Goal: Task Accomplishment & Management: Manage account settings

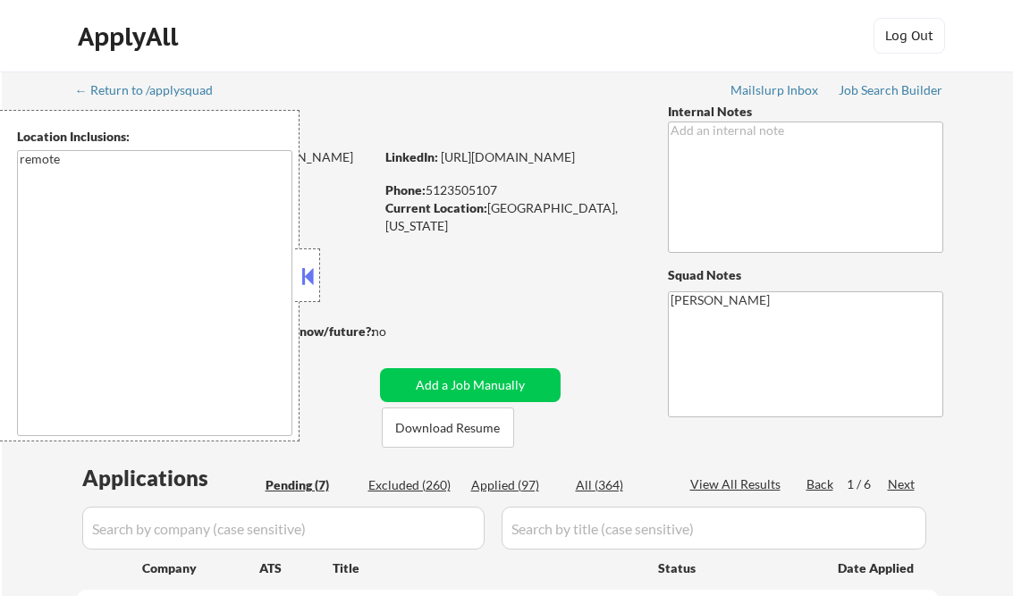
select select ""pending""
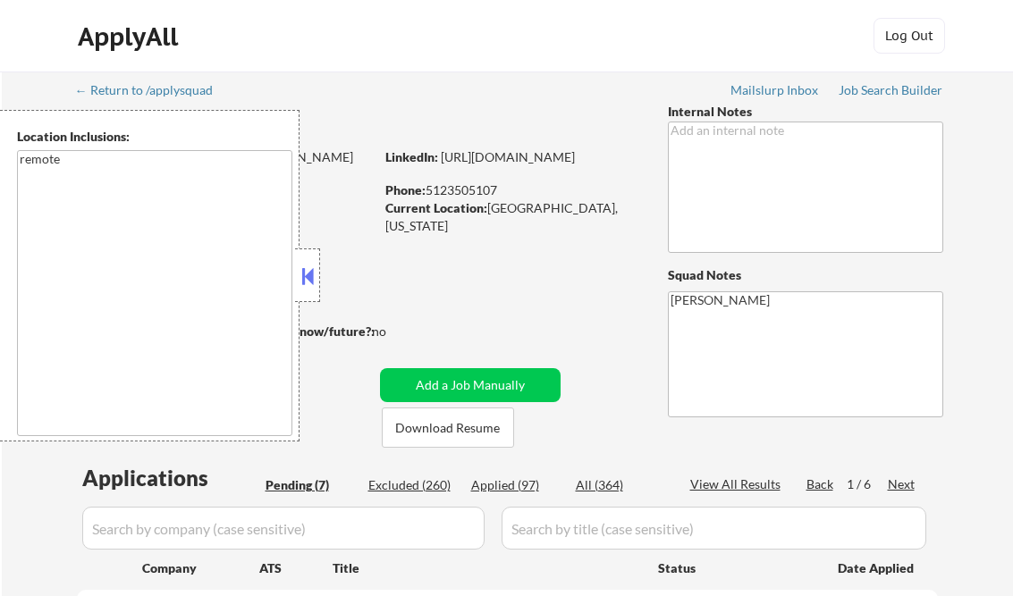
select select ""pending""
click at [871, 90] on div "Job Search Builder" at bounding box center [890, 90] width 105 height 13
click at [308, 290] on div at bounding box center [307, 275] width 25 height 54
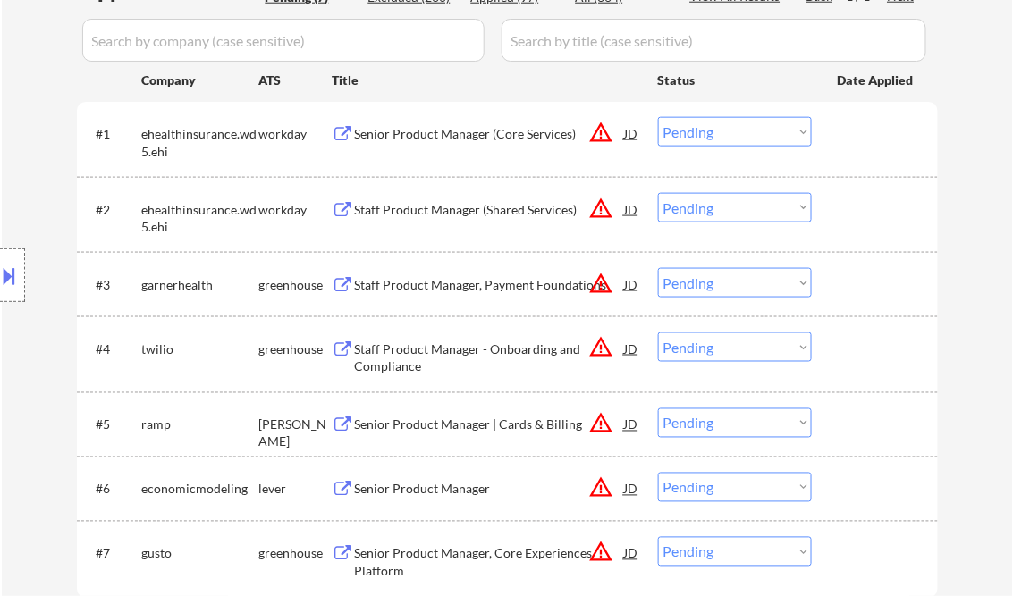
scroll to position [429, 0]
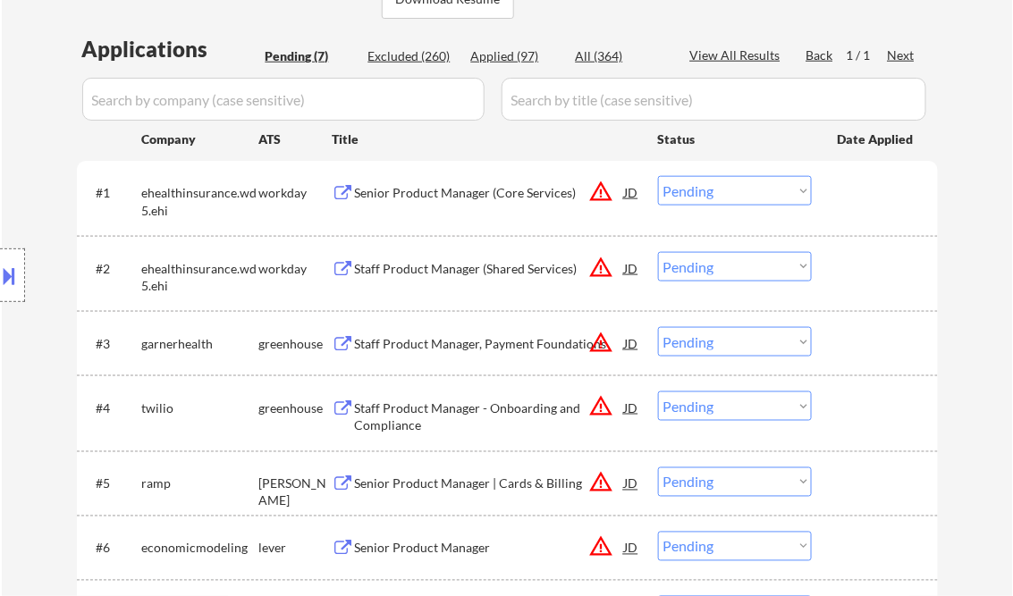
click at [441, 191] on div "Senior Product Manager (Core Services)" at bounding box center [490, 193] width 270 height 18
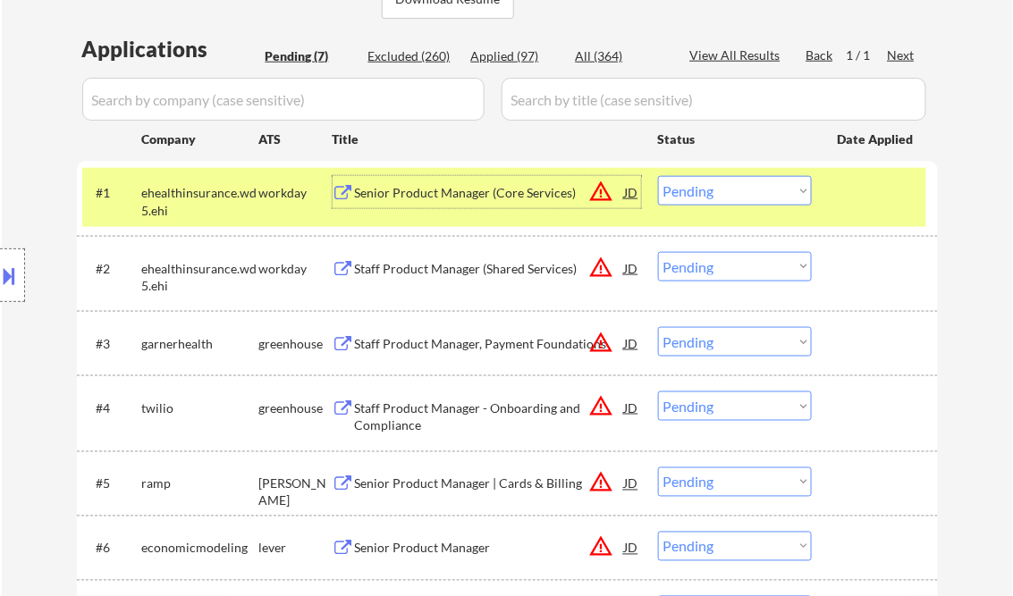
click at [725, 188] on select "Choose an option... Pending Applied Excluded (Questions) Excluded (Expired) Exc…" at bounding box center [735, 190] width 154 height 29
click at [658, 176] on select "Choose an option... Pending Applied Excluded (Questions) Excluded (Expired) Exc…" at bounding box center [735, 190] width 154 height 29
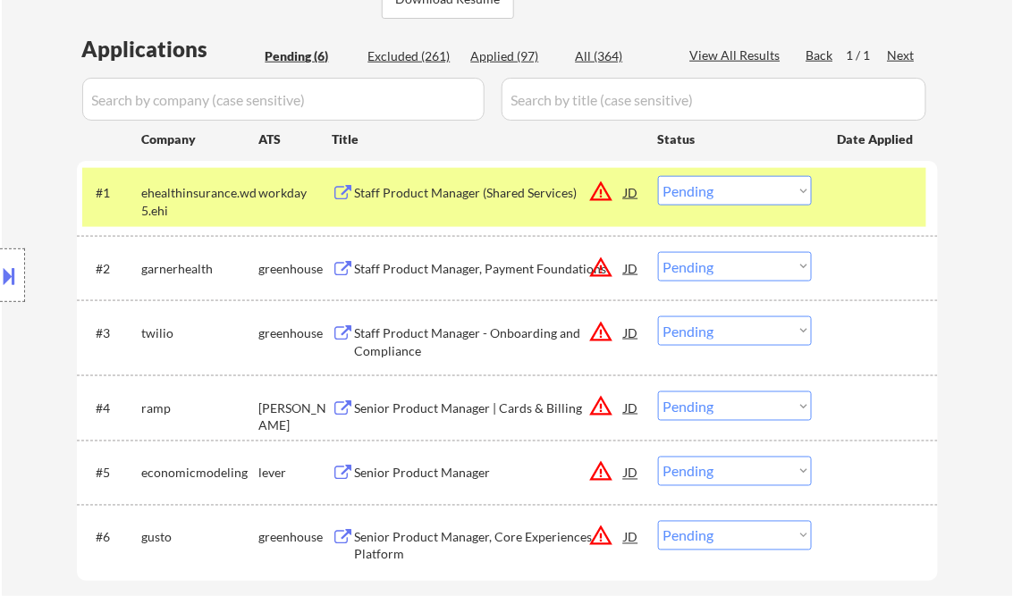
click at [478, 198] on div "Staff Product Manager (Shared Services)" at bounding box center [490, 193] width 270 height 18
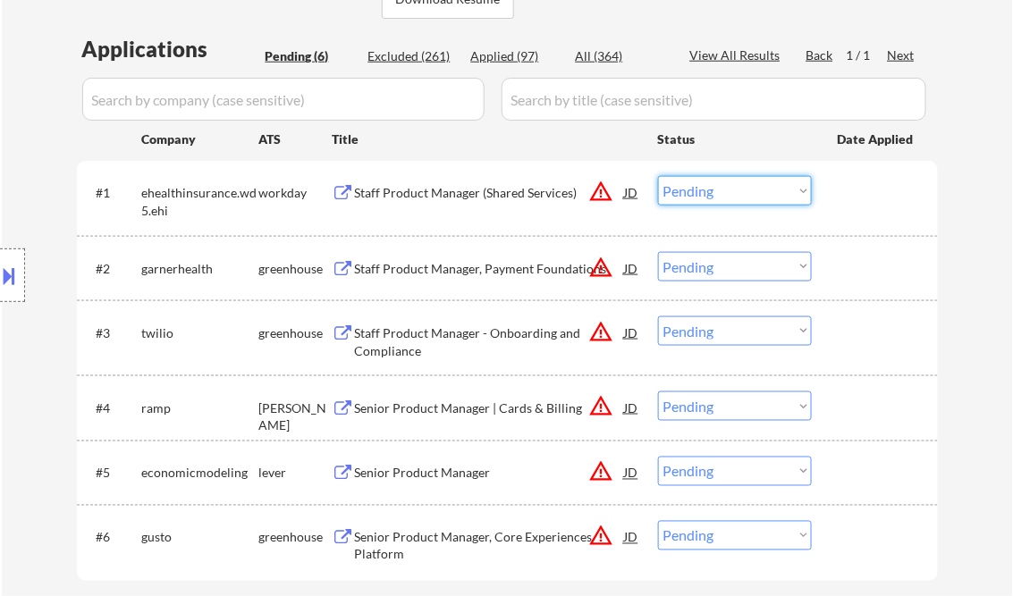
drag, startPoint x: 688, startPoint y: 192, endPoint x: 720, endPoint y: 208, distance: 35.2
click at [688, 192] on select "Choose an option... Pending Applied Excluded (Questions) Excluded (Expired) Exc…" at bounding box center [735, 190] width 154 height 29
click at [658, 176] on select "Choose an option... Pending Applied Excluded (Questions) Excluded (Expired) Exc…" at bounding box center [735, 190] width 154 height 29
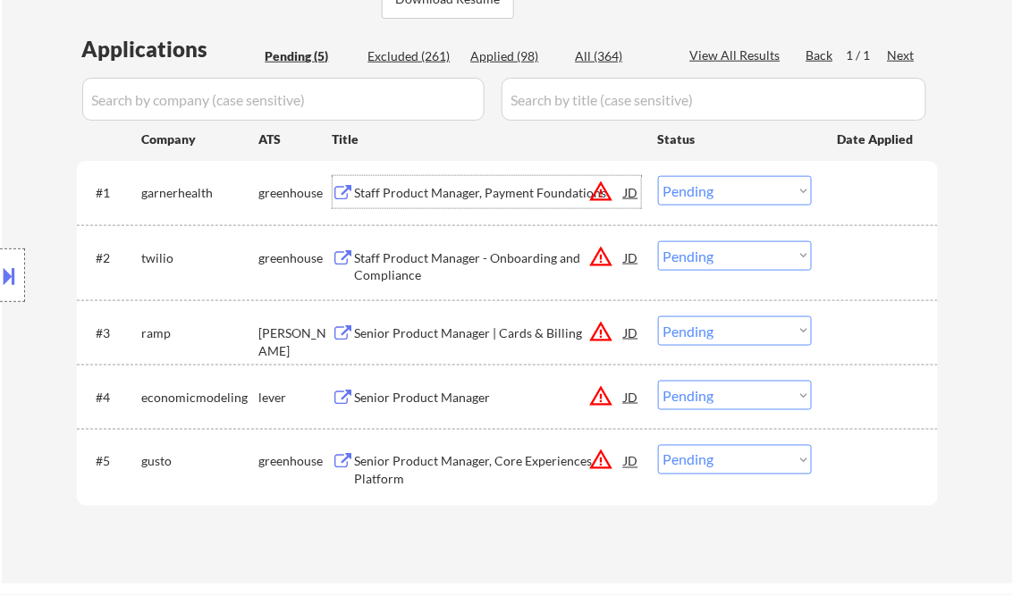
click at [441, 206] on div "Staff Product Manager, Payment Foundations" at bounding box center [490, 192] width 270 height 32
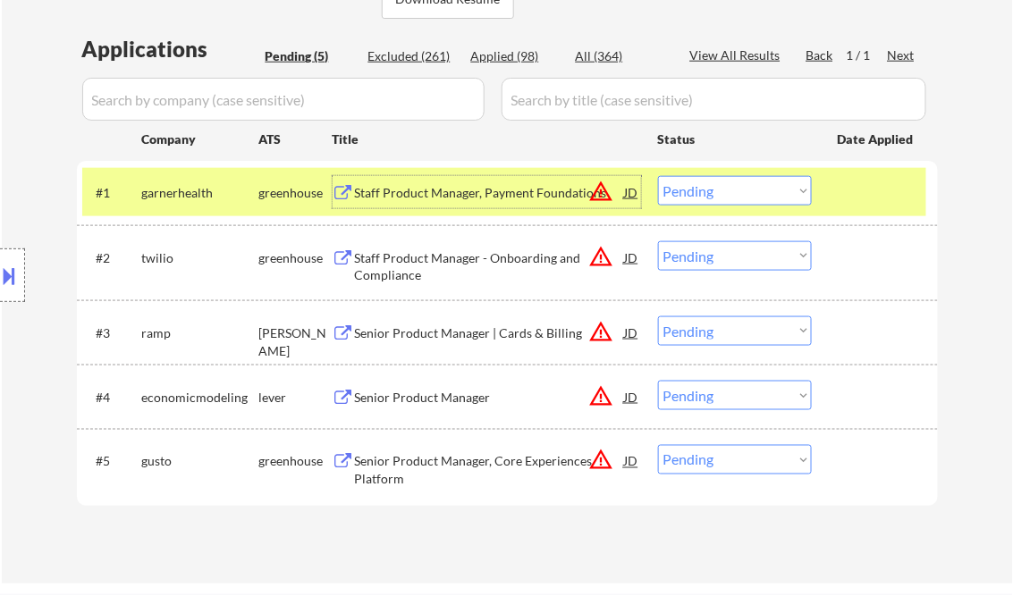
click at [21, 274] on div at bounding box center [12, 275] width 25 height 54
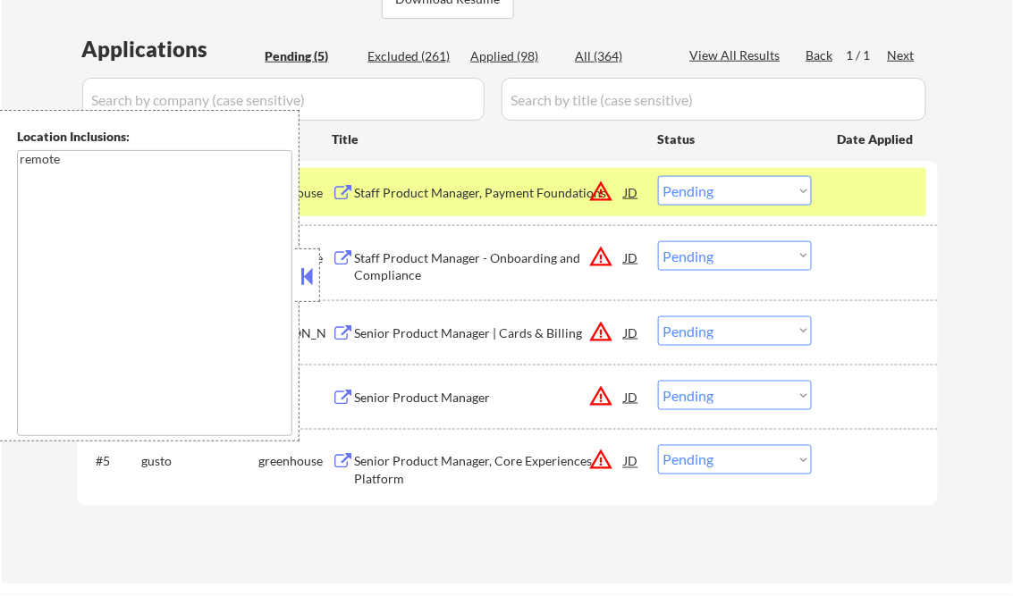
click at [302, 270] on button at bounding box center [308, 276] width 20 height 27
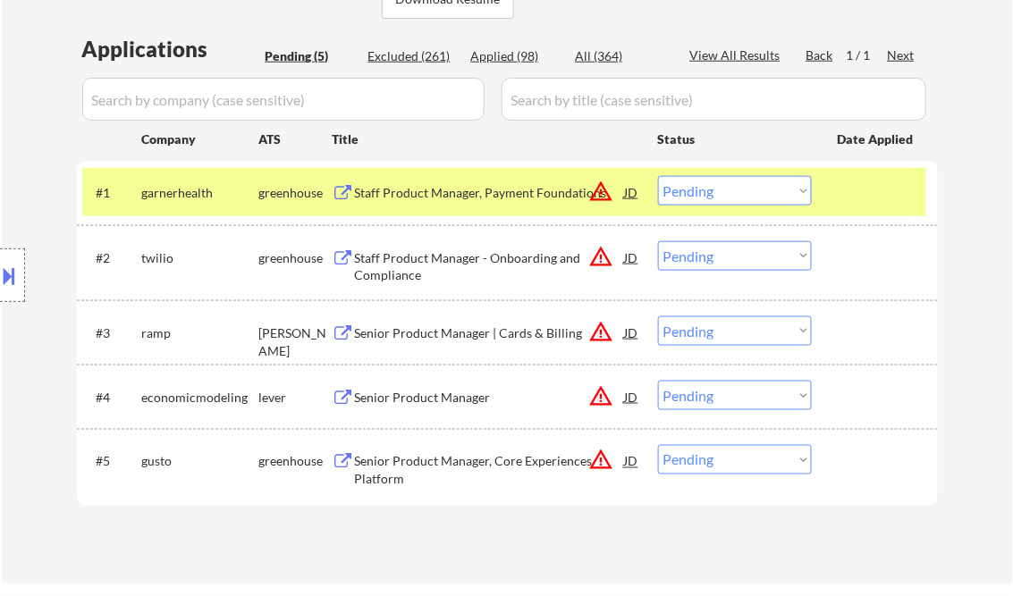
click at [593, 191] on button "warning_amber" at bounding box center [601, 191] width 25 height 25
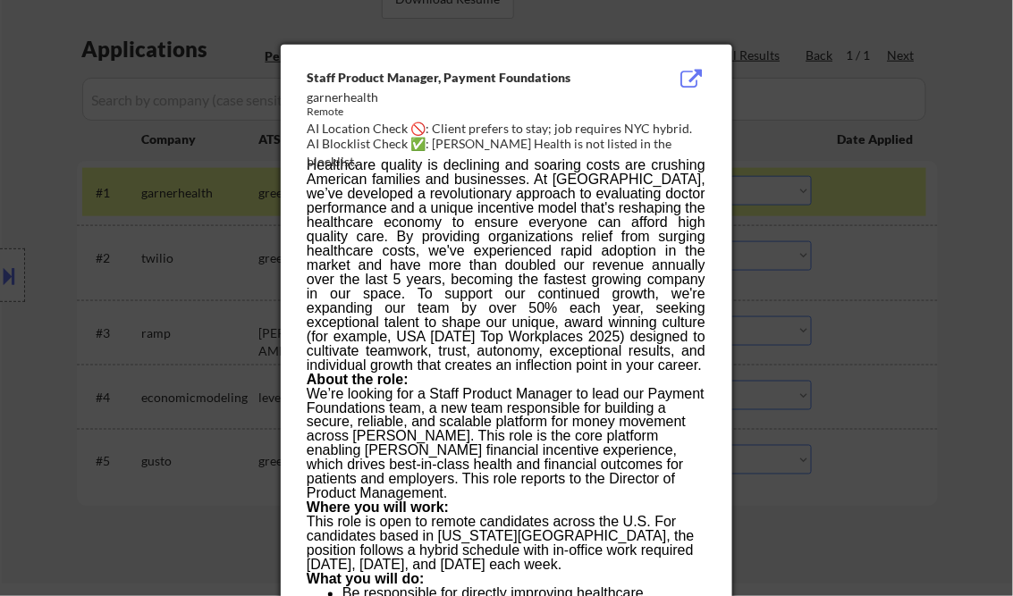
click at [976, 189] on div at bounding box center [506, 298] width 1013 height 596
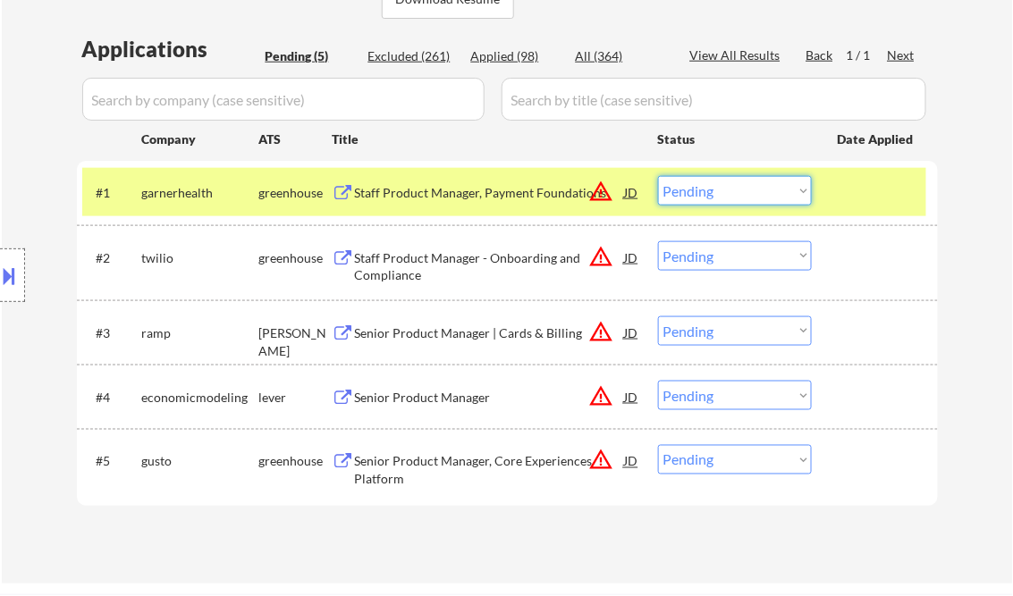
click at [756, 196] on select "Choose an option... Pending Applied Excluded (Questions) Excluded (Expired) Exc…" at bounding box center [735, 190] width 154 height 29
click at [658, 176] on select "Choose an option... Pending Applied Excluded (Questions) Excluded (Expired) Exc…" at bounding box center [735, 190] width 154 height 29
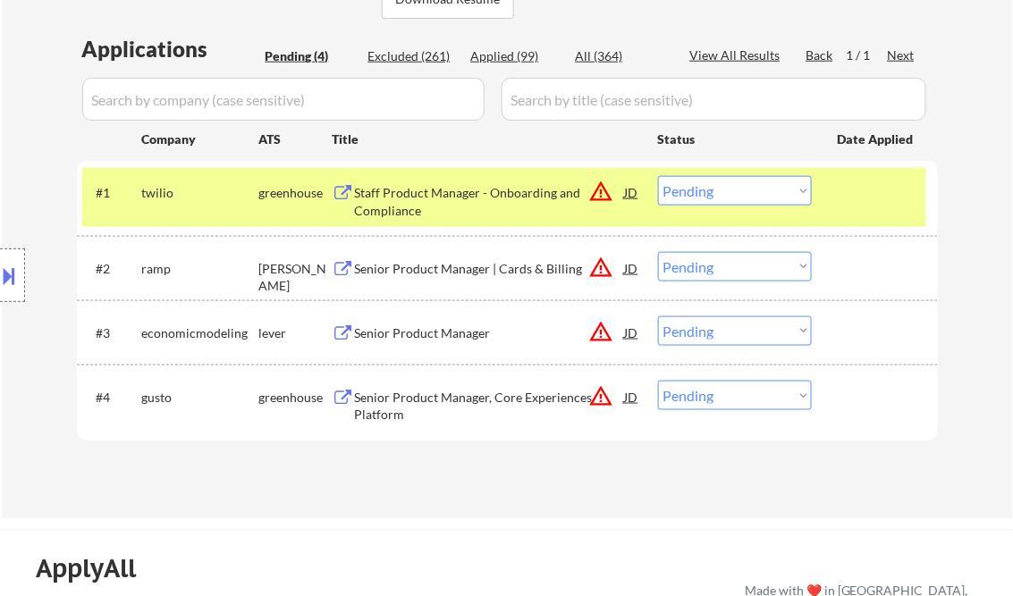
click at [442, 198] on div "Staff Product Manager - Onboarding and Compliance" at bounding box center [490, 201] width 270 height 35
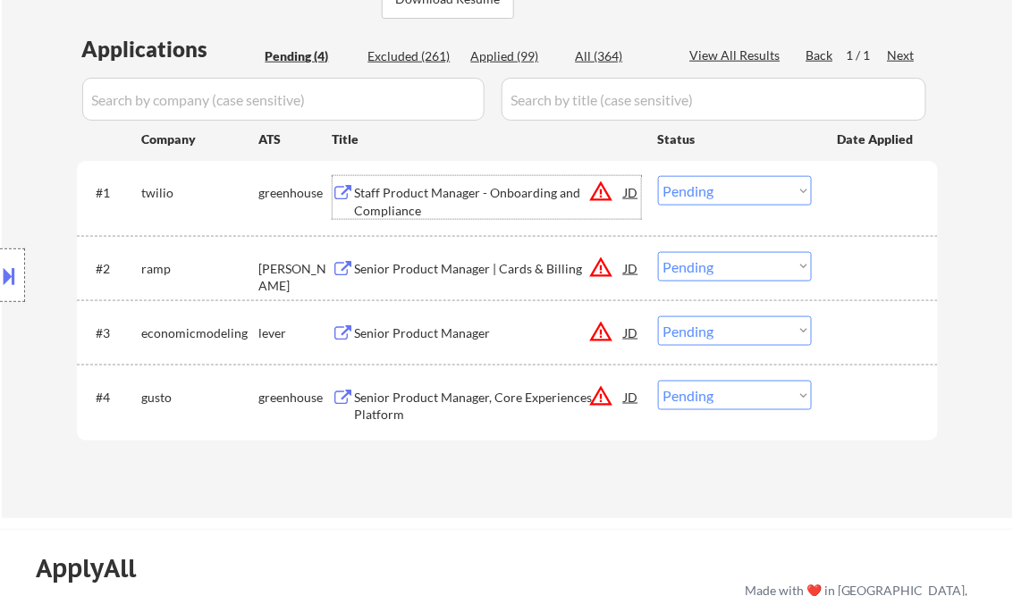
click at [714, 189] on select "Choose an option... Pending Applied Excluded (Questions) Excluded (Expired) Exc…" at bounding box center [735, 190] width 154 height 29
click at [658, 176] on select "Choose an option... Pending Applied Excluded (Questions) Excluded (Expired) Exc…" at bounding box center [735, 190] width 154 height 29
click at [434, 280] on div "Senior Product Manager | Cards & Billing" at bounding box center [490, 268] width 270 height 32
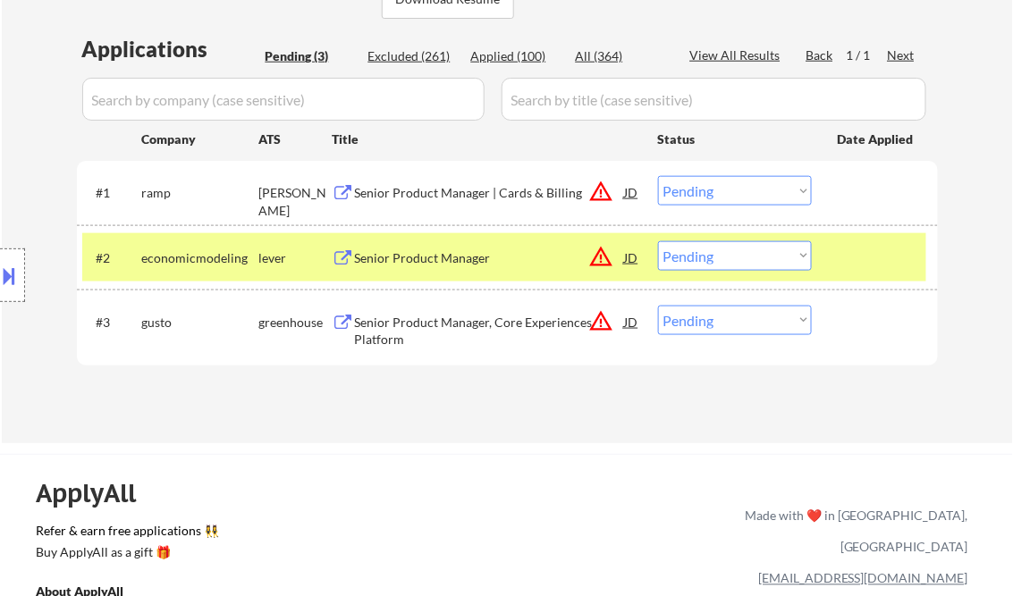
click at [11, 264] on button at bounding box center [10, 275] width 20 height 29
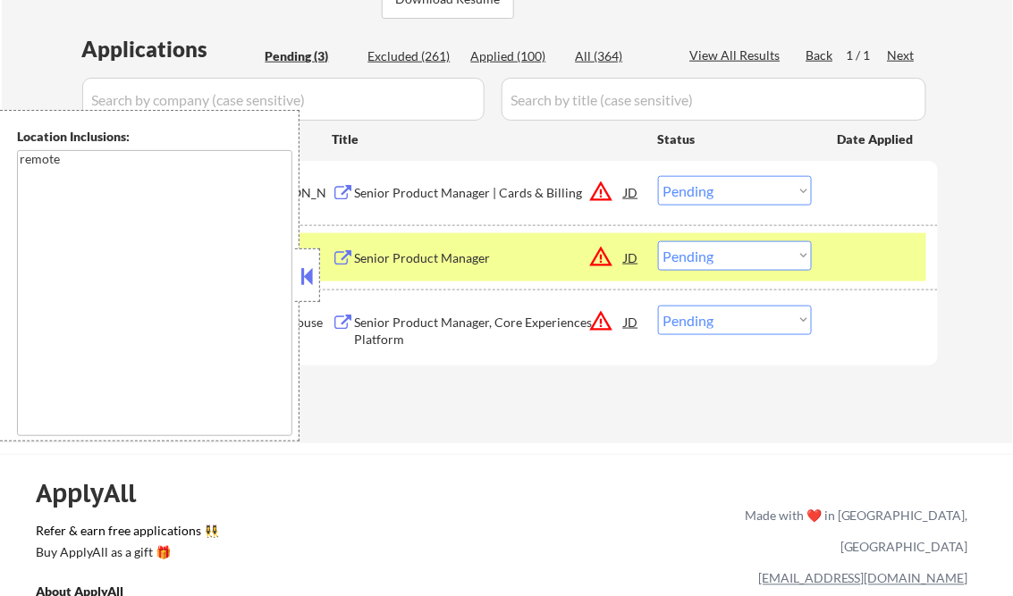
click at [302, 278] on button at bounding box center [308, 276] width 20 height 27
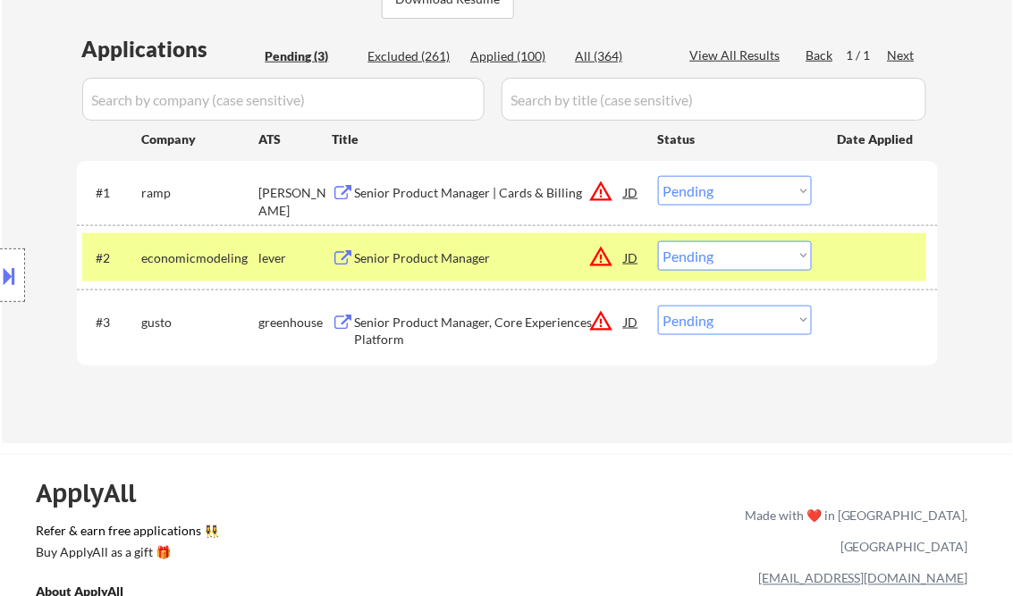
drag, startPoint x: 733, startPoint y: 189, endPoint x: 745, endPoint y: 206, distance: 21.1
click at [733, 189] on select "Choose an option... Pending Applied Excluded (Questions) Excluded (Expired) Exc…" at bounding box center [735, 190] width 154 height 29
click at [658, 176] on select "Choose an option... Pending Applied Excluded (Questions) Excluded (Expired) Exc…" at bounding box center [735, 190] width 154 height 29
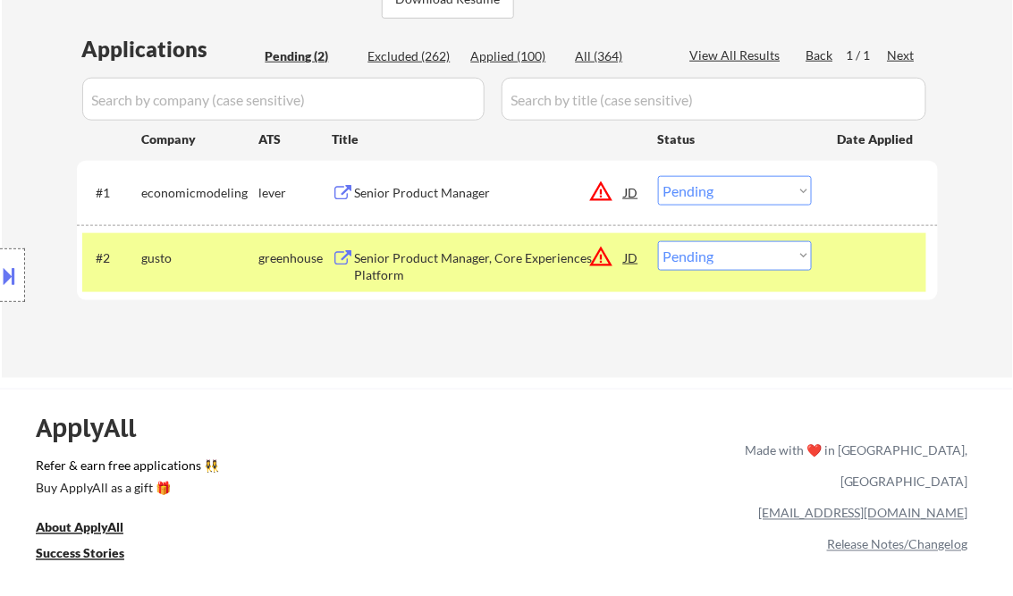
click at [432, 188] on div "Senior Product Manager" at bounding box center [490, 193] width 270 height 18
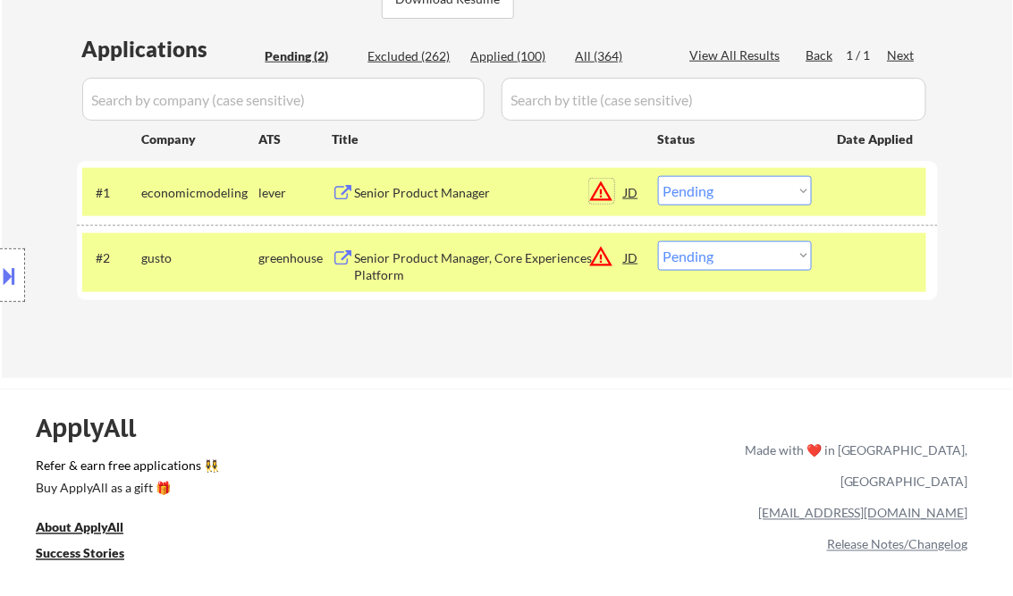
click at [598, 189] on button "warning_amber" at bounding box center [601, 191] width 25 height 25
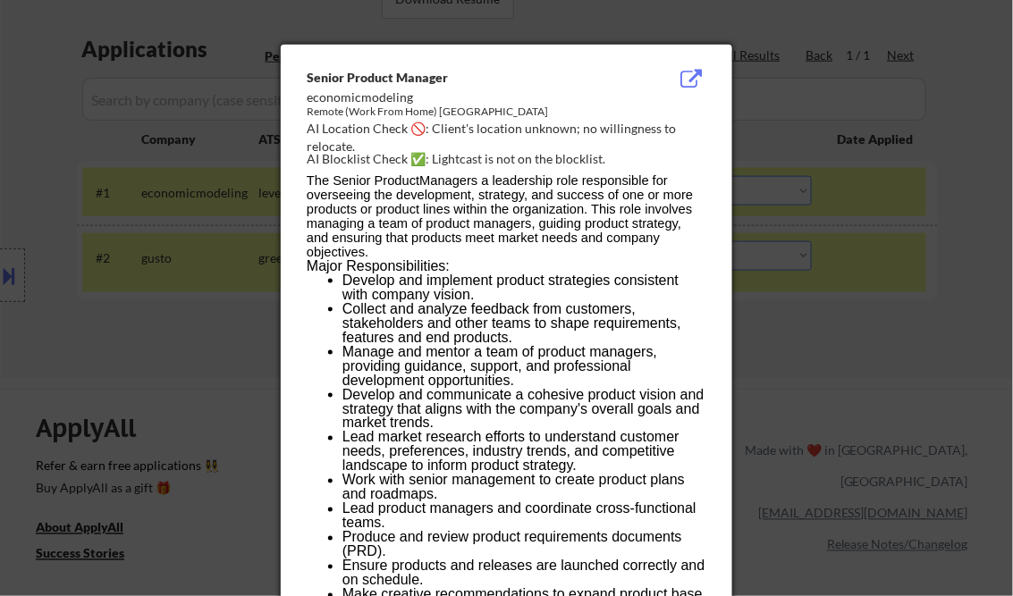
click at [961, 173] on div at bounding box center [506, 298] width 1013 height 596
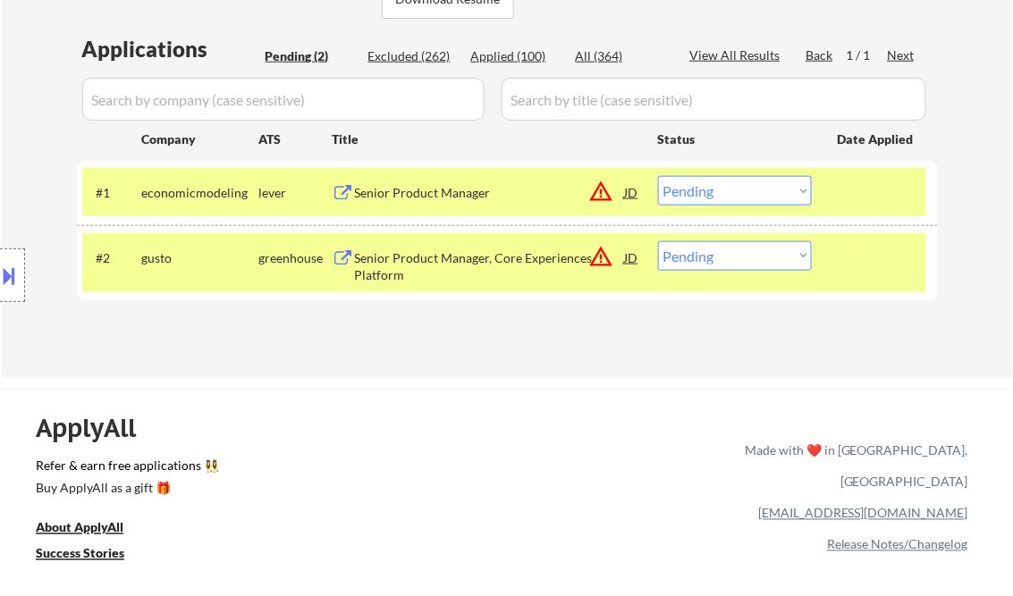
click at [711, 192] on select "Choose an option... Pending Applied Excluded (Questions) Excluded (Expired) Exc…" at bounding box center [735, 190] width 154 height 29
click at [658, 176] on select "Choose an option... Pending Applied Excluded (Questions) Excluded (Expired) Exc…" at bounding box center [735, 190] width 154 height 29
click at [478, 262] on div "Senior Product Manager, Core Experiences Platform" at bounding box center [490, 266] width 270 height 35
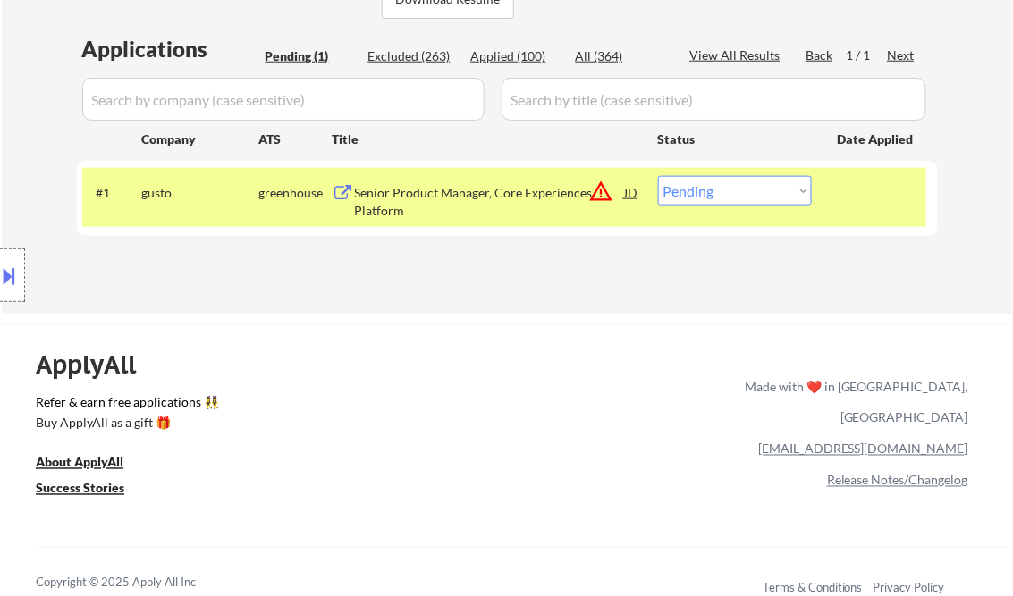
drag, startPoint x: 728, startPoint y: 197, endPoint x: 736, endPoint y: 206, distance: 12.7
click at [728, 197] on select "Choose an option... Pending Applied Excluded (Questions) Excluded (Expired) Exc…" at bounding box center [735, 190] width 154 height 29
select select ""excluded__location_""
click at [658, 176] on select "Choose an option... Pending Applied Excluded (Questions) Excluded (Expired) Exc…" at bounding box center [735, 190] width 154 height 29
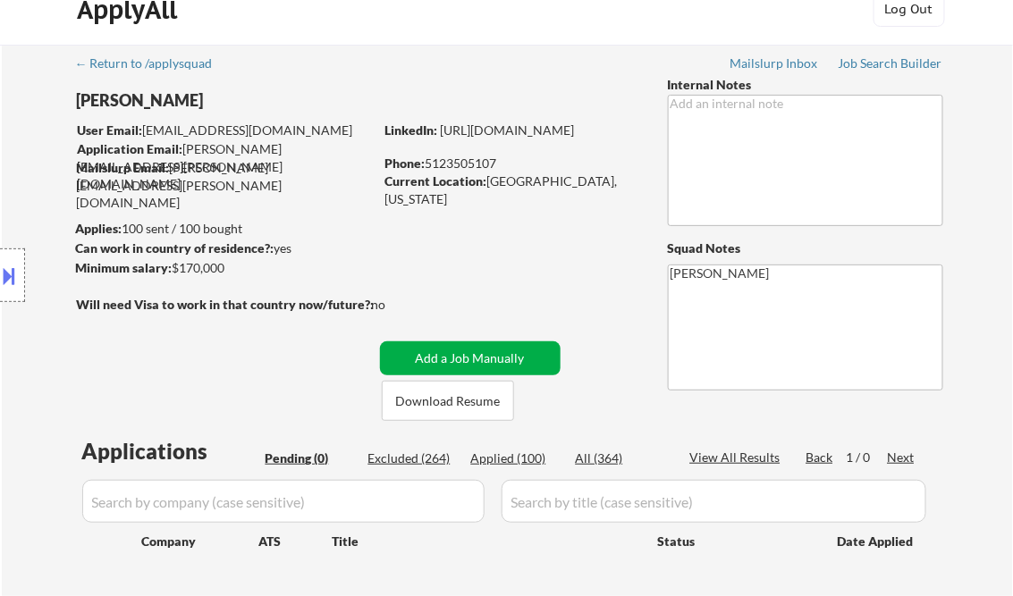
scroll to position [0, 0]
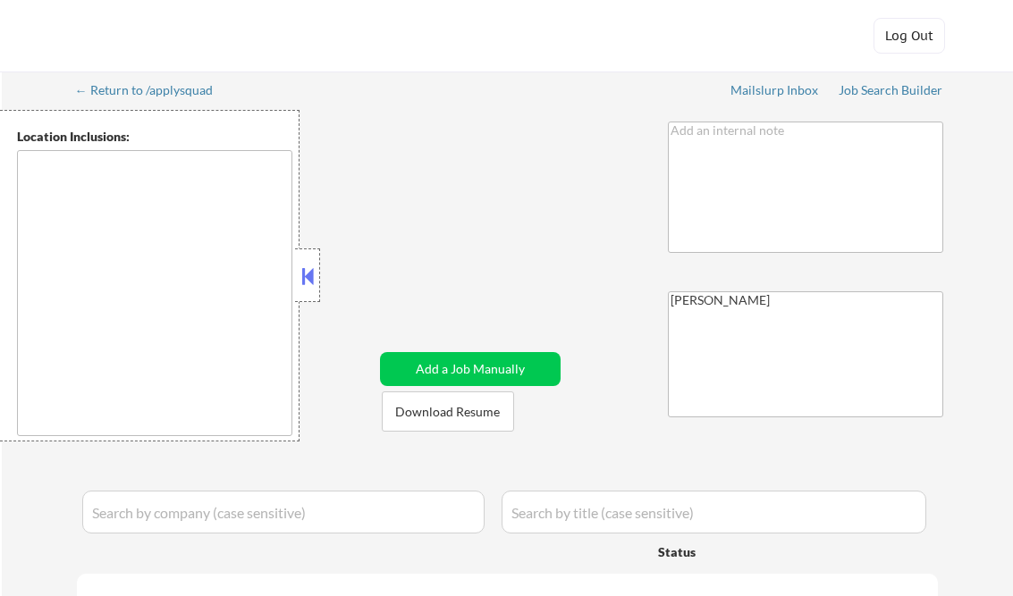
type textarea "remote"
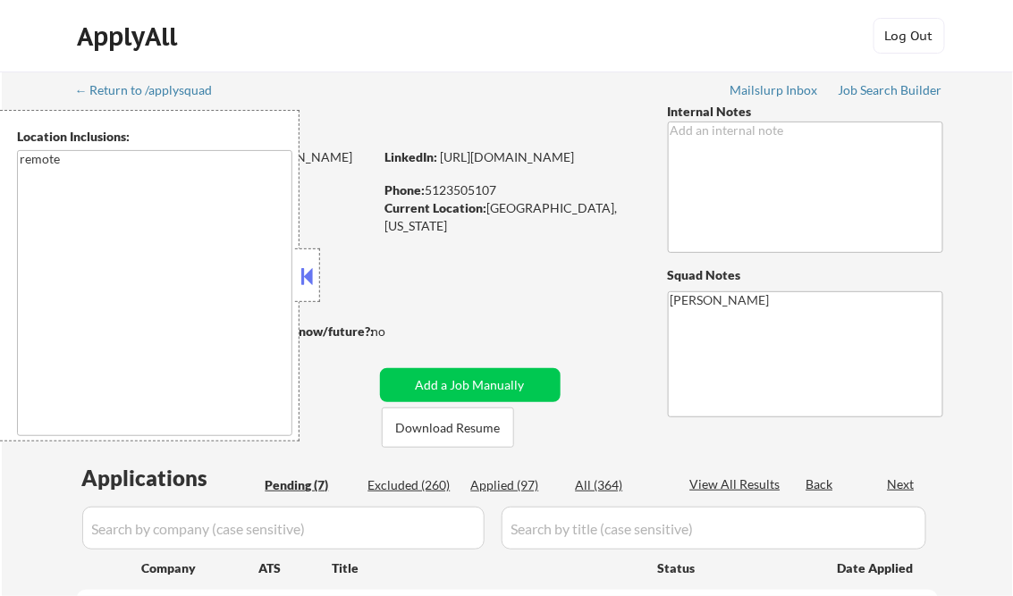
select select ""pending""
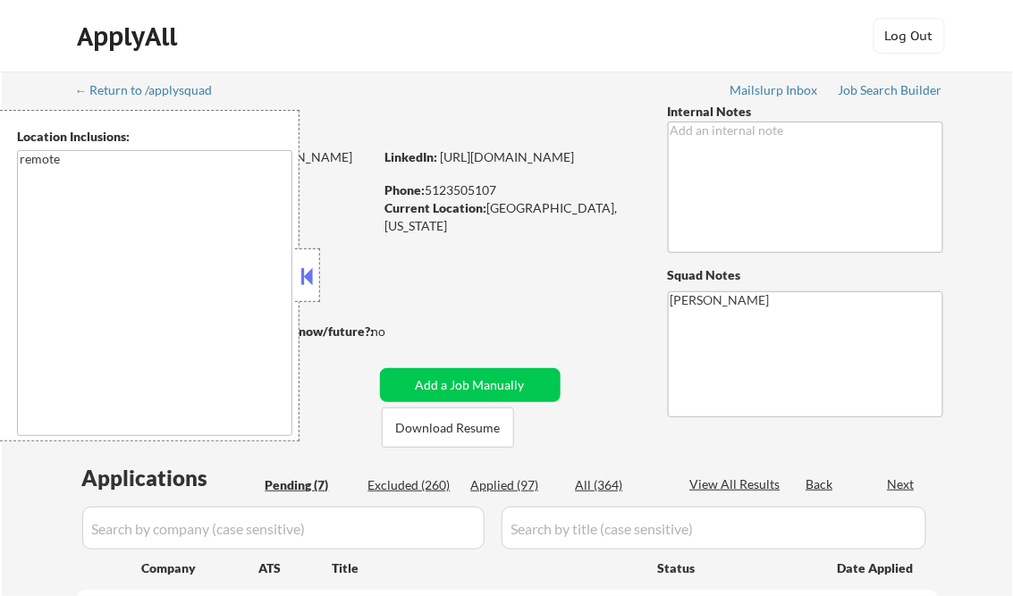
select select ""pending""
click at [309, 272] on button at bounding box center [308, 276] width 20 height 27
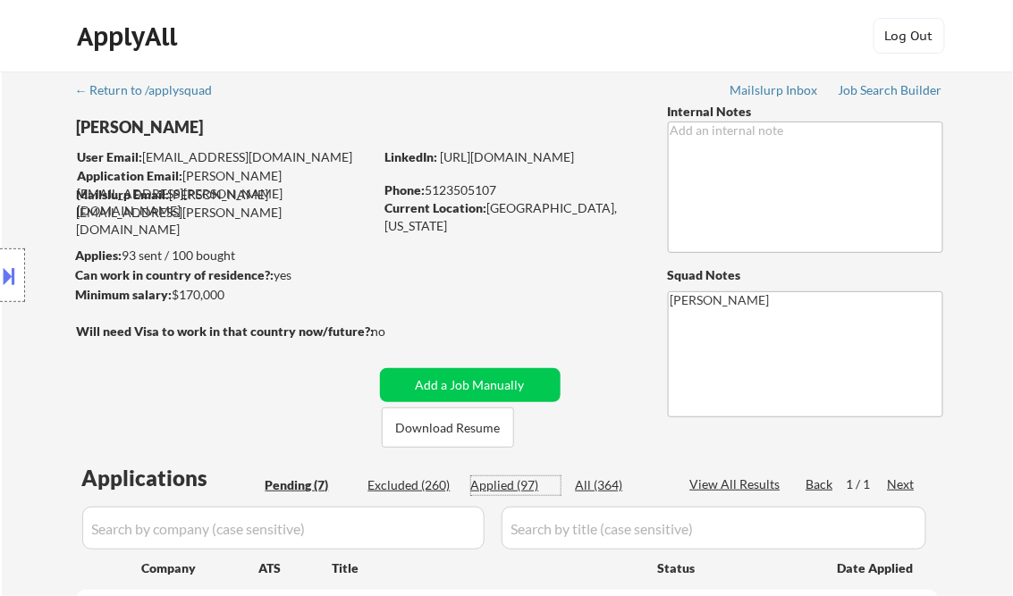
click at [507, 488] on div "Applied (97)" at bounding box center [515, 485] width 89 height 18
select select ""applied""
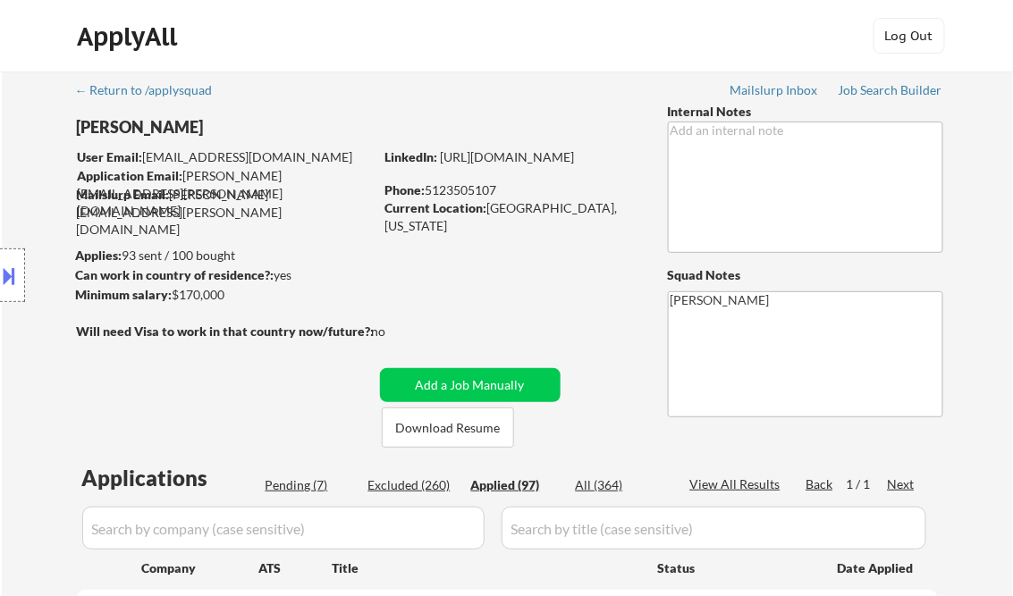
select select ""applied""
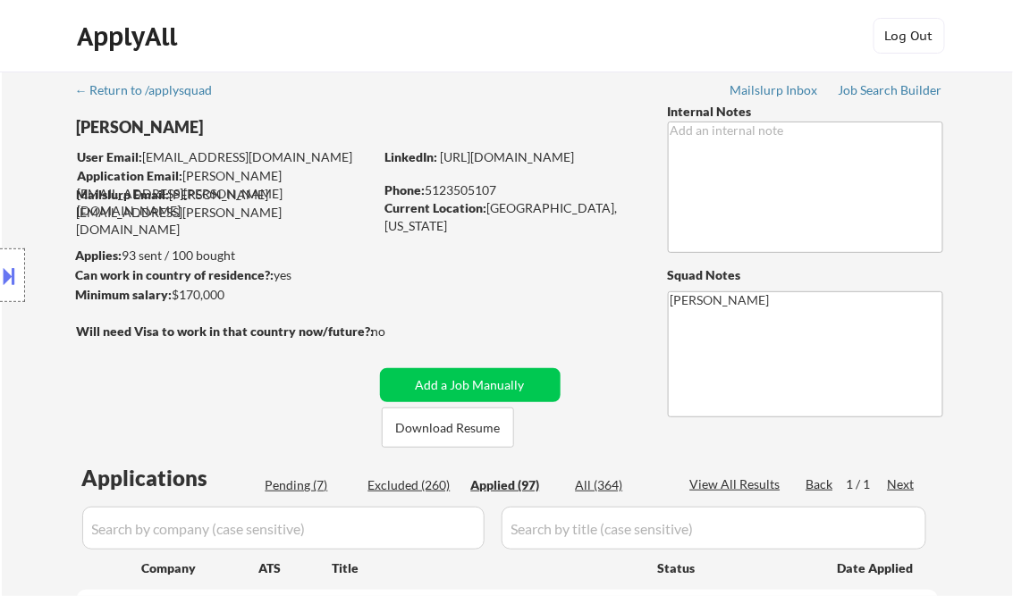
select select ""applied""
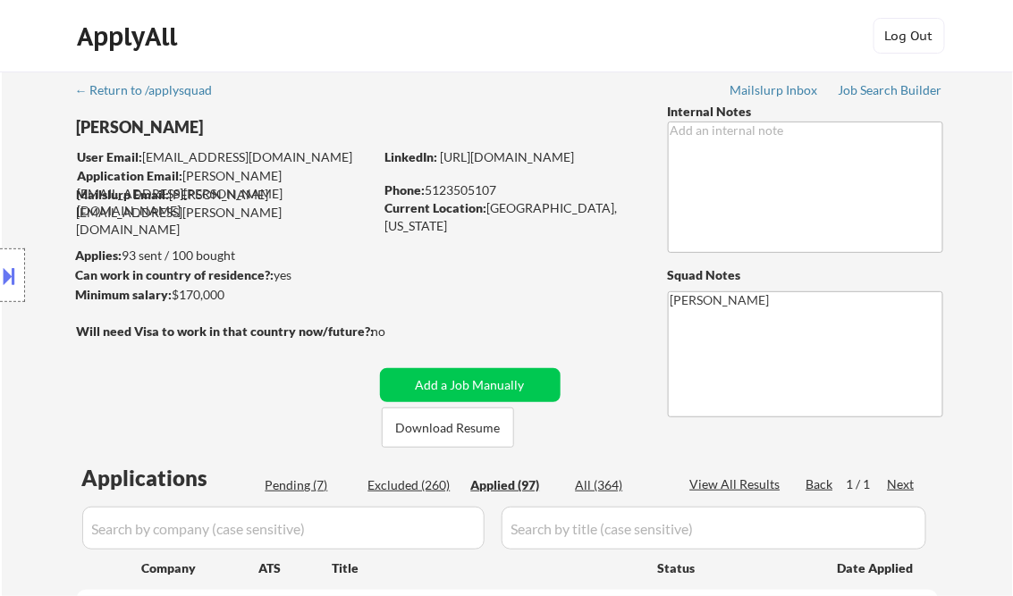
select select ""applied""
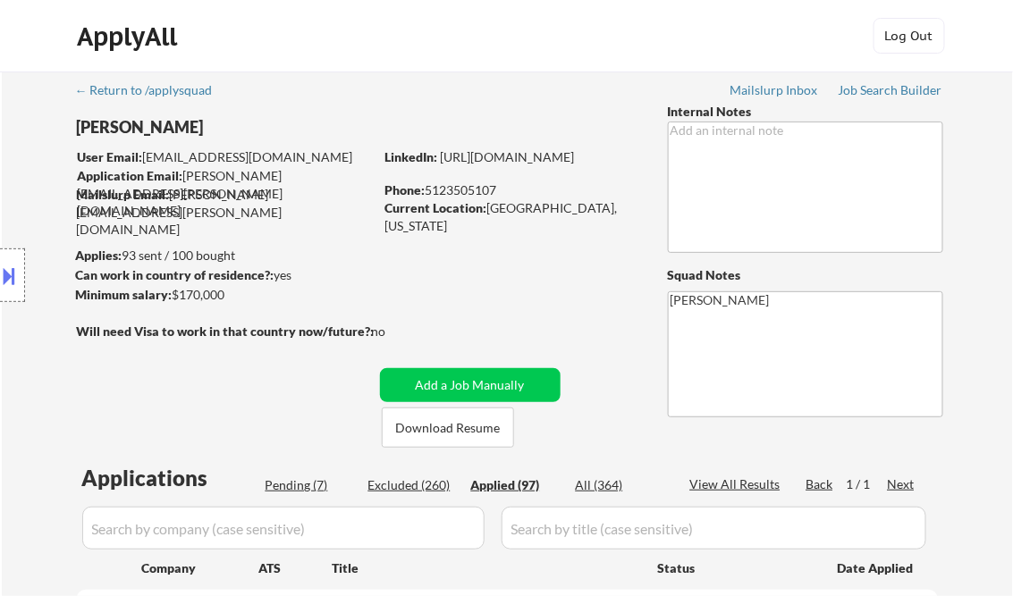
select select ""applied""
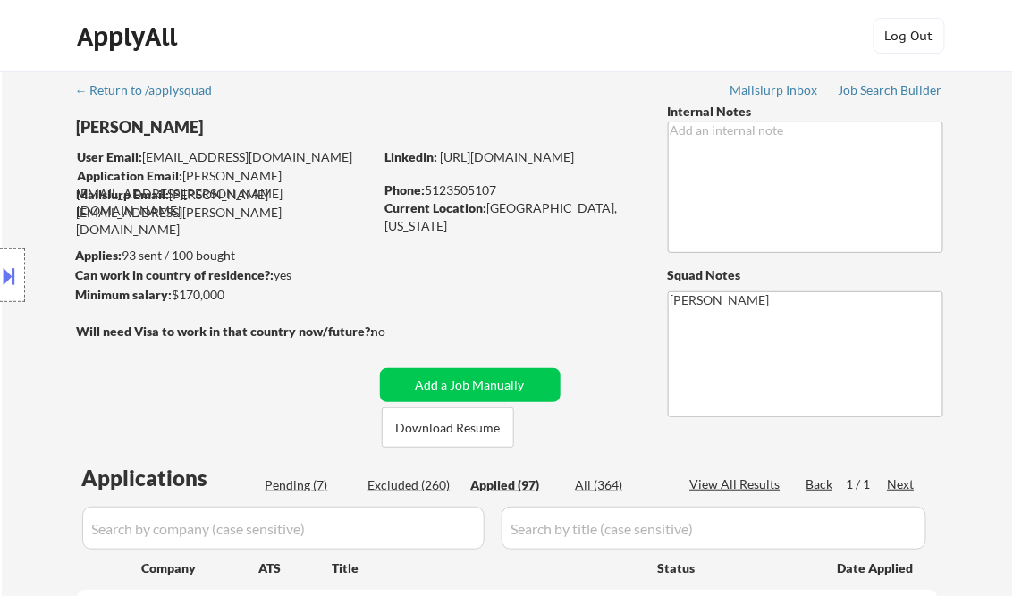
select select ""applied""
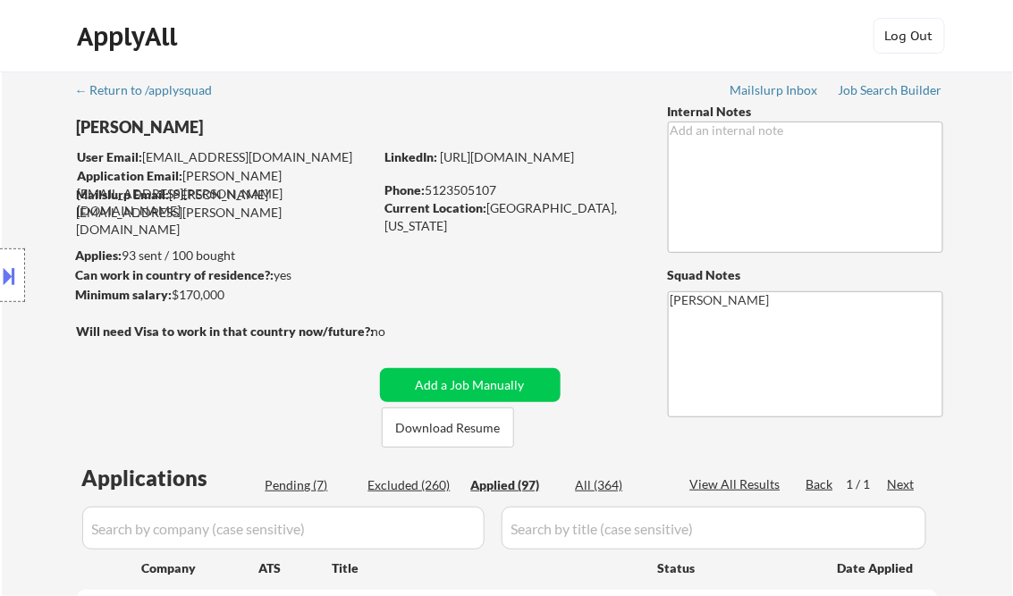
select select ""applied""
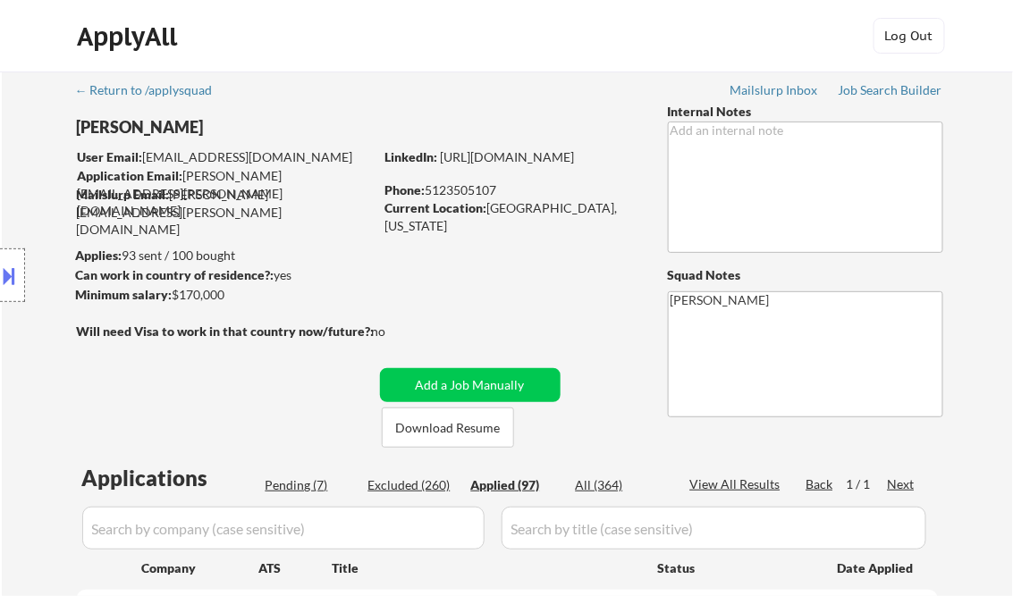
select select ""applied""
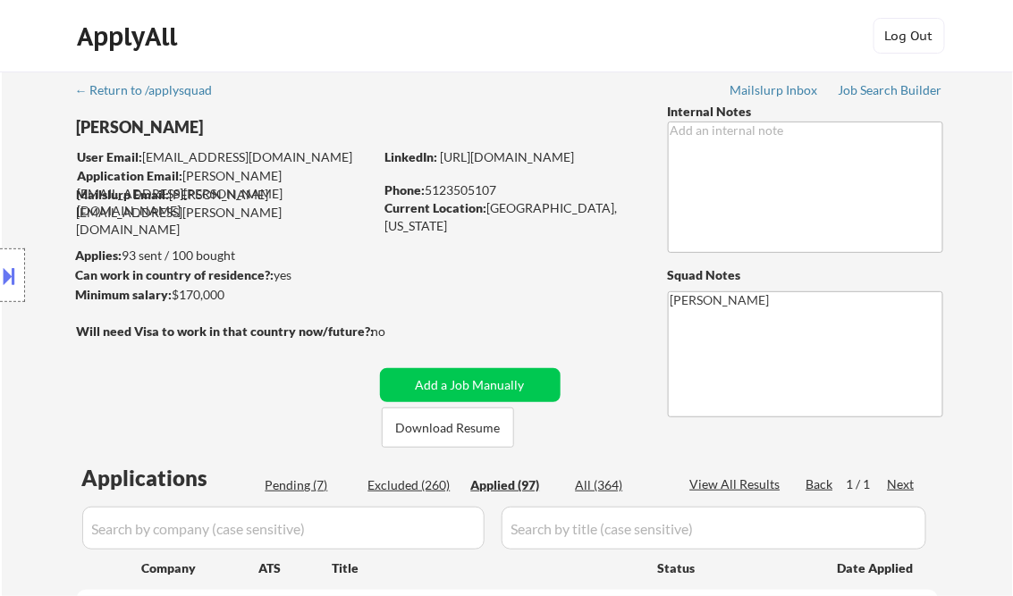
select select ""applied""
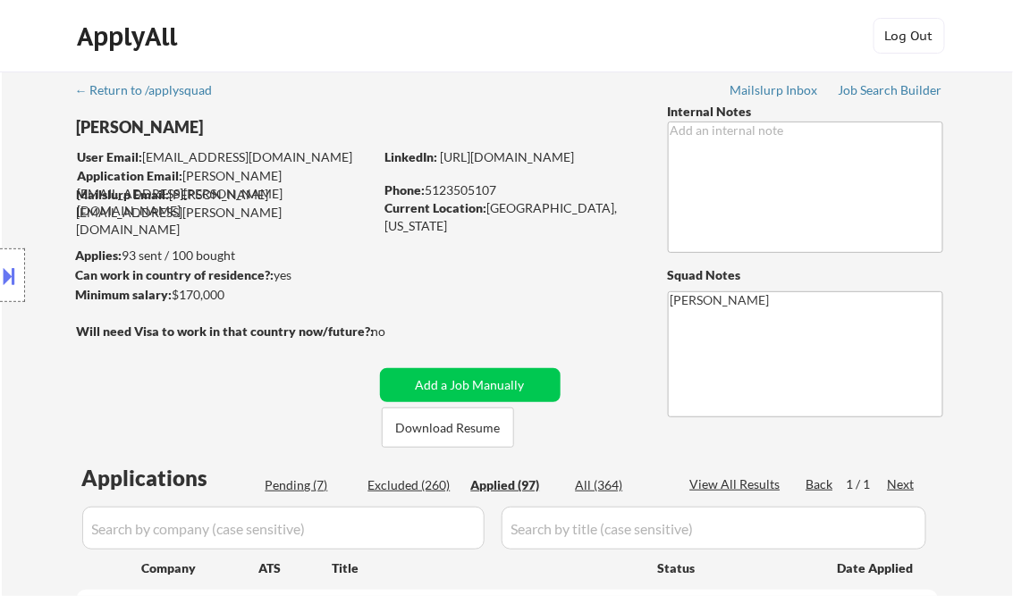
select select ""applied""
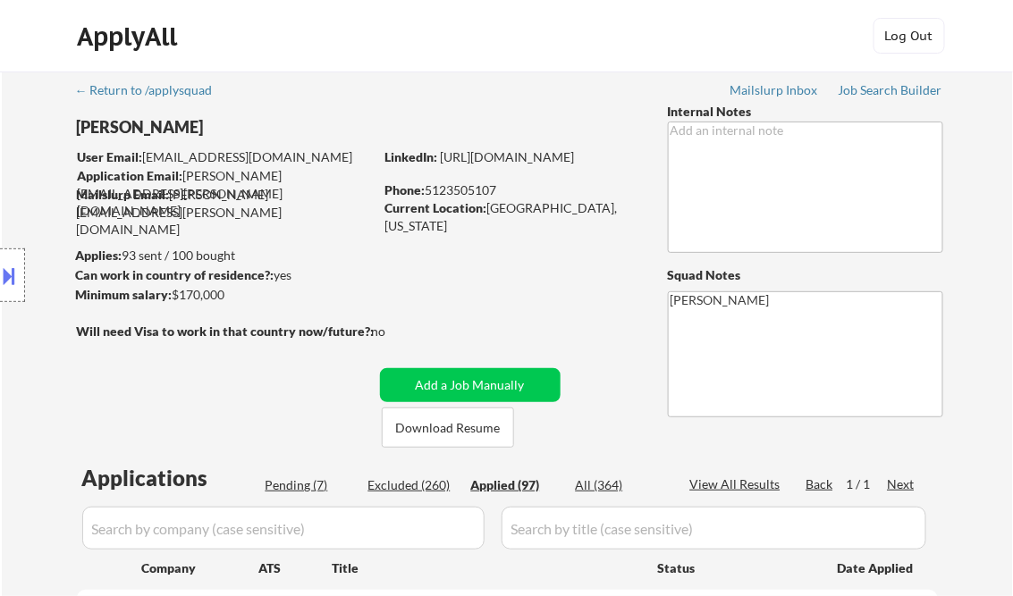
select select ""applied""
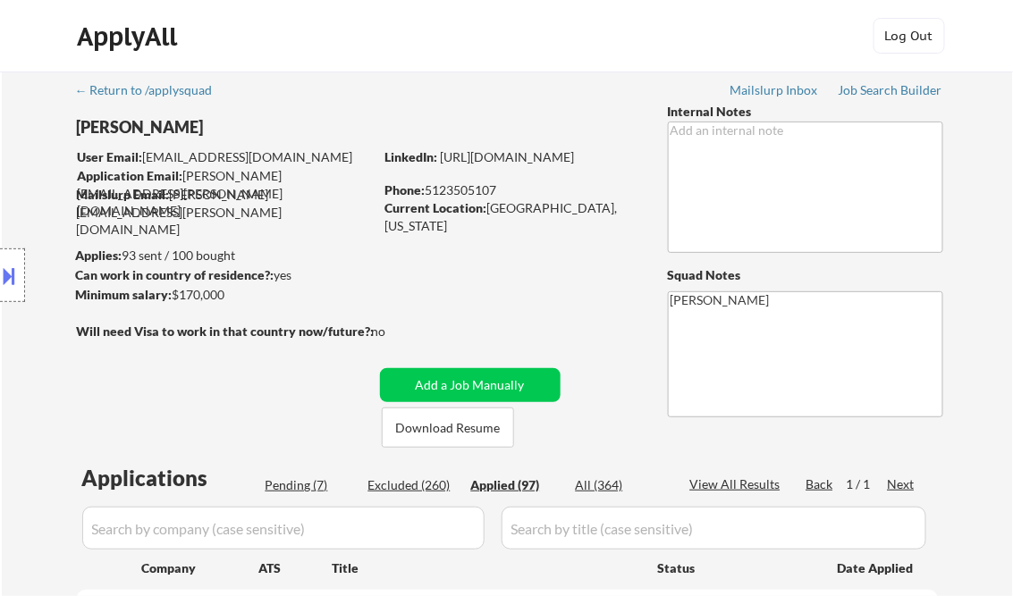
select select ""applied""
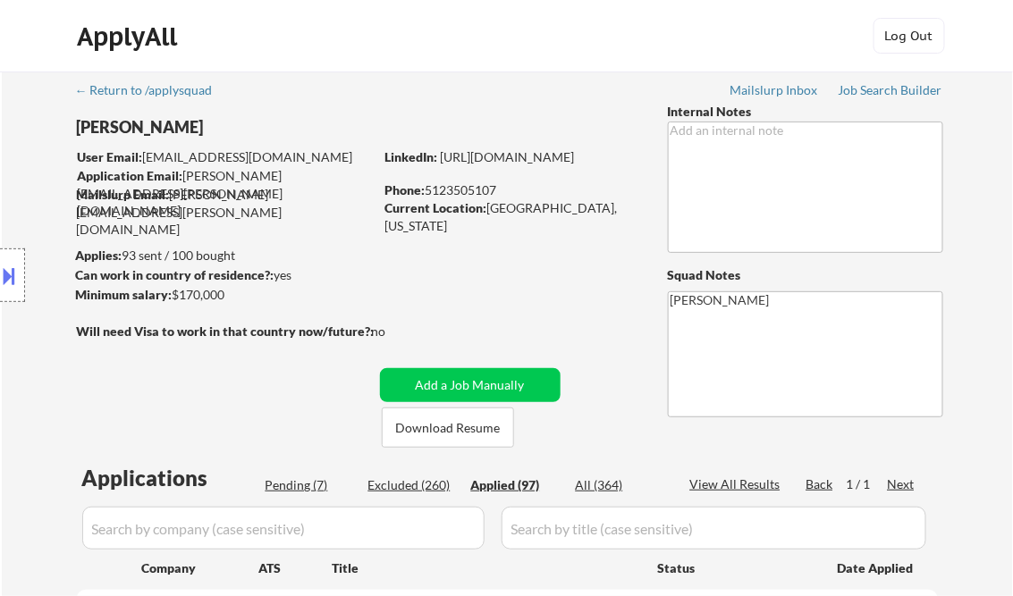
select select ""applied""
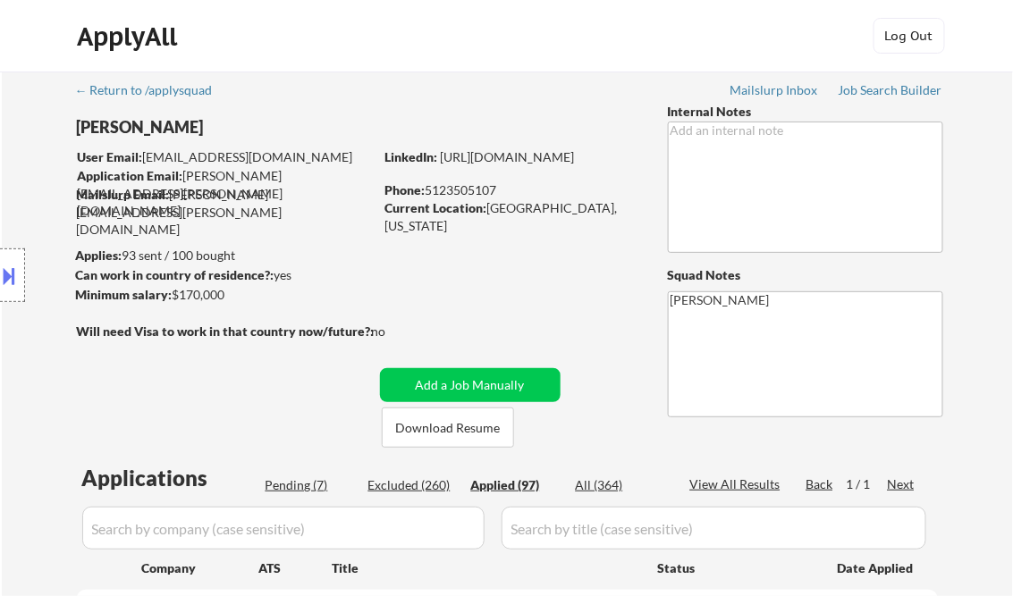
select select ""applied""
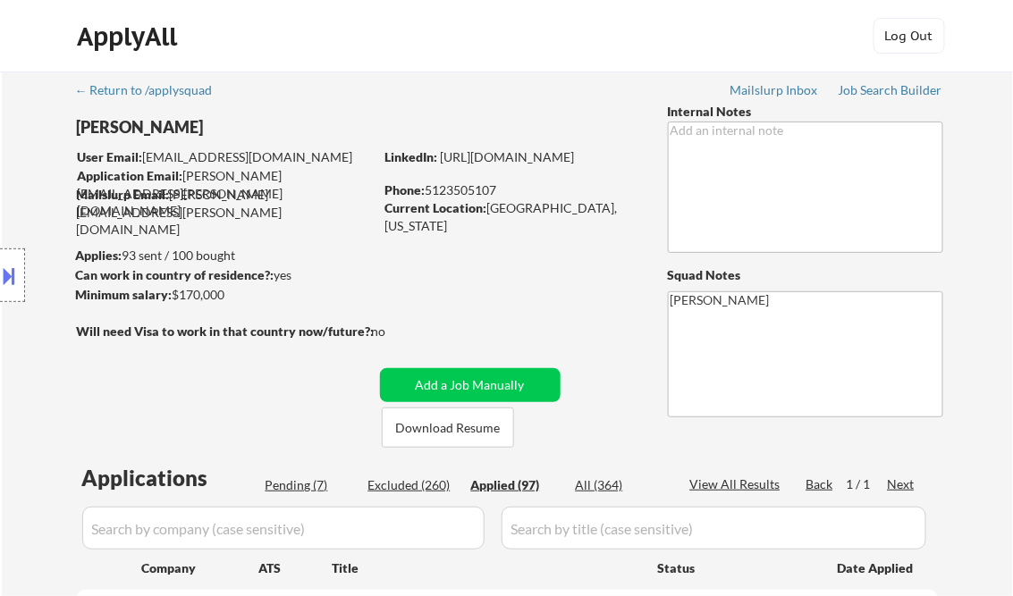
select select ""applied""
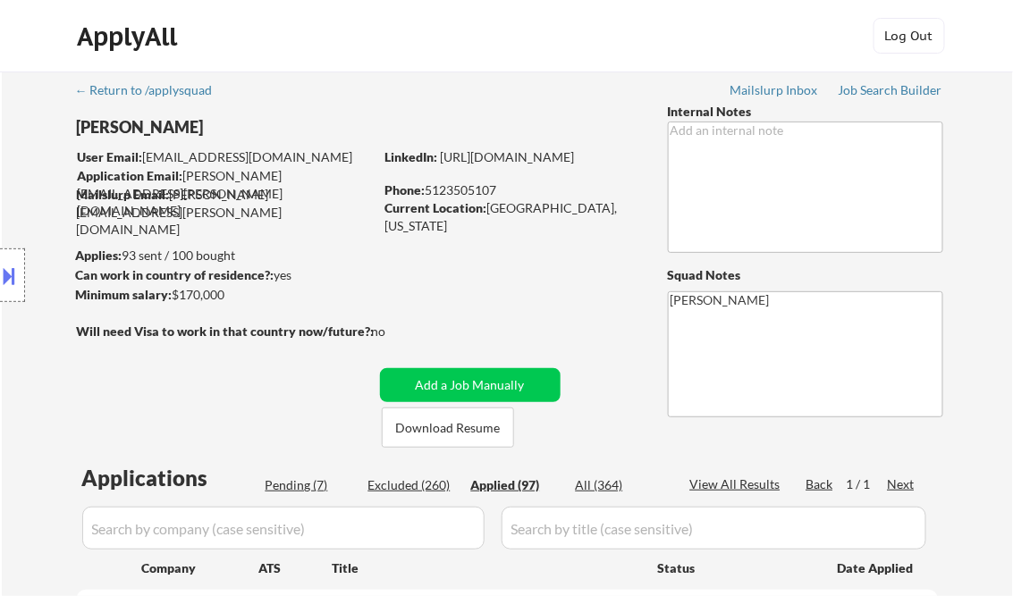
select select ""applied""
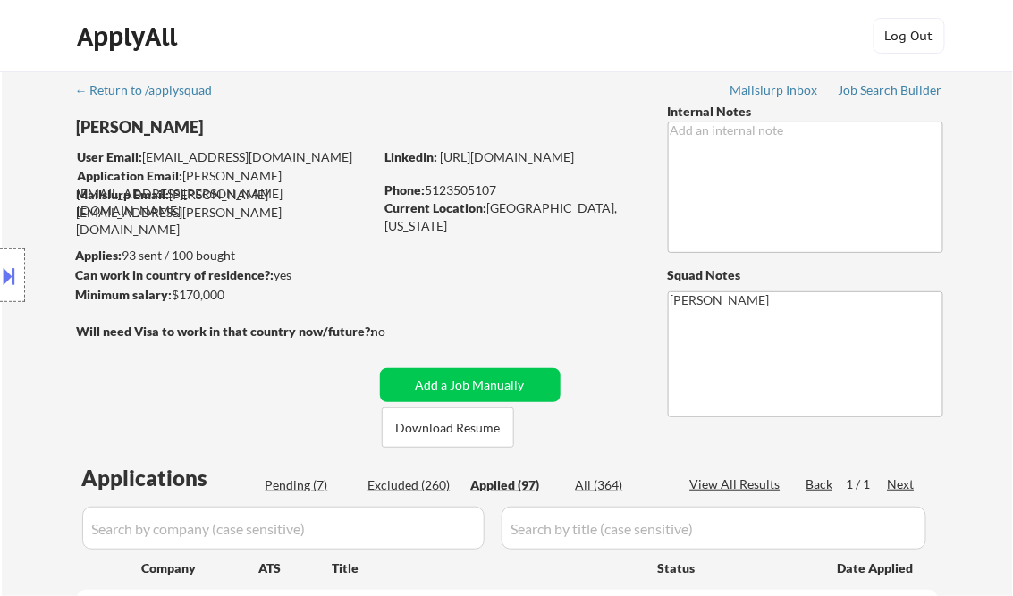
select select ""applied""
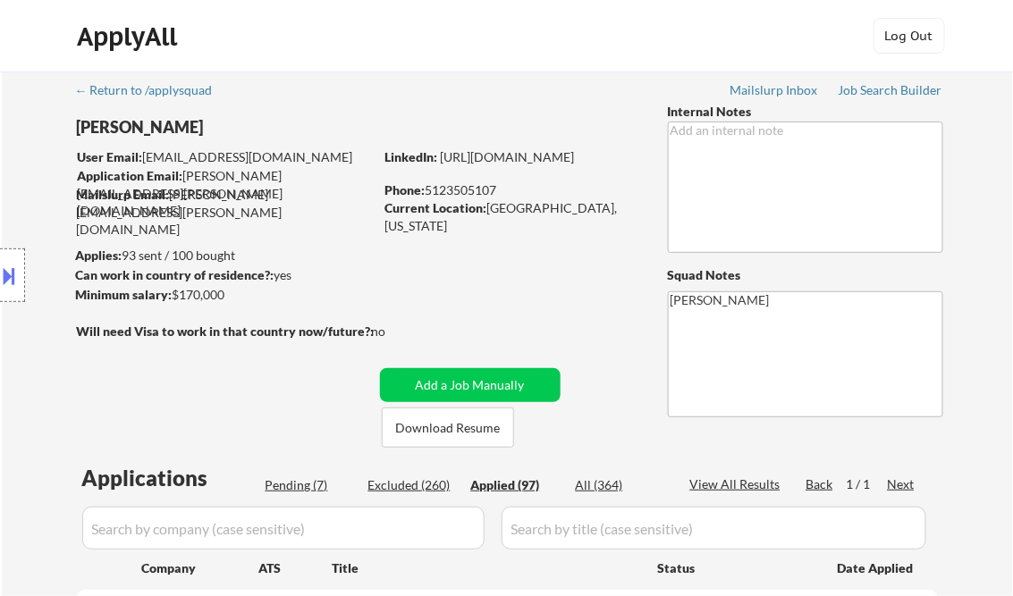
select select ""applied""
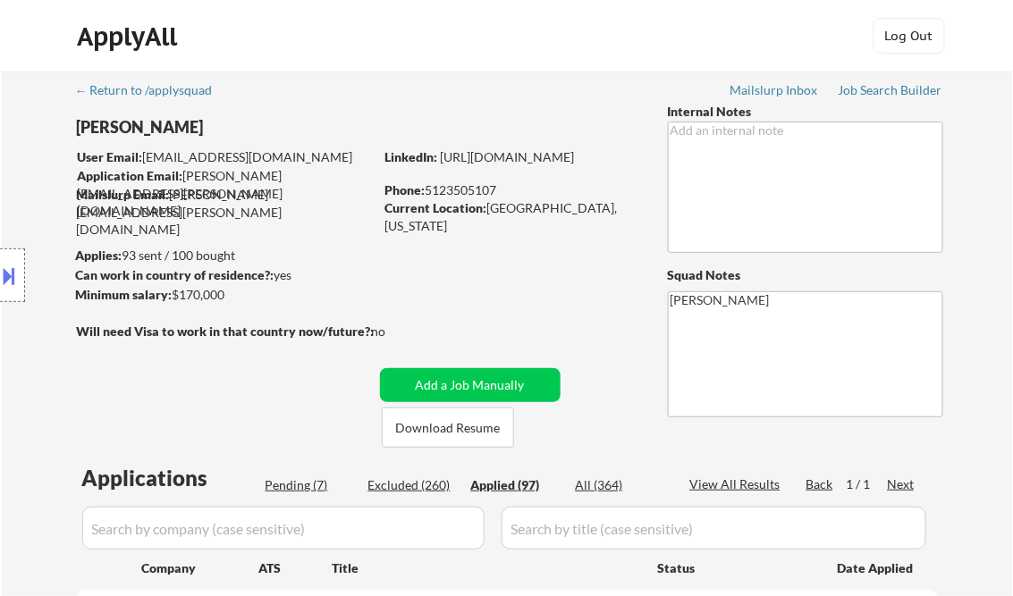
select select ""applied""
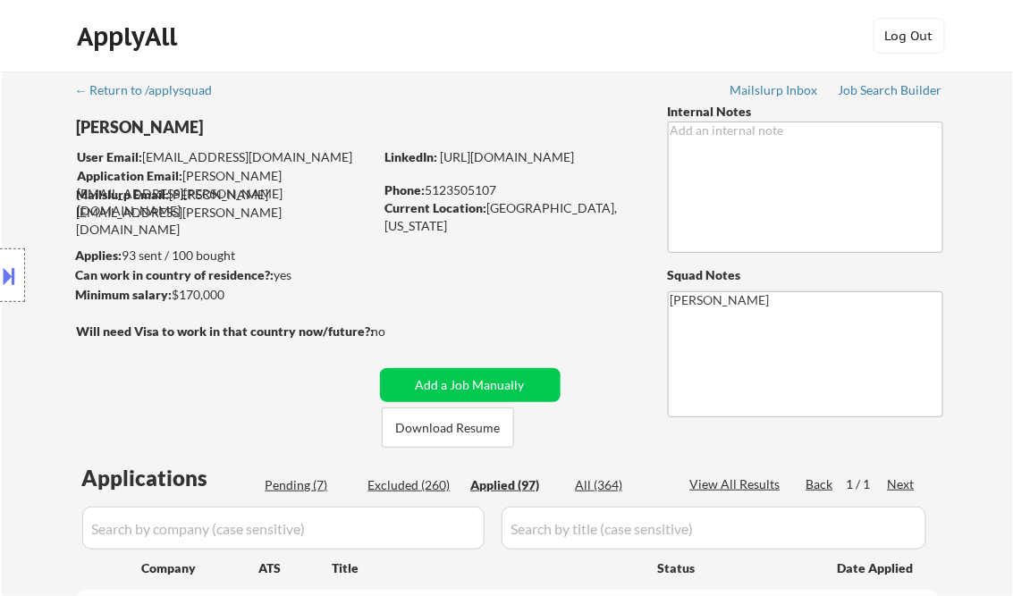
select select ""applied""
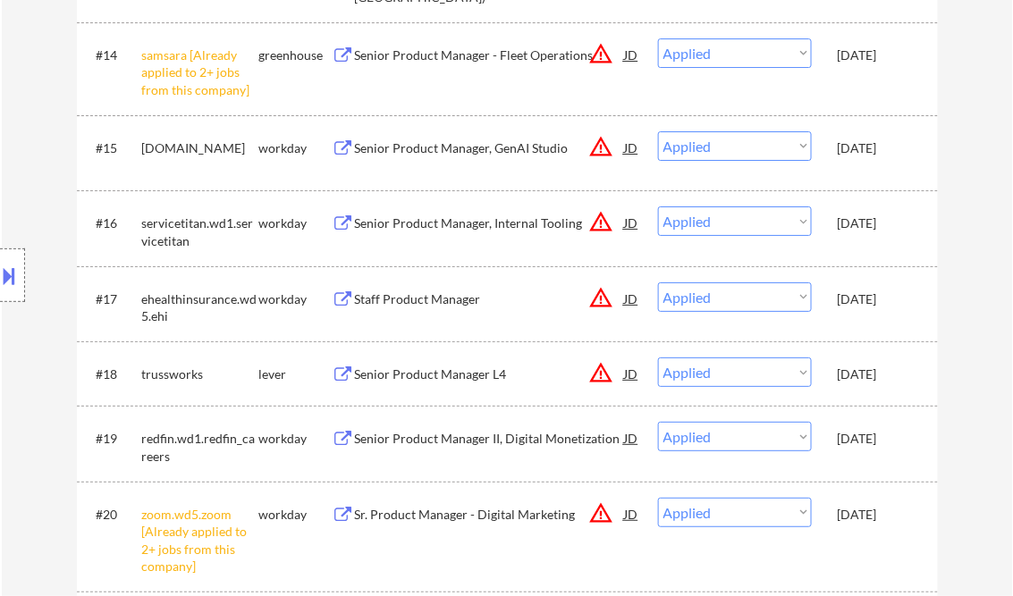
drag, startPoint x: 417, startPoint y: 293, endPoint x: 432, endPoint y: 290, distance: 14.7
click at [417, 292] on div "Staff Product Manager" at bounding box center [490, 299] width 270 height 18
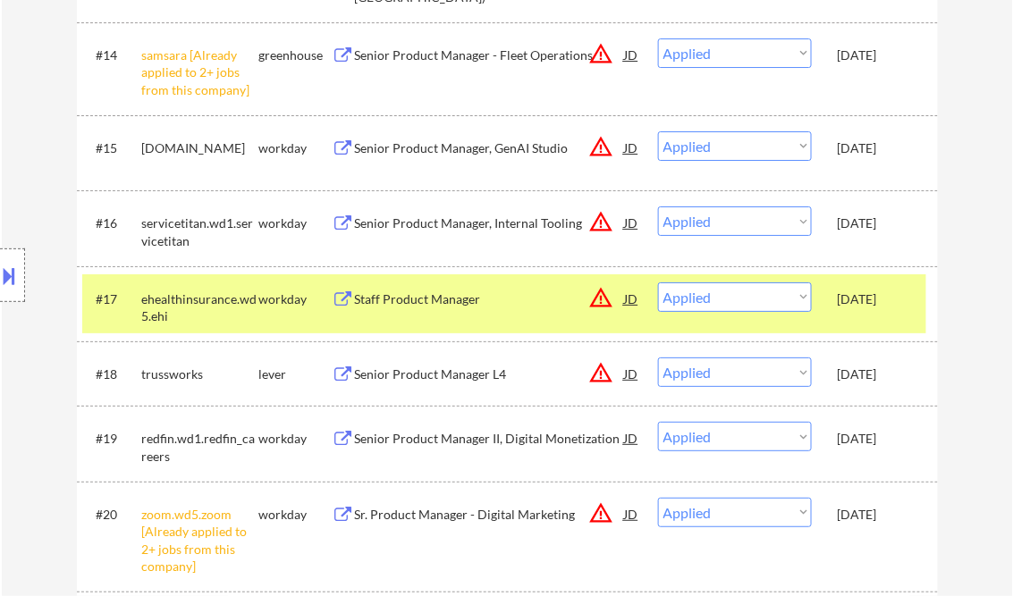
select select ""applied""
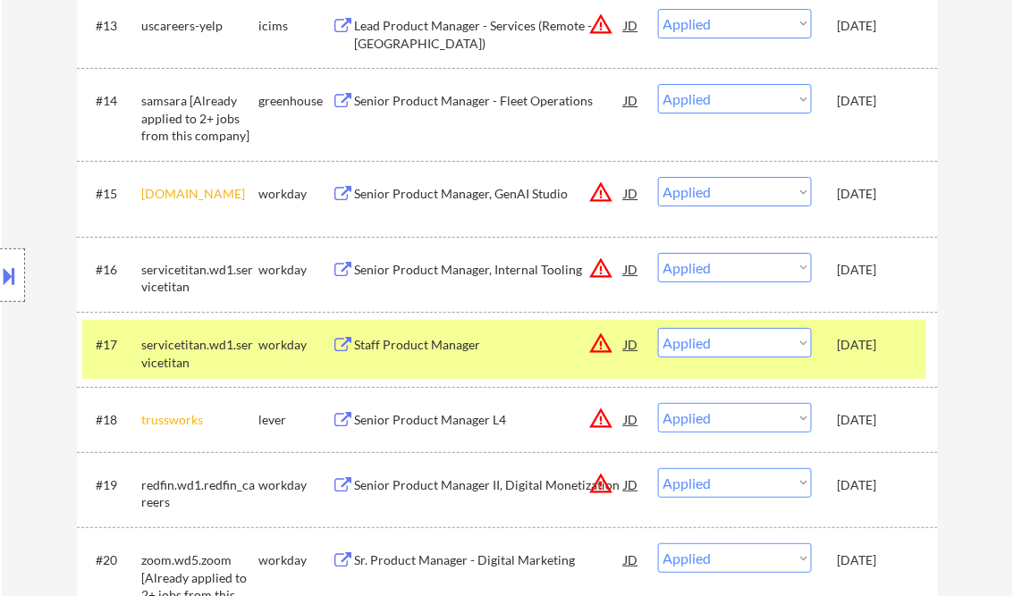
select select ""applied""
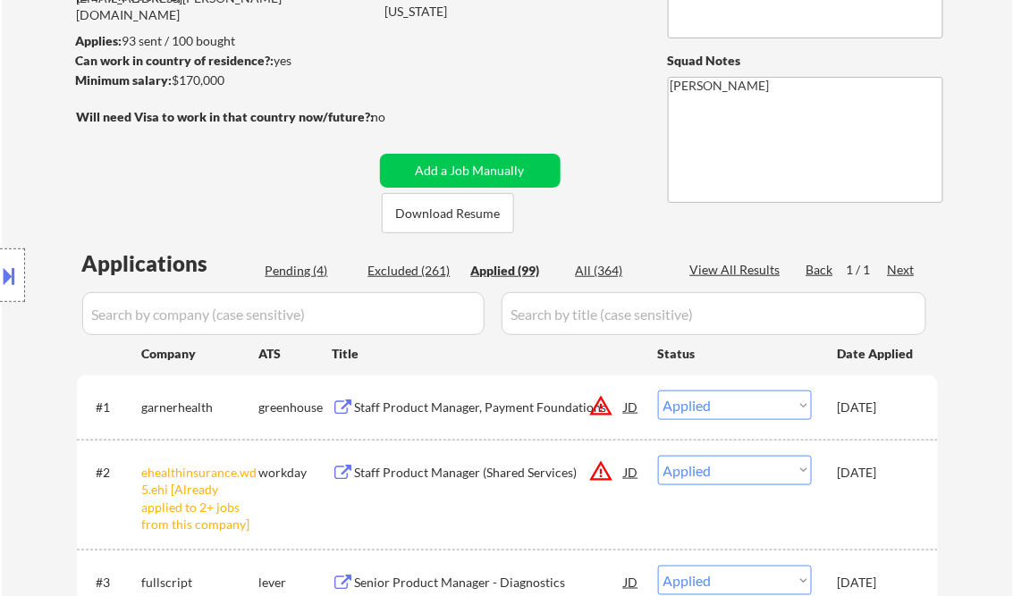
scroll to position [656, 0]
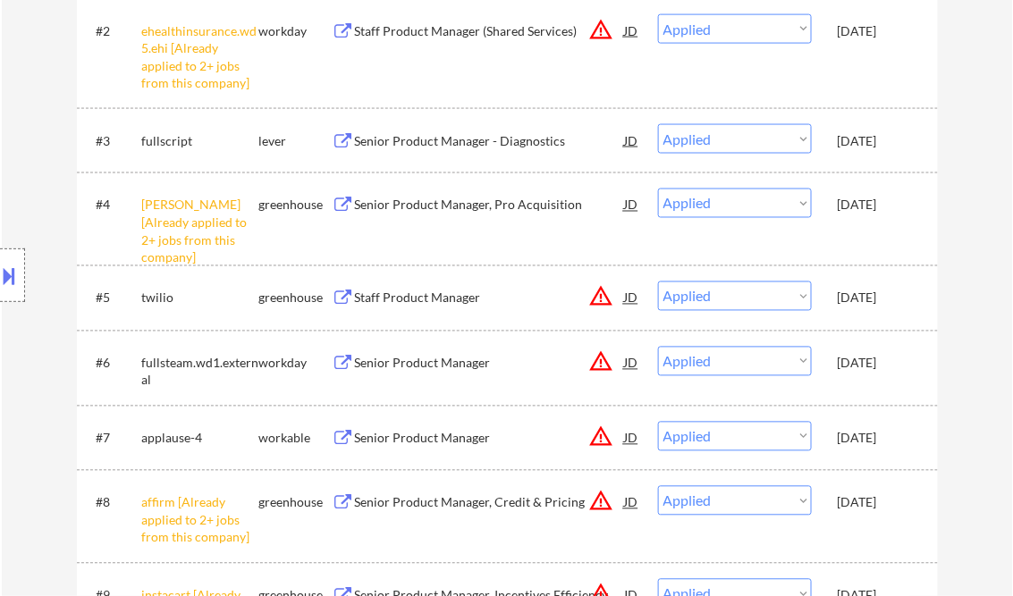
select select ""applied""
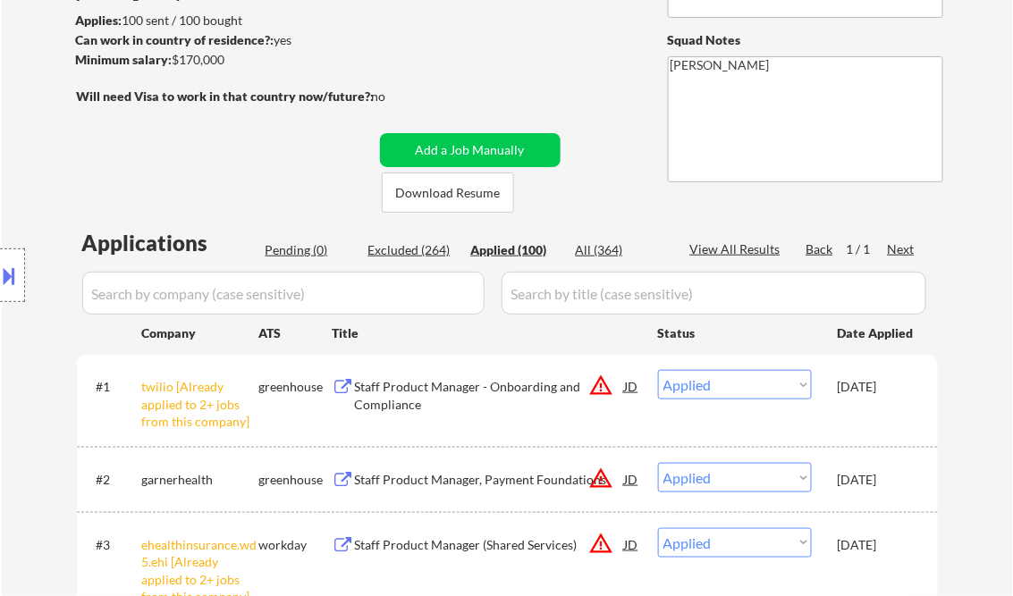
scroll to position [227, 0]
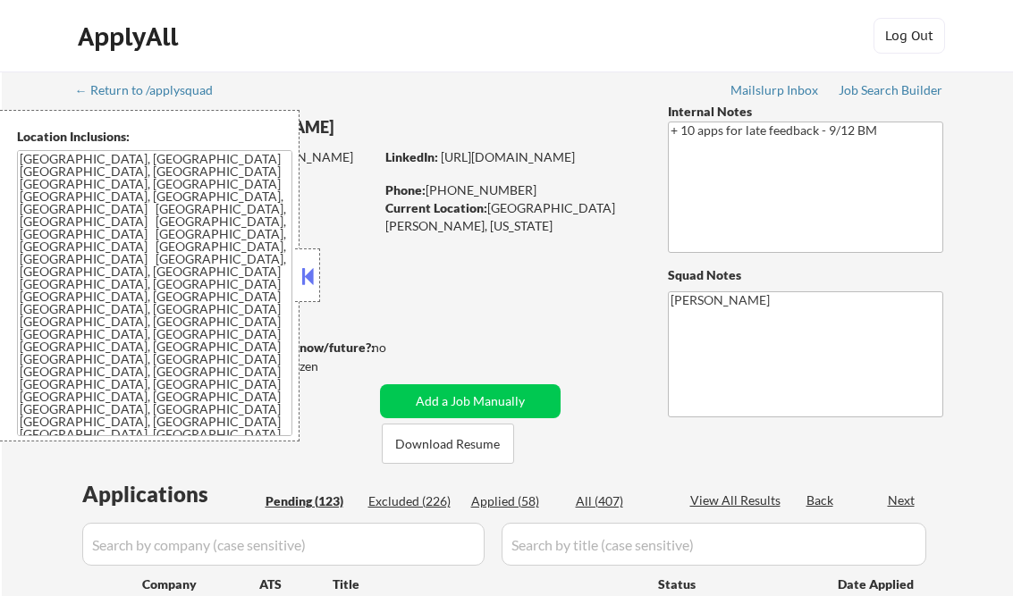
select select ""pending""
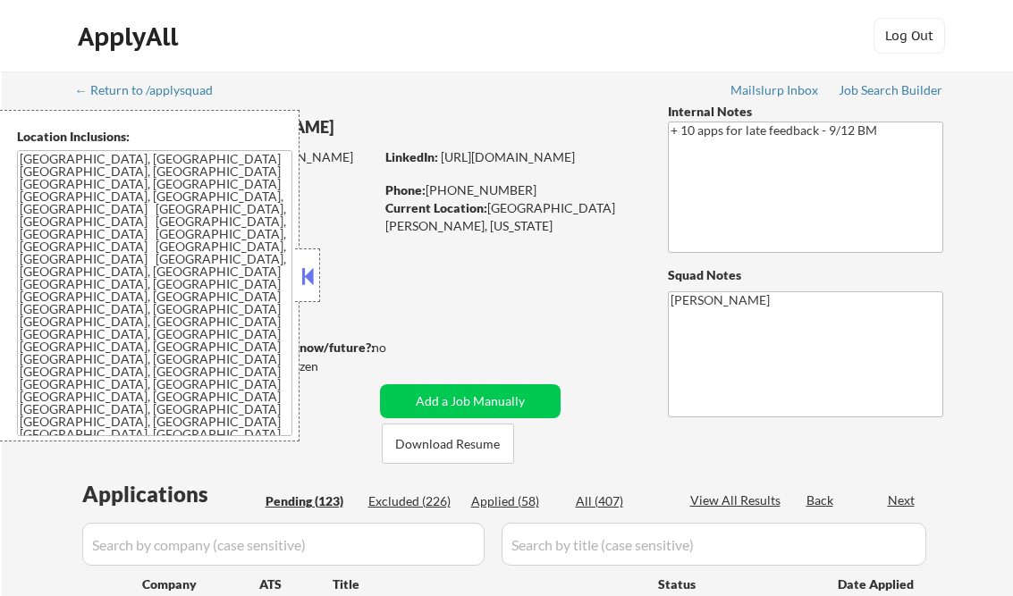
select select ""pending""
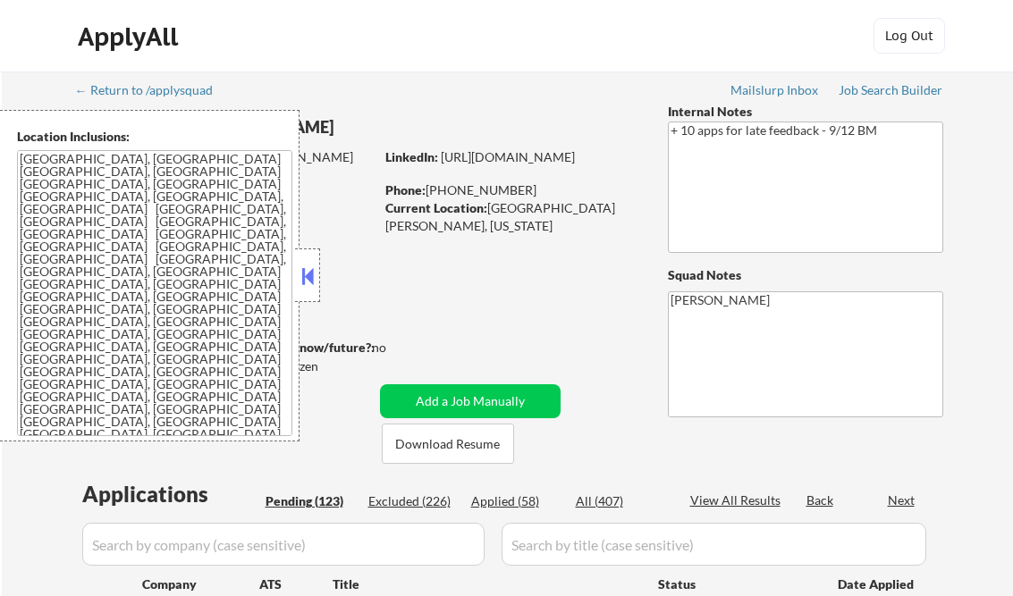
select select ""pending""
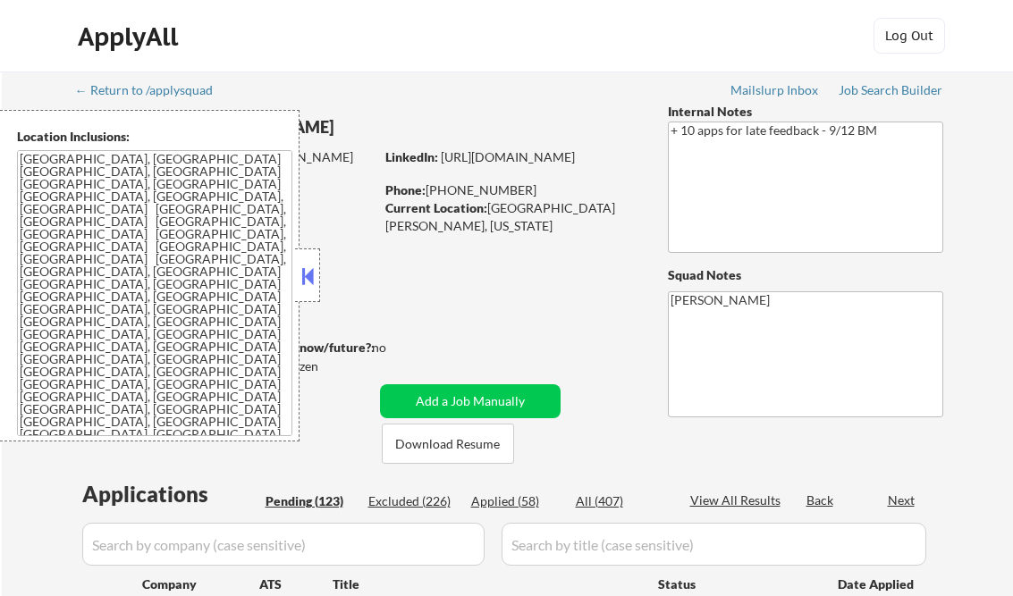
select select ""pending""
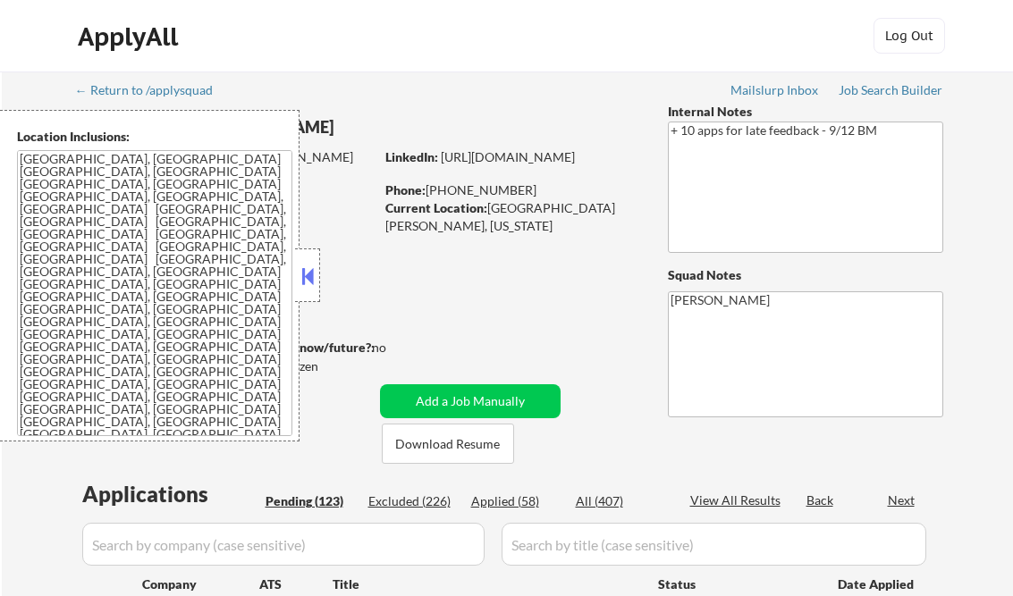
select select ""pending""
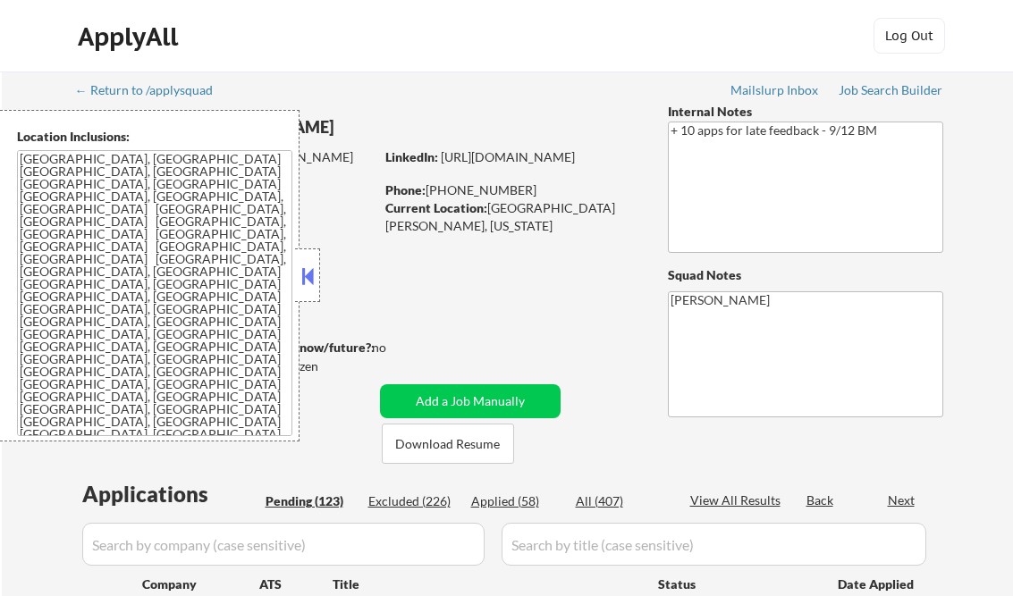
select select ""pending""
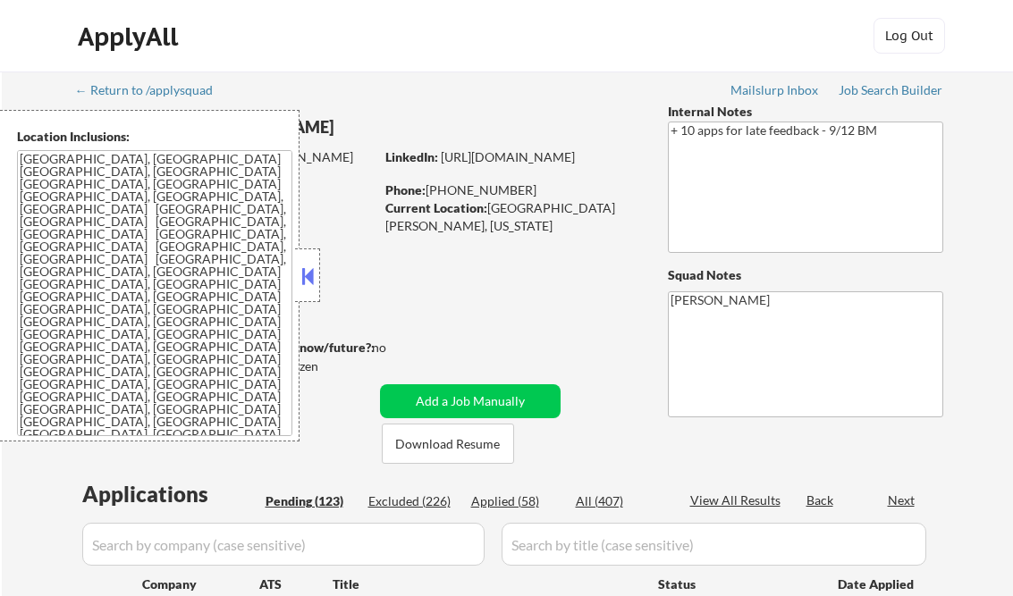
select select ""pending""
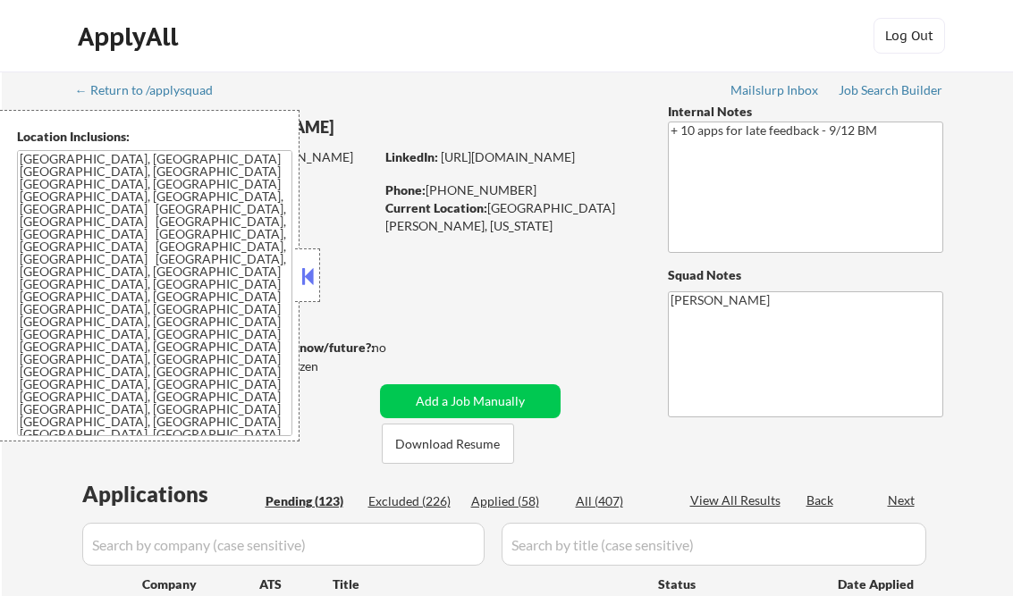
select select ""pending""
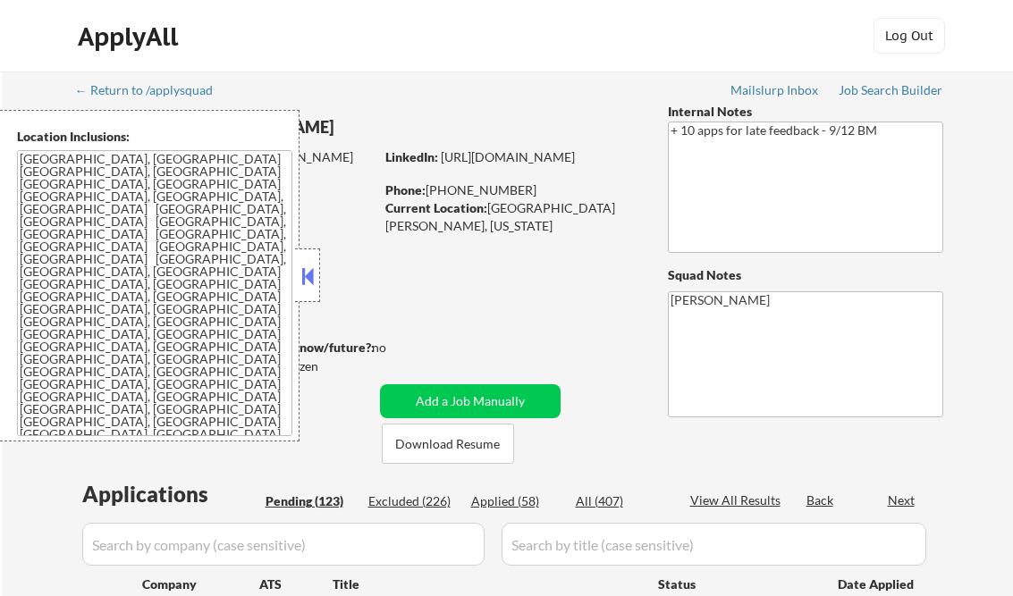
select select ""pending""
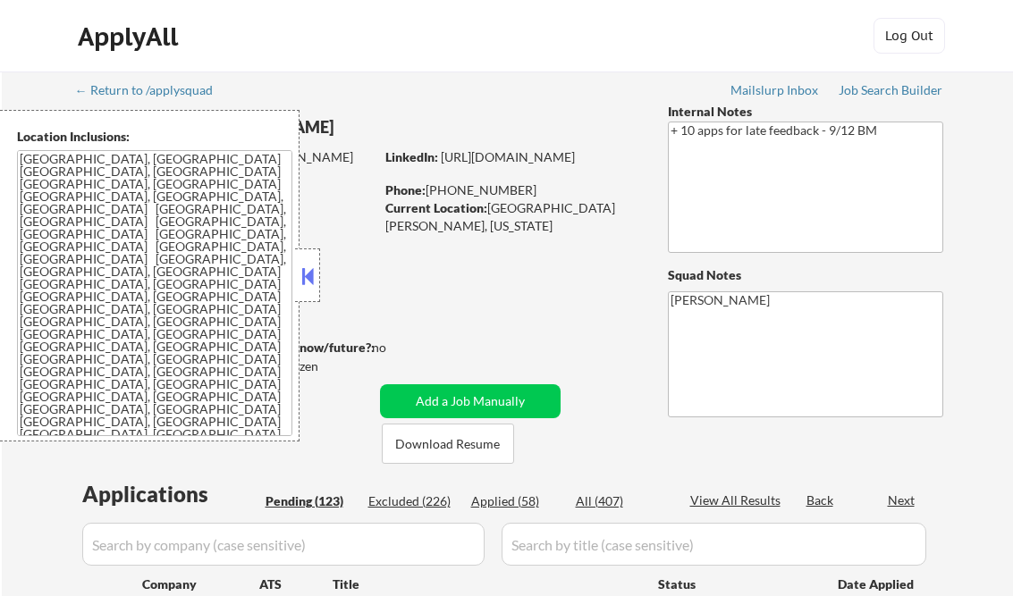
select select ""pending""
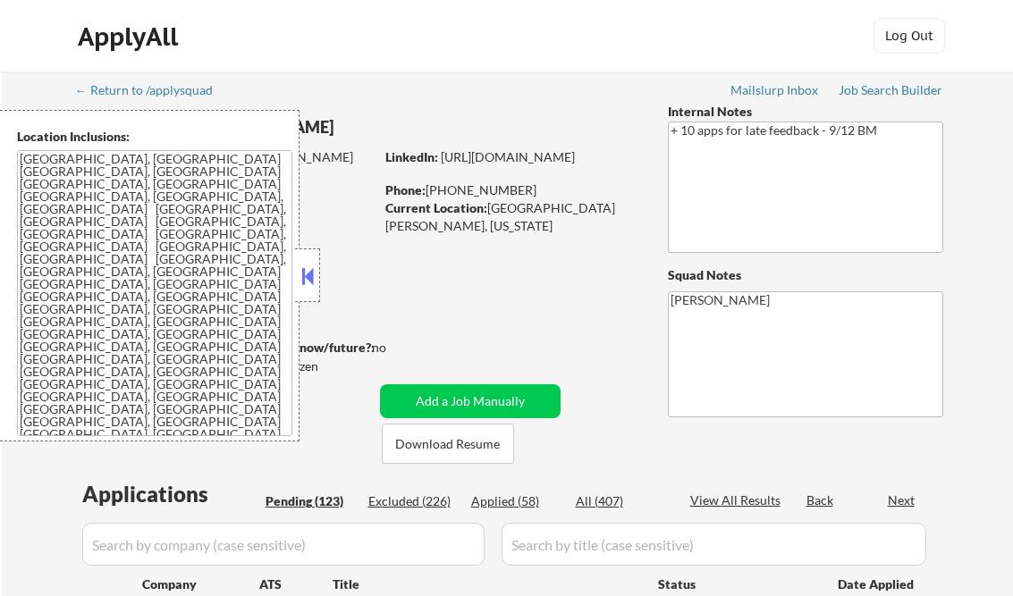
select select ""pending""
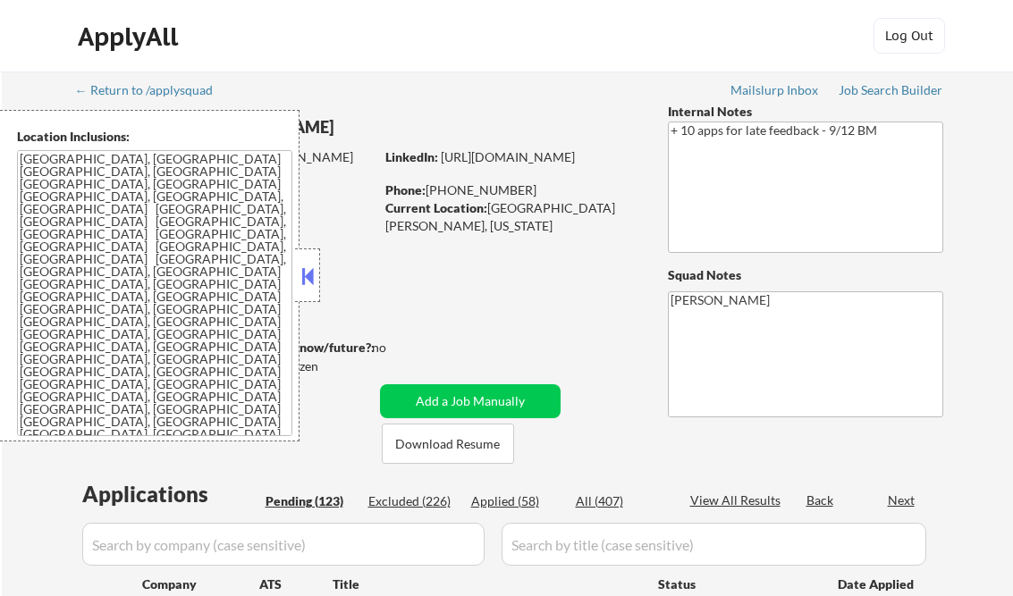
select select ""pending""
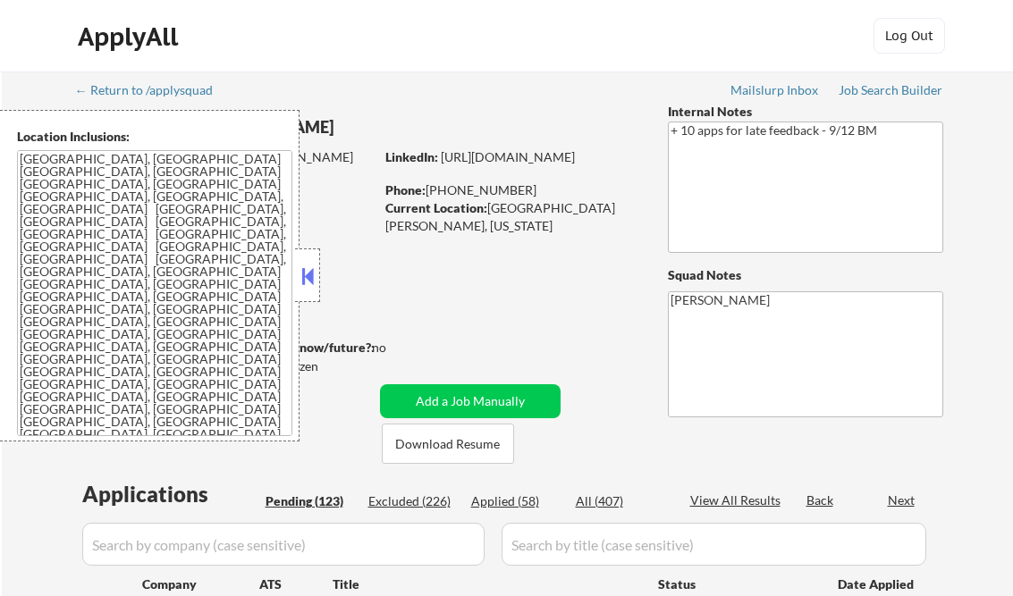
select select ""pending""
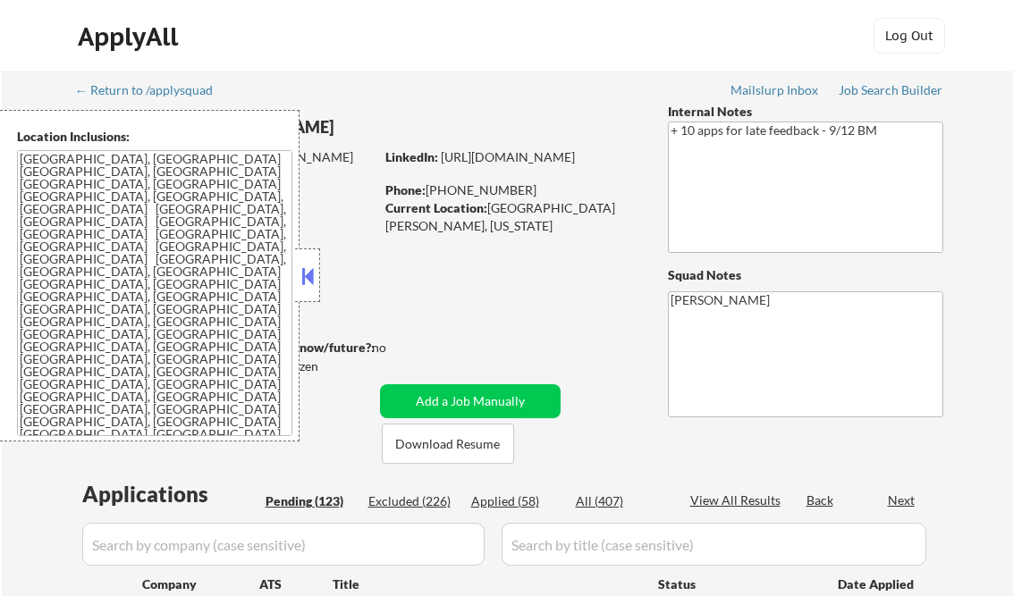
select select ""pending""
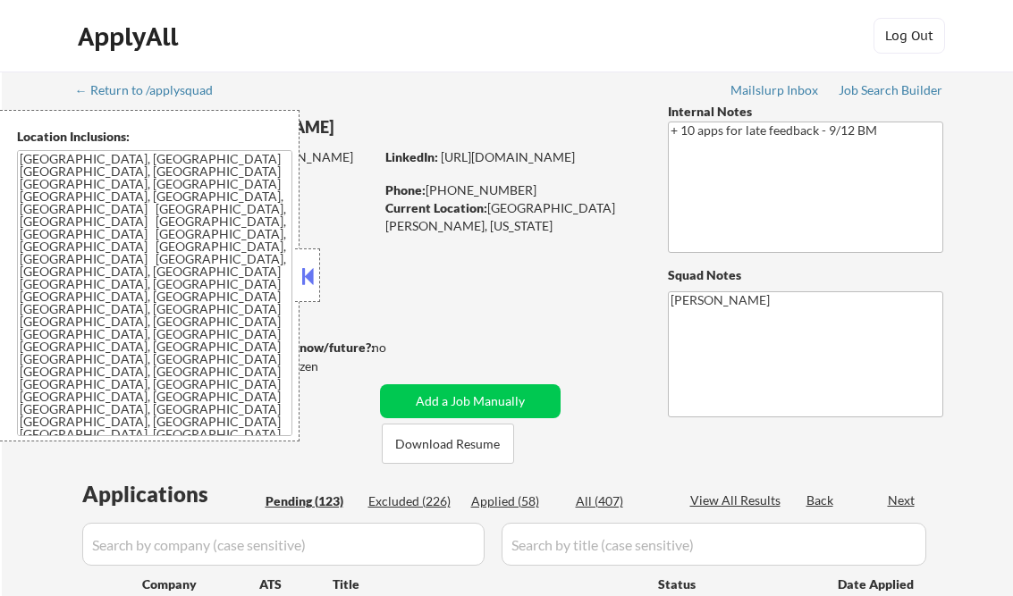
select select ""pending""
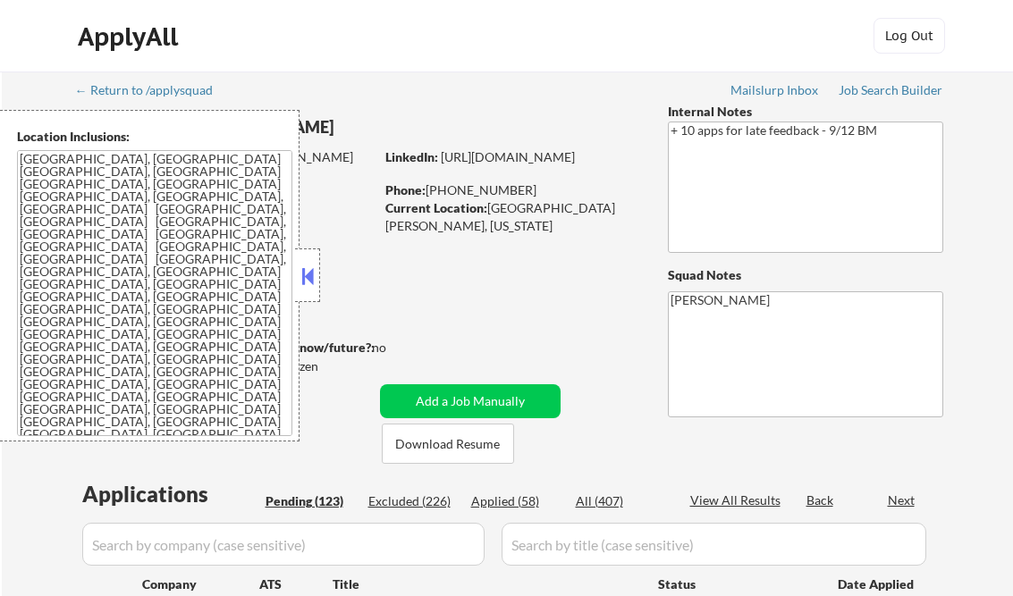
select select ""pending""
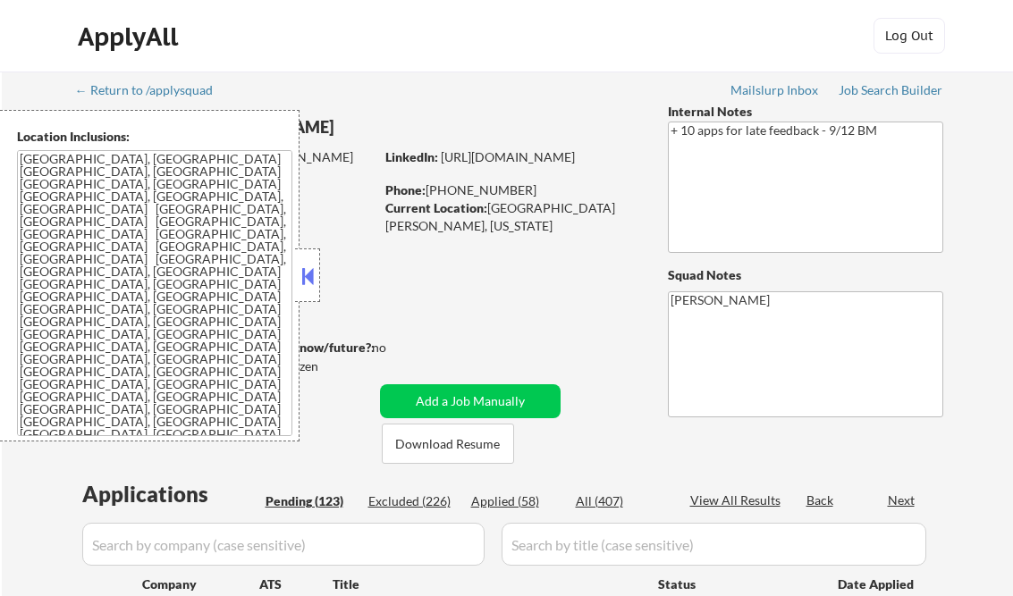
select select ""pending""
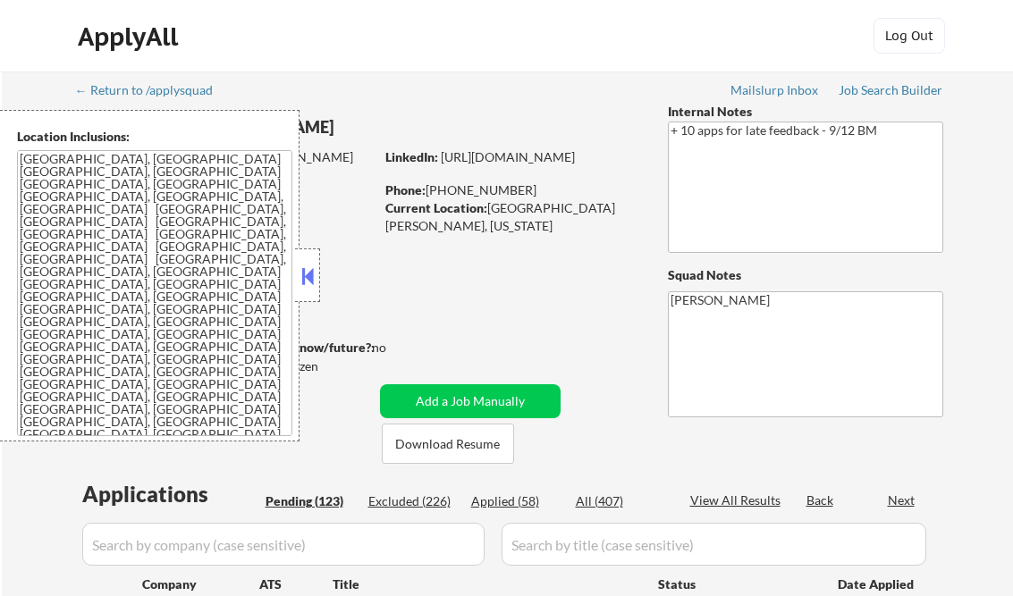
select select ""pending""
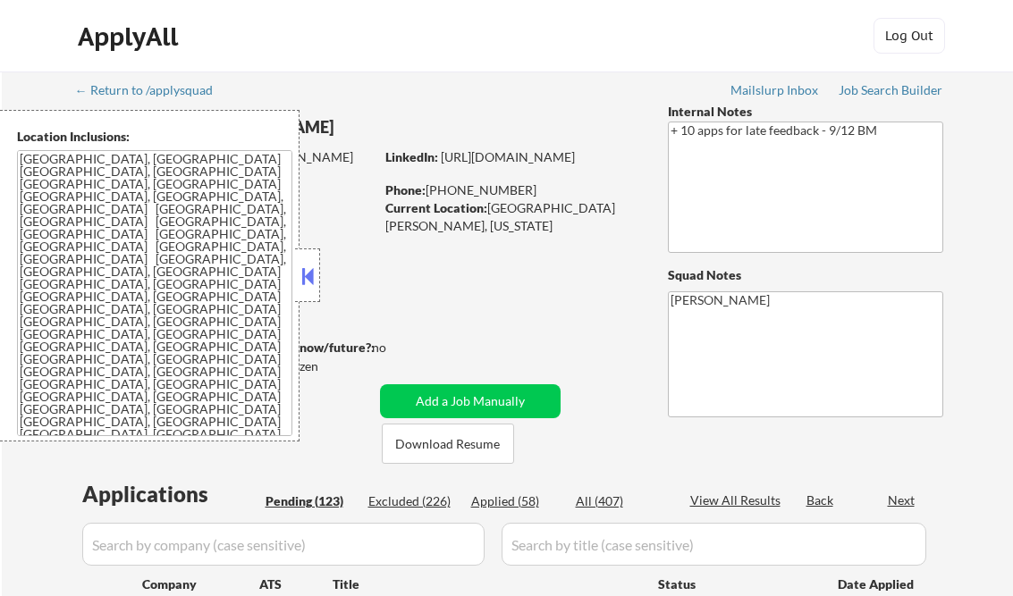
select select ""pending""
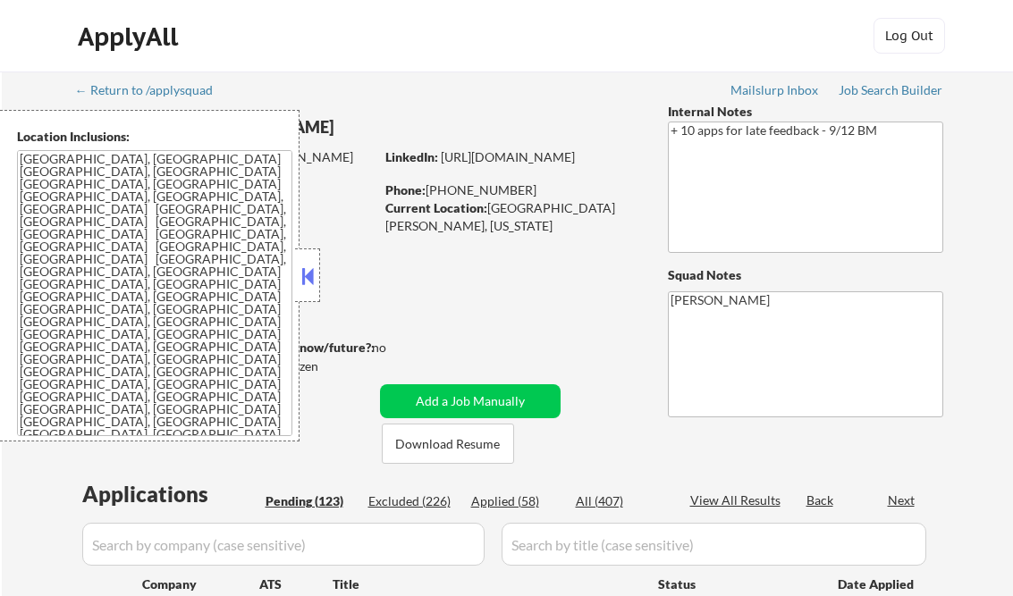
select select ""pending""
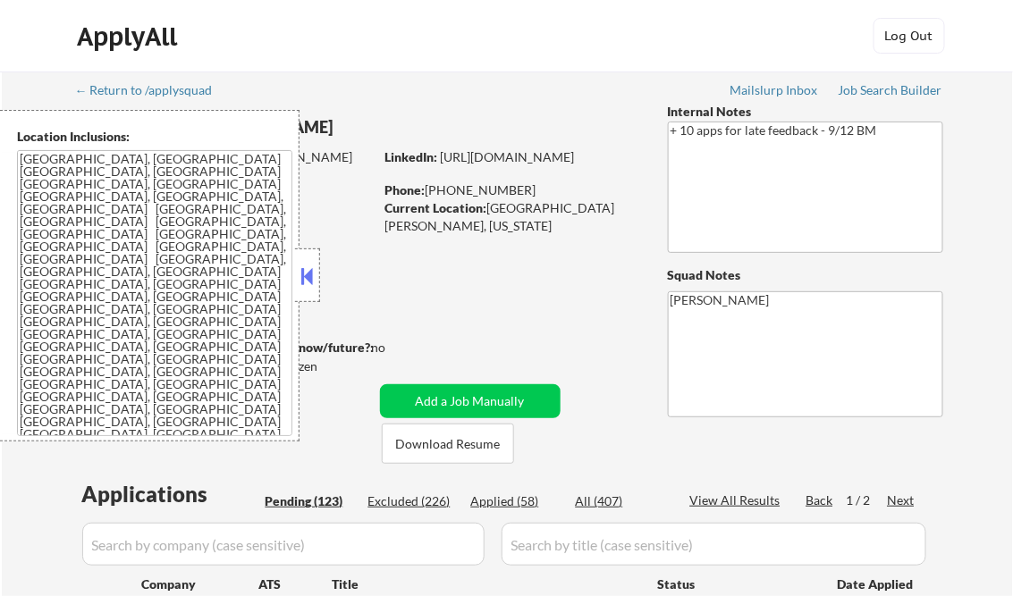
click at [873, 104] on div "Internal Notes" at bounding box center [805, 112] width 275 height 18
drag, startPoint x: 870, startPoint y: 92, endPoint x: 766, endPoint y: 130, distance: 110.6
click at [870, 92] on div "Job Search Builder" at bounding box center [890, 90] width 105 height 13
click at [305, 271] on button at bounding box center [308, 276] width 20 height 27
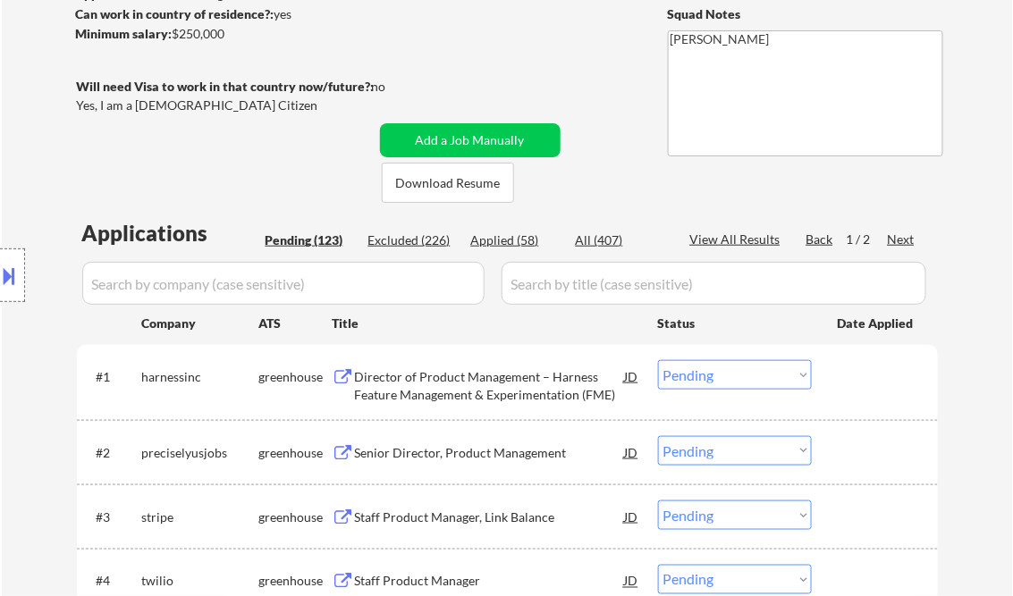
scroll to position [286, 0]
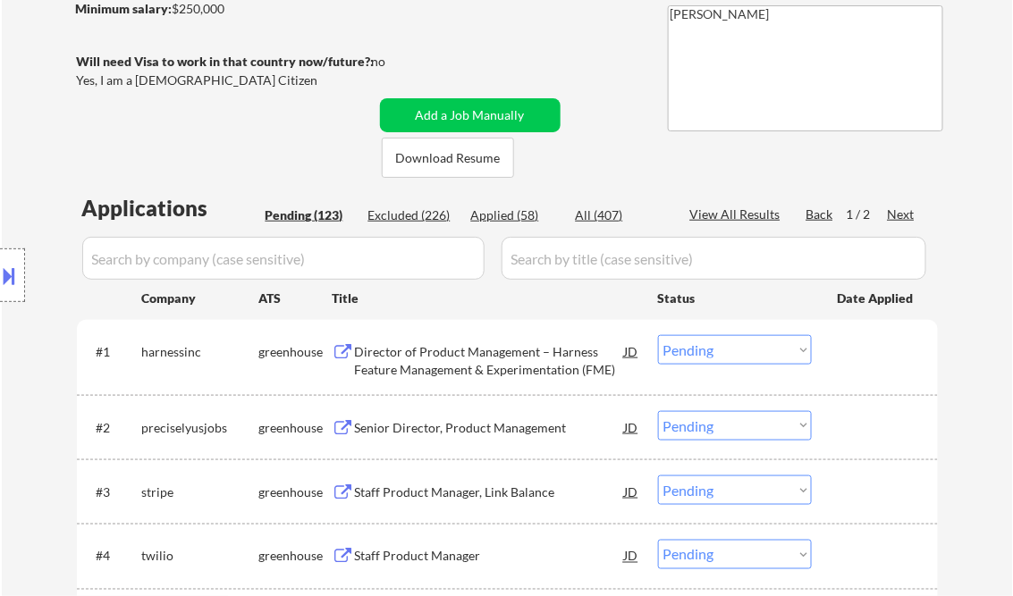
click at [503, 375] on div "Director of Product Management – Harness Feature Management & Experimentation (…" at bounding box center [490, 360] width 270 height 35
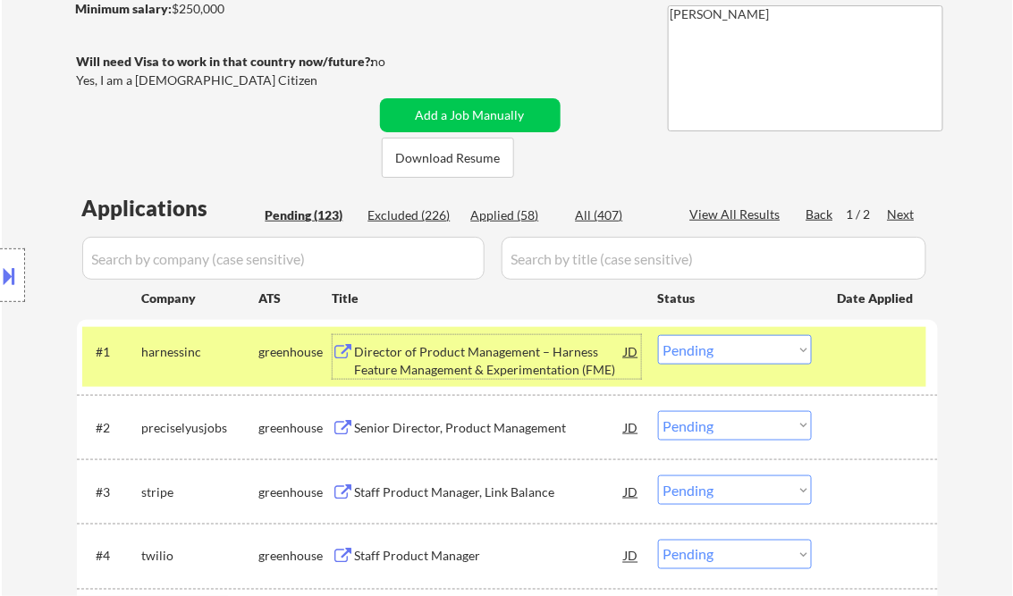
click at [702, 357] on select "Choose an option... Pending Applied Excluded (Questions) Excluded (Expired) Exc…" at bounding box center [735, 349] width 154 height 29
click at [658, 335] on select "Choose an option... Pending Applied Excluded (Questions) Excluded (Expired) Exc…" at bounding box center [735, 349] width 154 height 29
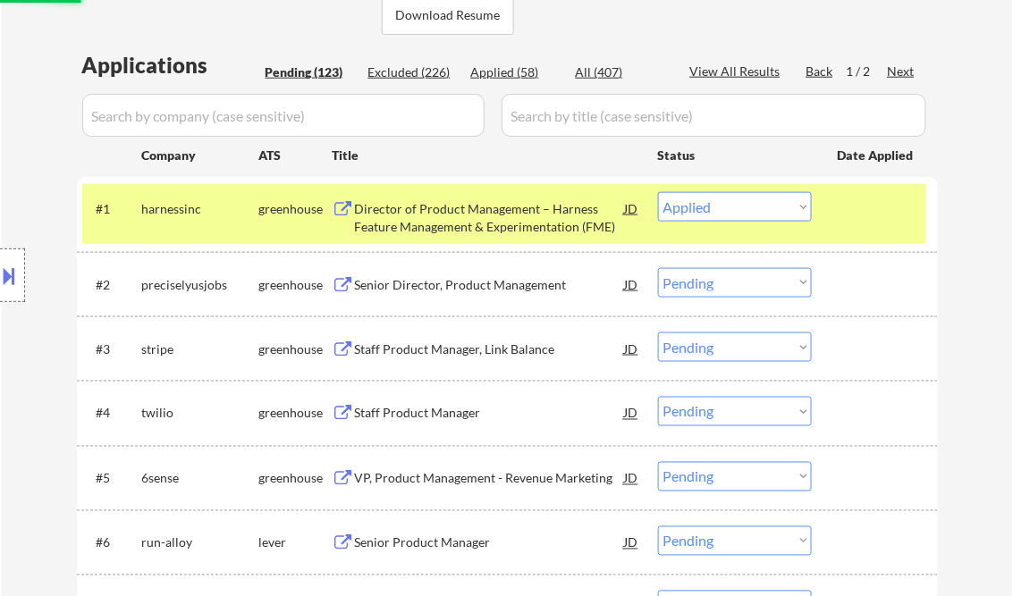
scroll to position [501, 0]
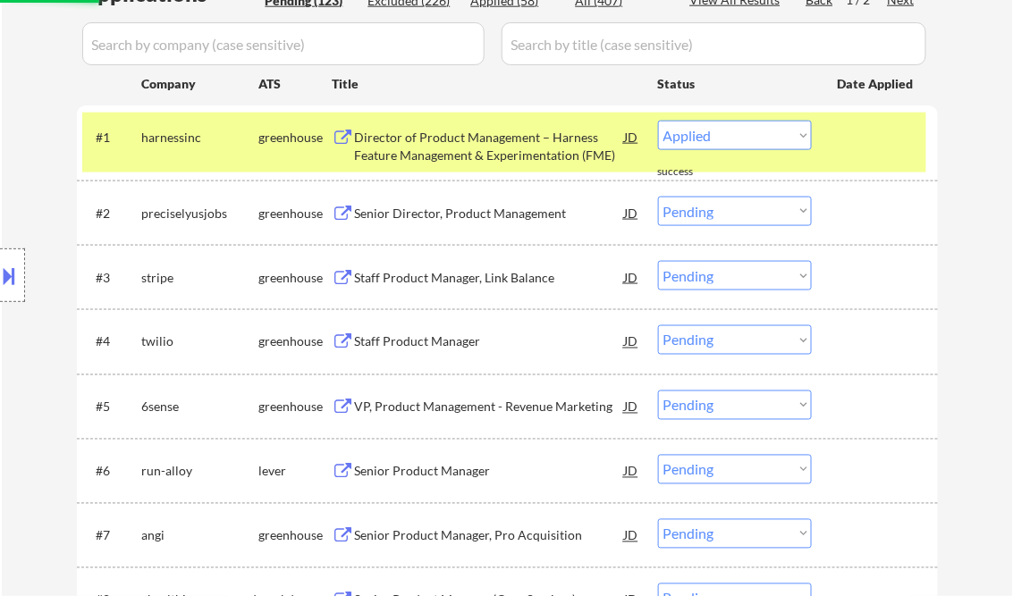
click at [432, 212] on div "Senior Director, Product Management" at bounding box center [490, 214] width 270 height 18
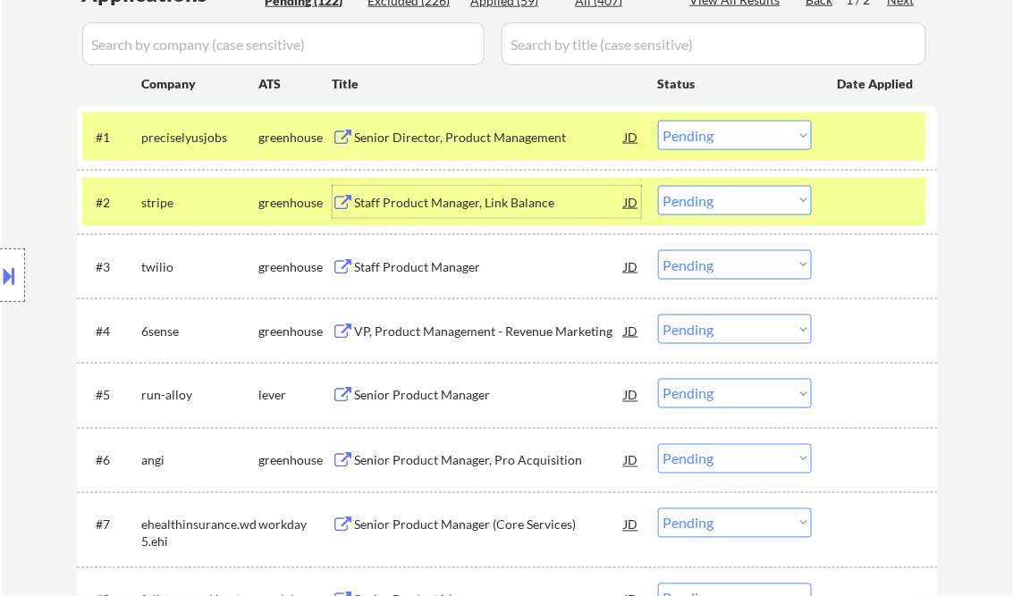
click at [741, 130] on select "Choose an option... Pending Applied Excluded (Questions) Excluded (Expired) Exc…" at bounding box center [735, 135] width 154 height 29
click at [658, 121] on select "Choose an option... Pending Applied Excluded (Questions) Excluded (Expired) Exc…" at bounding box center [735, 135] width 154 height 29
click at [483, 204] on div "Staff Product Manager, Link Balance" at bounding box center [490, 203] width 270 height 18
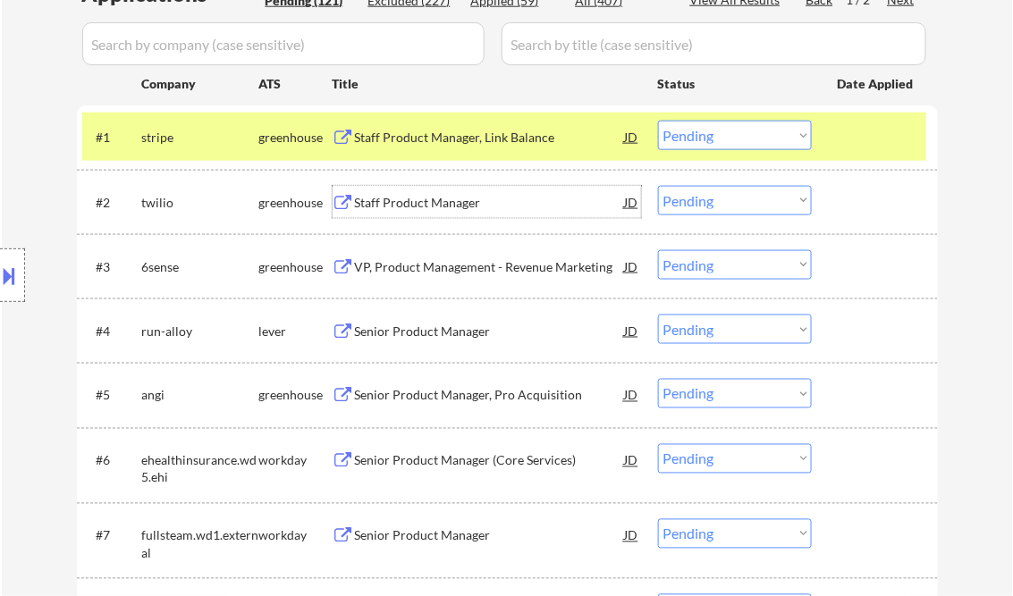
click at [12, 281] on button at bounding box center [10, 275] width 20 height 29
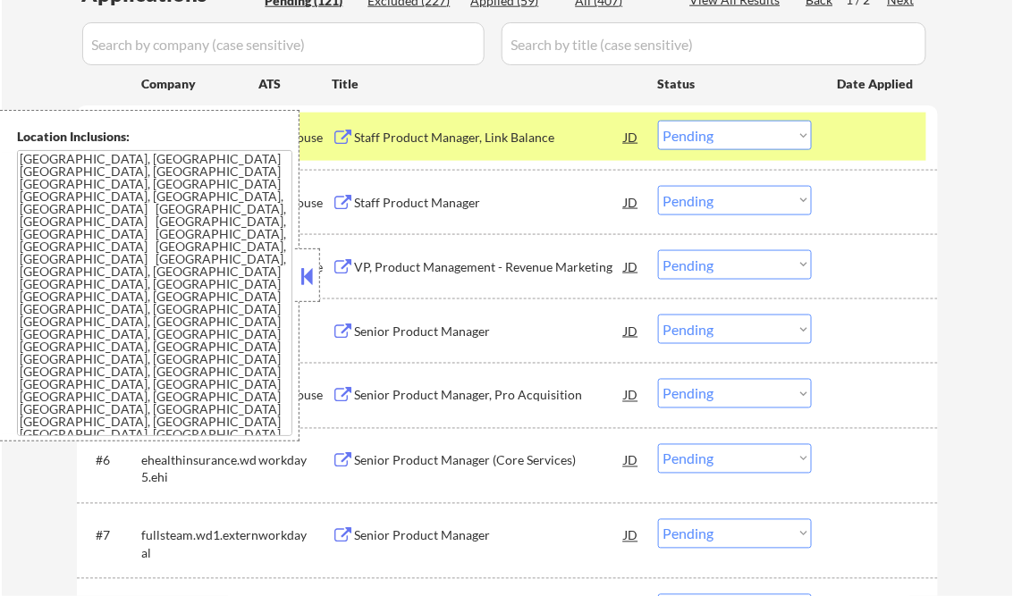
click at [309, 286] on button at bounding box center [308, 276] width 20 height 27
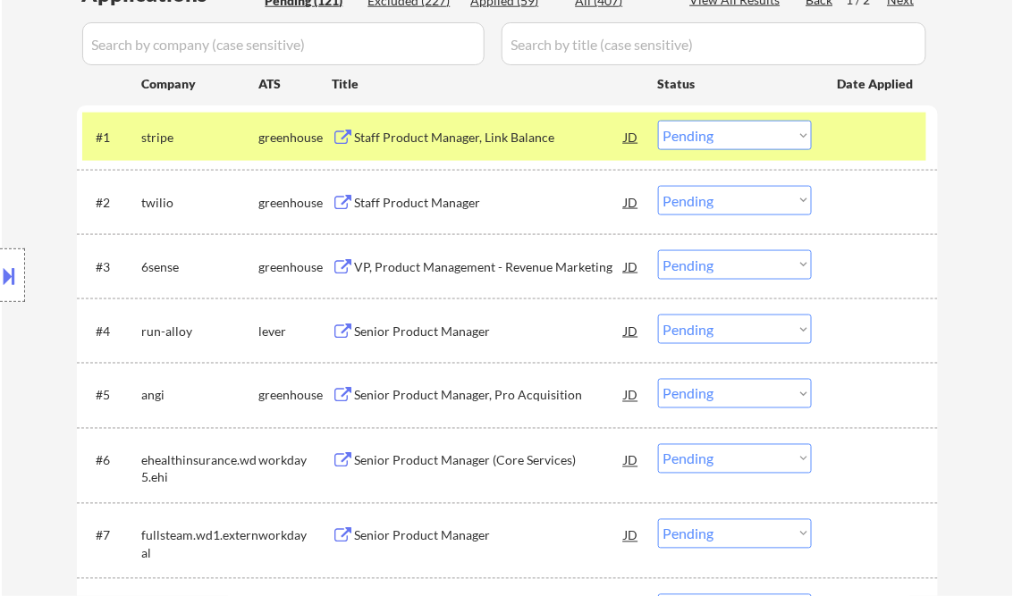
click at [736, 118] on div "#1 stripe greenhouse Staff Product Manager, Link Balance JD Choose an option...…" at bounding box center [504, 137] width 844 height 48
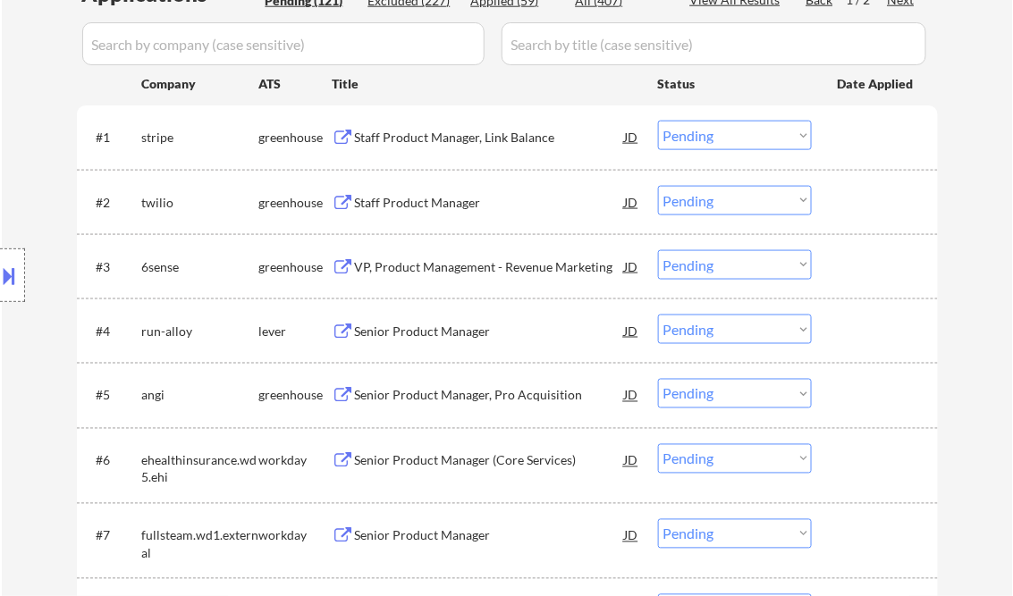
click at [745, 141] on select "Choose an option... Pending Applied Excluded (Questions) Excluded (Expired) Exc…" at bounding box center [735, 135] width 154 height 29
click at [658, 121] on select "Choose an option... Pending Applied Excluded (Questions) Excluded (Expired) Exc…" at bounding box center [735, 135] width 154 height 29
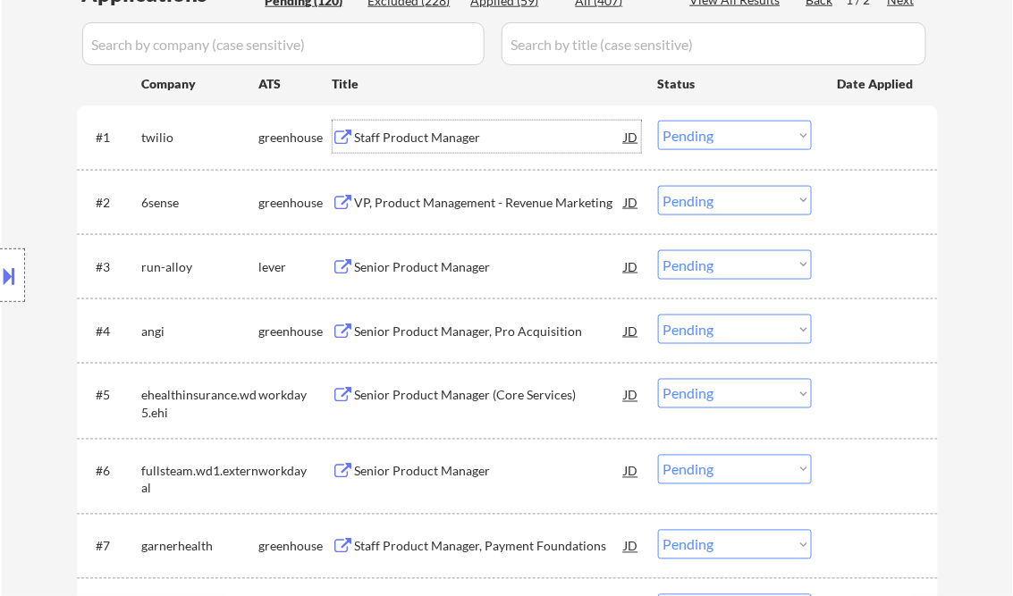
click at [415, 149] on div "Staff Product Manager" at bounding box center [490, 137] width 270 height 32
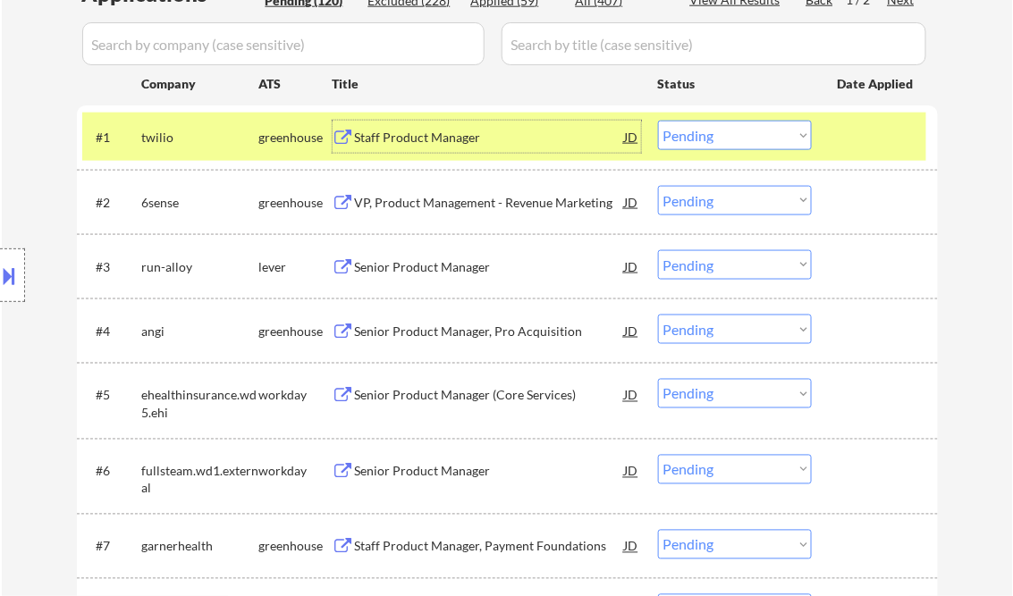
click at [738, 136] on select "Choose an option... Pending Applied Excluded (Questions) Excluded (Expired) Exc…" at bounding box center [735, 135] width 154 height 29
click at [658, 121] on select "Choose an option... Pending Applied Excluded (Questions) Excluded (Expired) Exc…" at bounding box center [735, 135] width 154 height 29
click at [490, 198] on div "VP, Product Management - Revenue Marketing" at bounding box center [490, 203] width 270 height 18
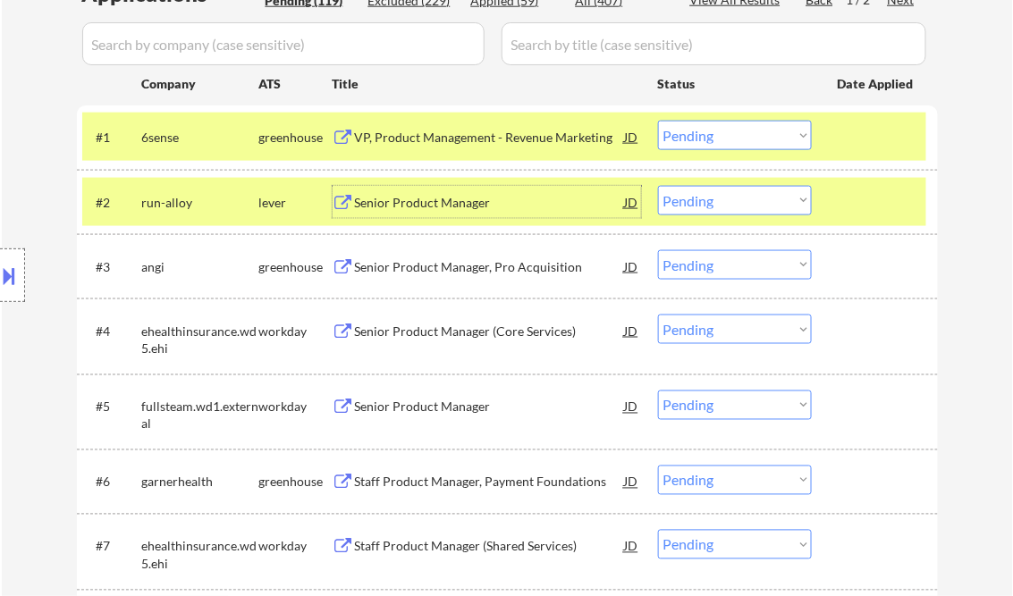
click at [767, 140] on select "Choose an option... Pending Applied Excluded (Questions) Excluded (Expired) Exc…" at bounding box center [735, 135] width 154 height 29
click at [658, 121] on select "Choose an option... Pending Applied Excluded (Questions) Excluded (Expired) Exc…" at bounding box center [735, 135] width 154 height 29
click at [415, 197] on div "Senior Product Manager" at bounding box center [490, 203] width 270 height 18
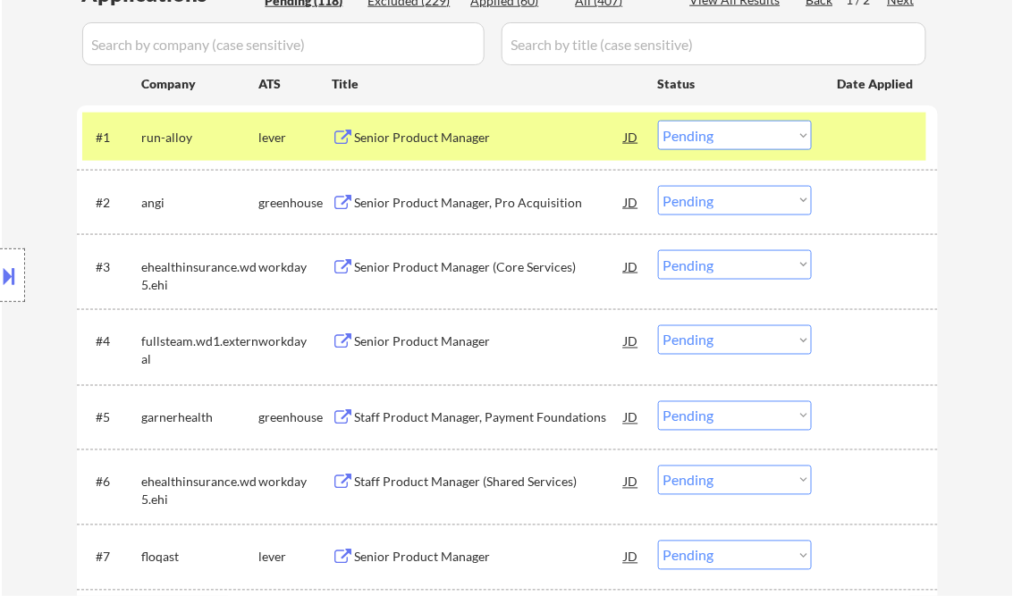
click at [5, 265] on button at bounding box center [10, 275] width 20 height 29
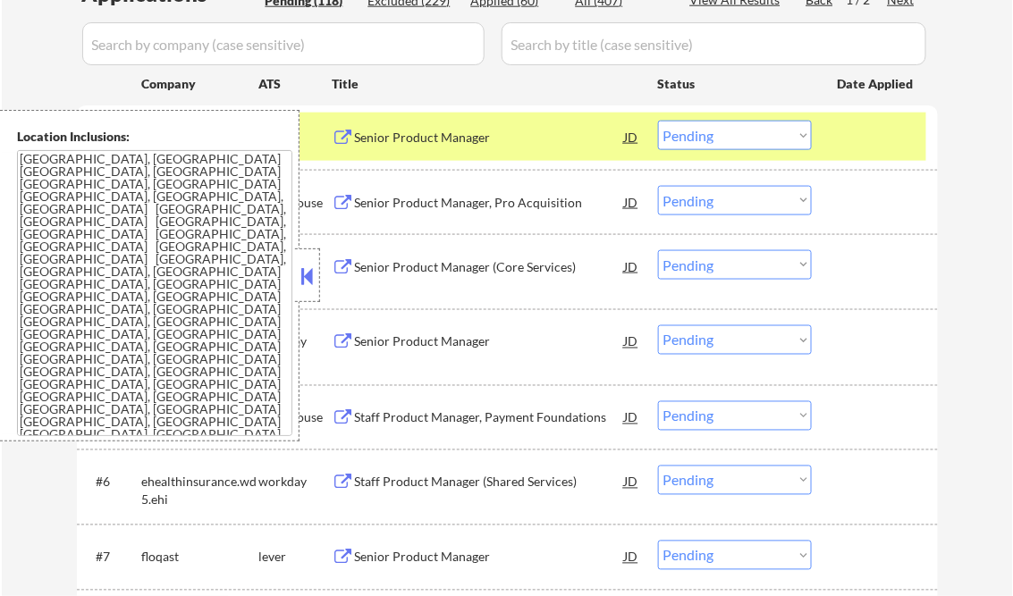
click at [313, 270] on button at bounding box center [308, 276] width 20 height 27
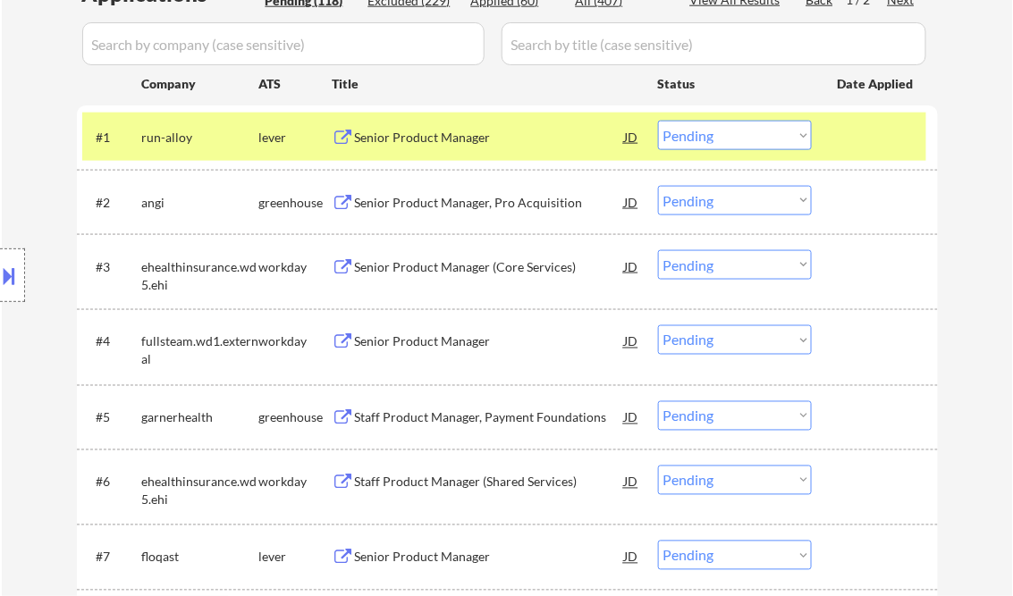
click at [12, 282] on button at bounding box center [10, 275] width 20 height 29
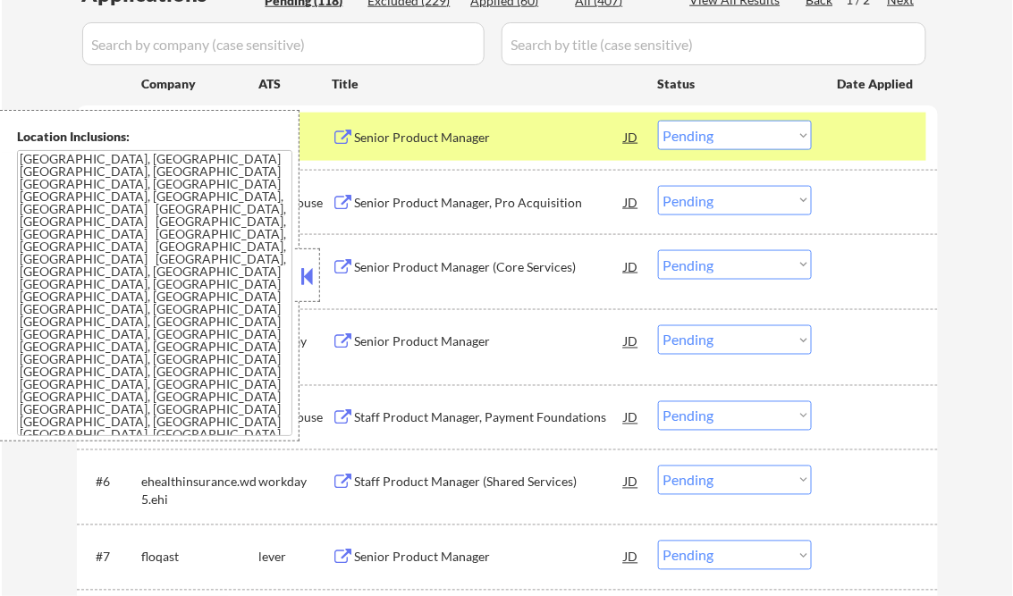
drag, startPoint x: 310, startPoint y: 267, endPoint x: 313, endPoint y: 278, distance: 11.1
click at [310, 267] on button at bounding box center [308, 276] width 20 height 27
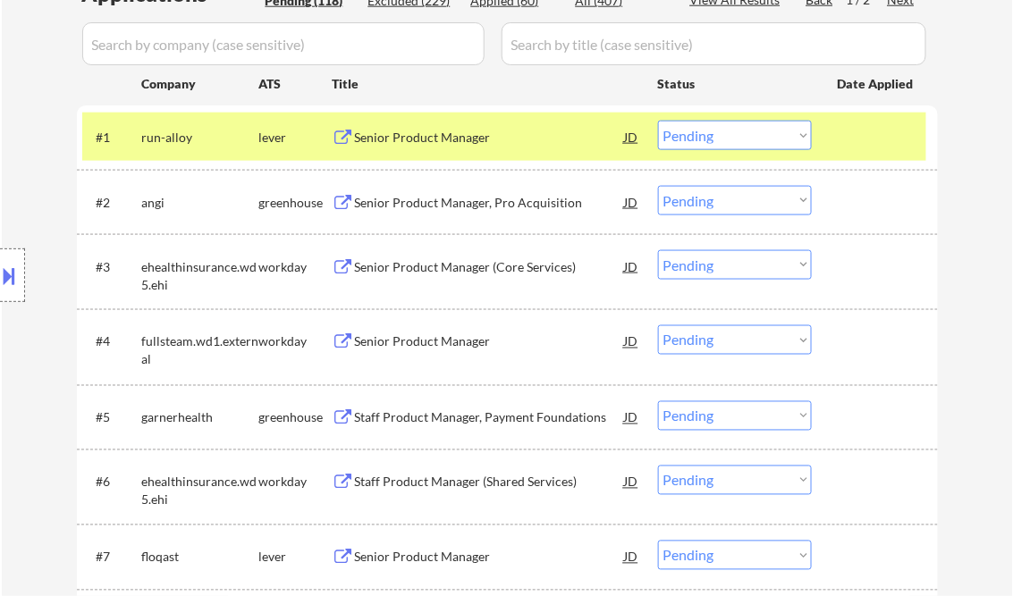
drag, startPoint x: 703, startPoint y: 143, endPoint x: 717, endPoint y: 150, distance: 15.2
click at [703, 143] on select "Choose an option... Pending Applied Excluded (Questions) Excluded (Expired) Exc…" at bounding box center [735, 135] width 154 height 29
click at [658, 121] on select "Choose an option... Pending Applied Excluded (Questions) Excluded (Expired) Exc…" at bounding box center [735, 135] width 154 height 29
click at [511, 207] on div "Senior Product Manager, Pro Acquisition" at bounding box center [490, 203] width 270 height 18
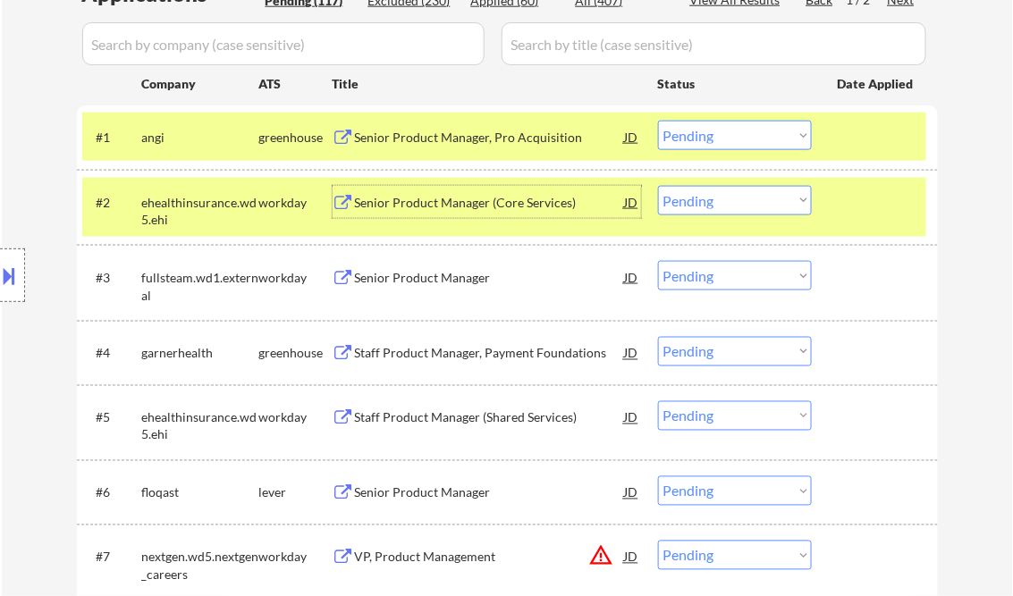
click at [703, 143] on select "Choose an option... Pending Applied Excluded (Questions) Excluded (Expired) Exc…" at bounding box center [735, 135] width 154 height 29
click at [658, 121] on select "Choose an option... Pending Applied Excluded (Questions) Excluded (Expired) Exc…" at bounding box center [735, 135] width 154 height 29
click at [509, 202] on div "Senior Product Manager (Core Services)" at bounding box center [490, 203] width 270 height 18
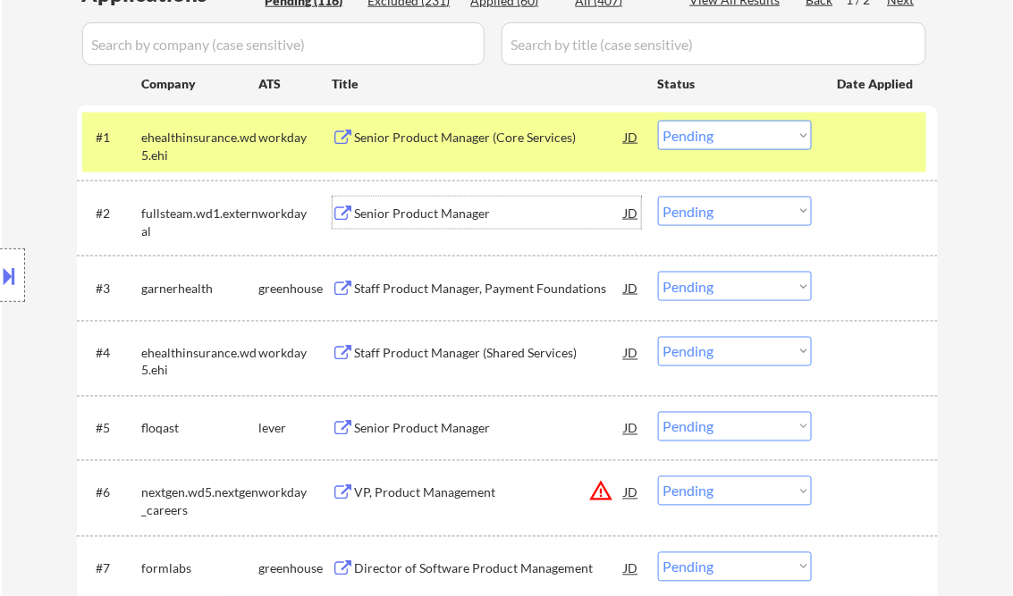
click at [714, 142] on select "Choose an option... Pending Applied Excluded (Questions) Excluded (Expired) Exc…" at bounding box center [735, 135] width 154 height 29
click at [658, 121] on select "Choose an option... Pending Applied Excluded (Questions) Excluded (Expired) Exc…" at bounding box center [735, 135] width 154 height 29
click at [413, 205] on div "Senior Product Manager" at bounding box center [490, 214] width 270 height 18
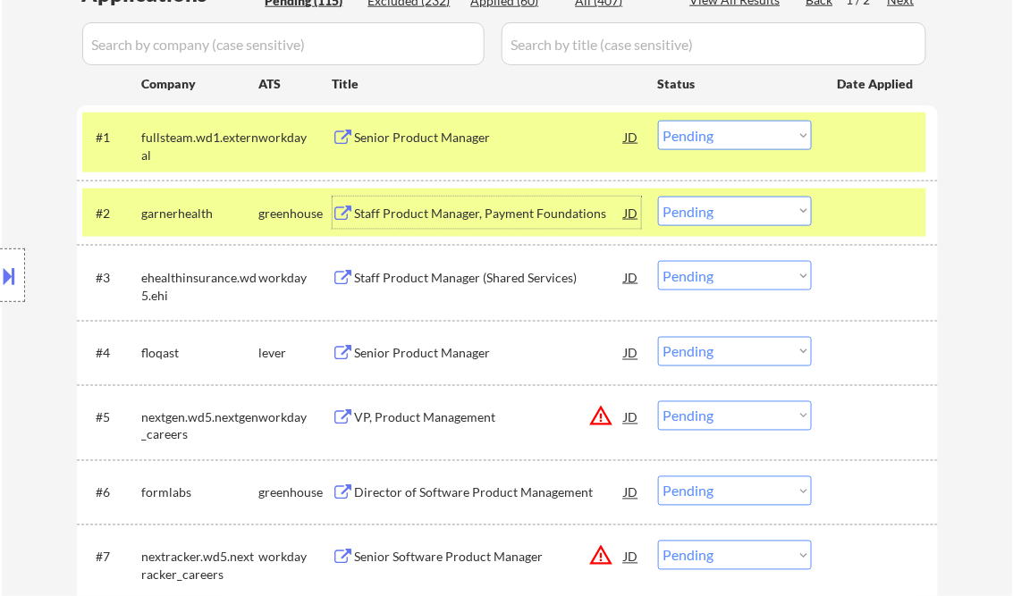
click at [717, 133] on select "Choose an option... Pending Applied Excluded (Questions) Excluded (Expired) Exc…" at bounding box center [735, 135] width 154 height 29
click at [658, 121] on select "Choose an option... Pending Applied Excluded (Questions) Excluded (Expired) Exc…" at bounding box center [735, 135] width 154 height 29
click at [499, 216] on div "Staff Product Manager, Payment Foundations" at bounding box center [490, 214] width 270 height 18
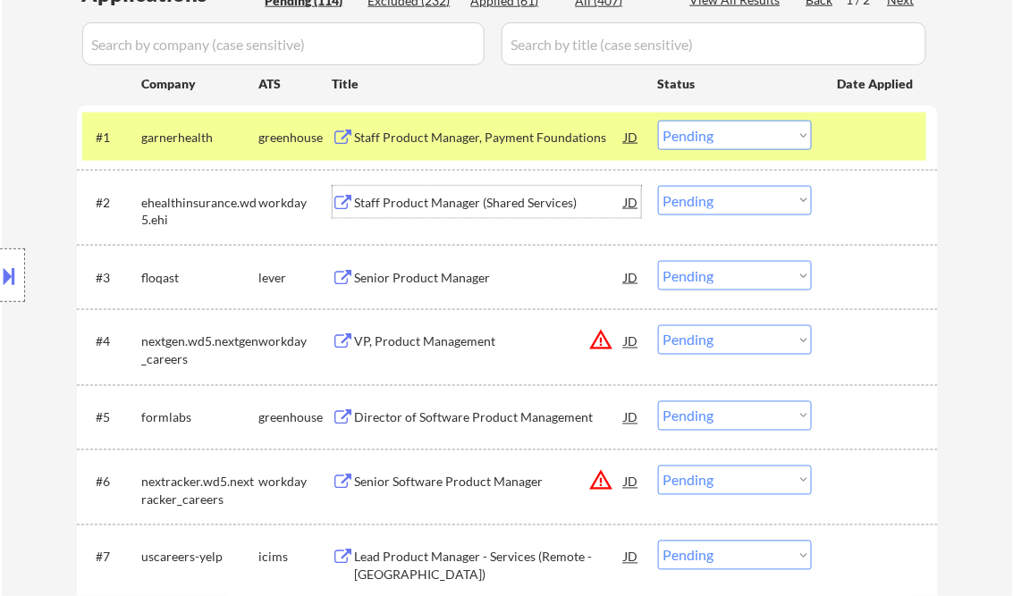
click at [749, 139] on select "Choose an option... Pending Applied Excluded (Questions) Excluded (Expired) Exc…" at bounding box center [735, 135] width 154 height 29
click at [658, 121] on select "Choose an option... Pending Applied Excluded (Questions) Excluded (Expired) Exc…" at bounding box center [735, 135] width 154 height 29
click at [480, 200] on div "Staff Product Manager (Shared Services)" at bounding box center [490, 203] width 270 height 18
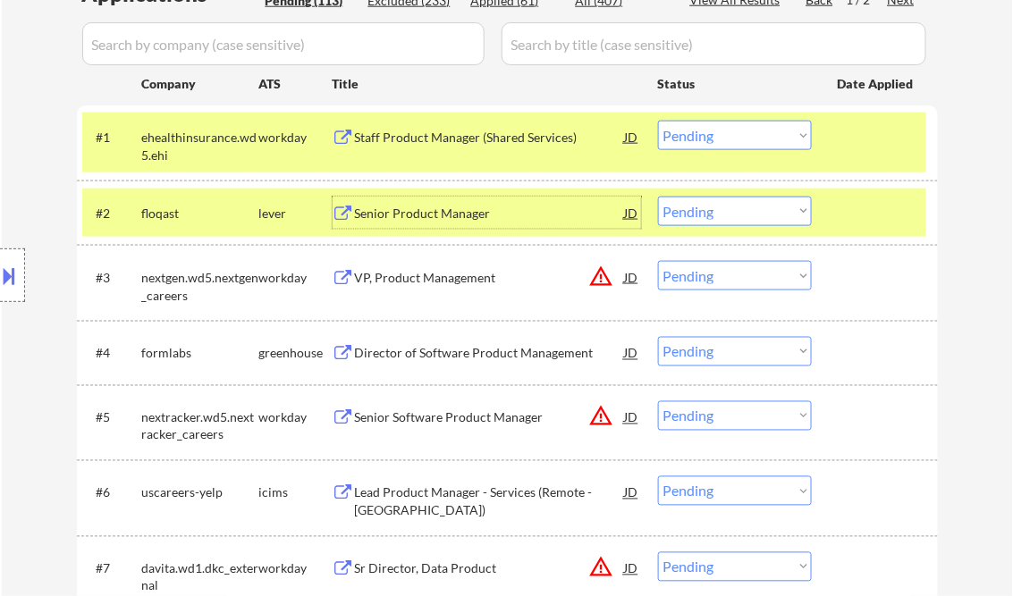
click at [749, 136] on select "Choose an option... Pending Applied Excluded (Questions) Excluded (Expired) Exc…" at bounding box center [735, 135] width 154 height 29
click at [658, 121] on select "Choose an option... Pending Applied Excluded (Questions) Excluded (Expired) Exc…" at bounding box center [735, 135] width 154 height 29
click at [462, 225] on div "Senior Product Manager" at bounding box center [490, 213] width 270 height 32
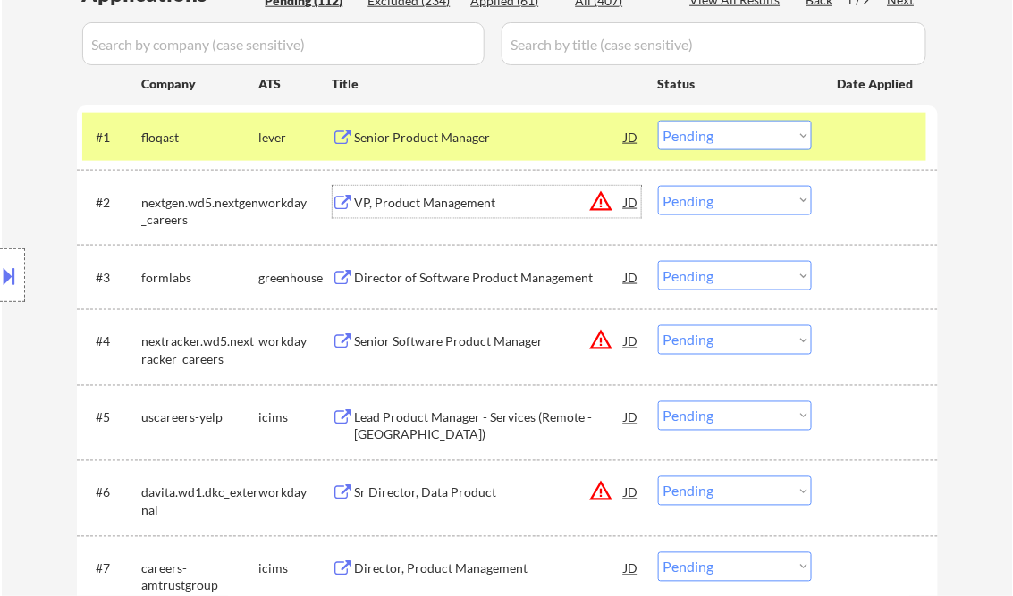
click at [731, 126] on select "Choose an option... Pending Applied Excluded (Questions) Excluded (Expired) Exc…" at bounding box center [735, 135] width 154 height 29
click at [658, 121] on select "Choose an option... Pending Applied Excluded (Questions) Excluded (Expired) Exc…" at bounding box center [735, 135] width 154 height 29
click at [470, 183] on div "#2 nextgen.wd5.nextgen_careers workday VP, Product Management JD warning_amber …" at bounding box center [504, 207] width 844 height 59
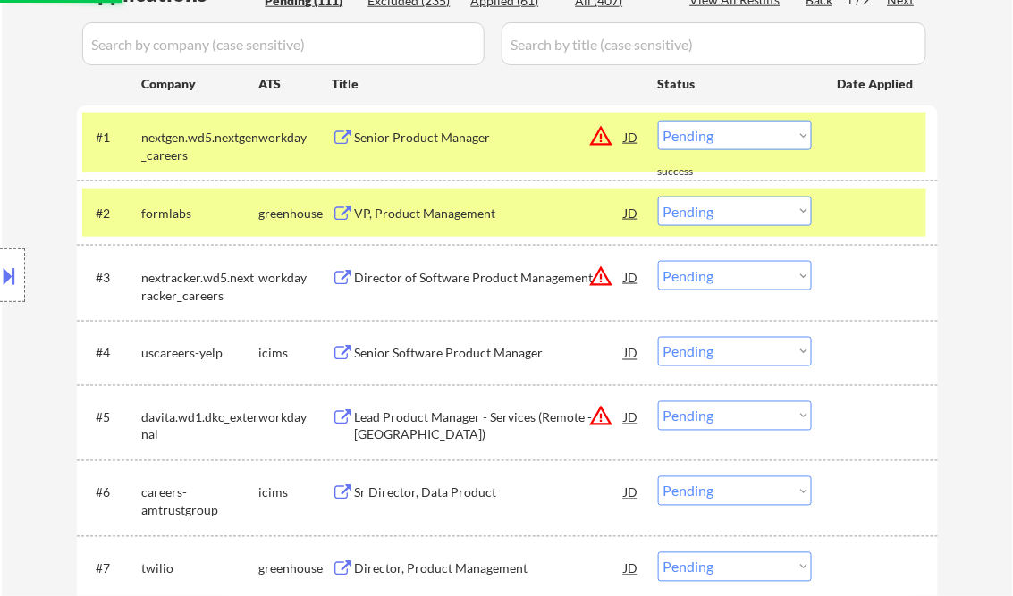
click at [849, 152] on div at bounding box center [876, 137] width 79 height 32
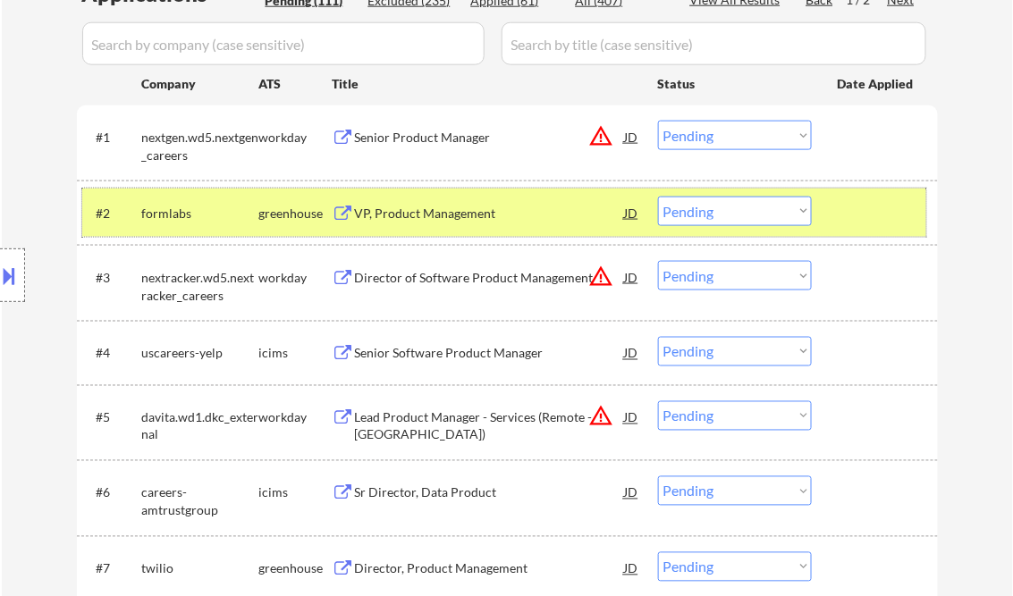
click at [892, 234] on div "#2 formlabs greenhouse VP, Product Management JD warning_amber Choose an option…" at bounding box center [504, 213] width 844 height 48
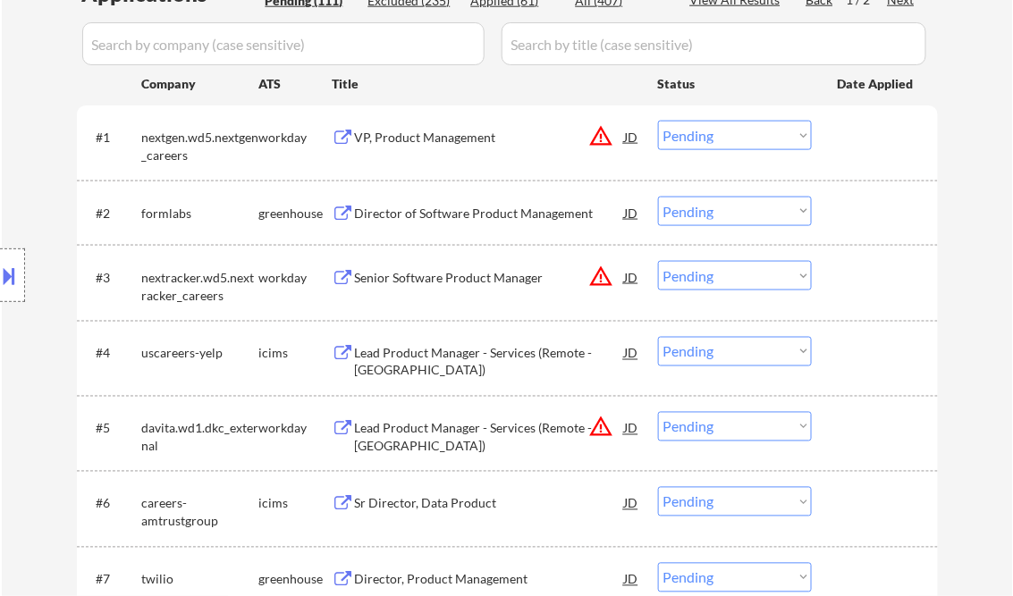
click at [430, 141] on div "VP, Product Management" at bounding box center [490, 138] width 270 height 18
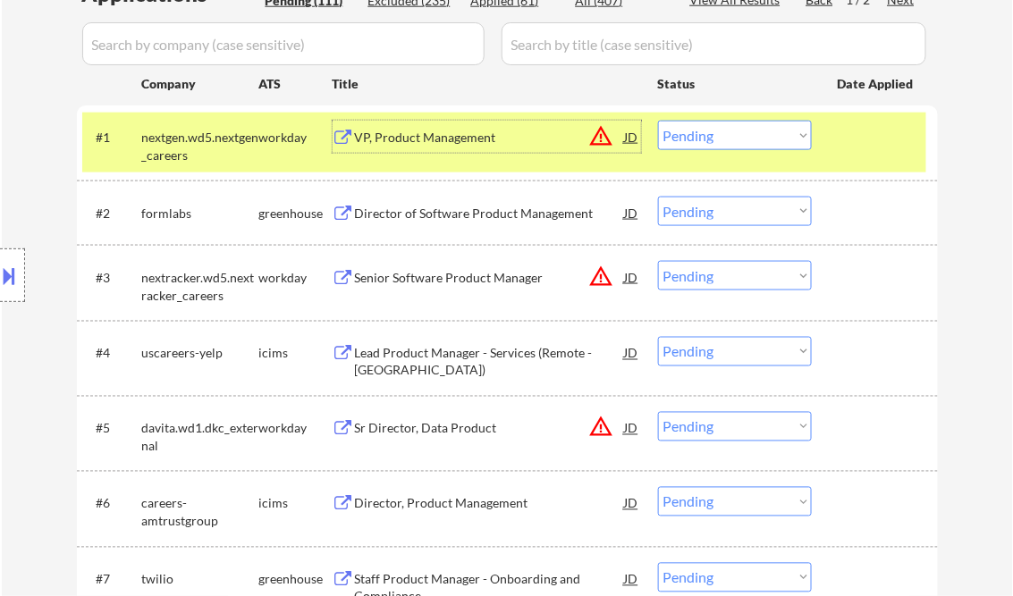
click at [715, 129] on select "Choose an option... Pending Applied Excluded (Questions) Excluded (Expired) Exc…" at bounding box center [735, 135] width 154 height 29
click at [752, 146] on select "Choose an option... Pending Applied Excluded (Questions) Excluded (Expired) Exc…" at bounding box center [735, 135] width 154 height 29
click at [658, 121] on select "Choose an option... Pending Applied Excluded (Questions) Excluded (Expired) Exc…" at bounding box center [735, 135] width 154 height 29
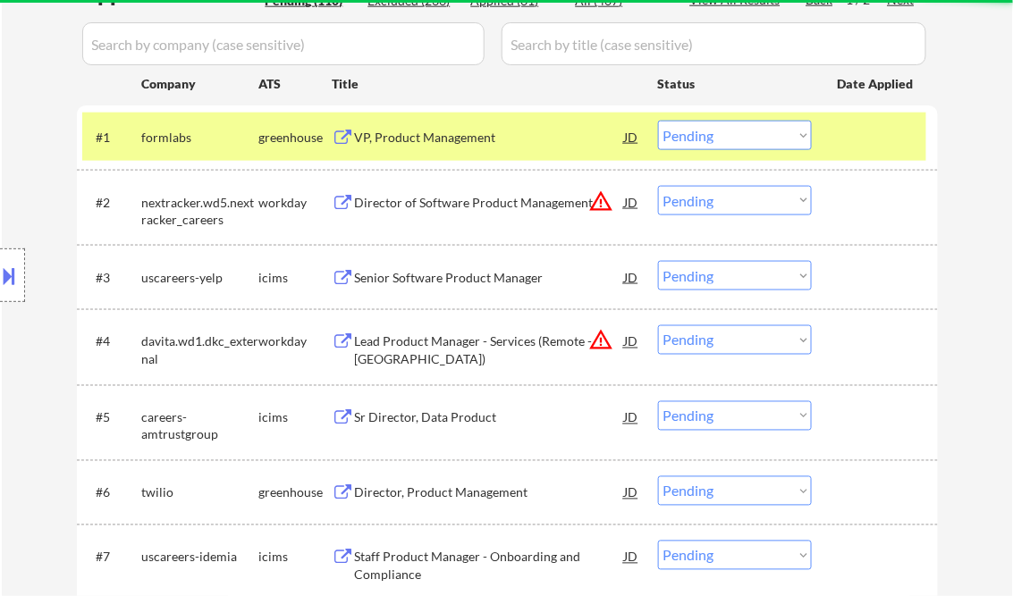
click at [459, 135] on div "VP, Product Management" at bounding box center [490, 138] width 270 height 18
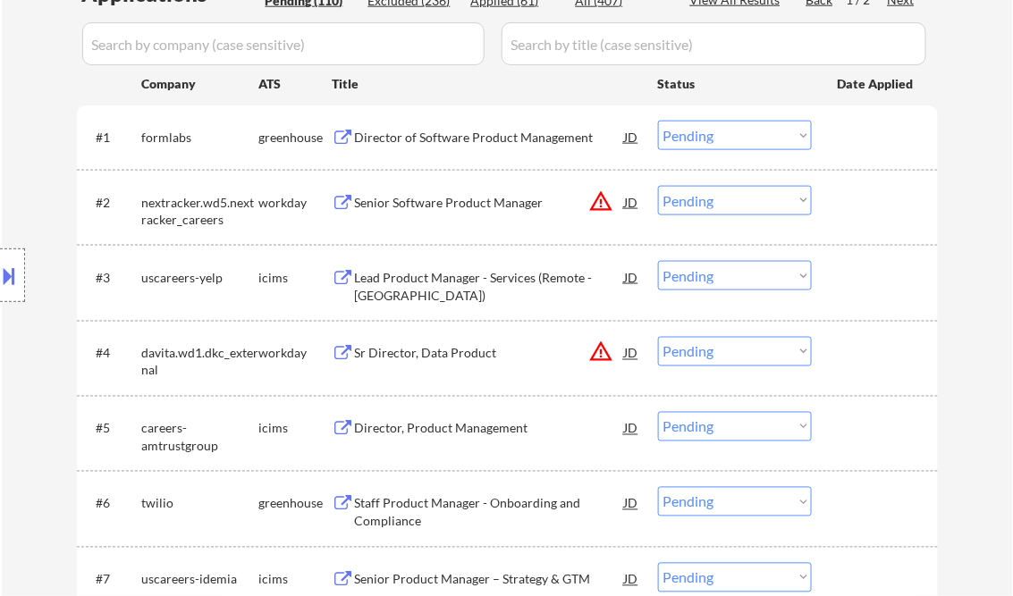
click at [19, 276] on button at bounding box center [10, 275] width 20 height 29
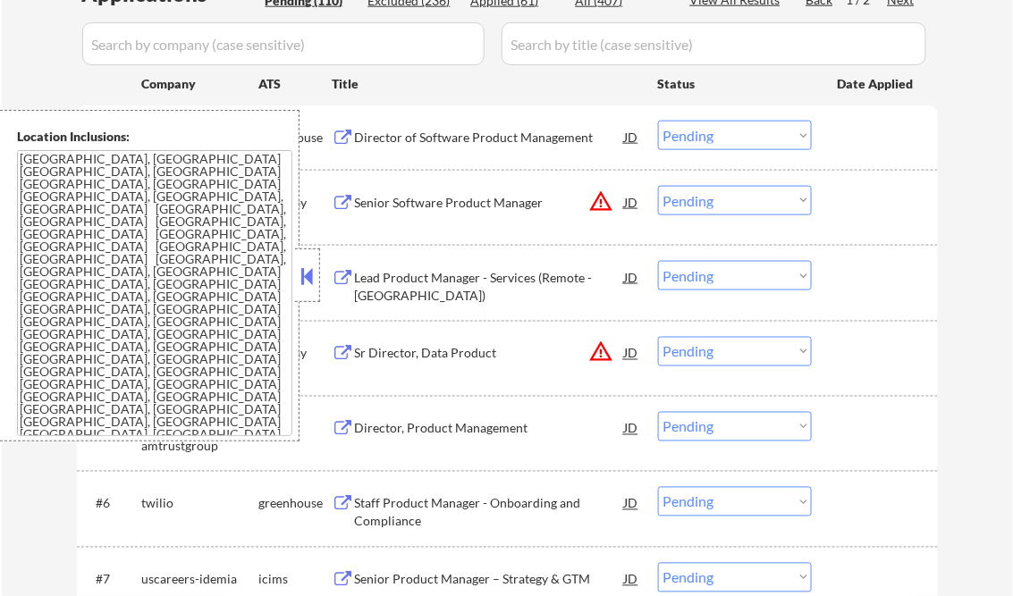
click at [316, 280] on button at bounding box center [308, 276] width 20 height 27
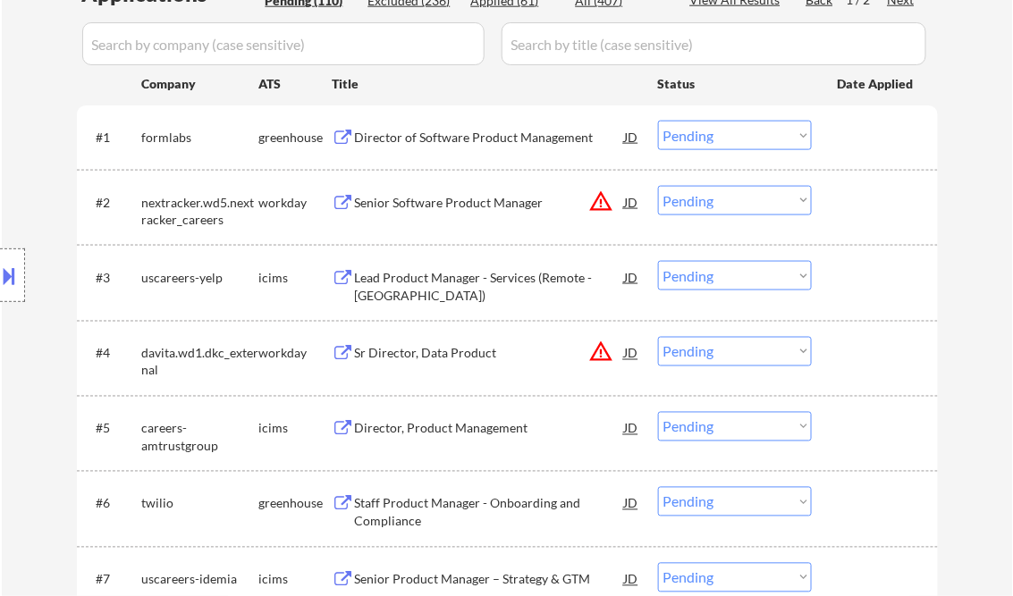
click at [696, 133] on select "Choose an option... Pending Applied Excluded (Questions) Excluded (Expired) Exc…" at bounding box center [735, 135] width 154 height 29
click at [445, 140] on div "Director of Software Product Management" at bounding box center [490, 138] width 270 height 18
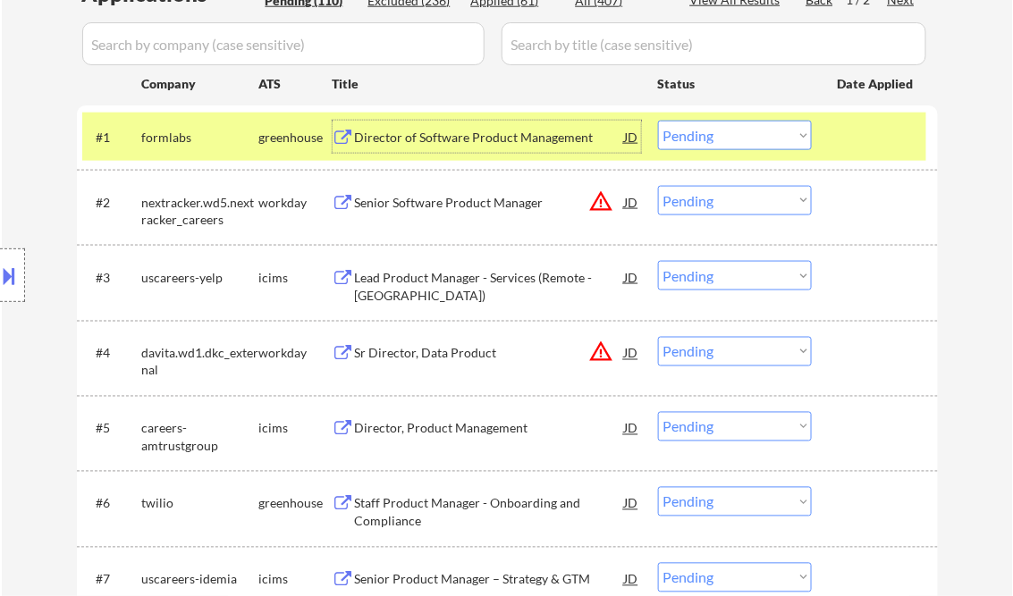
drag, startPoint x: 732, startPoint y: 134, endPoint x: 731, endPoint y: 152, distance: 17.9
click at [732, 134] on select "Choose an option... Pending Applied Excluded (Questions) Excluded (Expired) Exc…" at bounding box center [735, 135] width 154 height 29
click at [658, 121] on select "Choose an option... Pending Applied Excluded (Questions) Excluded (Expired) Exc…" at bounding box center [735, 135] width 154 height 29
click at [452, 193] on div "Senior Software Product Manager" at bounding box center [490, 202] width 270 height 32
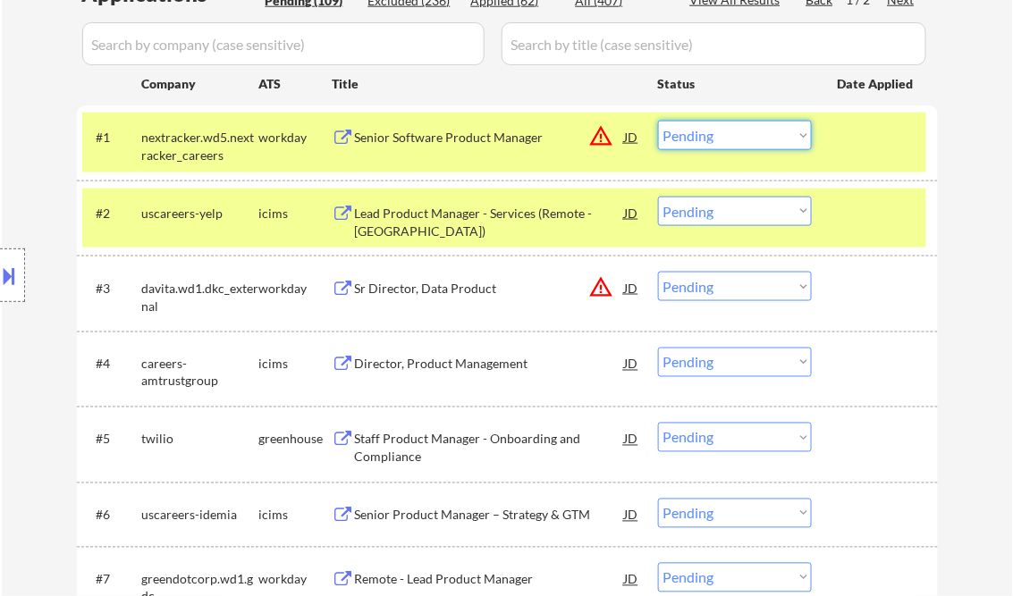
click at [738, 135] on select "Choose an option... Pending Applied Excluded (Questions) Excluded (Expired) Exc…" at bounding box center [735, 135] width 154 height 29
click at [658, 121] on select "Choose an option... Pending Applied Excluded (Questions) Excluded (Expired) Exc…" at bounding box center [735, 135] width 154 height 29
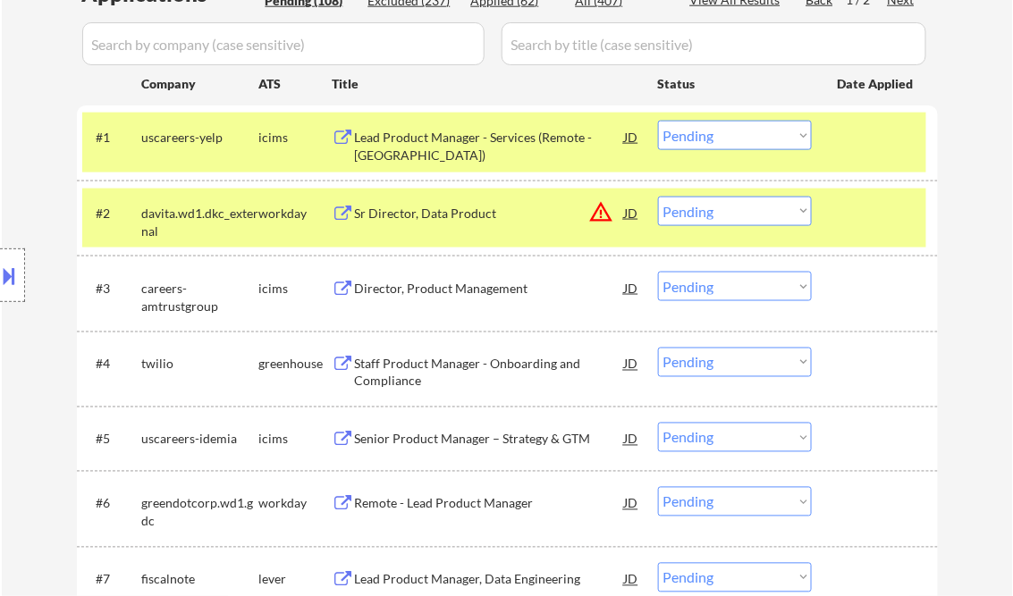
click at [451, 156] on div "Lead Product Manager - Services (Remote - [GEOGRAPHIC_DATA])" at bounding box center [490, 146] width 270 height 35
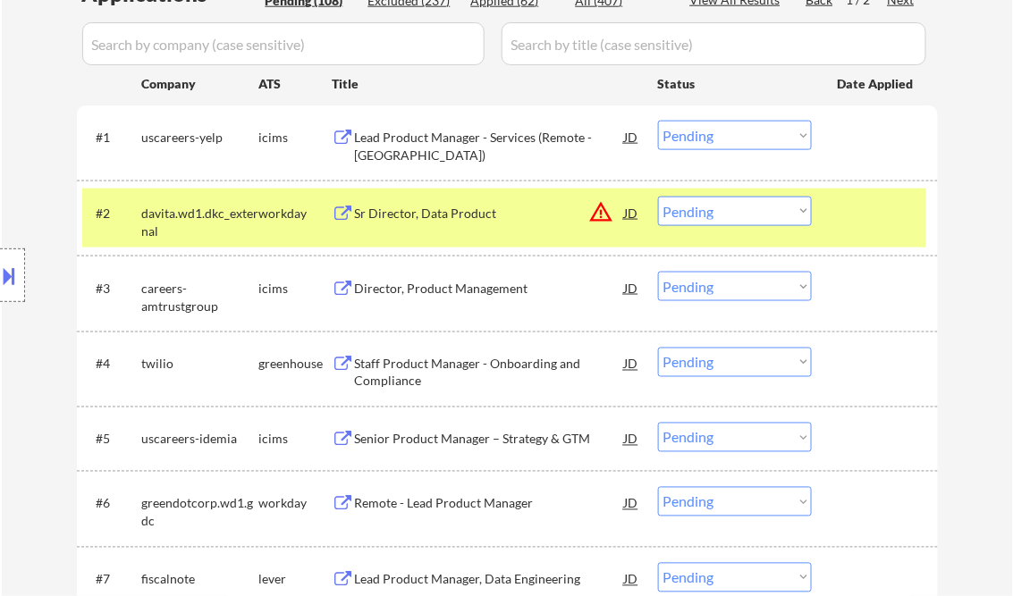
click at [9, 274] on button at bounding box center [10, 275] width 20 height 29
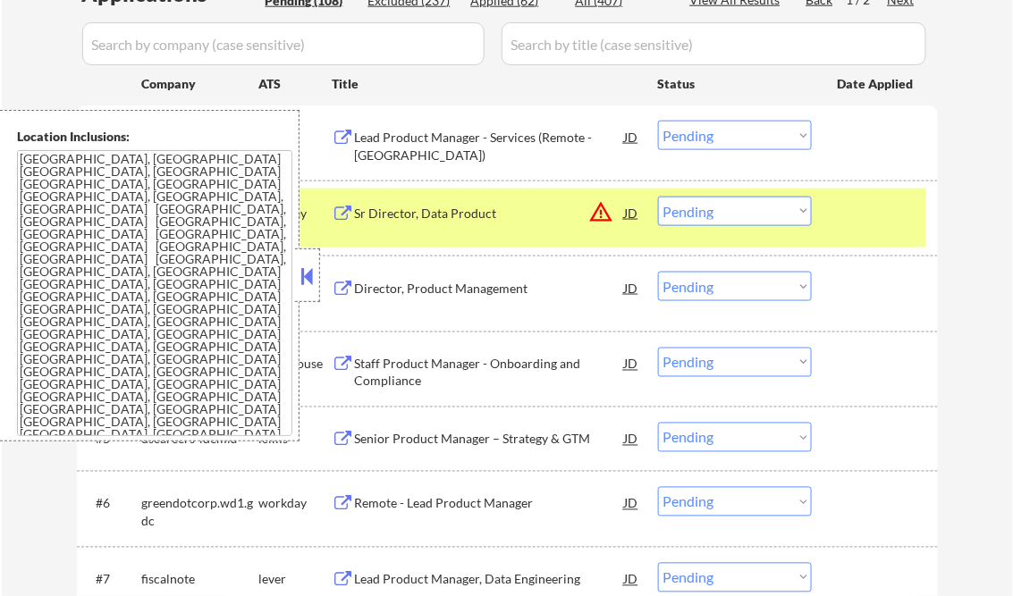
click at [304, 270] on button at bounding box center [308, 276] width 20 height 27
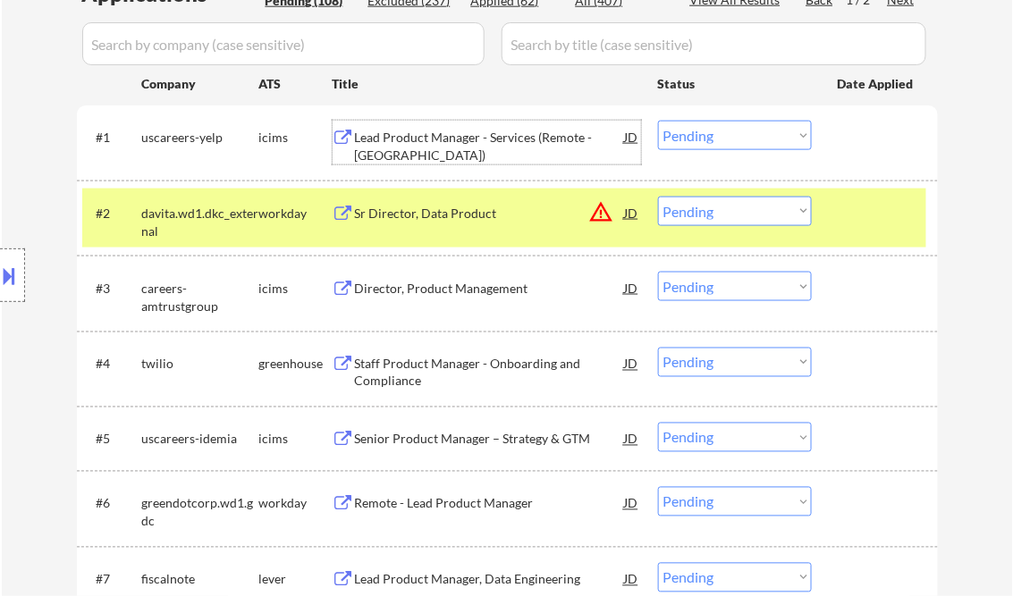
click at [472, 130] on div "Lead Product Manager - Services (Remote - [GEOGRAPHIC_DATA])" at bounding box center [490, 146] width 270 height 35
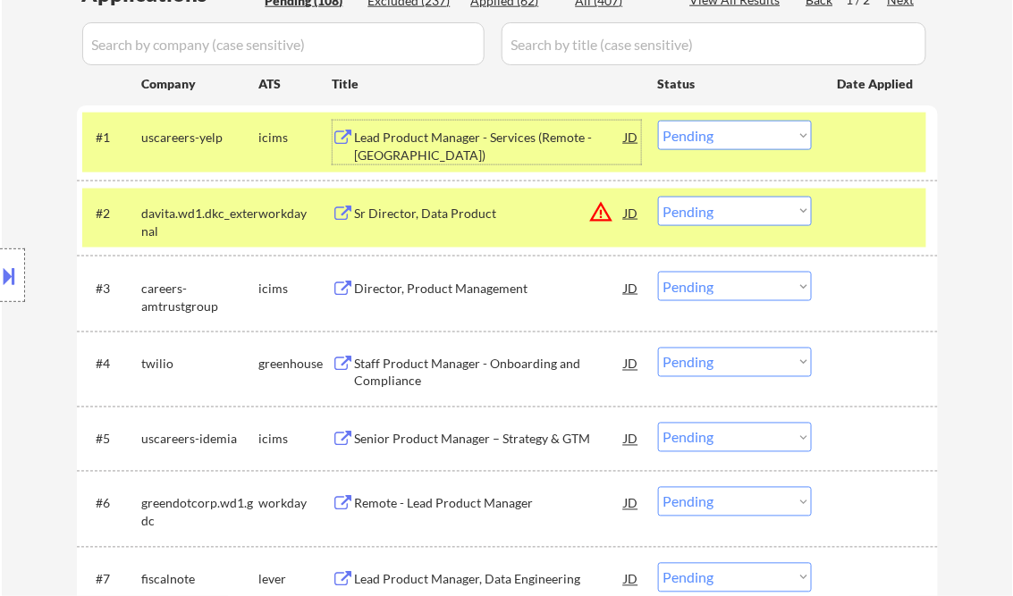
click at [714, 122] on select "Choose an option... Pending Applied Excluded (Questions) Excluded (Expired) Exc…" at bounding box center [735, 135] width 154 height 29
click at [658, 121] on select "Choose an option... Pending Applied Excluded (Questions) Excluded (Expired) Exc…" at bounding box center [735, 135] width 154 height 29
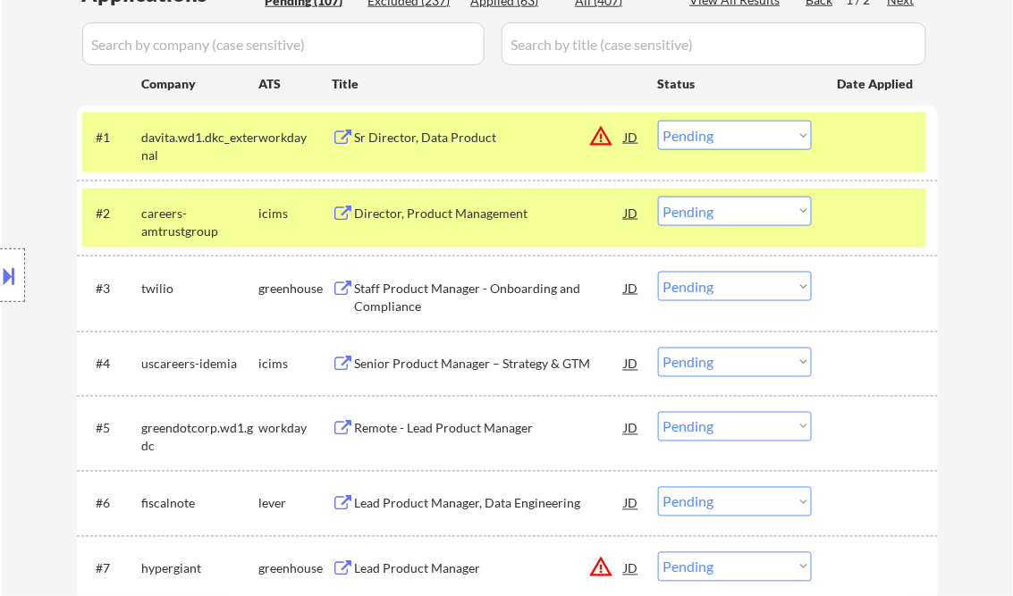
click at [460, 145] on div "Sr Director, Data Product" at bounding box center [490, 138] width 270 height 18
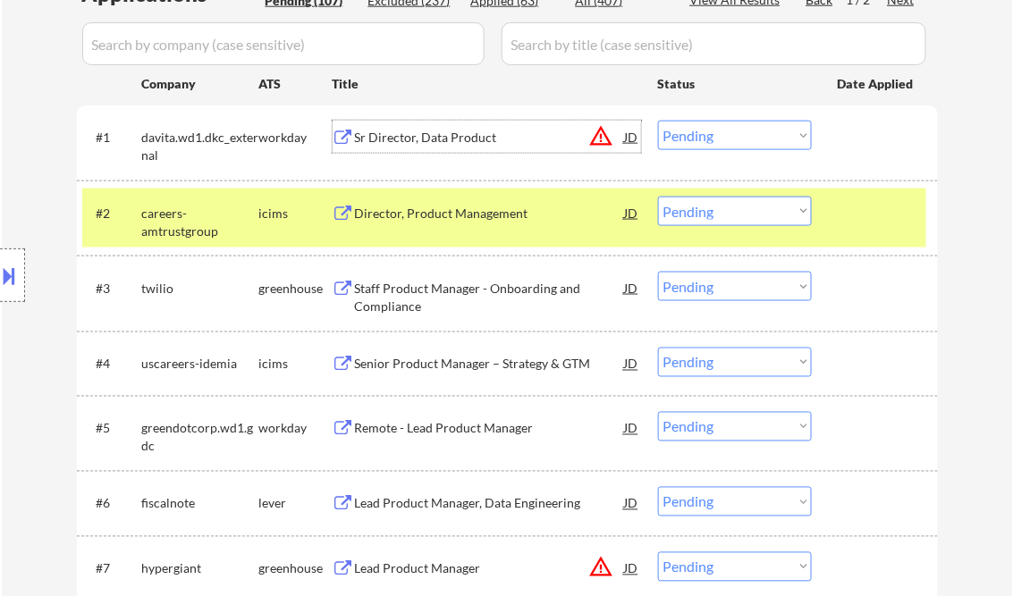
drag, startPoint x: 706, startPoint y: 130, endPoint x: 770, endPoint y: 147, distance: 66.8
click at [712, 130] on select "Choose an option... Pending Applied Excluded (Questions) Excluded (Expired) Exc…" at bounding box center [735, 135] width 154 height 29
click at [658, 121] on select "Choose an option... Pending Applied Excluded (Questions) Excluded (Expired) Exc…" at bounding box center [735, 135] width 154 height 29
click at [434, 220] on div "Director, Product Management" at bounding box center [490, 214] width 270 height 18
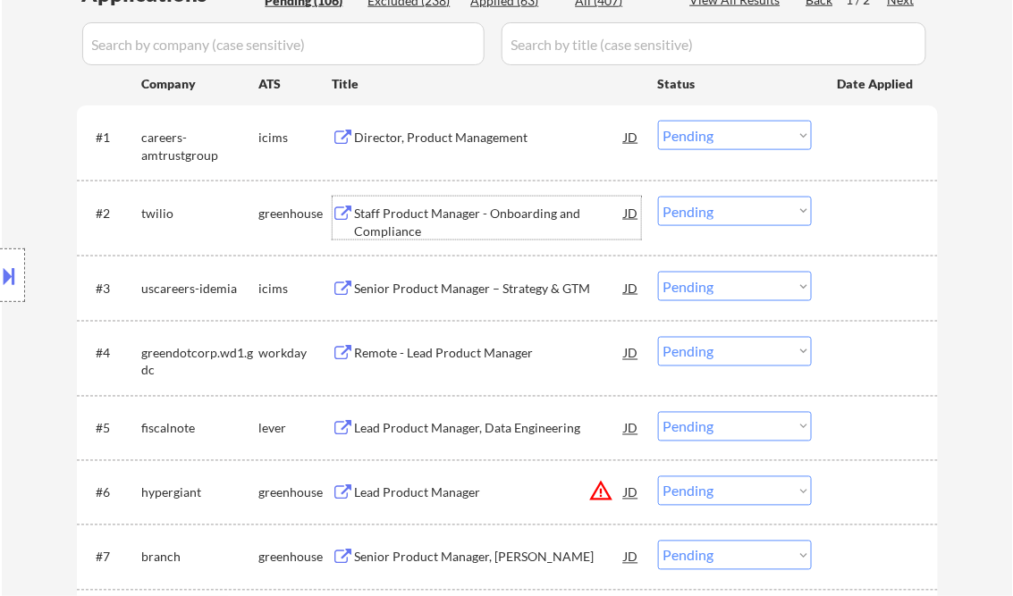
click at [684, 141] on select "Choose an option... Pending Applied Excluded (Questions) Excluded (Expired) Exc…" at bounding box center [735, 135] width 154 height 29
click at [658, 121] on select "Choose an option... Pending Applied Excluded (Questions) Excluded (Expired) Exc…" at bounding box center [735, 135] width 154 height 29
click at [436, 222] on div "Staff Product Manager - Onboarding and Compliance" at bounding box center [490, 222] width 270 height 35
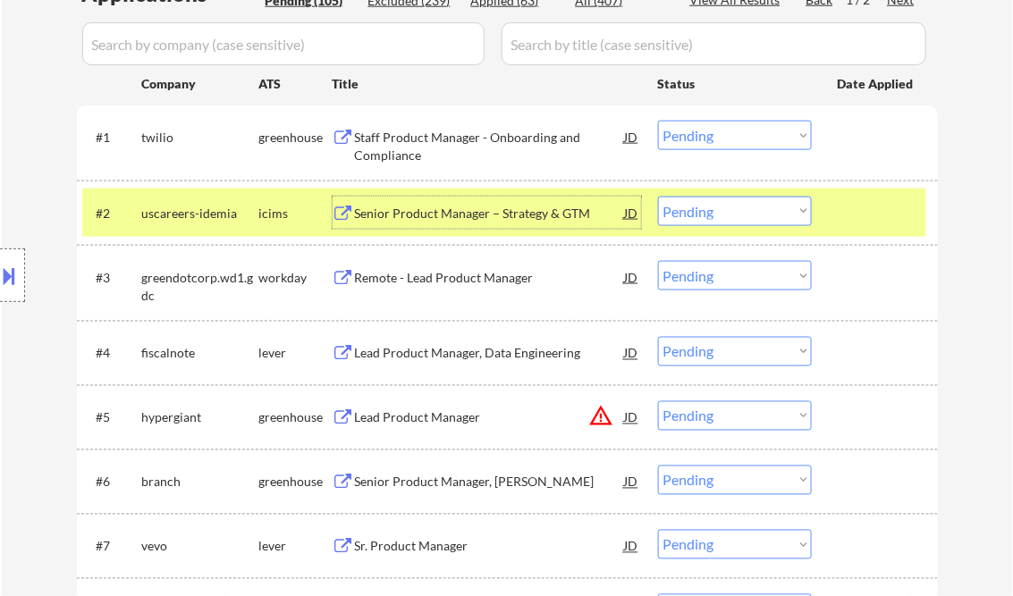
click at [717, 133] on select "Choose an option... Pending Applied Excluded (Questions) Excluded (Expired) Exc…" at bounding box center [735, 135] width 154 height 29
click at [658, 121] on select "Choose an option... Pending Applied Excluded (Questions) Excluded (Expired) Exc…" at bounding box center [735, 135] width 154 height 29
click at [455, 220] on div "Senior Product Manager – Strategy & GTM" at bounding box center [490, 214] width 270 height 18
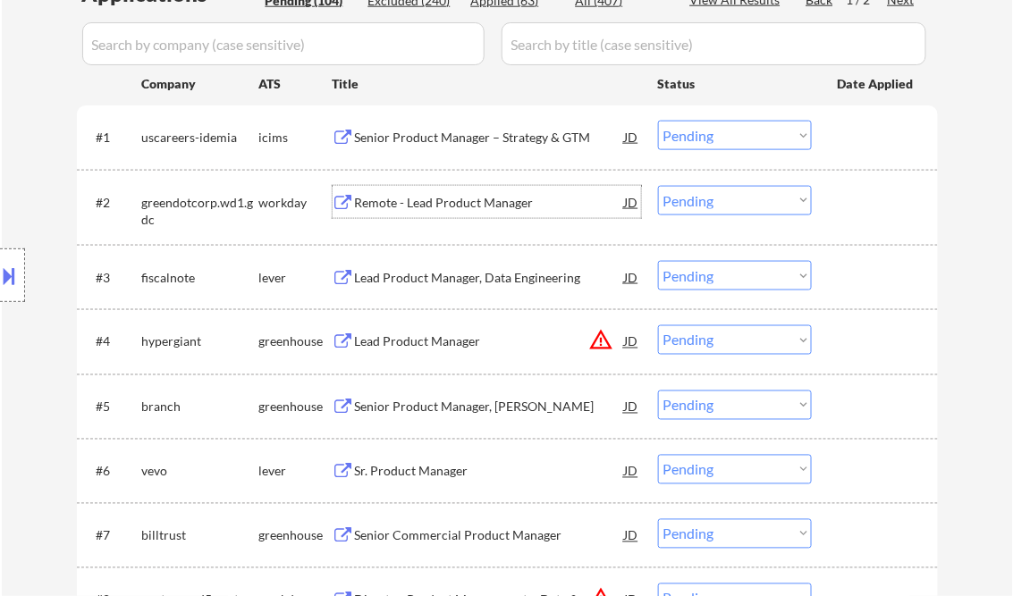
click at [708, 130] on select "Choose an option... Pending Applied Excluded (Questions) Excluded (Expired) Exc…" at bounding box center [735, 135] width 154 height 29
click at [658, 121] on select "Choose an option... Pending Applied Excluded (Questions) Excluded (Expired) Exc…" at bounding box center [735, 135] width 154 height 29
click at [479, 204] on div "Remote - Lead Product Manager" at bounding box center [490, 203] width 270 height 18
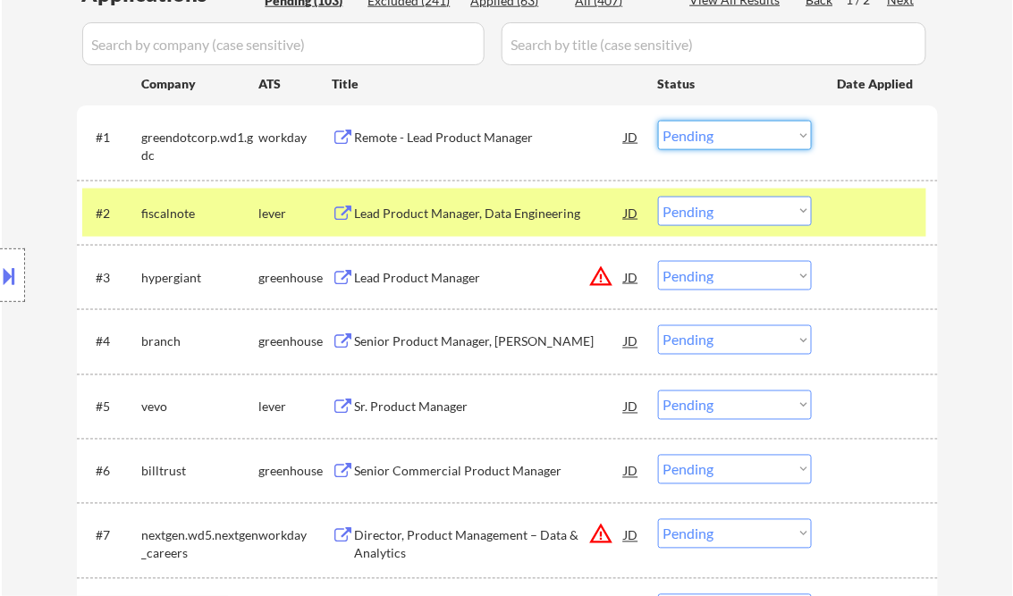
drag, startPoint x: 702, startPoint y: 138, endPoint x: 710, endPoint y: 142, distance: 9.2
click at [702, 138] on select "Choose an option... Pending Applied Excluded (Questions) Excluded (Expired) Exc…" at bounding box center [735, 135] width 154 height 29
click at [658, 121] on select "Choose an option... Pending Applied Excluded (Questions) Excluded (Expired) Exc…" at bounding box center [735, 135] width 154 height 29
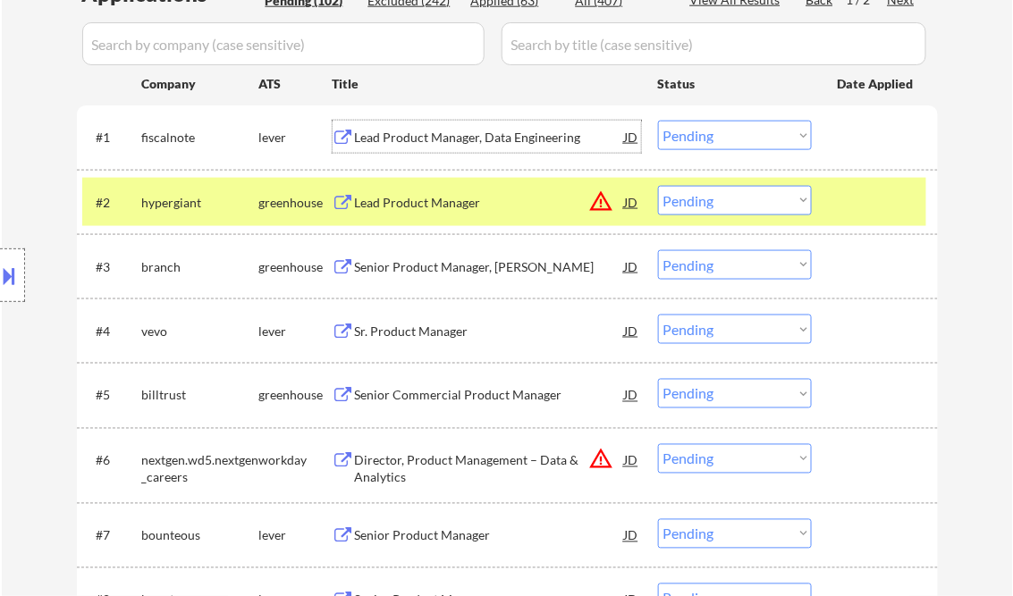
click at [447, 142] on div "Lead Product Manager, Data Engineering" at bounding box center [490, 138] width 270 height 18
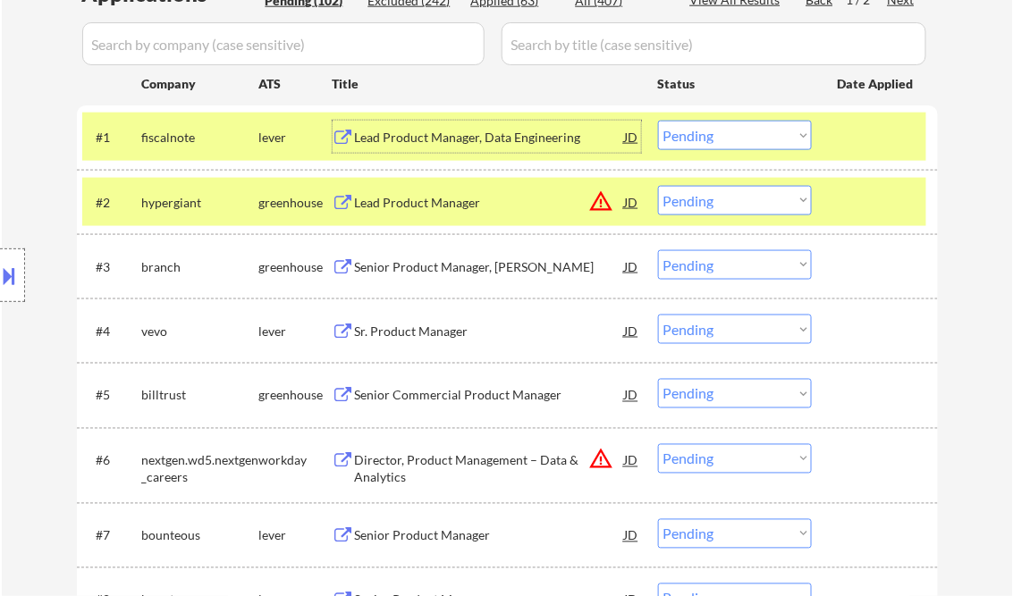
drag, startPoint x: 718, startPoint y: 141, endPoint x: 740, endPoint y: 152, distance: 24.8
click at [718, 141] on select "Choose an option... Pending Applied Excluded (Questions) Excluded (Expired) Exc…" at bounding box center [735, 135] width 154 height 29
click at [658, 121] on select "Choose an option... Pending Applied Excluded (Questions) Excluded (Expired) Exc…" at bounding box center [735, 135] width 154 height 29
click at [390, 198] on div "Lead Product Manager" at bounding box center [490, 203] width 270 height 18
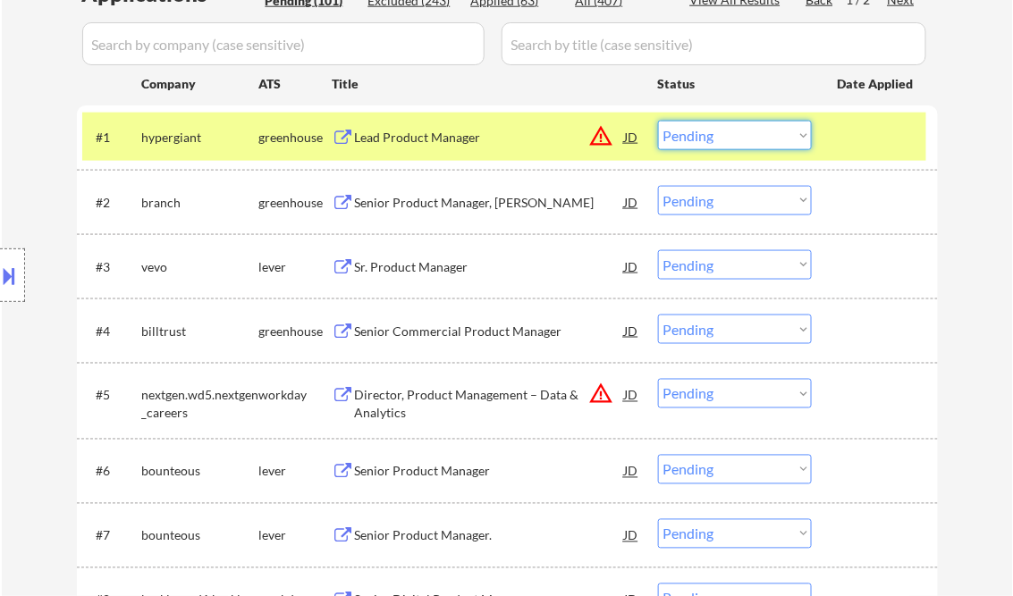
drag, startPoint x: 707, startPoint y: 130, endPoint x: 725, endPoint y: 141, distance: 20.8
click at [707, 130] on select "Choose an option... Pending Applied Excluded (Questions) Excluded (Expired) Exc…" at bounding box center [735, 135] width 154 height 29
click at [658, 121] on select "Choose an option... Pending Applied Excluded (Questions) Excluded (Expired) Exc…" at bounding box center [735, 135] width 154 height 29
click at [458, 200] on div "Senior Product Manager, EWA" at bounding box center [490, 203] width 270 height 18
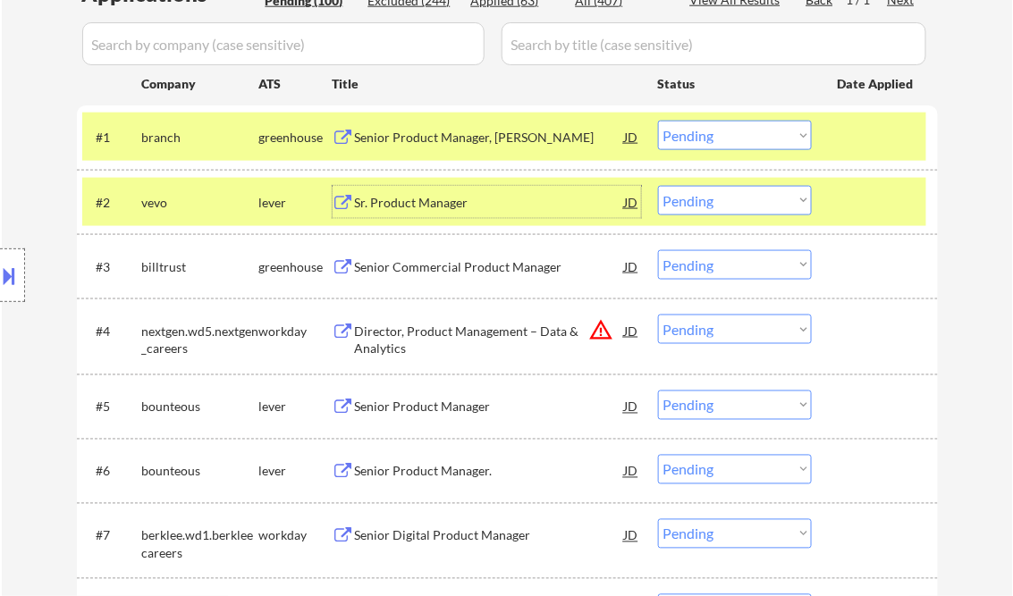
drag, startPoint x: 718, startPoint y: 141, endPoint x: 726, endPoint y: 150, distance: 12.0
click at [718, 141] on select "Choose an option... Pending Applied Excluded (Questions) Excluded (Expired) Exc…" at bounding box center [735, 135] width 154 height 29
click at [658, 121] on select "Choose an option... Pending Applied Excluded (Questions) Excluded (Expired) Exc…" at bounding box center [735, 135] width 154 height 29
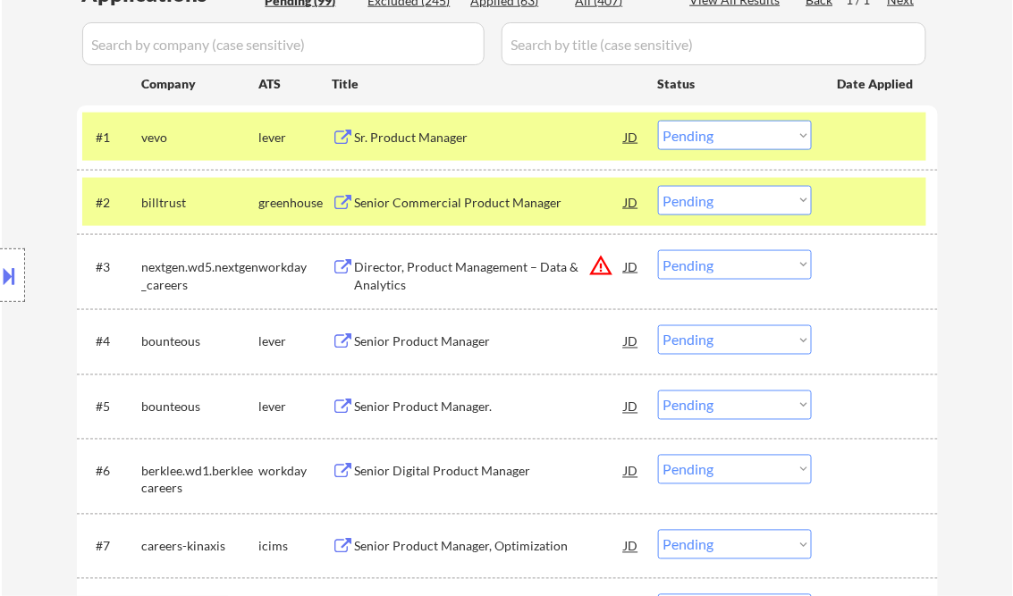
click at [405, 140] on div "Sr. Product Manager" at bounding box center [490, 138] width 270 height 18
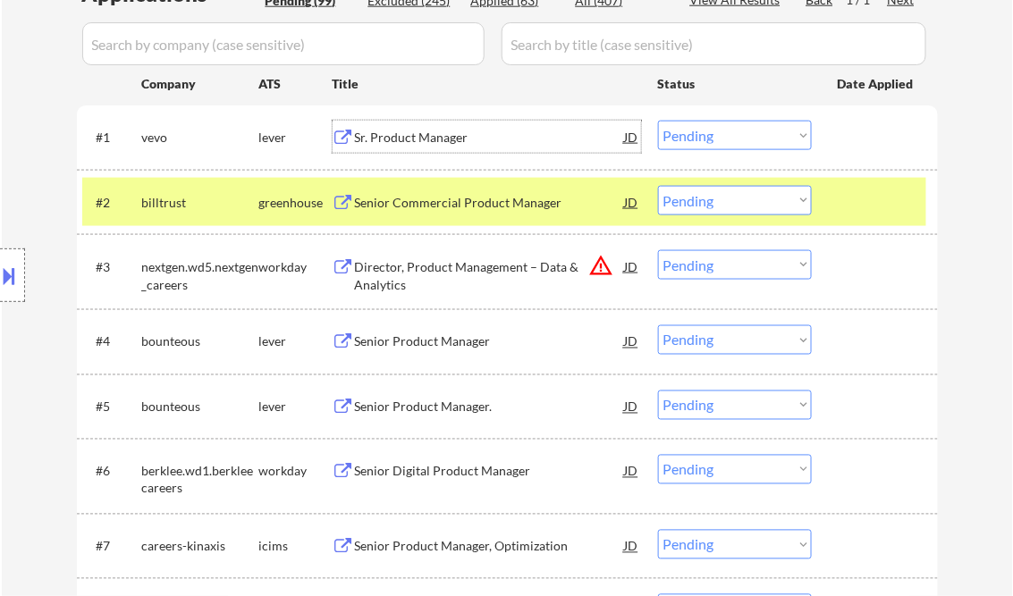
click at [703, 138] on select "Choose an option... Pending Applied Excluded (Questions) Excluded (Expired) Exc…" at bounding box center [735, 135] width 154 height 29
click at [658, 121] on select "Choose an option... Pending Applied Excluded (Questions) Excluded (Expired) Exc…" at bounding box center [735, 135] width 154 height 29
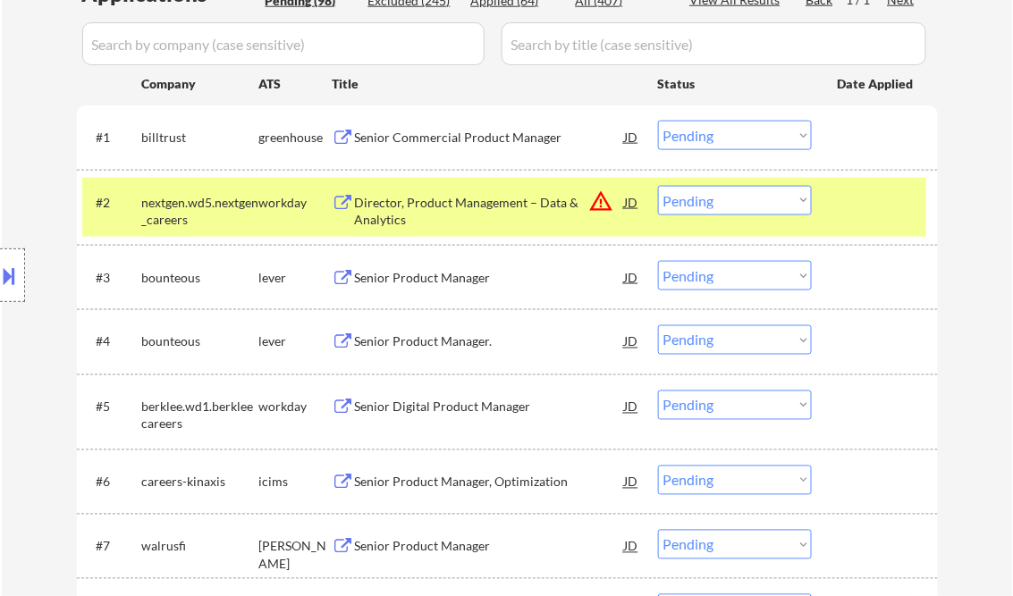
click at [490, 143] on div "Senior Commercial Product Manager" at bounding box center [490, 138] width 270 height 18
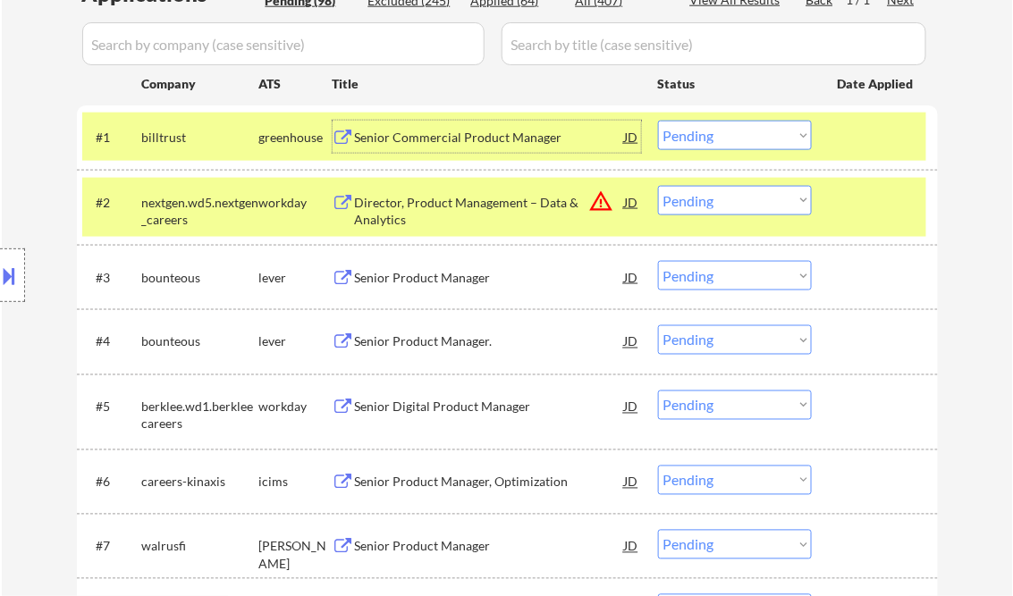
click at [720, 117] on div "#1 billtrust greenhouse Senior Commercial Product Manager JD warning_amber Choo…" at bounding box center [504, 137] width 844 height 48
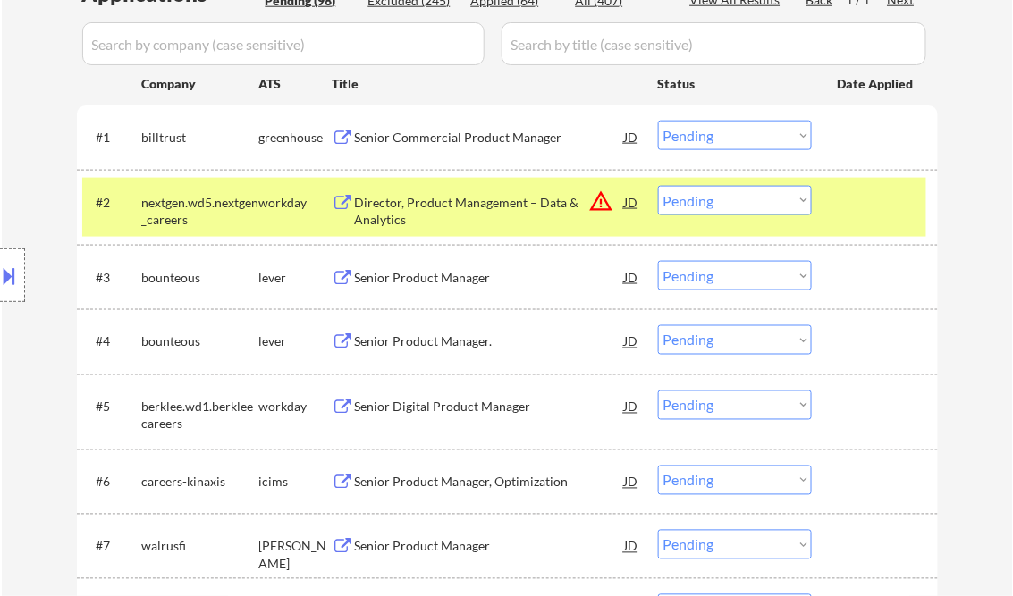
click at [722, 125] on select "Choose an option... Pending Applied Excluded (Questions) Excluded (Expired) Exc…" at bounding box center [735, 135] width 154 height 29
click at [658, 121] on select "Choose an option... Pending Applied Excluded (Questions) Excluded (Expired) Exc…" at bounding box center [735, 135] width 154 height 29
click at [852, 189] on div at bounding box center [876, 202] width 79 height 32
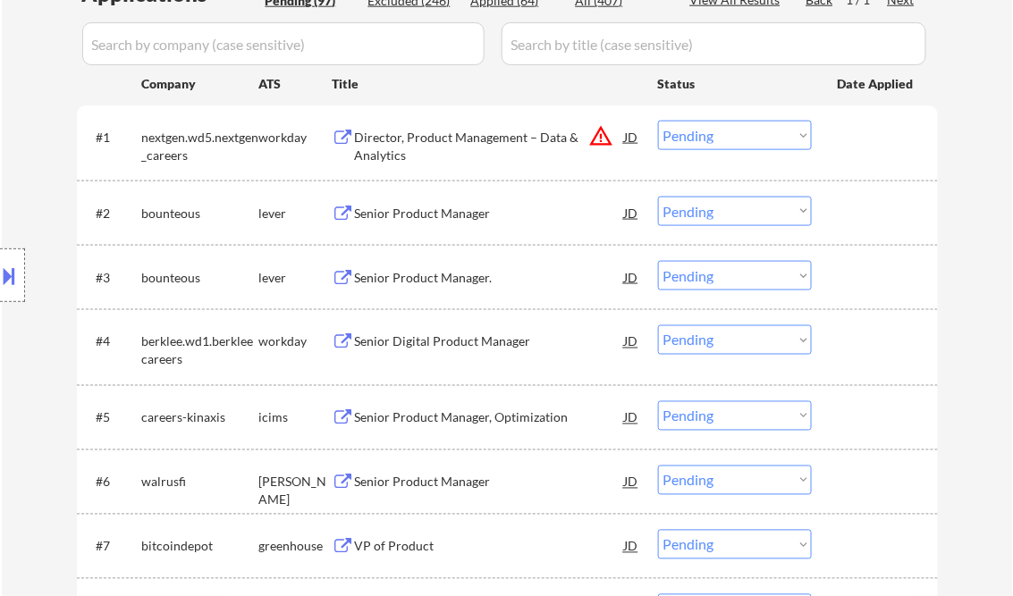
click at [437, 160] on div "Director, Product Management – Data & Analytics" at bounding box center [490, 146] width 270 height 35
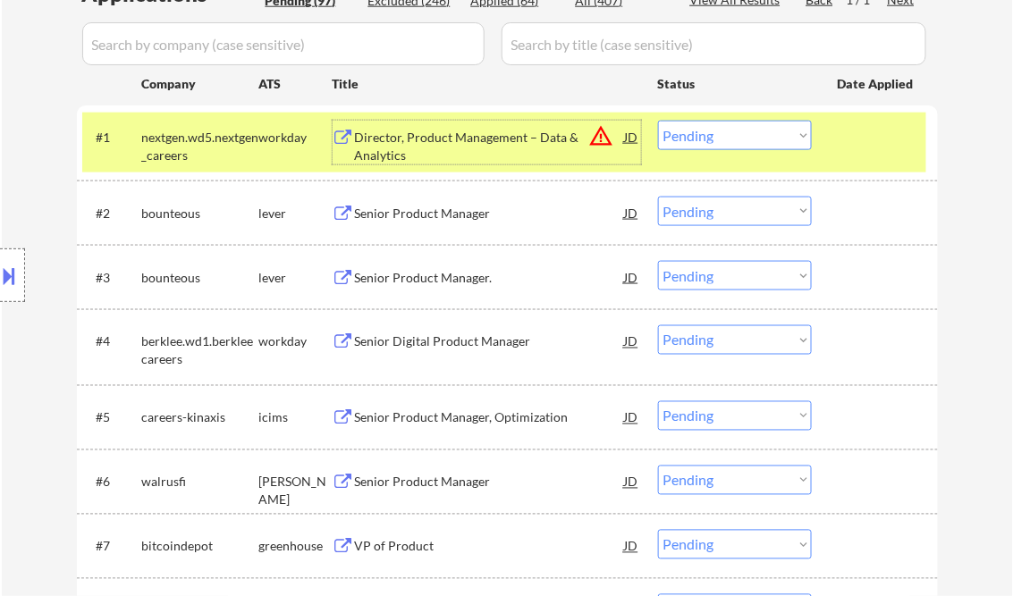
click at [721, 132] on select "Choose an option... Pending Applied Excluded (Questions) Excluded (Expired) Exc…" at bounding box center [735, 135] width 154 height 29
click at [658, 121] on select "Choose an option... Pending Applied Excluded (Questions) Excluded (Expired) Exc…" at bounding box center [735, 135] width 154 height 29
click at [418, 213] on div "Senior Product Manager" at bounding box center [490, 214] width 270 height 18
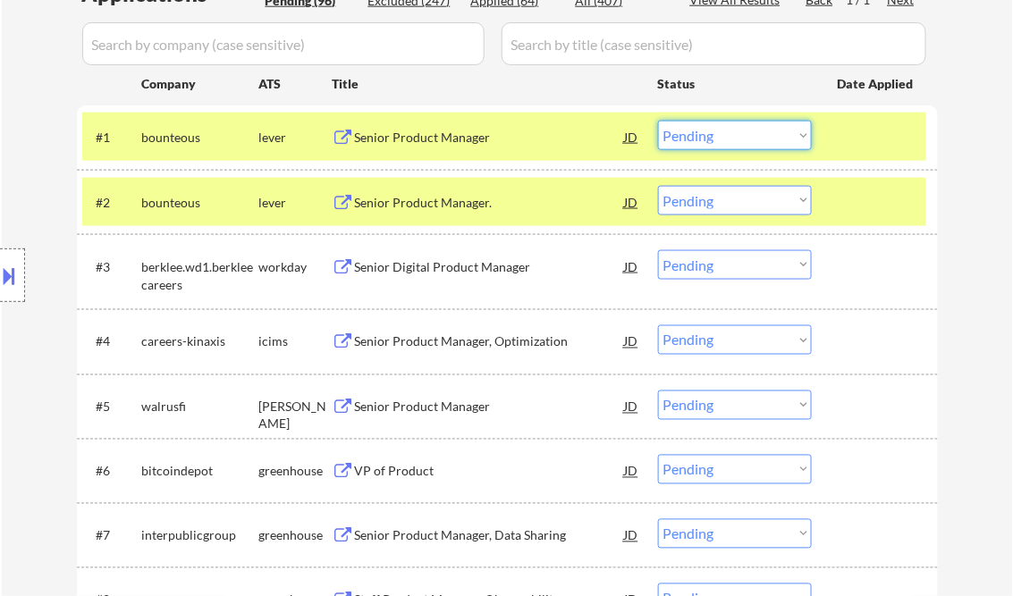
drag, startPoint x: 721, startPoint y: 133, endPoint x: 750, endPoint y: 152, distance: 34.2
click at [721, 133] on select "Choose an option... Pending Applied Excluded (Questions) Excluded (Expired) Exc…" at bounding box center [735, 135] width 154 height 29
click at [658, 121] on select "Choose an option... Pending Applied Excluded (Questions) Excluded (Expired) Exc…" at bounding box center [735, 135] width 154 height 29
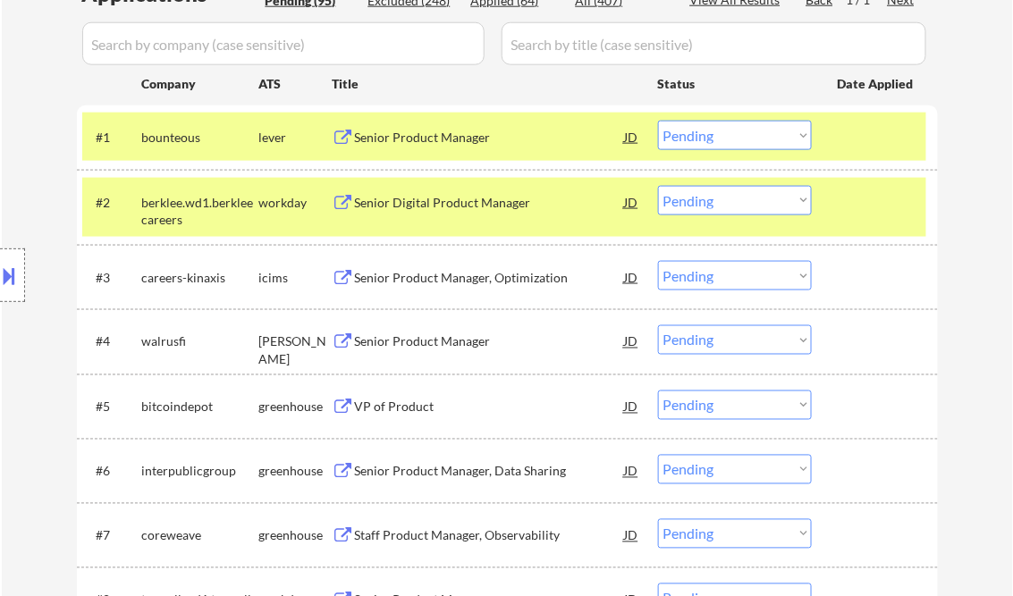
click at [450, 140] on div "Senior Product Manager" at bounding box center [490, 138] width 270 height 18
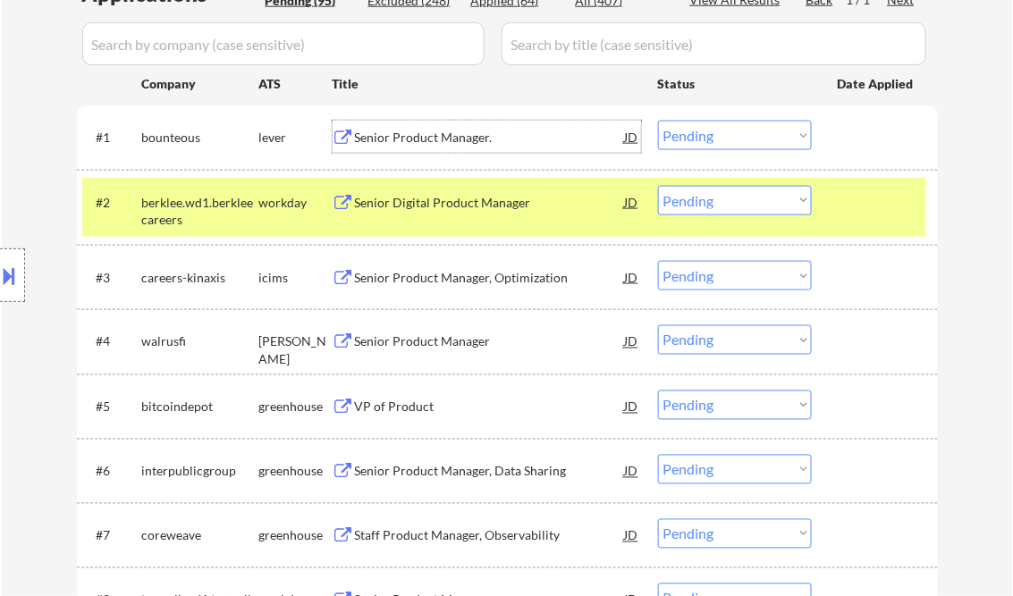
drag, startPoint x: 757, startPoint y: 139, endPoint x: 762, endPoint y: 147, distance: 10.0
click at [757, 139] on select "Choose an option... Pending Applied Excluded (Questions) Excluded (Expired) Exc…" at bounding box center [735, 135] width 154 height 29
click at [658, 121] on select "Choose an option... Pending Applied Excluded (Questions) Excluded (Expired) Exc…" at bounding box center [735, 135] width 154 height 29
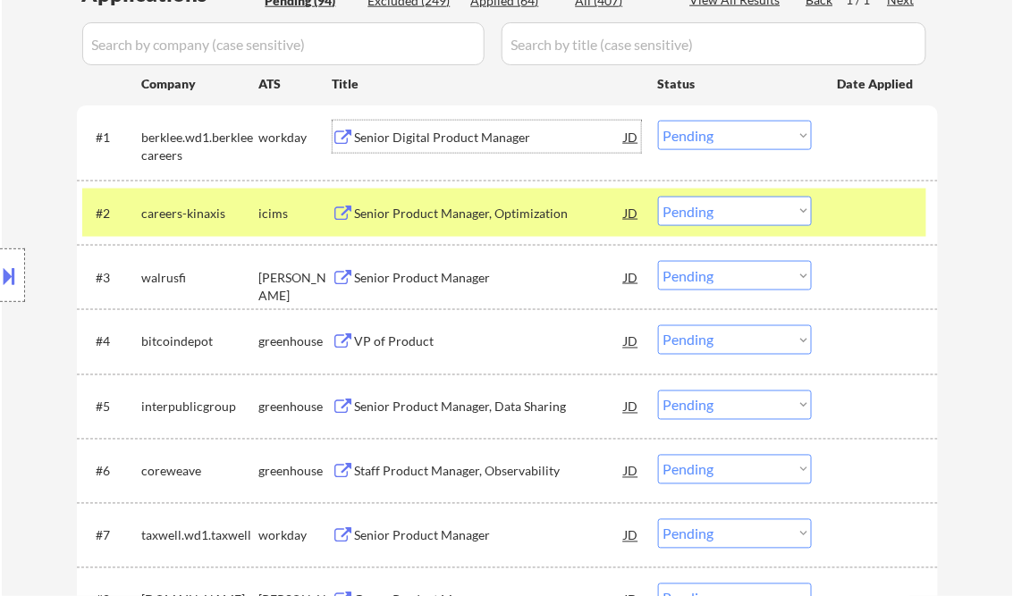
click at [452, 141] on div "Senior Digital Product Manager" at bounding box center [490, 138] width 270 height 18
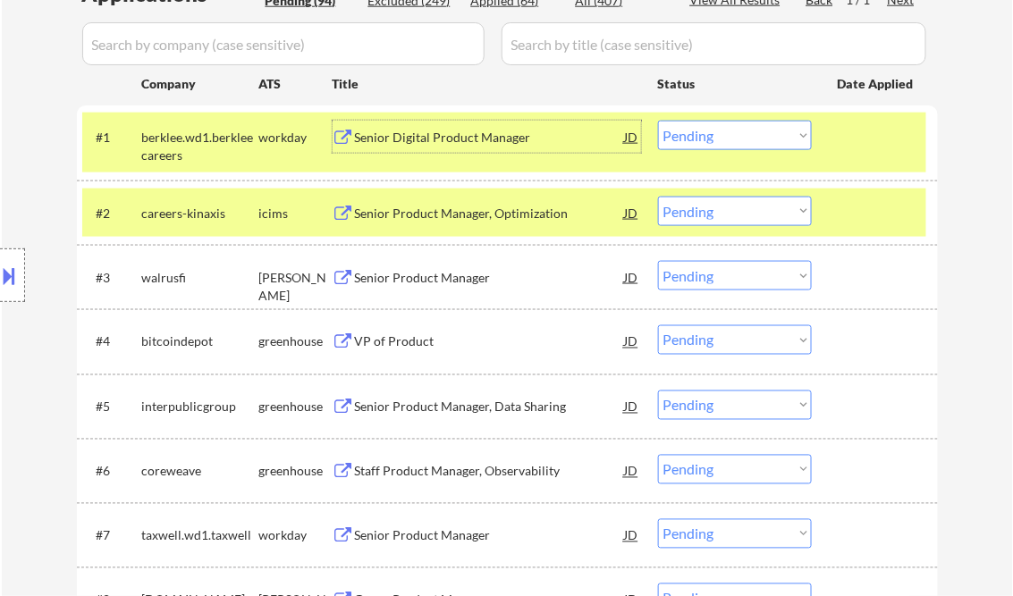
drag, startPoint x: 750, startPoint y: 142, endPoint x: 762, endPoint y: 148, distance: 13.2
click at [752, 141] on select "Choose an option... Pending Applied Excluded (Questions) Excluded (Expired) Exc…" at bounding box center [735, 135] width 154 height 29
click at [658, 121] on select "Choose an option... Pending Applied Excluded (Questions) Excluded (Expired) Exc…" at bounding box center [735, 135] width 154 height 29
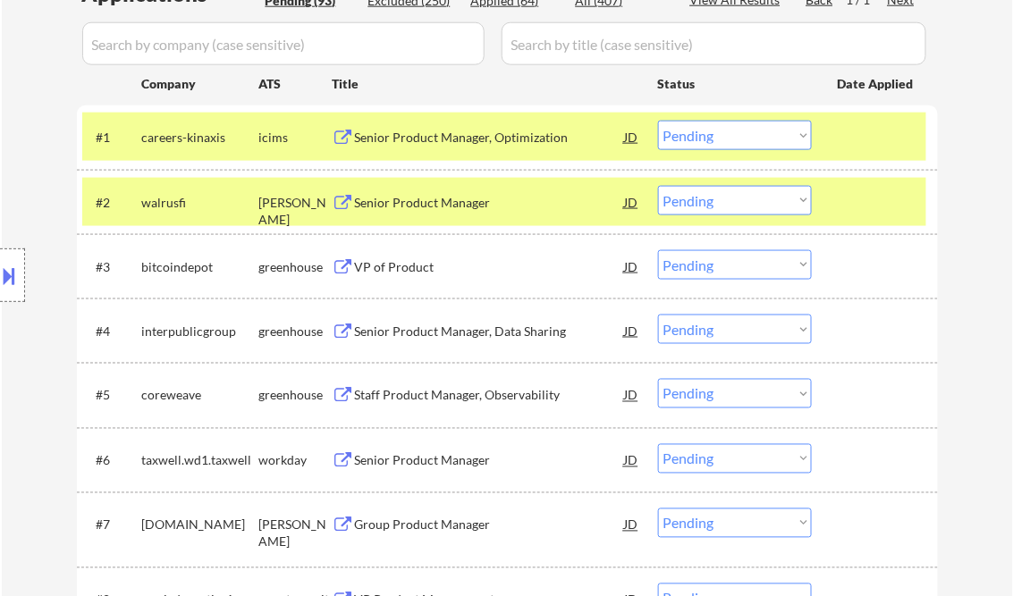
drag, startPoint x: 858, startPoint y: 196, endPoint x: 854, endPoint y: 148, distance: 47.5
click at [858, 196] on div at bounding box center [876, 202] width 79 height 32
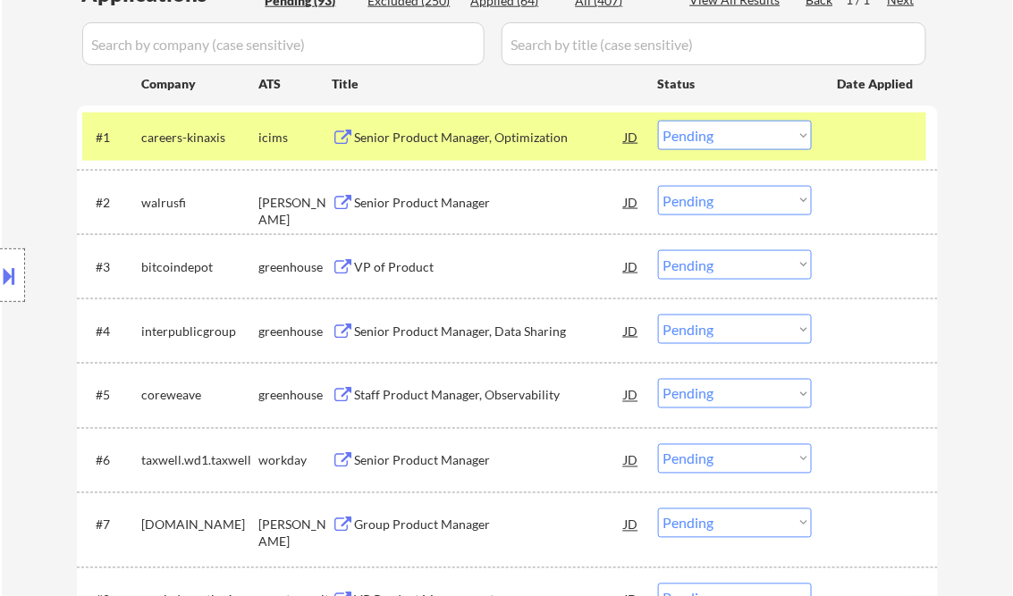
click at [853, 136] on div at bounding box center [876, 137] width 79 height 32
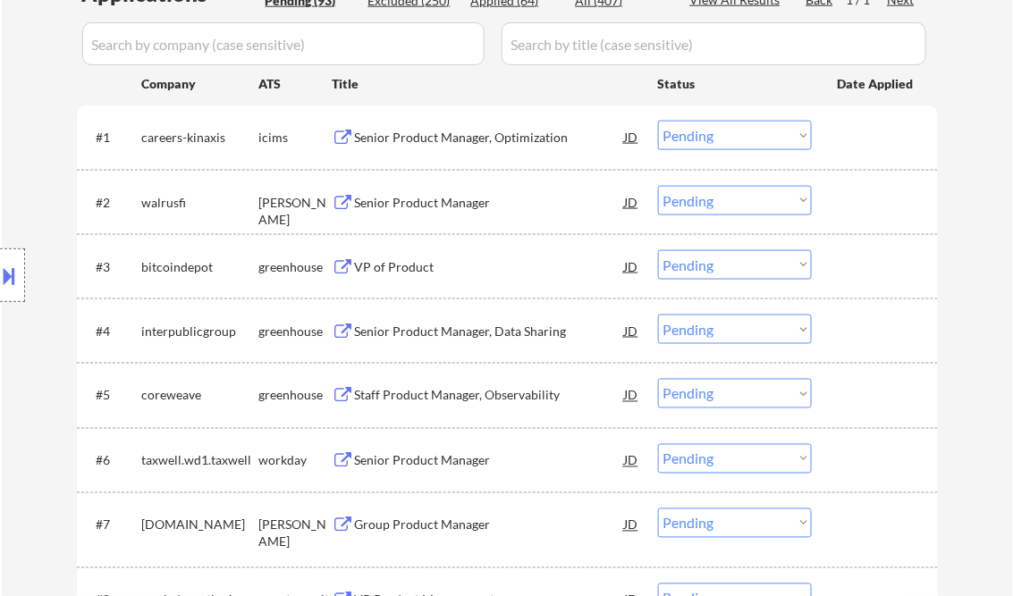
click at [484, 143] on div "Senior Product Manager, Optimization" at bounding box center [490, 138] width 270 height 18
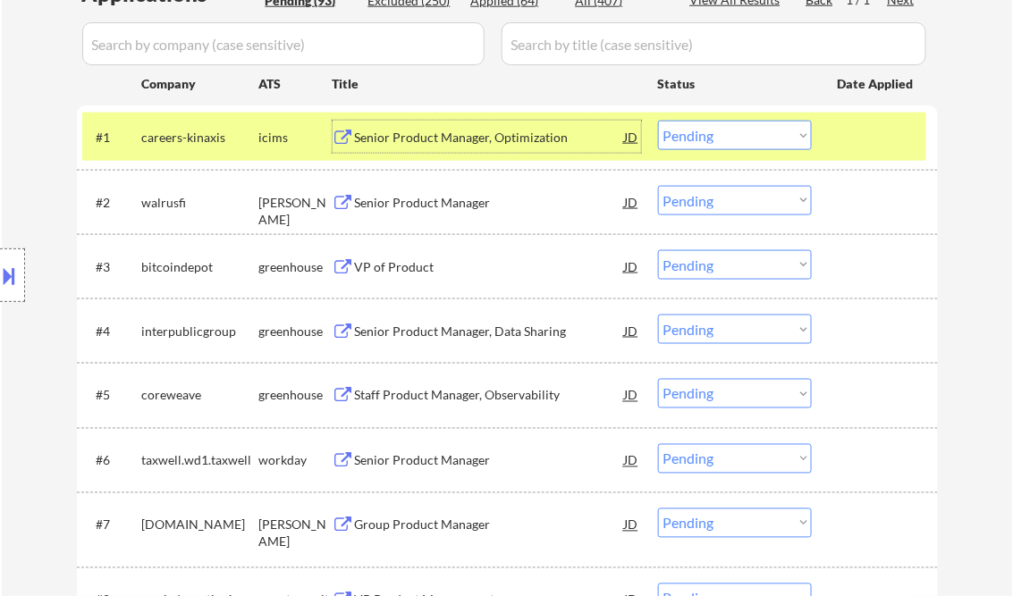
drag, startPoint x: 733, startPoint y: 134, endPoint x: 833, endPoint y: 220, distance: 131.8
click at [737, 134] on select "Choose an option... Pending Applied Excluded (Questions) Excluded (Expired) Exc…" at bounding box center [735, 135] width 154 height 29
click at [658, 121] on select "Choose an option... Pending Applied Excluded (Questions) Excluded (Expired) Exc…" at bounding box center [735, 135] width 154 height 29
click at [420, 203] on div "Senior Product Manager" at bounding box center [490, 203] width 270 height 18
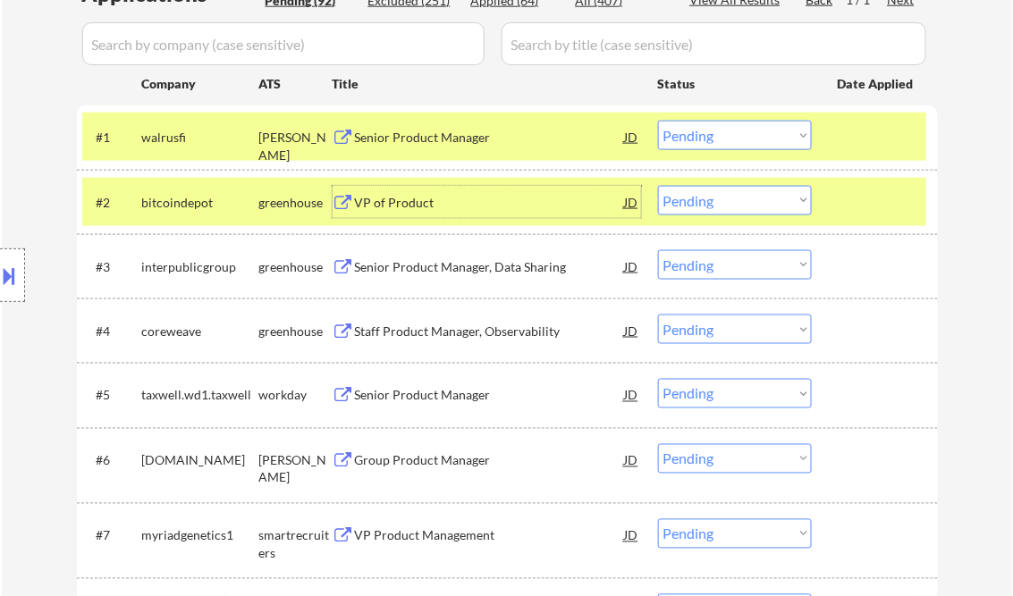
drag, startPoint x: 719, startPoint y: 125, endPoint x: 736, endPoint y: 135, distance: 20.4
click at [719, 125] on select "Choose an option... Pending Applied Excluded (Questions) Excluded (Expired) Exc…" at bounding box center [735, 135] width 154 height 29
click at [658, 121] on select "Choose an option... Pending Applied Excluded (Questions) Excluded (Expired) Exc…" at bounding box center [735, 135] width 154 height 29
click at [391, 206] on div "VP of Product" at bounding box center [490, 203] width 270 height 18
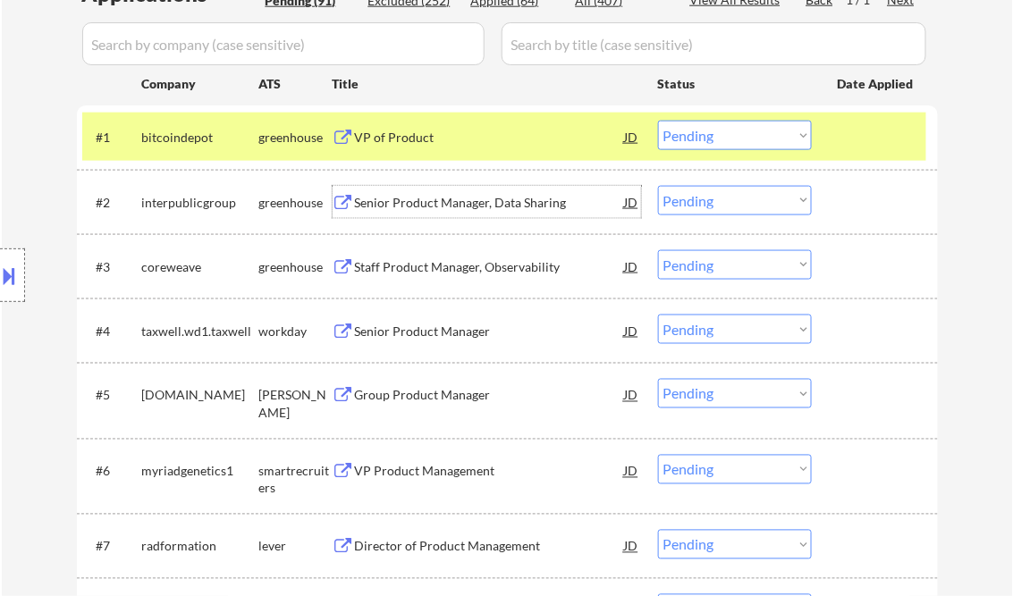
click at [726, 130] on select "Choose an option... Pending Applied Excluded (Questions) Excluded (Expired) Exc…" at bounding box center [735, 135] width 154 height 29
click at [658, 121] on select "Choose an option... Pending Applied Excluded (Questions) Excluded (Expired) Exc…" at bounding box center [735, 135] width 154 height 29
click at [418, 200] on div "Senior Product Manager, Data Sharing" at bounding box center [490, 203] width 270 height 18
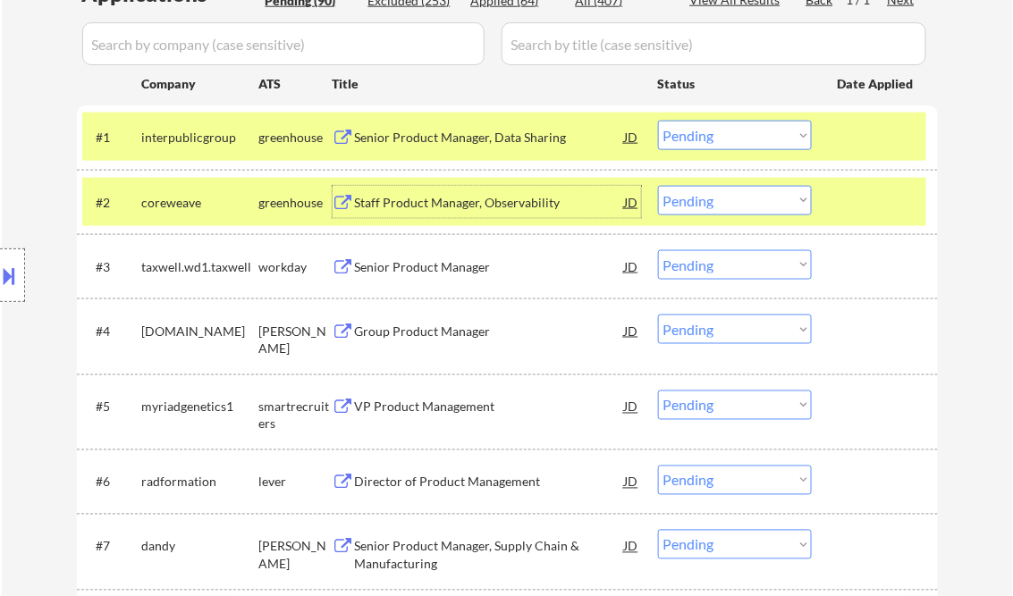
drag, startPoint x: 701, startPoint y: 136, endPoint x: 709, endPoint y: 141, distance: 9.7
click at [701, 136] on select "Choose an option... Pending Applied Excluded (Questions) Excluded (Expired) Exc…" at bounding box center [735, 135] width 154 height 29
click at [658, 121] on select "Choose an option... Pending Applied Excluded (Questions) Excluded (Expired) Exc…" at bounding box center [735, 135] width 154 height 29
click at [444, 197] on div "Staff Product Manager, Observability" at bounding box center [490, 203] width 270 height 18
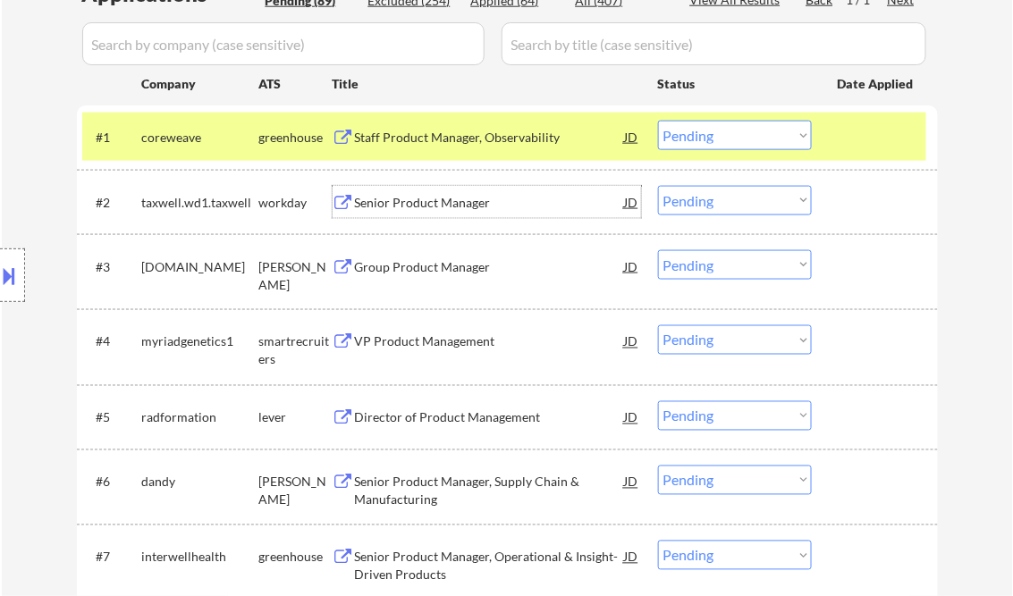
drag, startPoint x: 745, startPoint y: 130, endPoint x: 758, endPoint y: 147, distance: 20.4
click at [745, 130] on select "Choose an option... Pending Applied Excluded (Questions) Excluded (Expired) Exc…" at bounding box center [735, 135] width 154 height 29
click at [658, 121] on select "Choose an option... Pending Applied Excluded (Questions) Excluded (Expired) Exc…" at bounding box center [735, 135] width 154 height 29
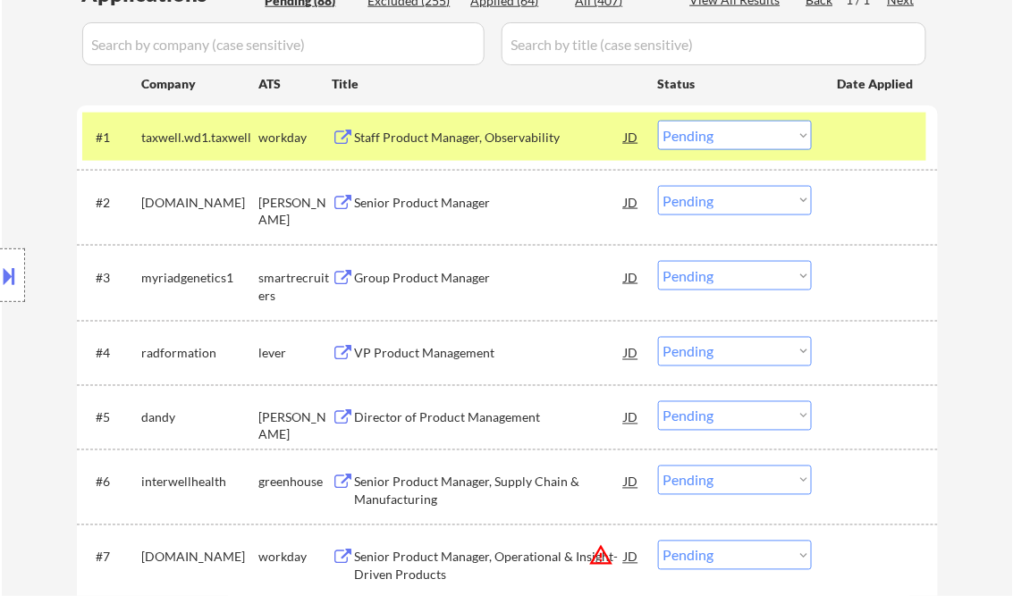
click at [459, 148] on div "Staff Product Manager, Observability" at bounding box center [490, 137] width 270 height 32
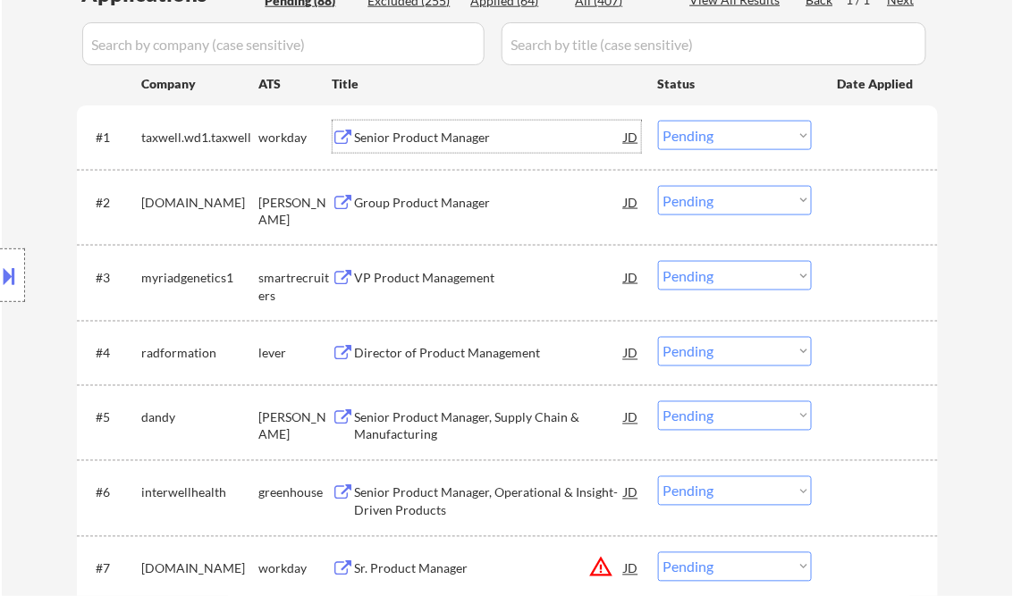
drag, startPoint x: 711, startPoint y: 140, endPoint x: 722, endPoint y: 152, distance: 16.4
click at [711, 140] on select "Choose an option... Pending Applied Excluded (Questions) Excluded (Expired) Exc…" at bounding box center [735, 135] width 154 height 29
click at [658, 121] on select "Choose an option... Pending Applied Excluded (Questions) Excluded (Expired) Exc…" at bounding box center [735, 135] width 154 height 29
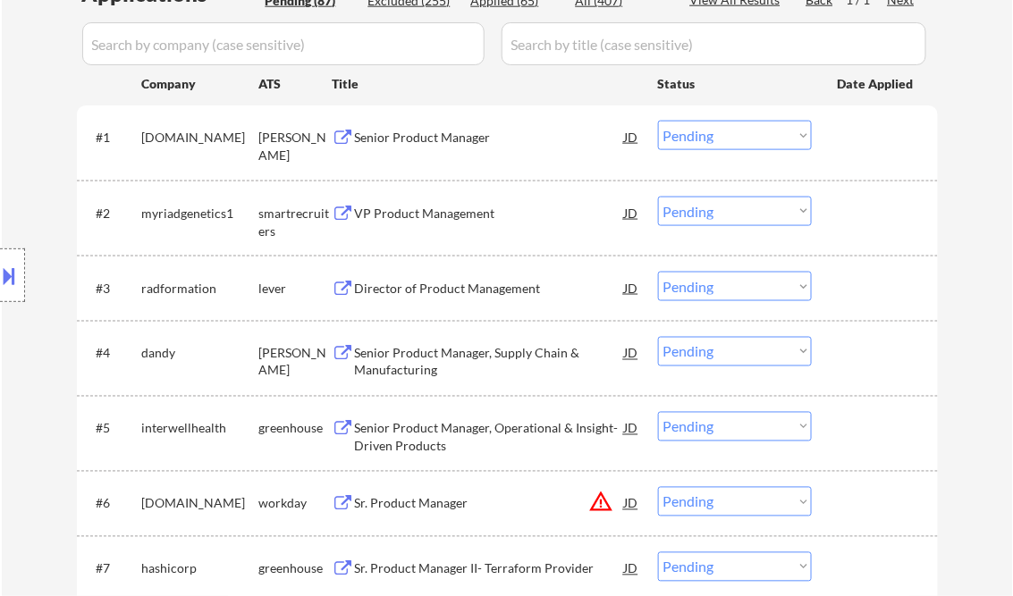
click at [411, 136] on div "Senior Product Manager" at bounding box center [490, 138] width 270 height 18
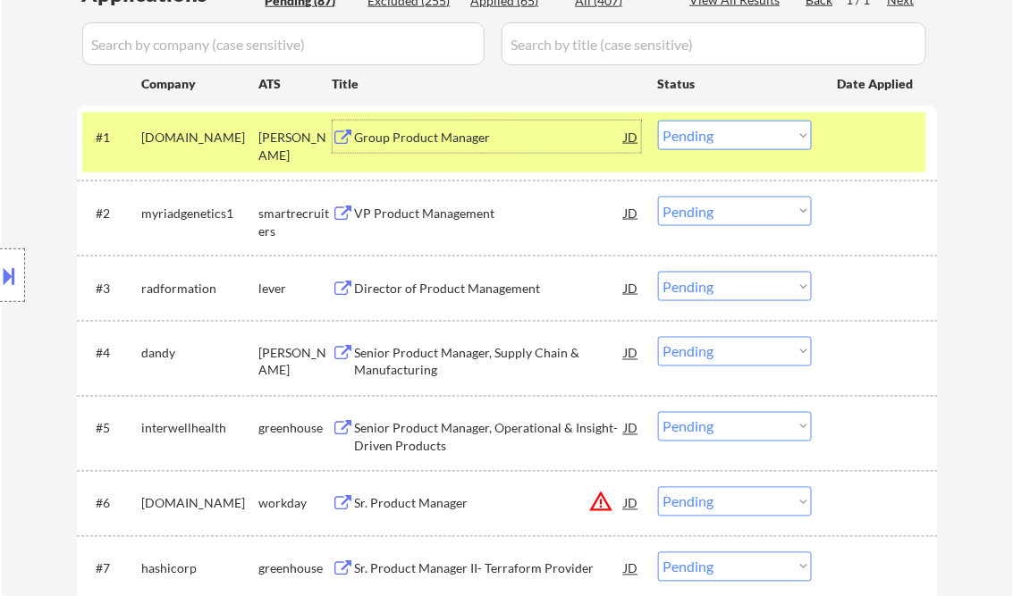
click at [21, 276] on div at bounding box center [12, 275] width 25 height 54
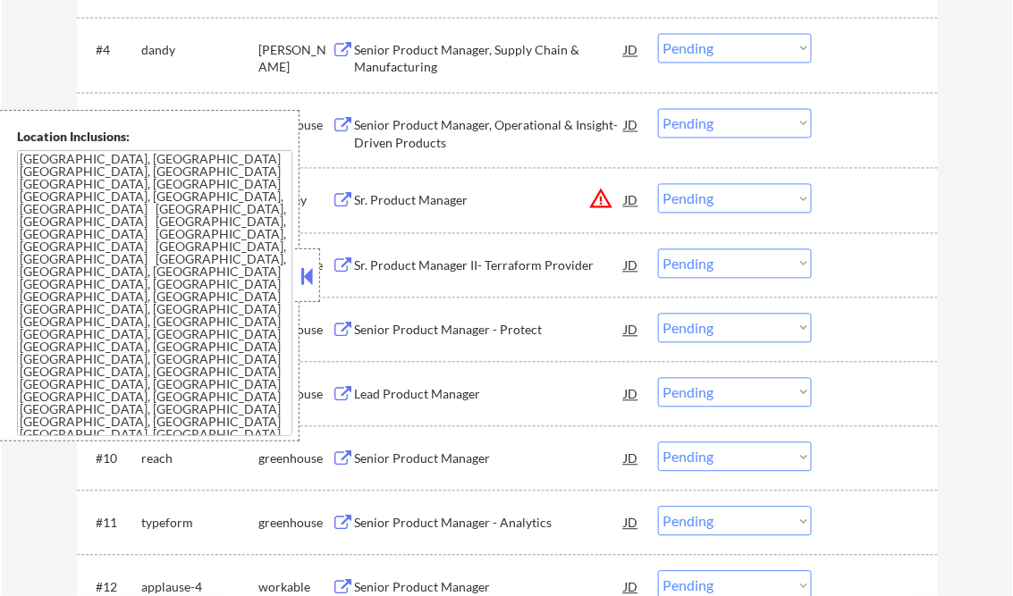
scroll to position [715, 0]
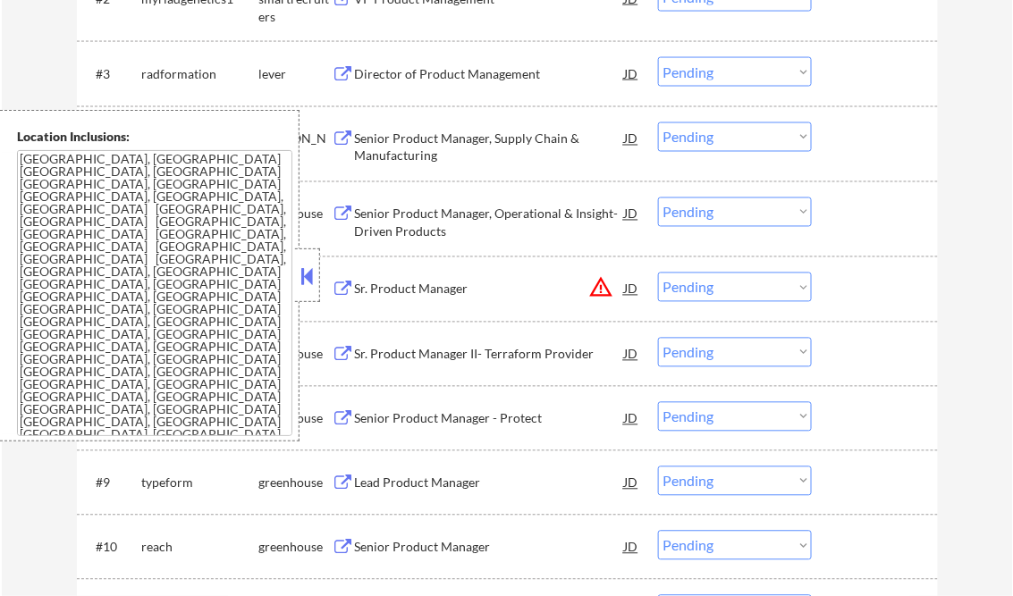
click at [304, 271] on button at bounding box center [308, 276] width 20 height 27
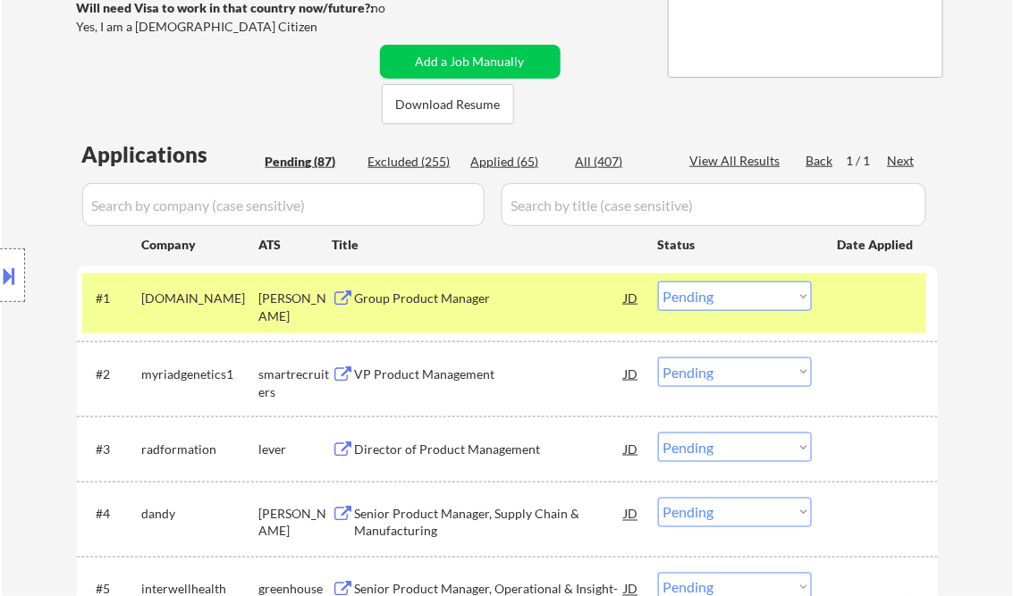
scroll to position [358, 0]
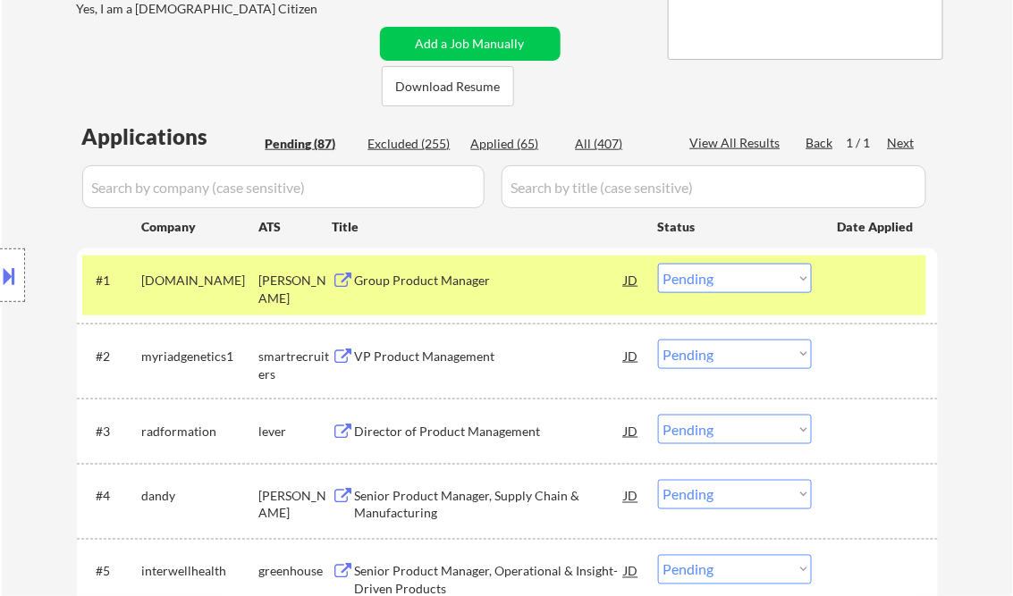
click at [702, 282] on select "Choose an option... Pending Applied Excluded (Questions) Excluded (Expired) Exc…" at bounding box center [735, 278] width 154 height 29
click at [658, 264] on select "Choose an option... Pending Applied Excluded (Questions) Excluded (Expired) Exc…" at bounding box center [735, 278] width 154 height 29
click at [376, 363] on div "VP Product Management" at bounding box center [490, 357] width 270 height 18
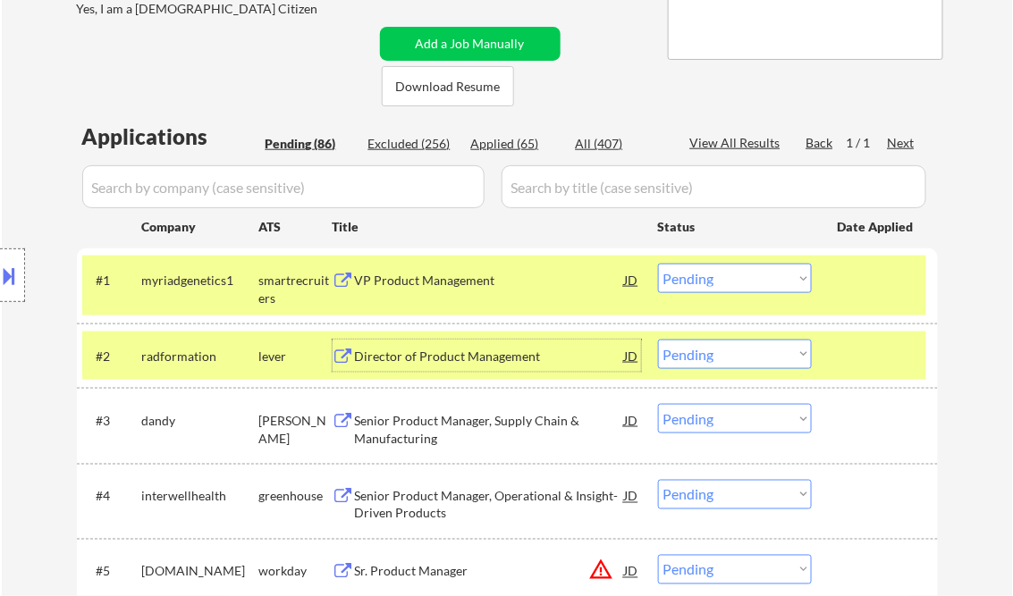
click at [734, 278] on select "Choose an option... Pending Applied Excluded (Questions) Excluded (Expired) Exc…" at bounding box center [735, 278] width 154 height 29
drag, startPoint x: 709, startPoint y: 282, endPoint x: 726, endPoint y: 293, distance: 20.1
click at [710, 282] on select "Choose an option... Pending Applied Excluded (Questions) Excluded (Expired) Exc…" at bounding box center [735, 278] width 154 height 29
click at [658, 264] on select "Choose an option... Pending Applied Excluded (Questions) Excluded (Expired) Exc…" at bounding box center [735, 278] width 154 height 29
click at [450, 358] on div "Director of Product Management" at bounding box center [490, 357] width 270 height 18
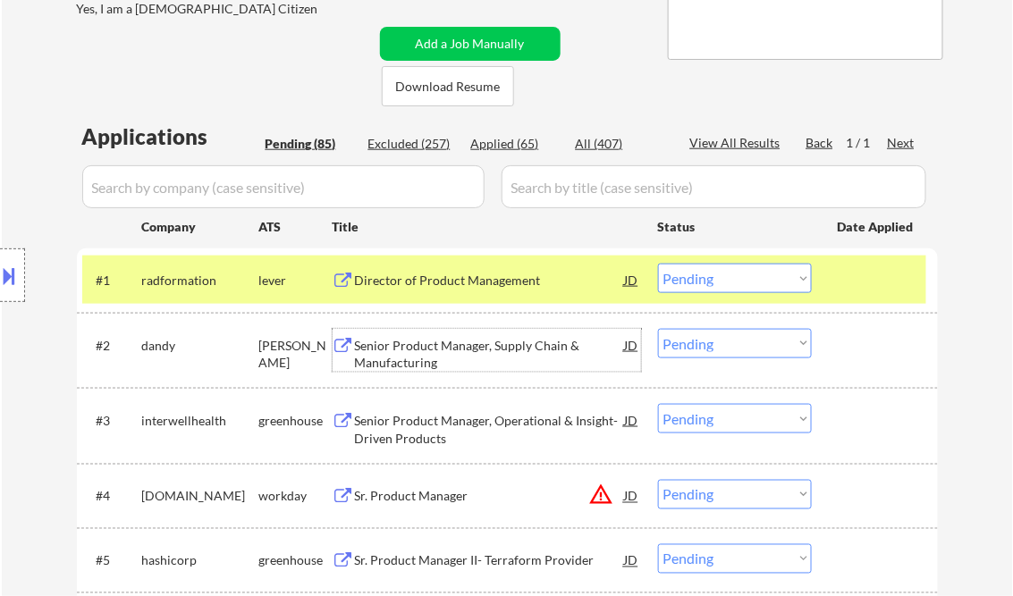
click at [706, 277] on select "Choose an option... Pending Applied Excluded (Questions) Excluded (Expired) Exc…" at bounding box center [735, 278] width 154 height 29
click at [658, 264] on select "Choose an option... Pending Applied Excluded (Questions) Excluded (Expired) Exc…" at bounding box center [735, 278] width 154 height 29
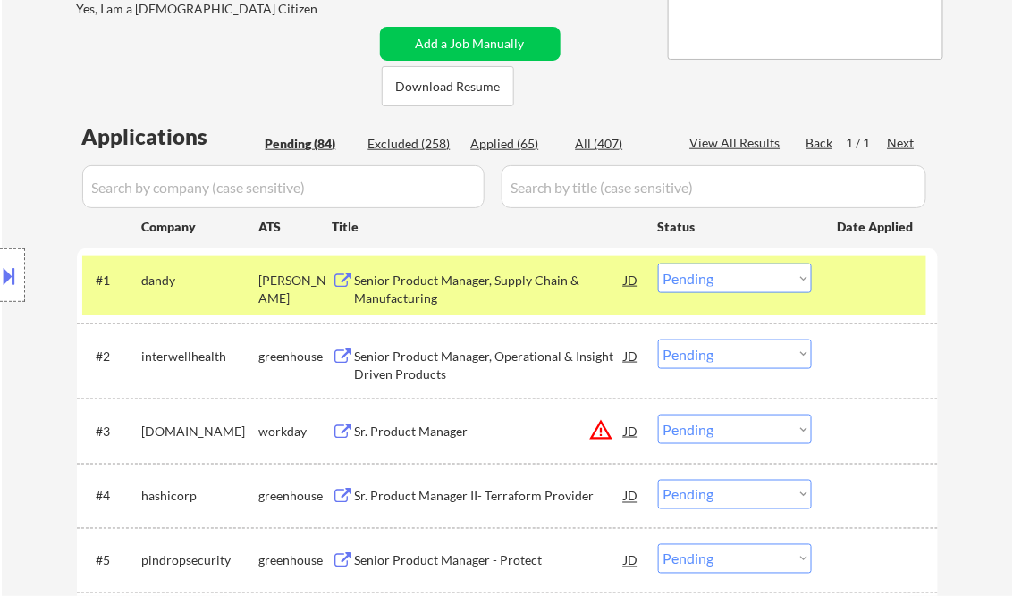
click at [458, 304] on div "Senior Product Manager, Supply Chain & Manufacturing" at bounding box center [490, 289] width 270 height 35
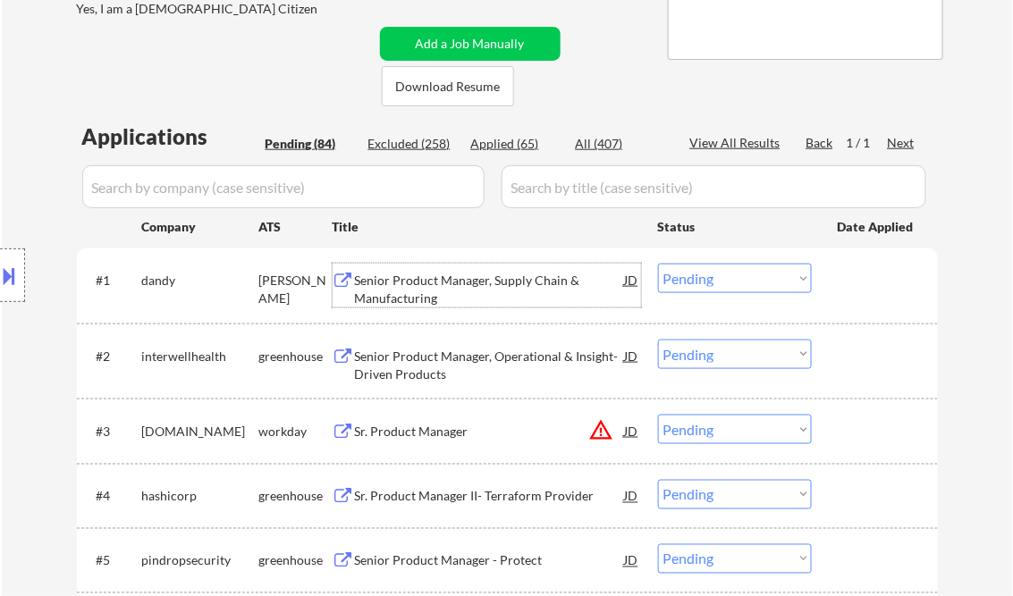
click at [709, 276] on select "Choose an option... Pending Applied Excluded (Questions) Excluded (Expired) Exc…" at bounding box center [735, 278] width 154 height 29
click at [658, 264] on select "Choose an option... Pending Applied Excluded (Questions) Excluded (Expired) Exc…" at bounding box center [735, 278] width 154 height 29
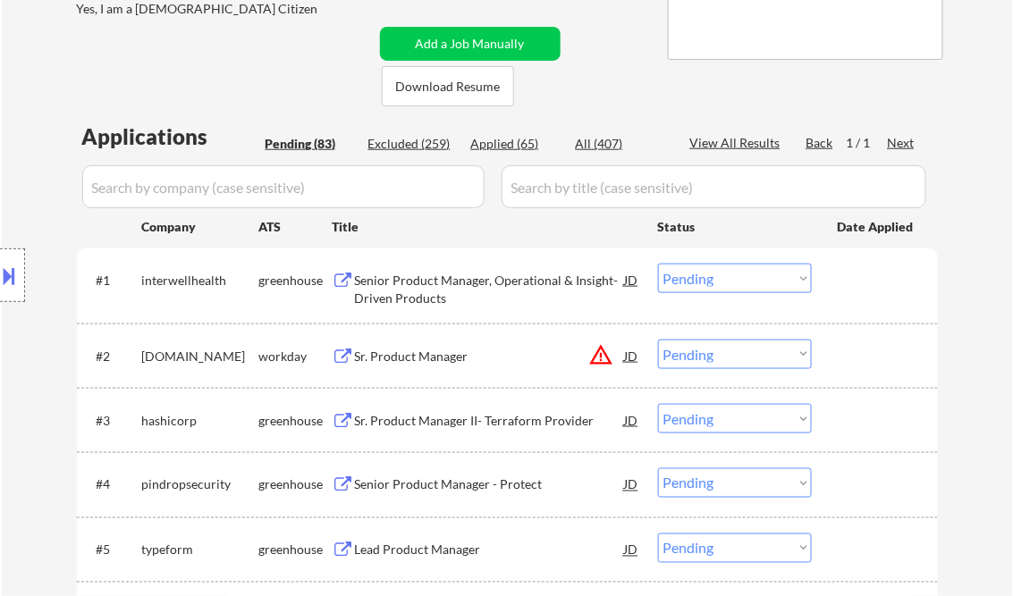
click at [481, 282] on div "Senior Product Manager, Operational & Insight-Driven Products" at bounding box center [490, 289] width 270 height 35
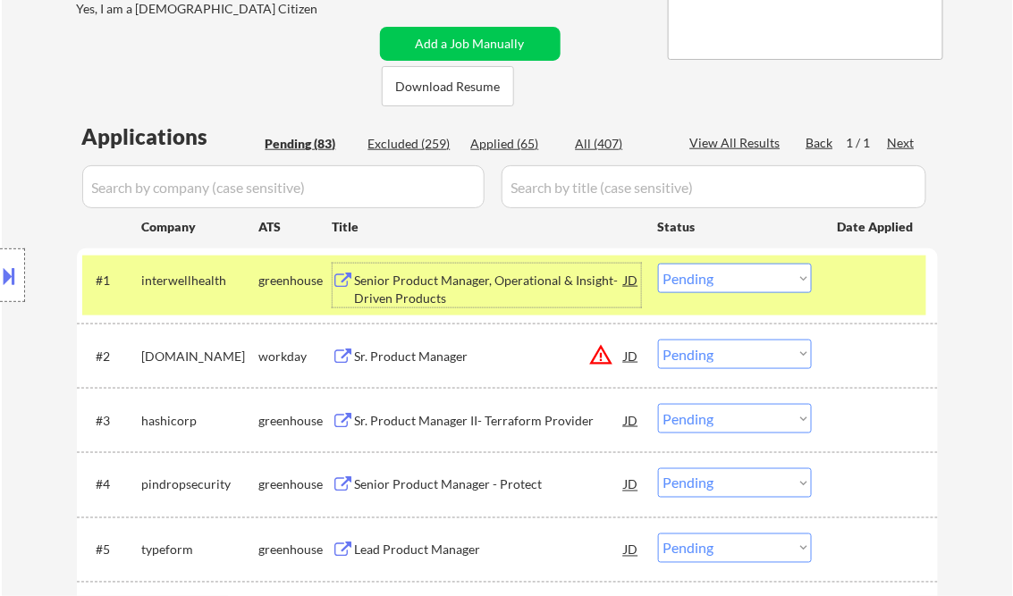
click at [746, 277] on select "Choose an option... Pending Applied Excluded (Questions) Excluded (Expired) Exc…" at bounding box center [735, 278] width 154 height 29
click at [658, 264] on select "Choose an option... Pending Applied Excluded (Questions) Excluded (Expired) Exc…" at bounding box center [735, 278] width 154 height 29
click at [463, 362] on div "Sr. Product Manager" at bounding box center [490, 357] width 270 height 18
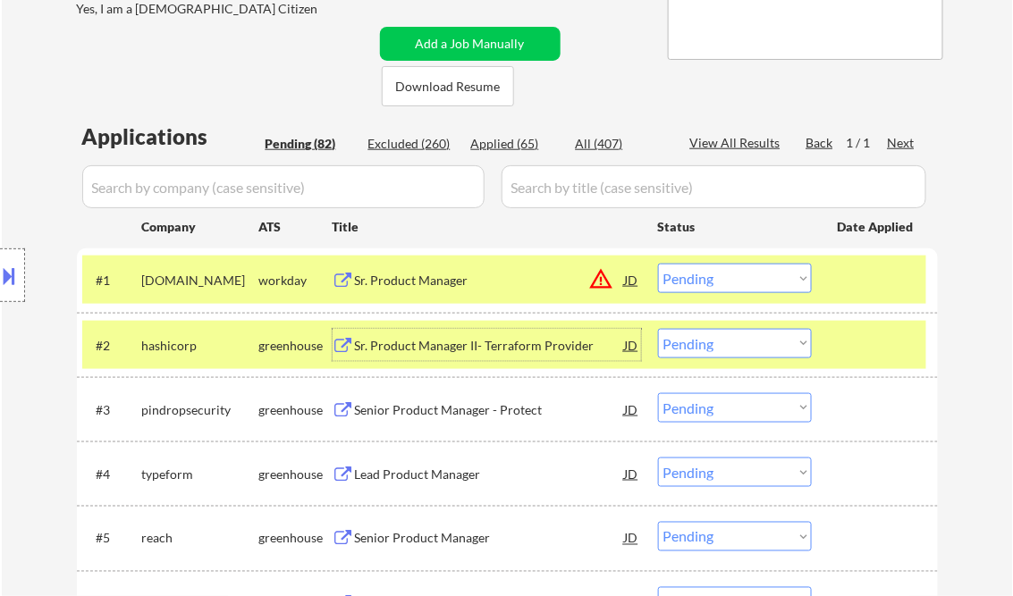
drag, startPoint x: 740, startPoint y: 277, endPoint x: 775, endPoint y: 293, distance: 38.4
click at [742, 277] on select "Choose an option... Pending Applied Excluded (Questions) Excluded (Expired) Exc…" at bounding box center [735, 278] width 154 height 29
click at [658, 264] on select "Choose an option... Pending Applied Excluded (Questions) Excluded (Expired) Exc…" at bounding box center [735, 278] width 154 height 29
click at [487, 349] on div "Sr. Product Manager II- Terraform Provider" at bounding box center [490, 346] width 270 height 18
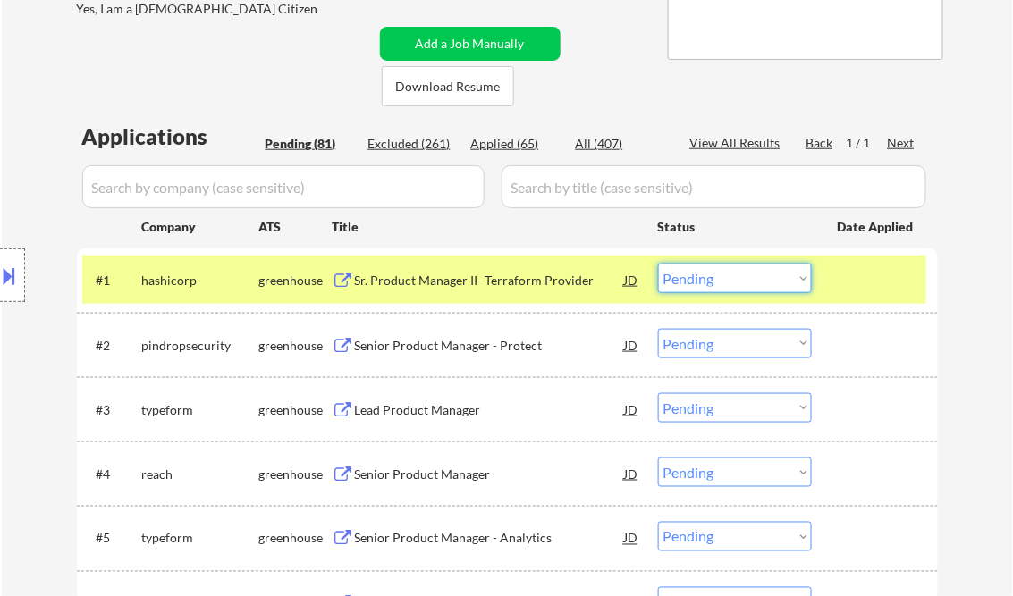
click at [720, 286] on select "Choose an option... Pending Applied Excluded (Questions) Excluded (Expired) Exc…" at bounding box center [735, 278] width 154 height 29
click at [658, 264] on select "Choose an option... Pending Applied Excluded (Questions) Excluded (Expired) Exc…" at bounding box center [735, 278] width 154 height 29
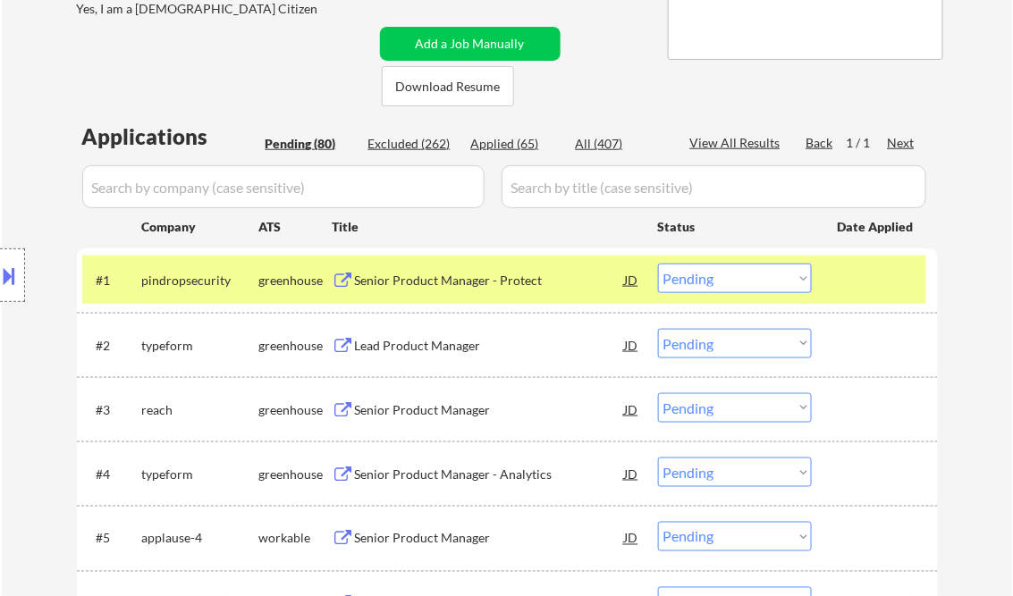
click at [470, 294] on div "Senior Product Manager - Protect" at bounding box center [490, 280] width 270 height 32
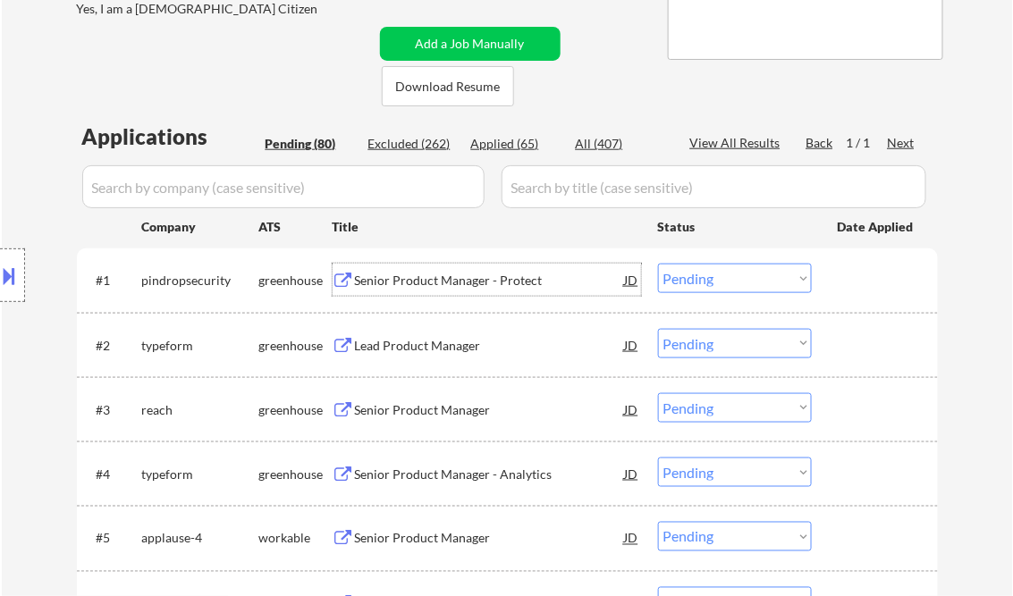
click at [686, 275] on select "Choose an option... Pending Applied Excluded (Questions) Excluded (Expired) Exc…" at bounding box center [735, 278] width 154 height 29
click at [658, 264] on select "Choose an option... Pending Applied Excluded (Questions) Excluded (Expired) Exc…" at bounding box center [735, 278] width 154 height 29
click at [428, 271] on div "Lead Product Manager" at bounding box center [490, 280] width 270 height 32
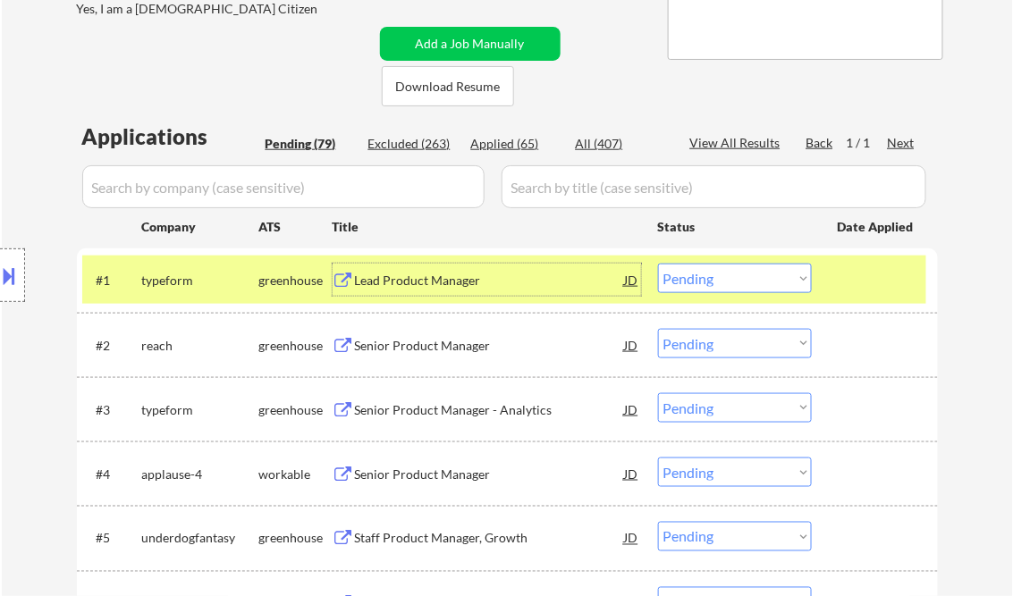
drag, startPoint x: 699, startPoint y: 287, endPoint x: 708, endPoint y: 291, distance: 10.0
click at [699, 287] on select "Choose an option... Pending Applied Excluded (Questions) Excluded (Expired) Exc…" at bounding box center [735, 278] width 154 height 29
click at [658, 264] on select "Choose an option... Pending Applied Excluded (Questions) Excluded (Expired) Exc…" at bounding box center [735, 278] width 154 height 29
click at [442, 289] on div "Senior Product Manager" at bounding box center [490, 281] width 270 height 18
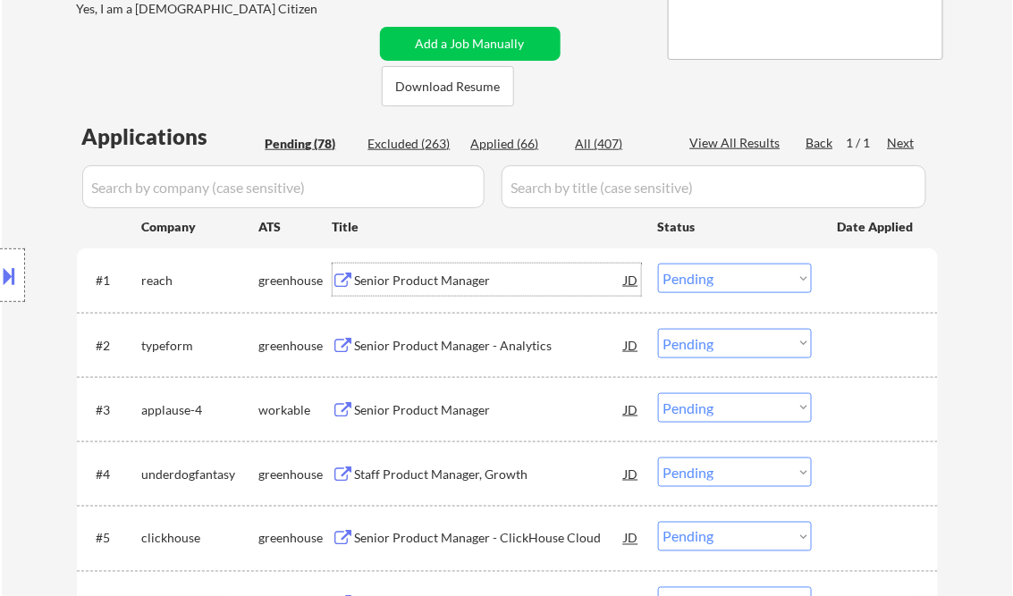
click at [450, 268] on div "Senior Product Manager" at bounding box center [490, 280] width 270 height 32
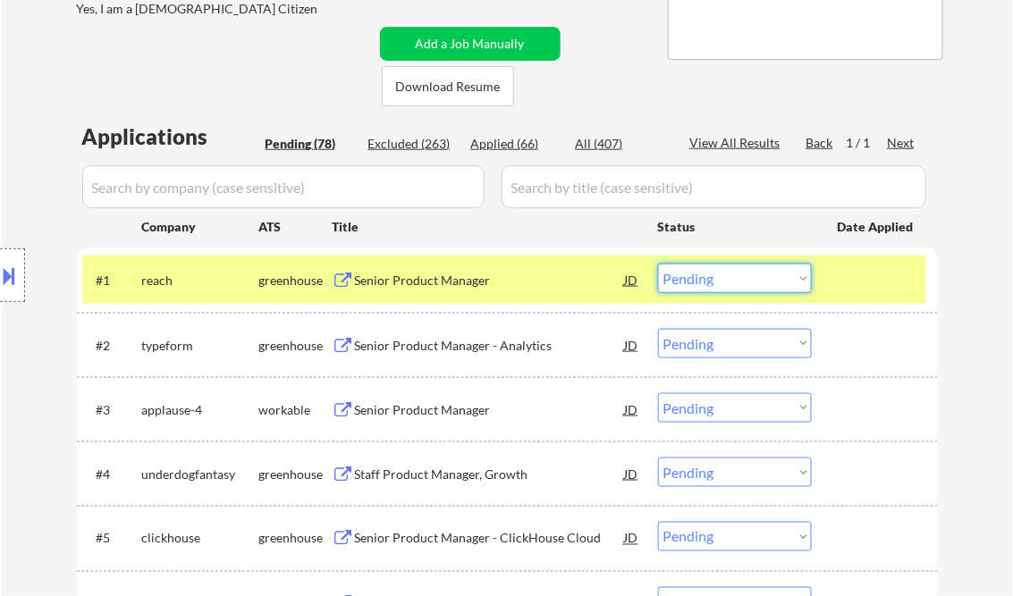
drag, startPoint x: 692, startPoint y: 283, endPoint x: 712, endPoint y: 295, distance: 23.6
click at [694, 282] on select "Choose an option... Pending Applied Excluded (Questions) Excluded (Expired) Exc…" at bounding box center [735, 278] width 154 height 29
click at [658, 264] on select "Choose an option... Pending Applied Excluded (Questions) Excluded (Expired) Exc…" at bounding box center [735, 278] width 154 height 29
select select ""pending""
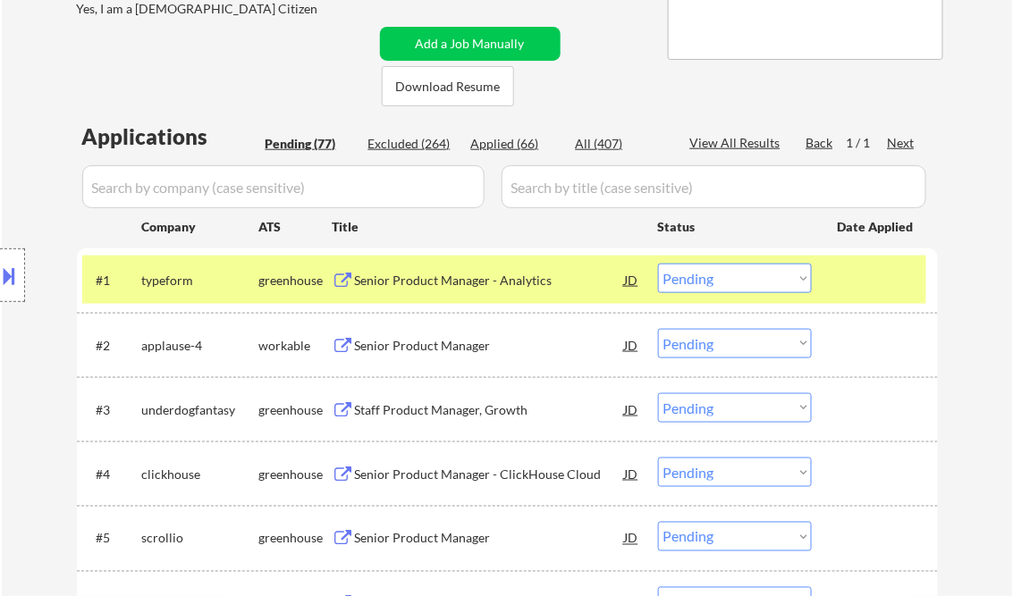
click at [433, 282] on div "Senior Product Manager - Analytics" at bounding box center [490, 281] width 270 height 18
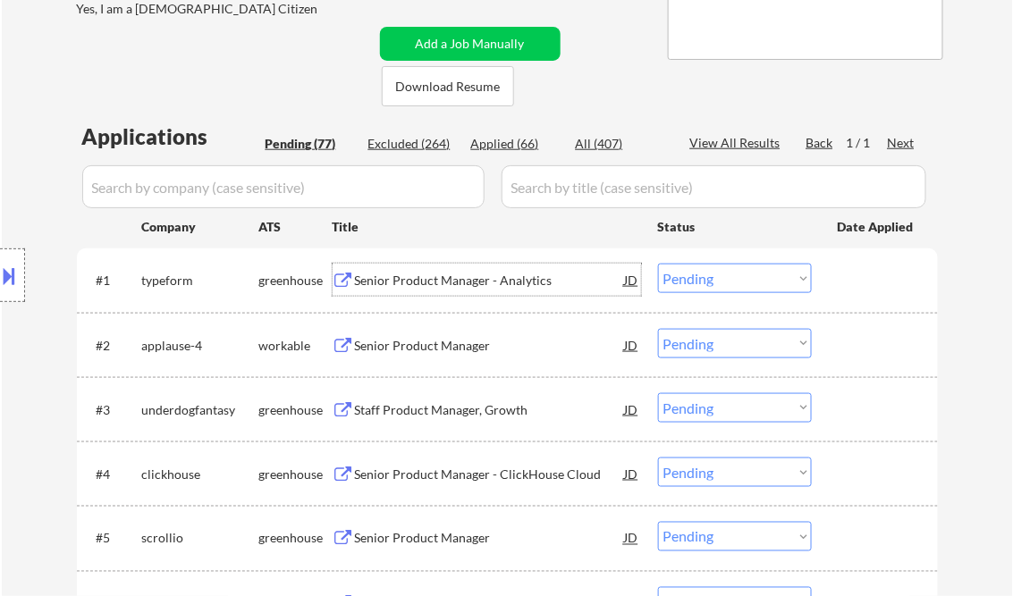
click at [457, 349] on div "Senior Product Manager" at bounding box center [490, 346] width 270 height 18
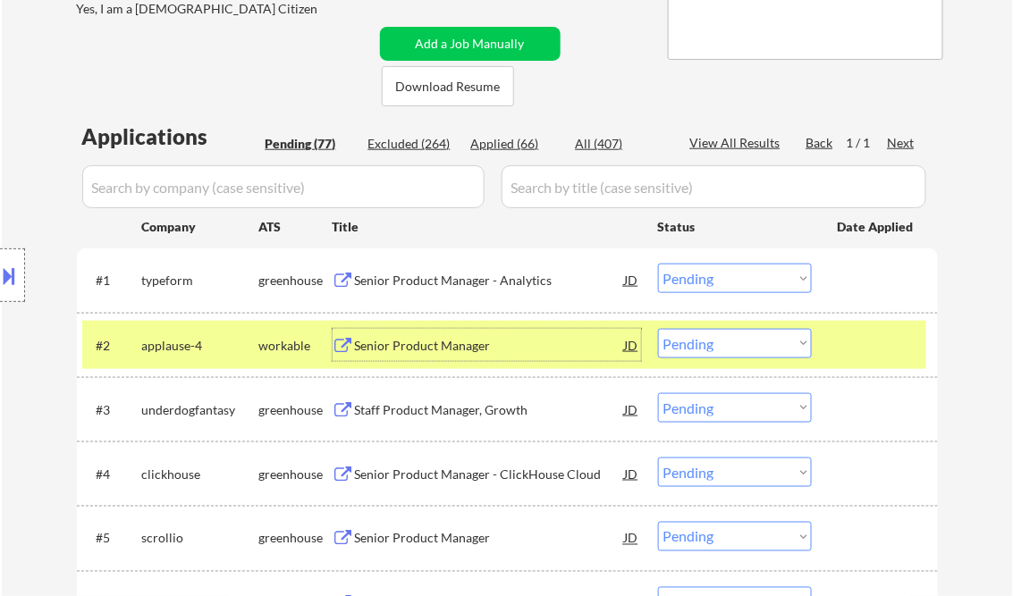
drag, startPoint x: 715, startPoint y: 347, endPoint x: 717, endPoint y: 360, distance: 13.5
click at [715, 347] on select "Choose an option... Pending Applied Excluded (Questions) Excluded (Expired) Exc…" at bounding box center [735, 343] width 154 height 29
click at [658, 329] on select "Choose an option... Pending Applied Excluded (Questions) Excluded (Expired) Exc…" at bounding box center [735, 343] width 154 height 29
select select ""pending""
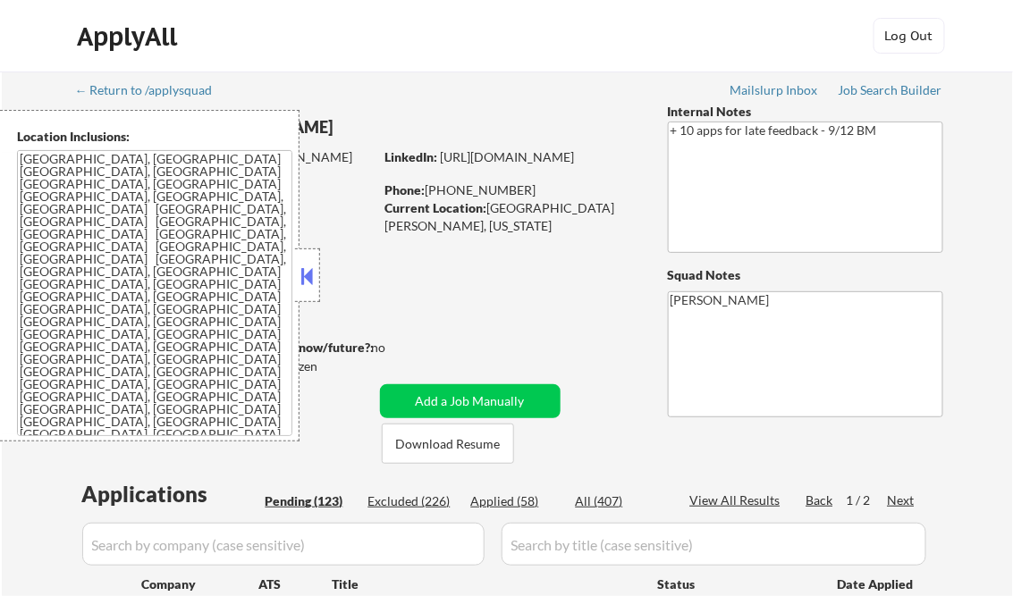
select select ""pending""
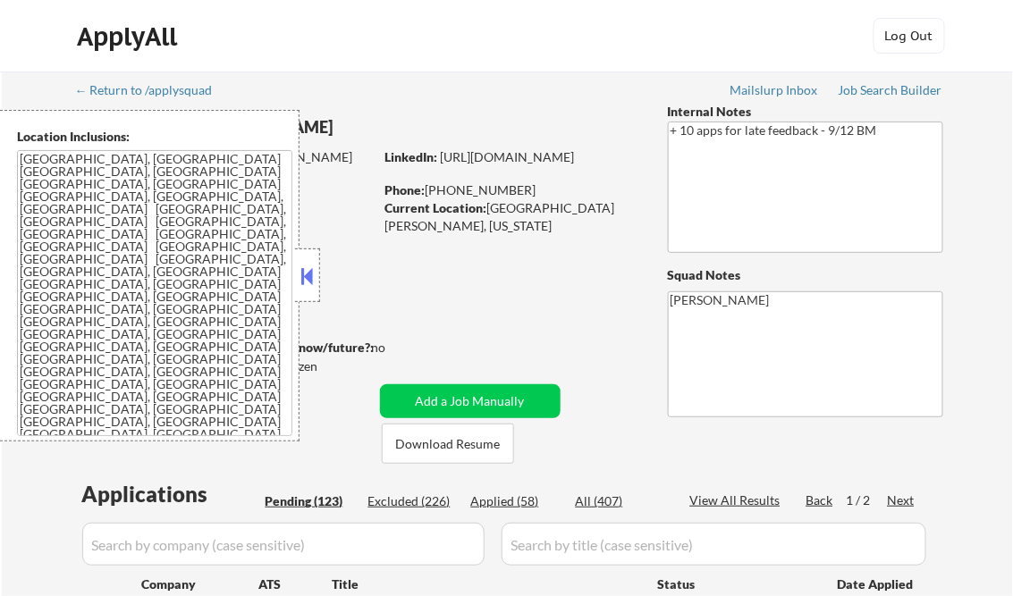
select select ""pending""
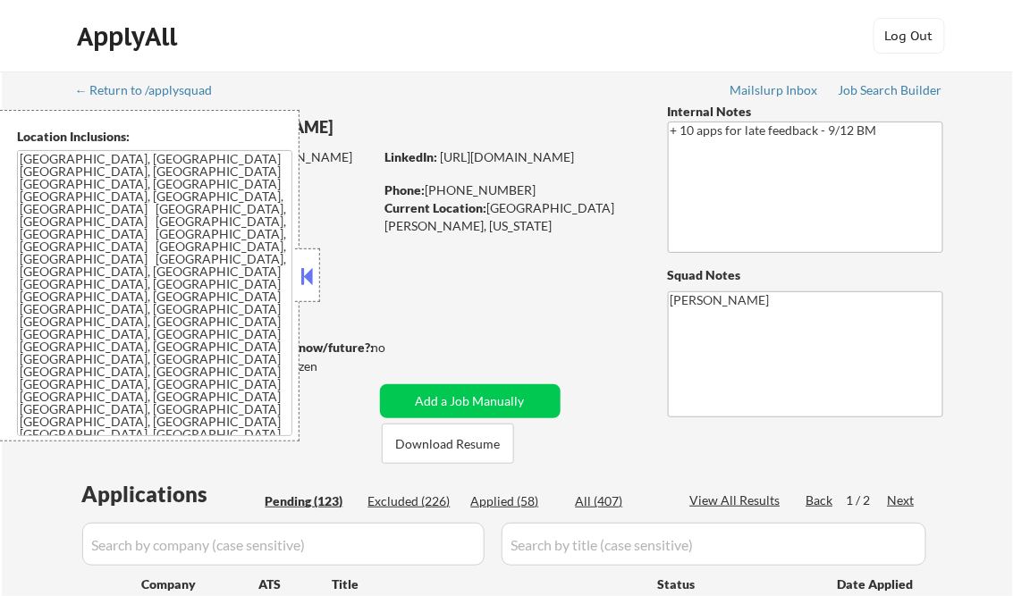
select select ""pending""
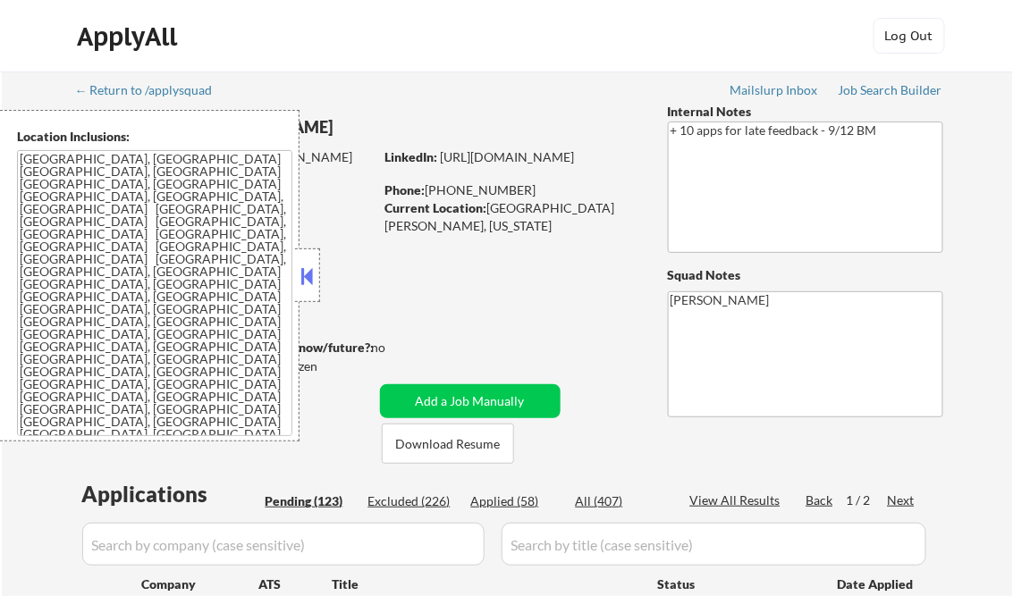
select select ""pending""
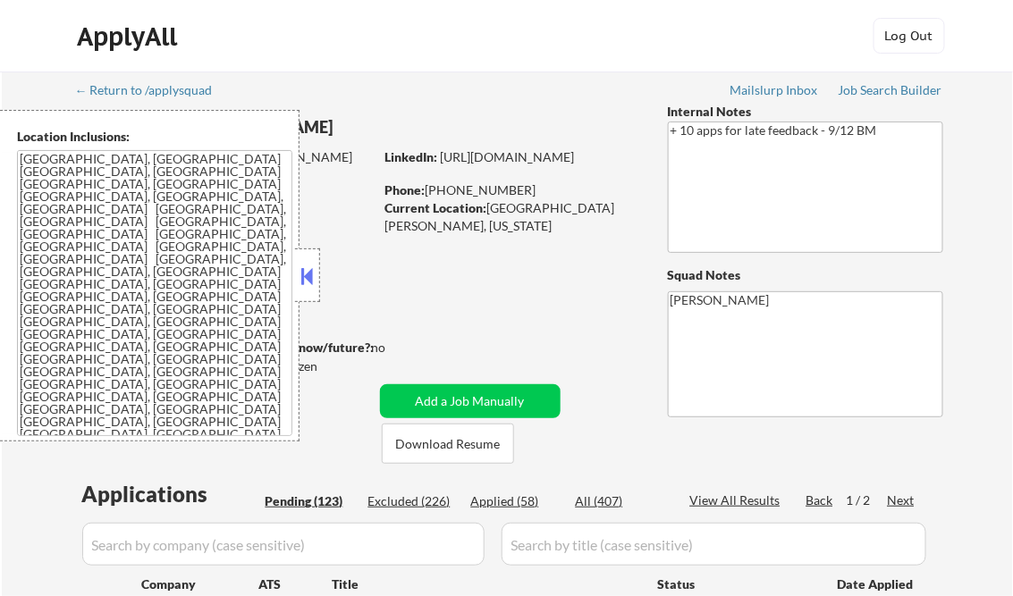
select select ""pending""
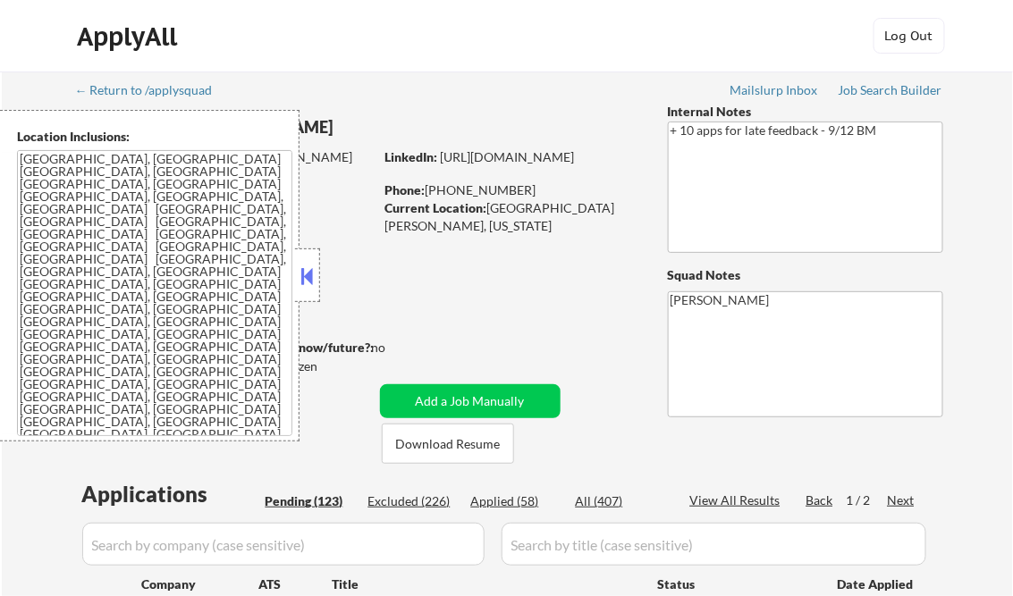
select select ""pending""
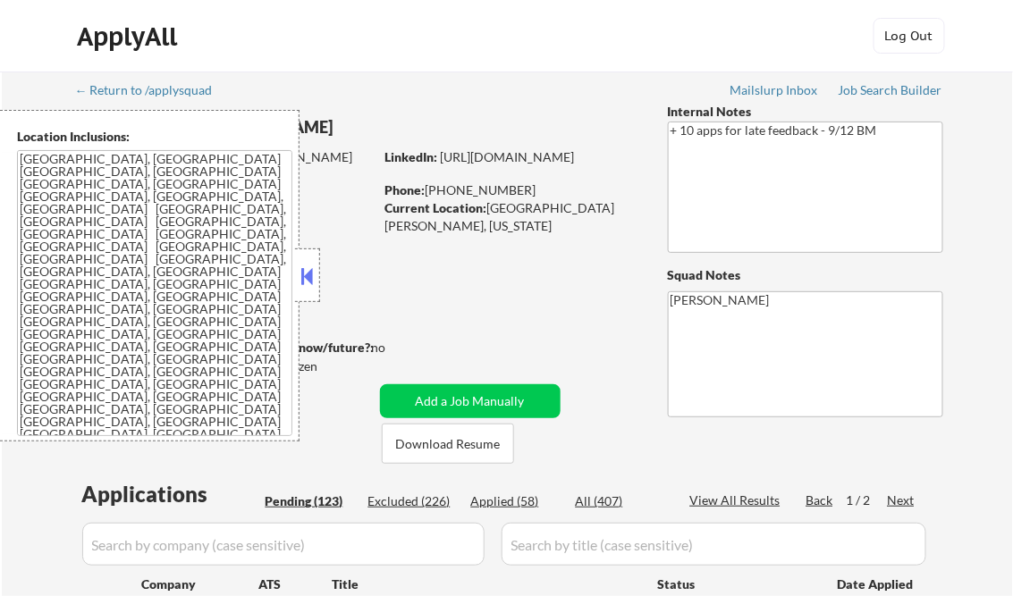
select select ""pending""
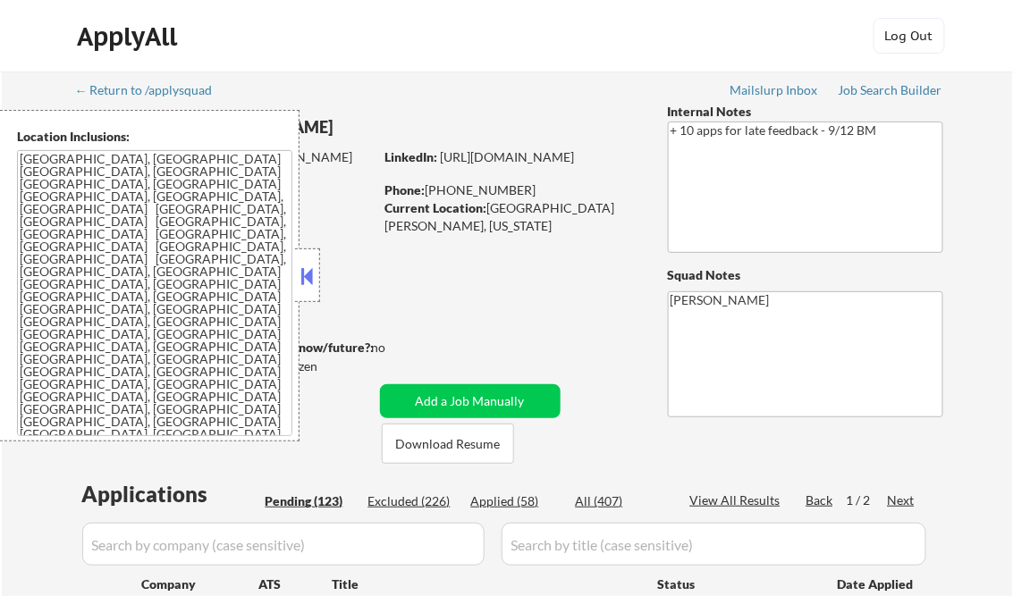
select select ""pending""
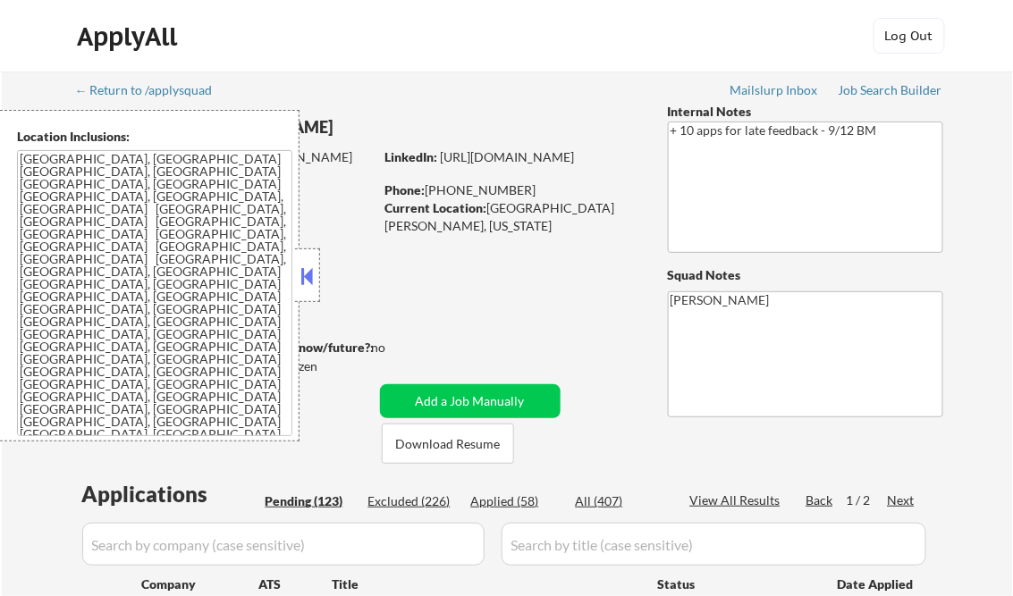
select select ""pending""
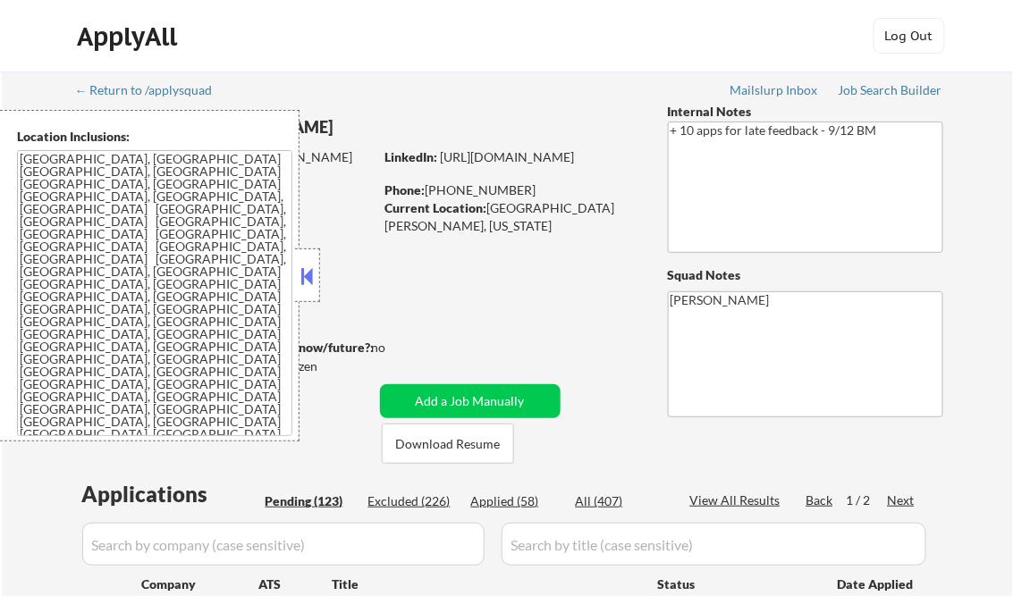
select select ""pending""
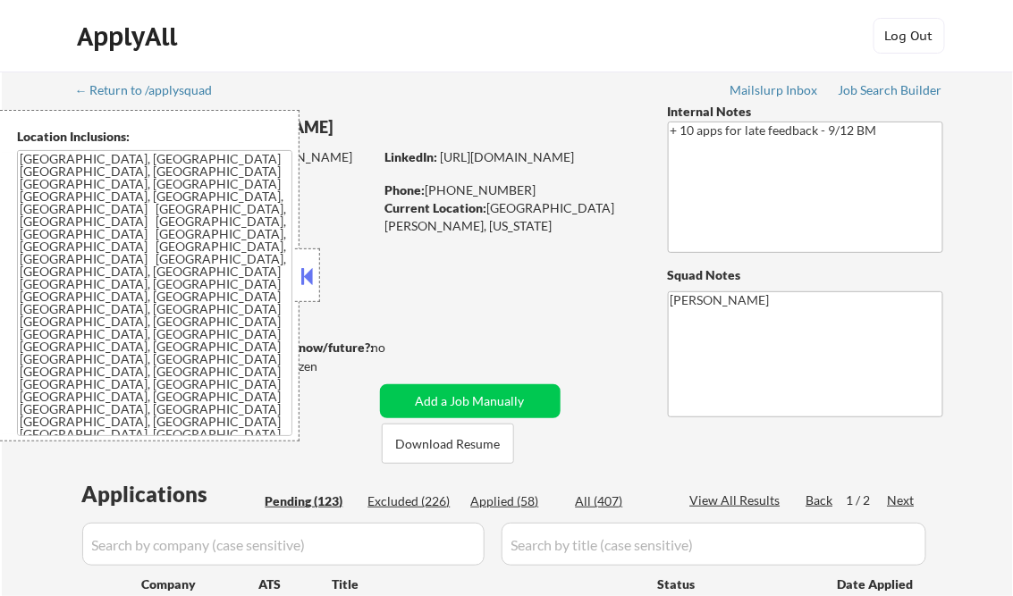
select select ""pending""
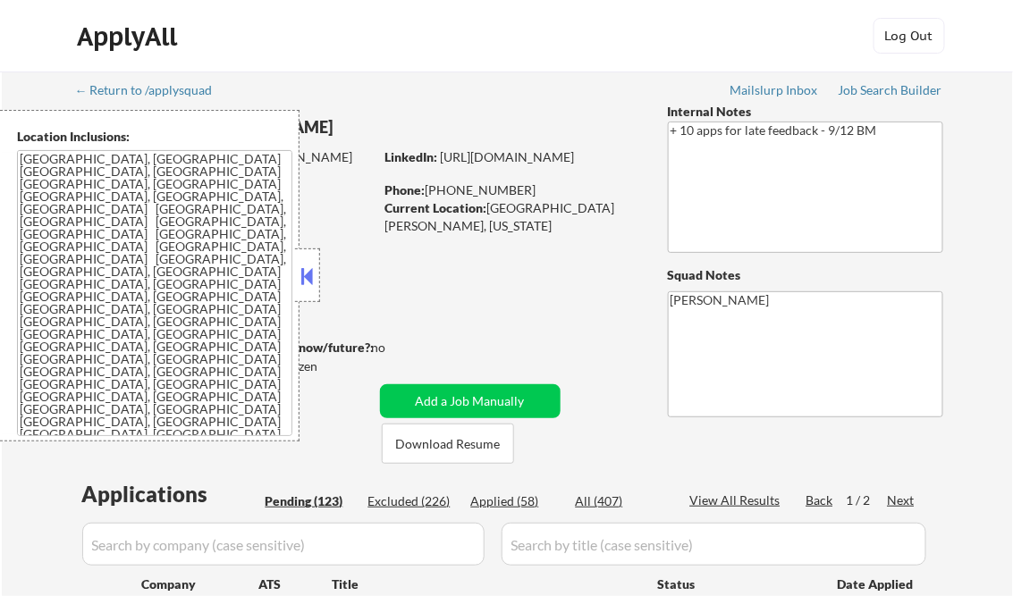
select select ""pending""
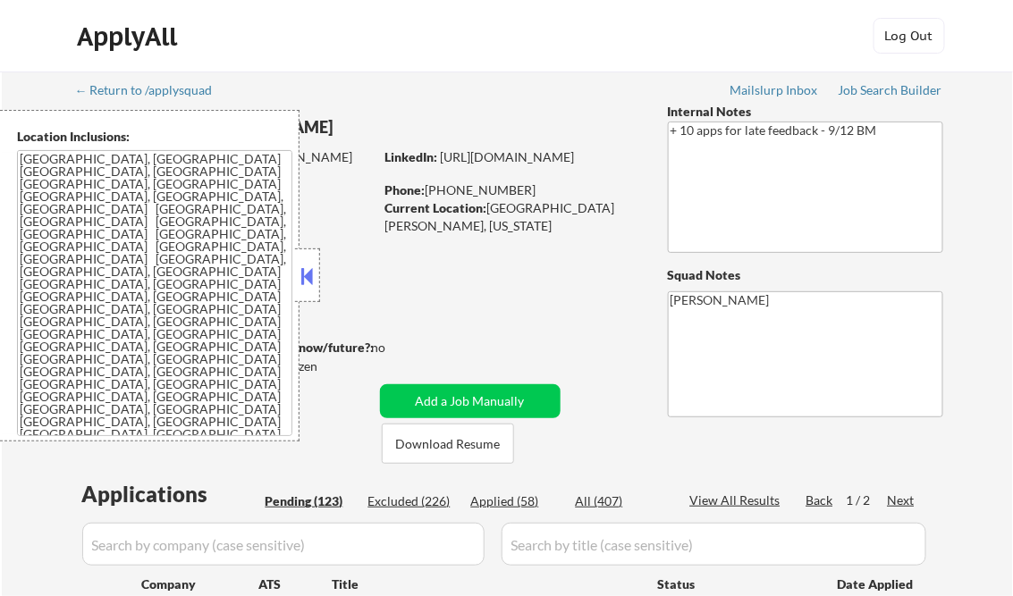
select select ""pending""
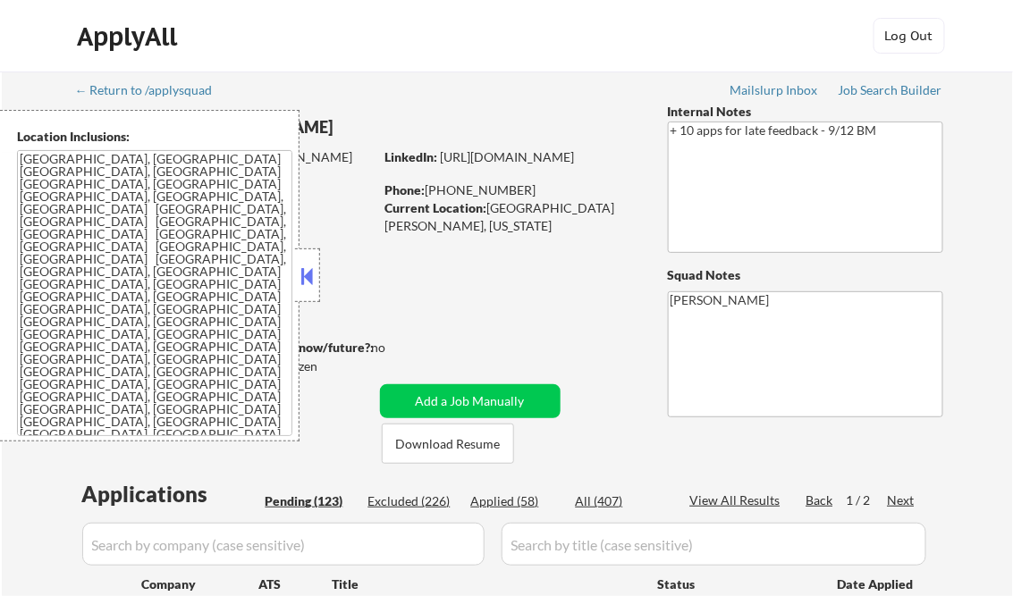
select select ""pending""
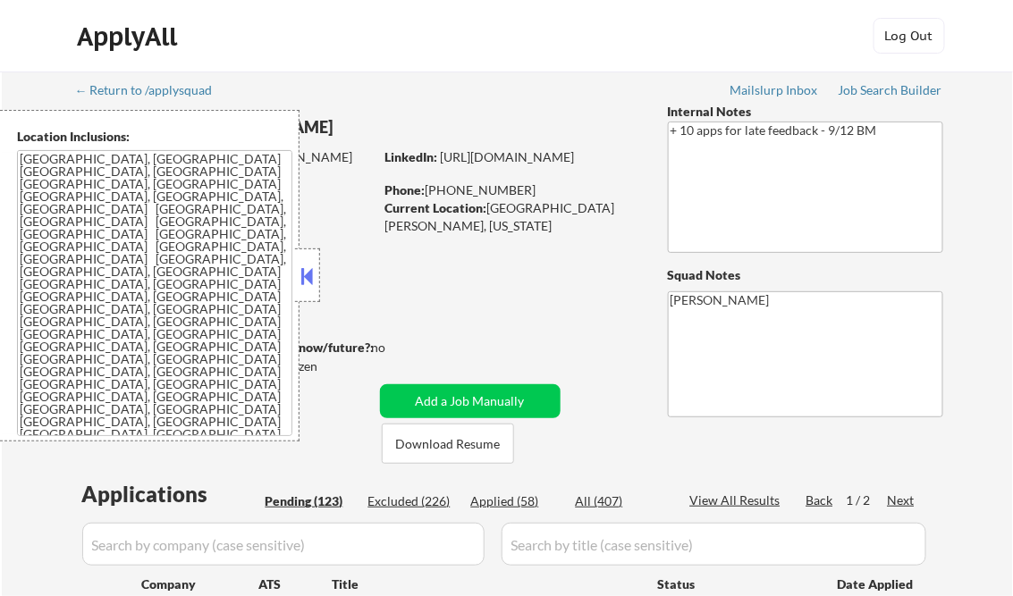
select select ""pending""
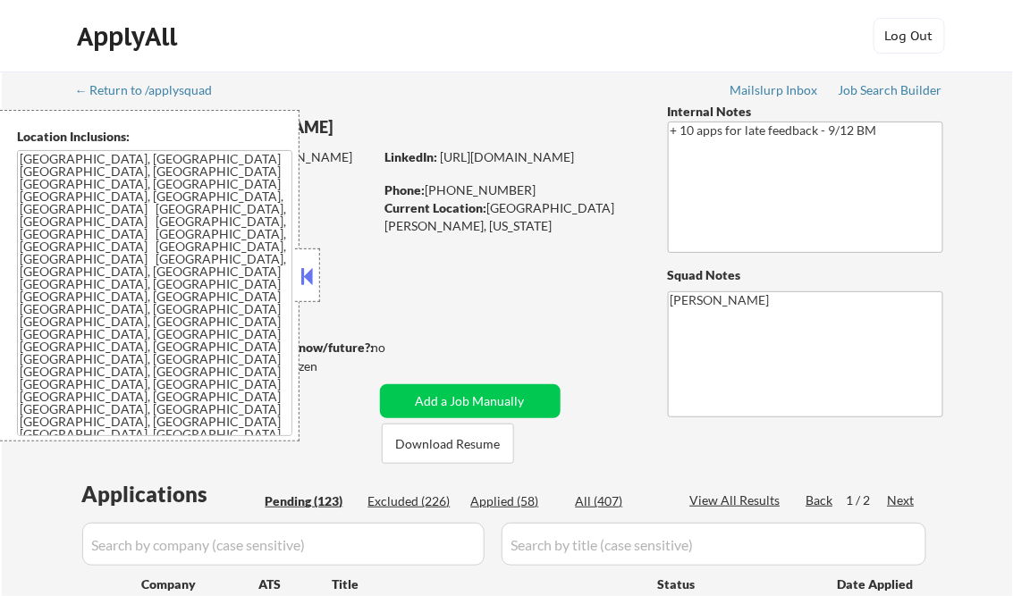
select select ""pending""
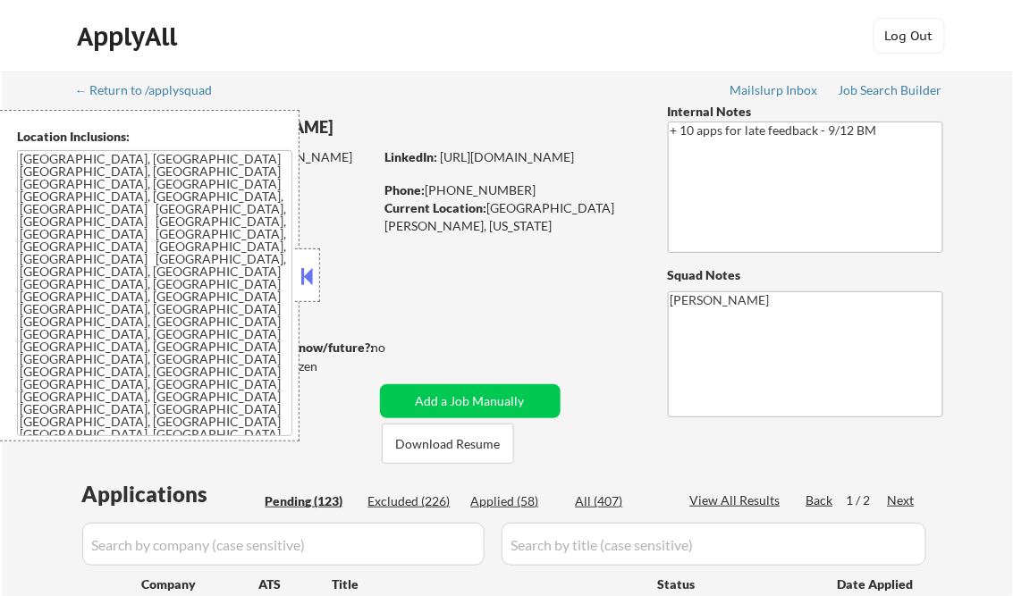
select select ""pending""
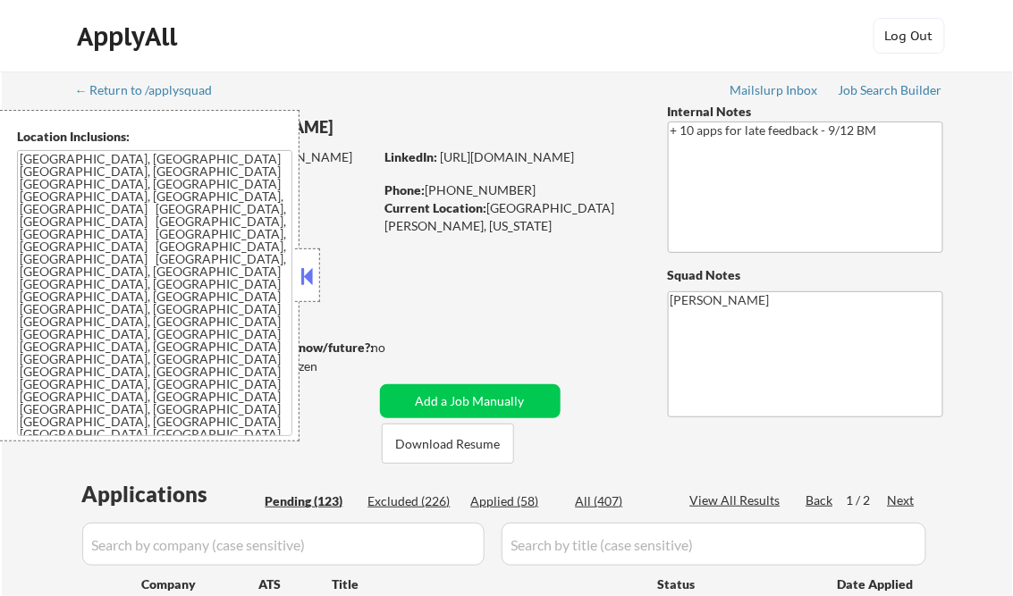
select select ""pending""
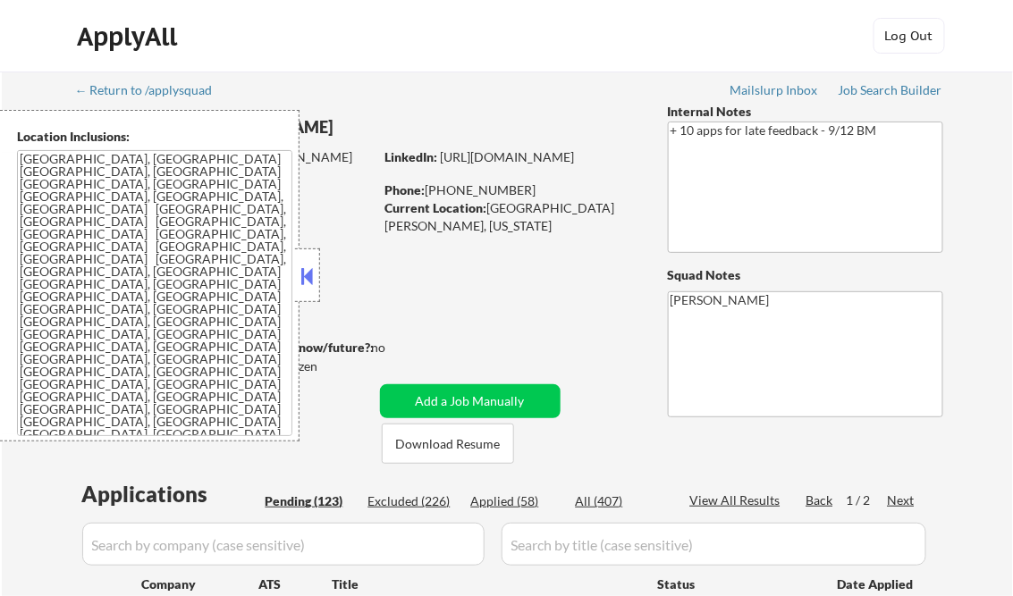
select select ""pending""
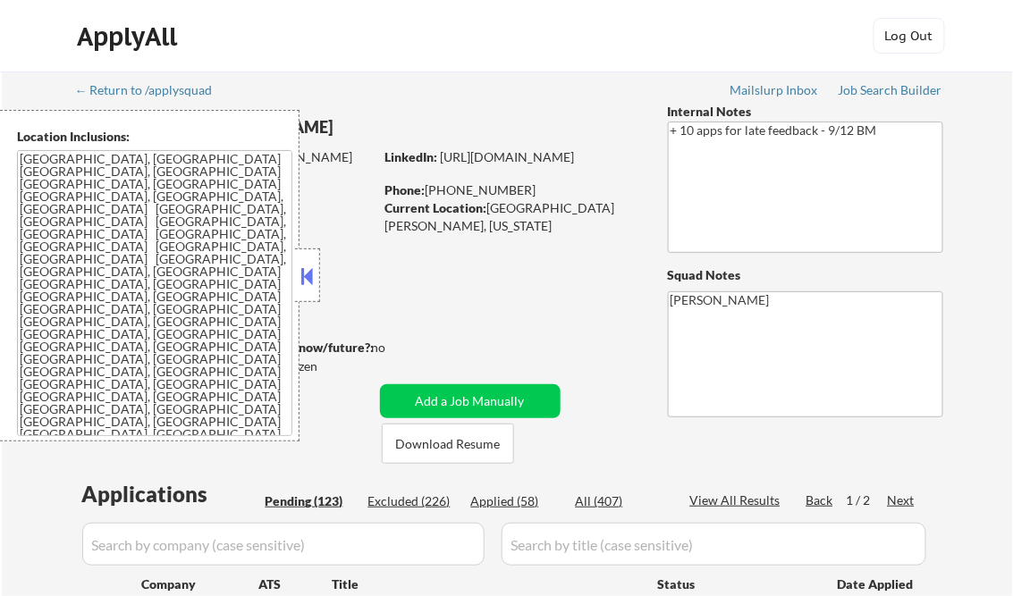
select select ""pending""
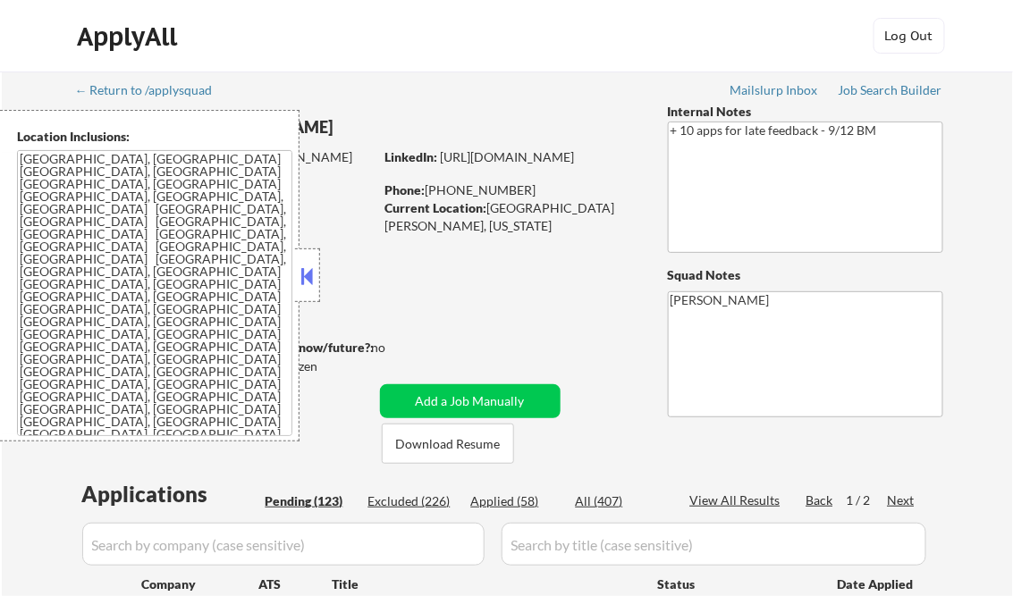
click at [310, 274] on button at bounding box center [308, 276] width 20 height 27
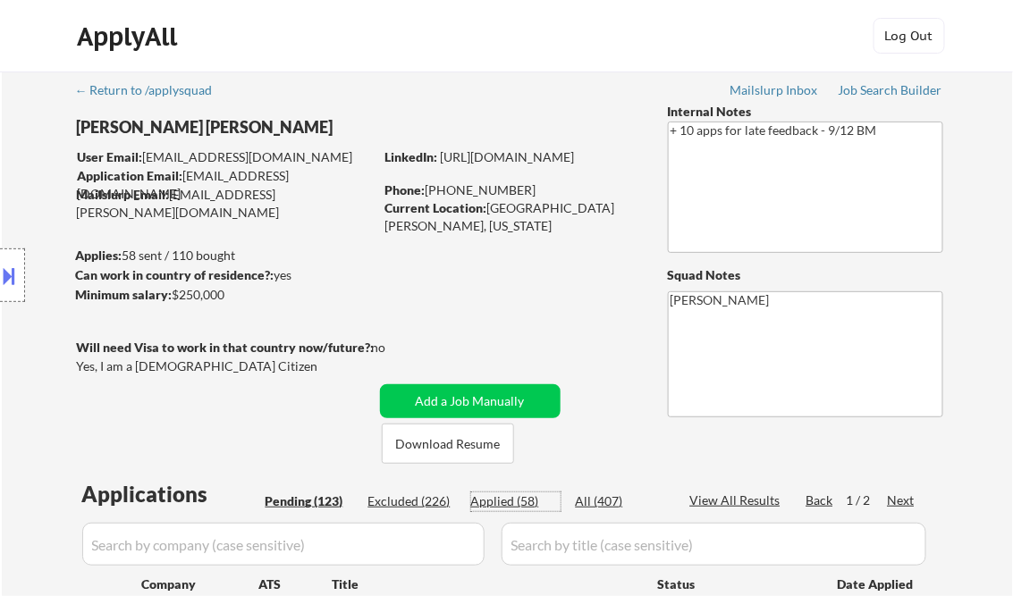
click at [511, 499] on div "Applied (58)" at bounding box center [515, 501] width 89 height 18
select select ""applied""
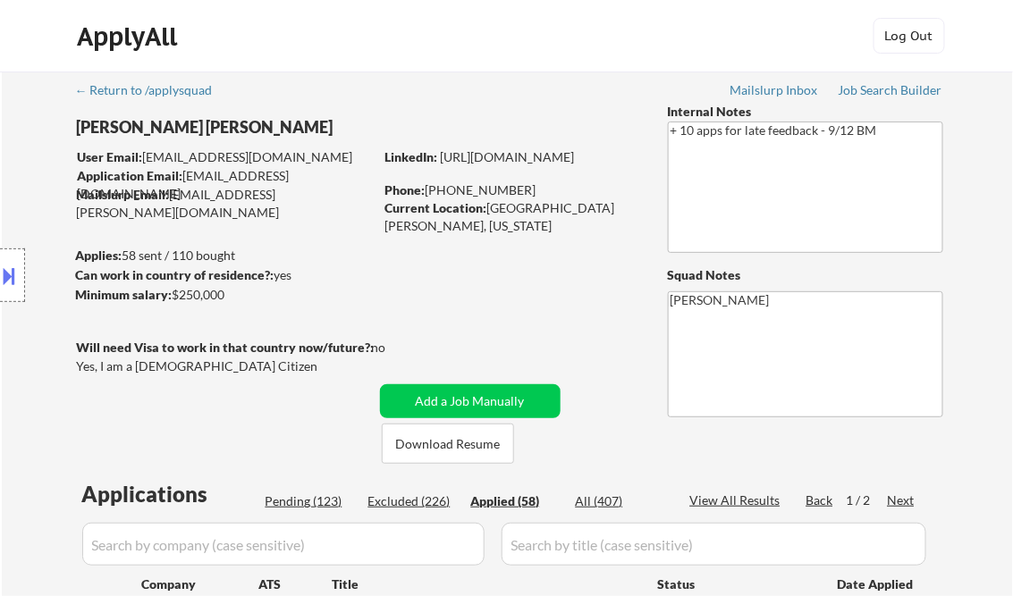
select select ""applied""
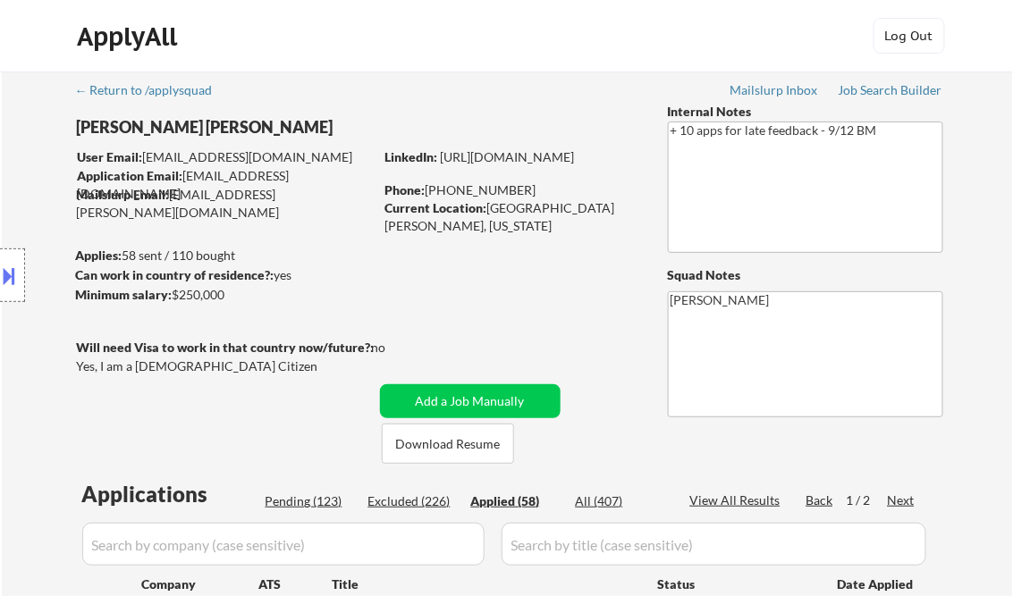
select select ""applied""
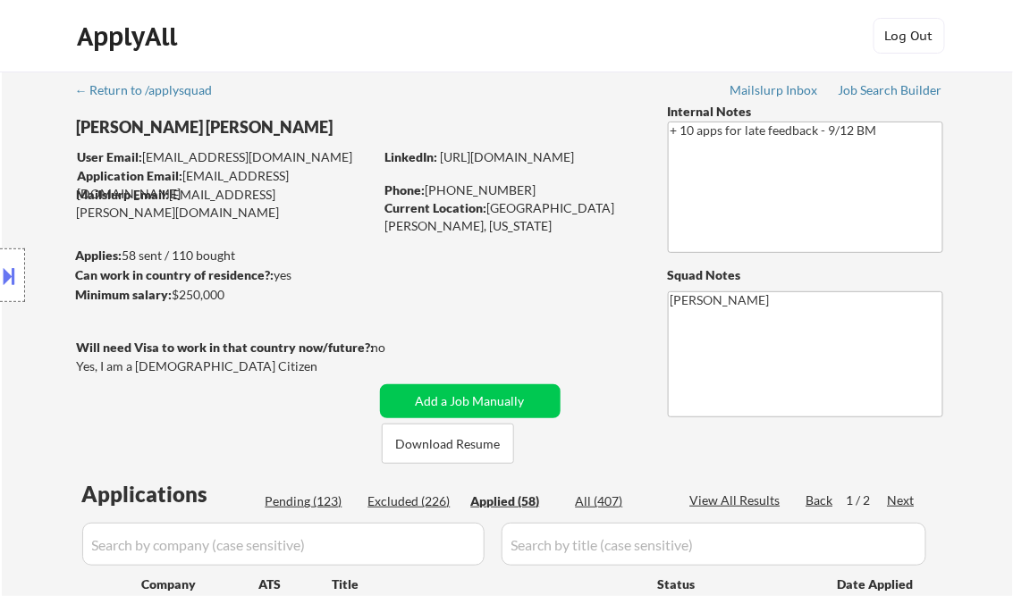
select select ""applied""
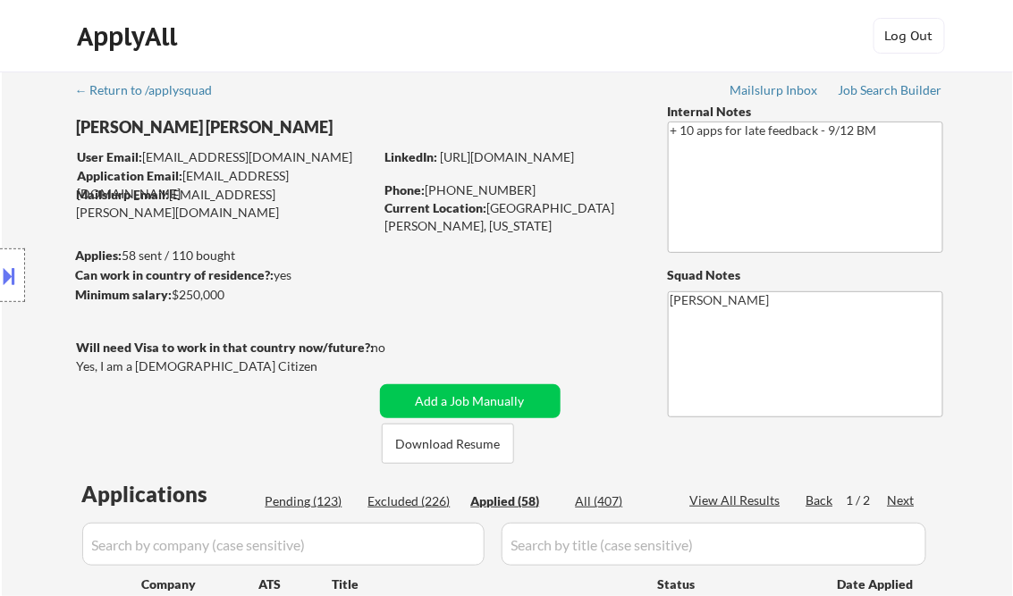
select select ""applied""
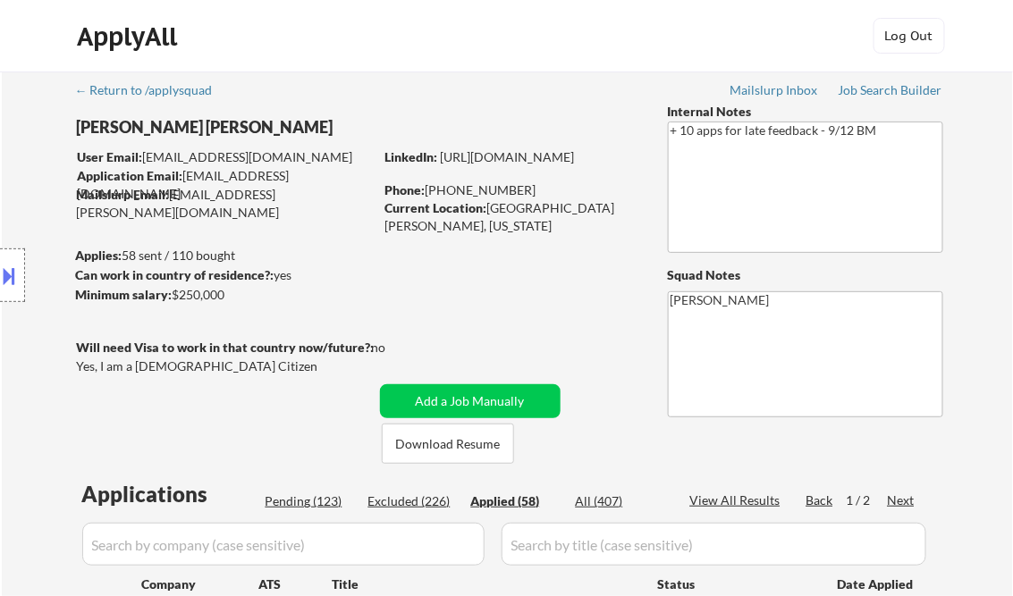
select select ""applied""
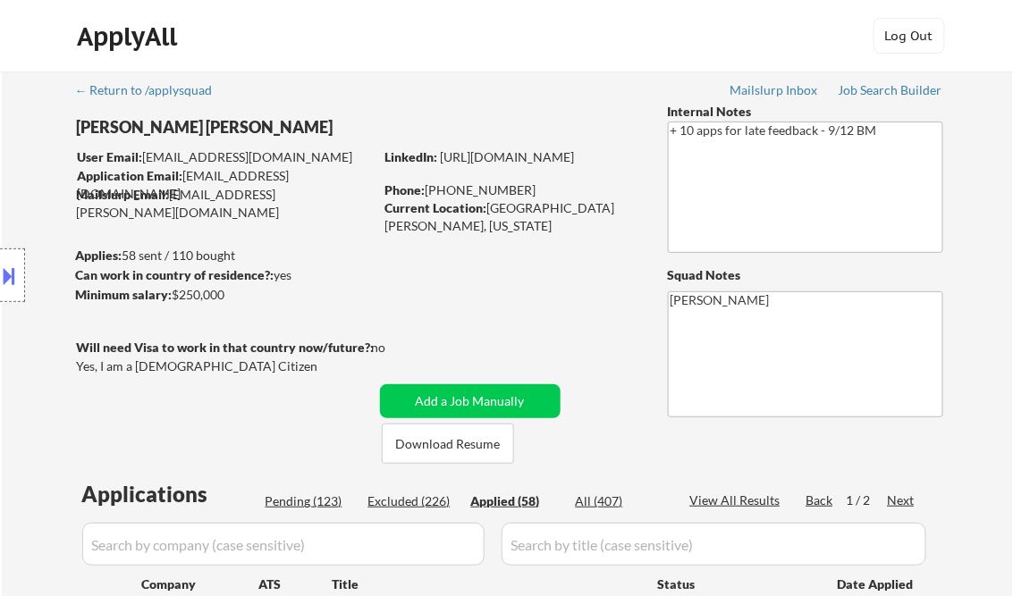
select select ""applied""
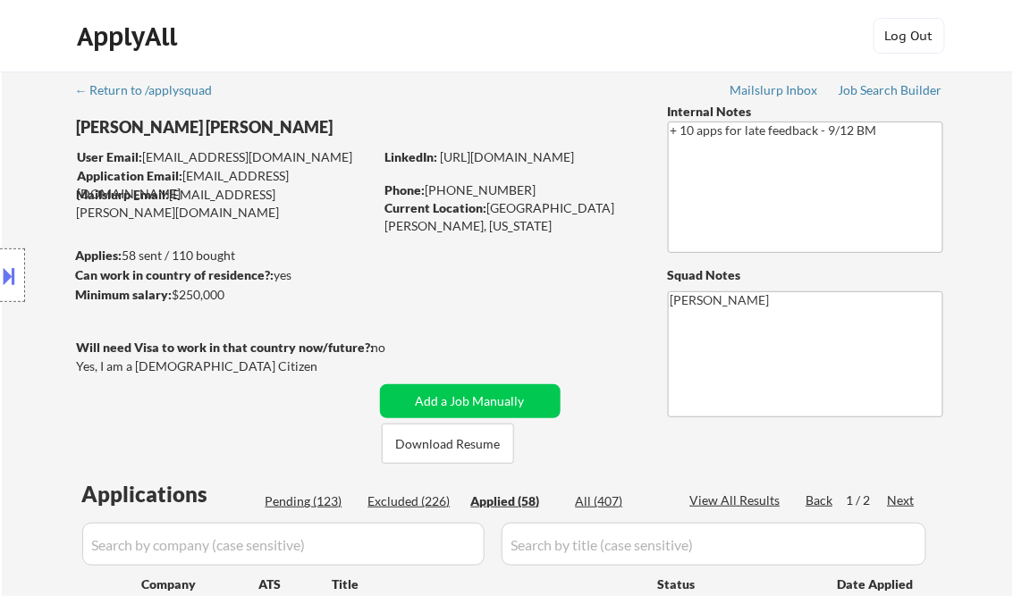
select select ""applied""
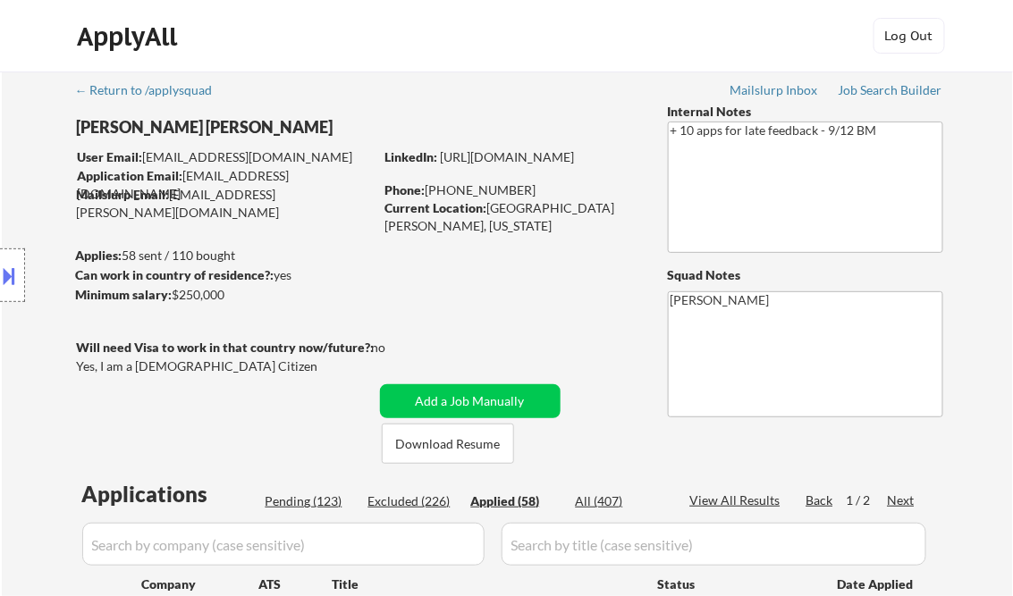
select select ""applied""
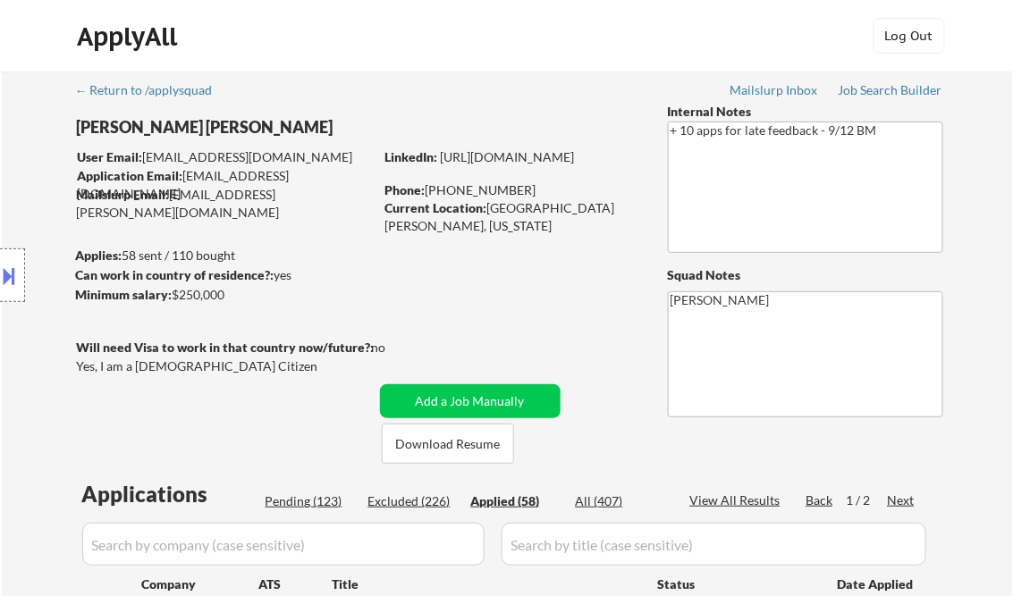
select select ""applied""
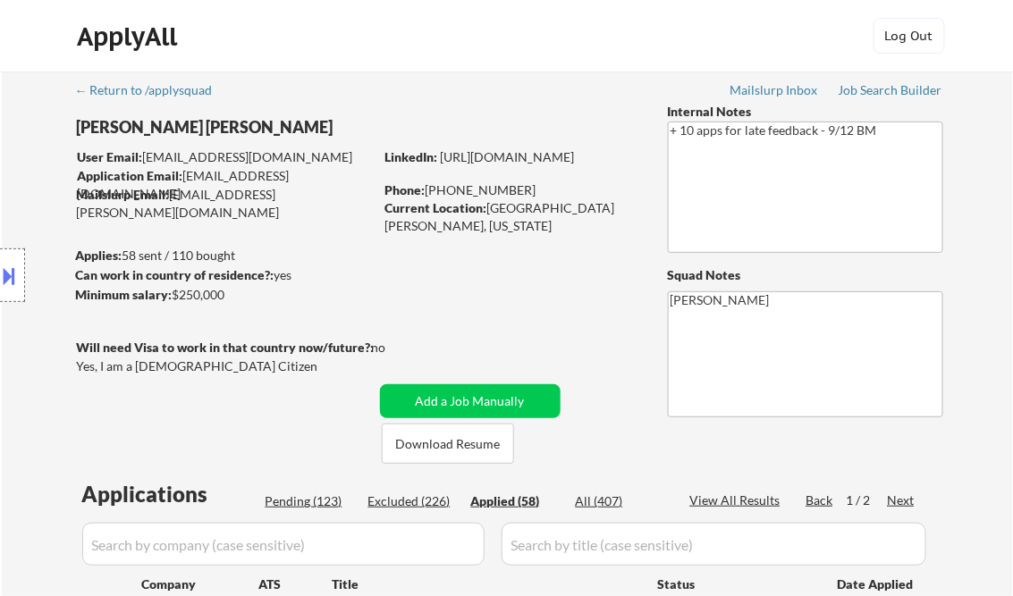
select select ""applied""
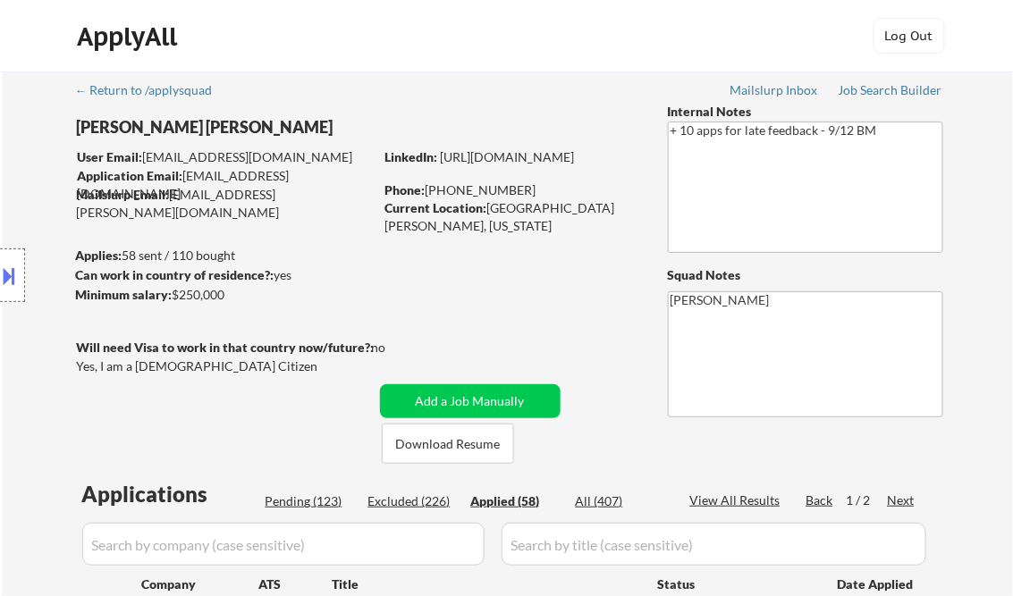
select select ""applied""
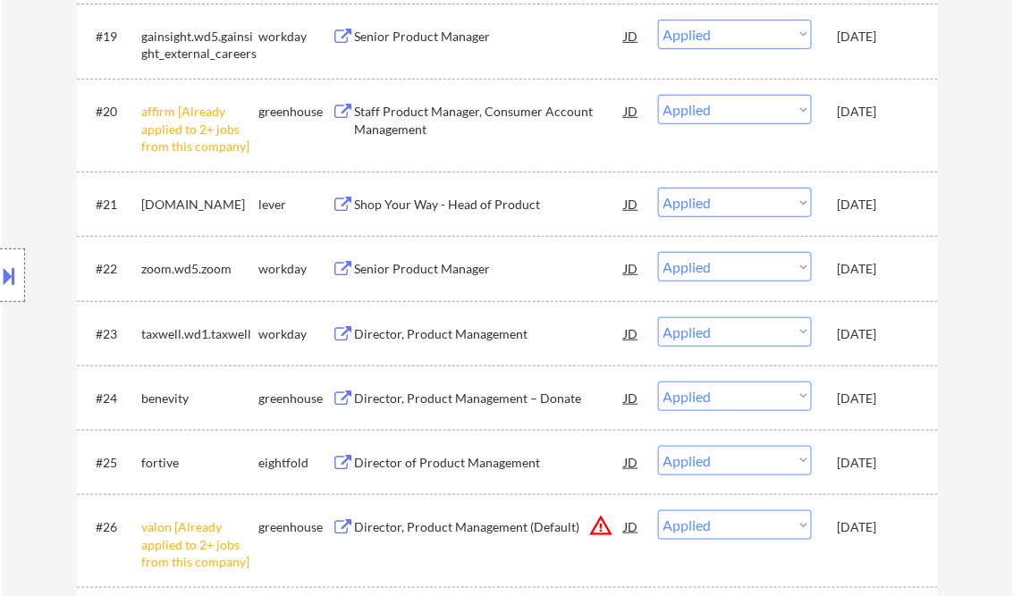
scroll to position [1905, 0]
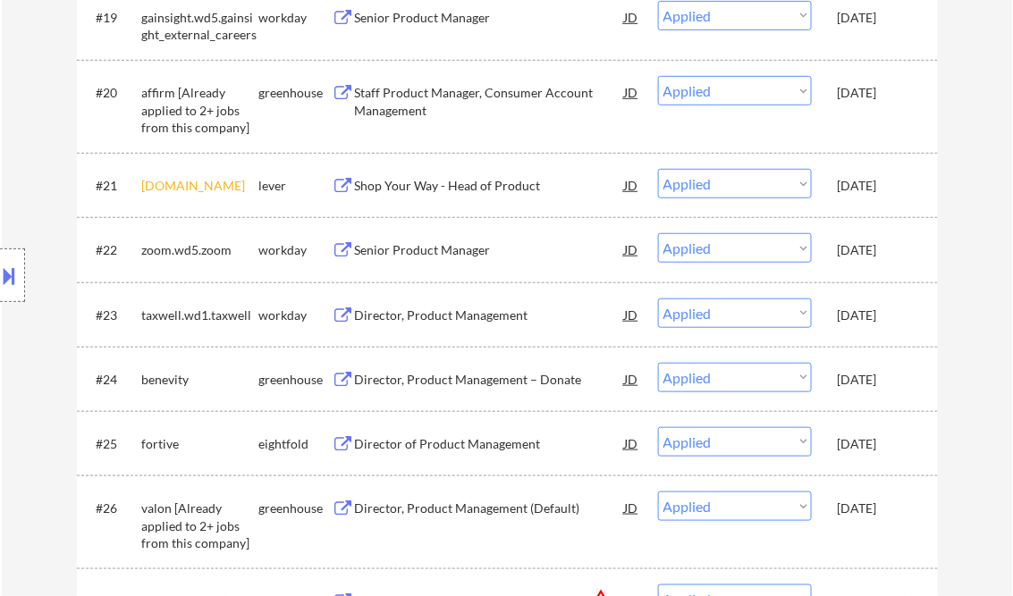
select select ""applied""
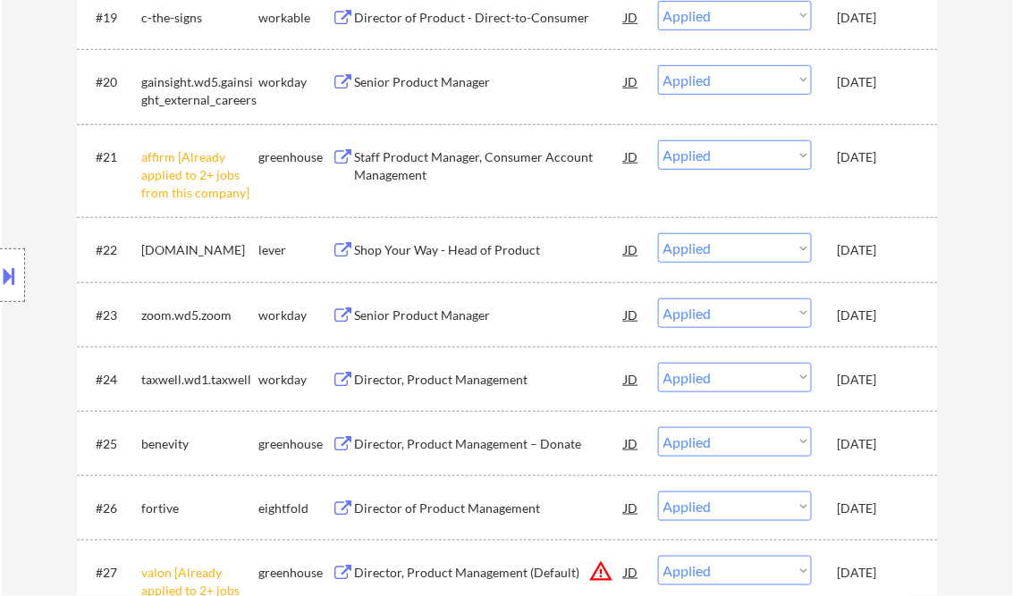
select select ""applied""
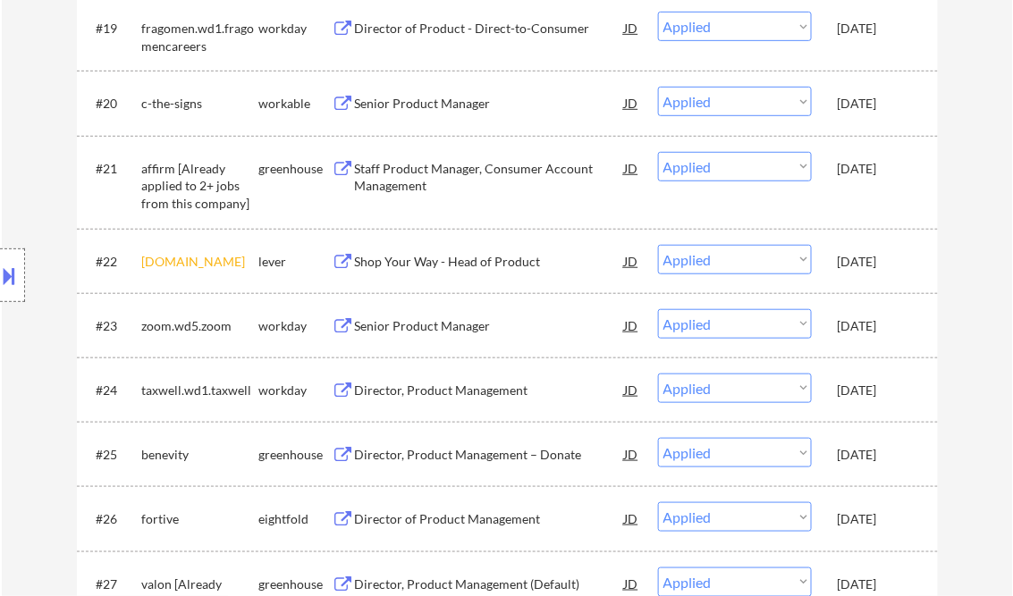
select select ""applied""
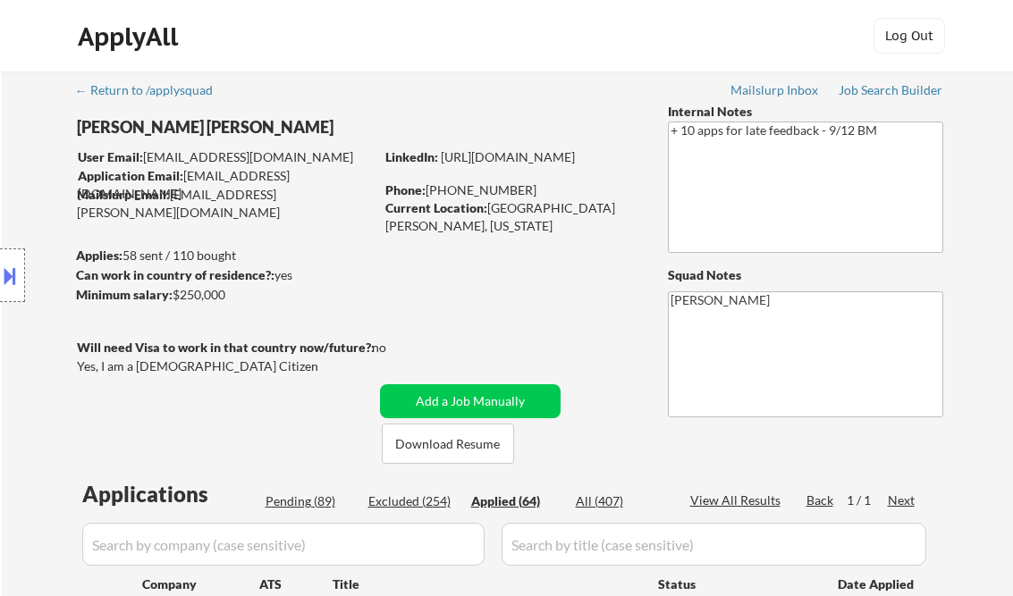
select select ""applied""
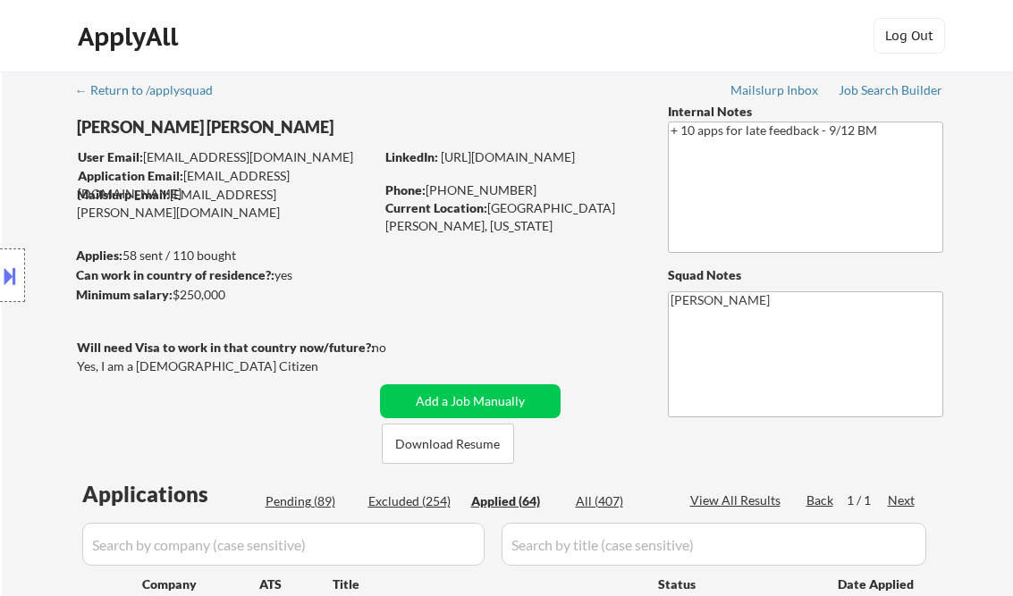
select select ""applied""
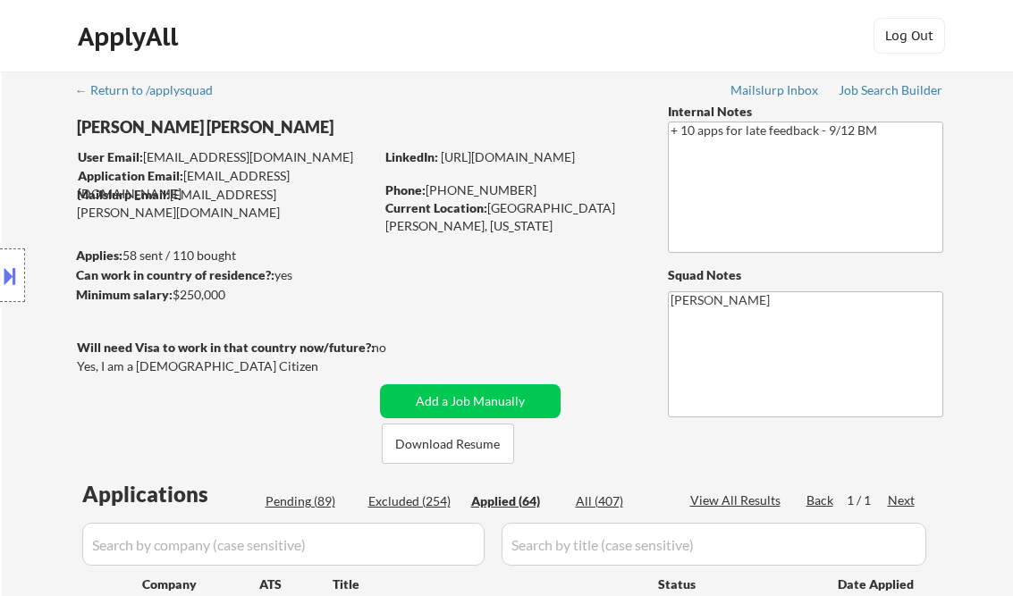
select select ""applied""
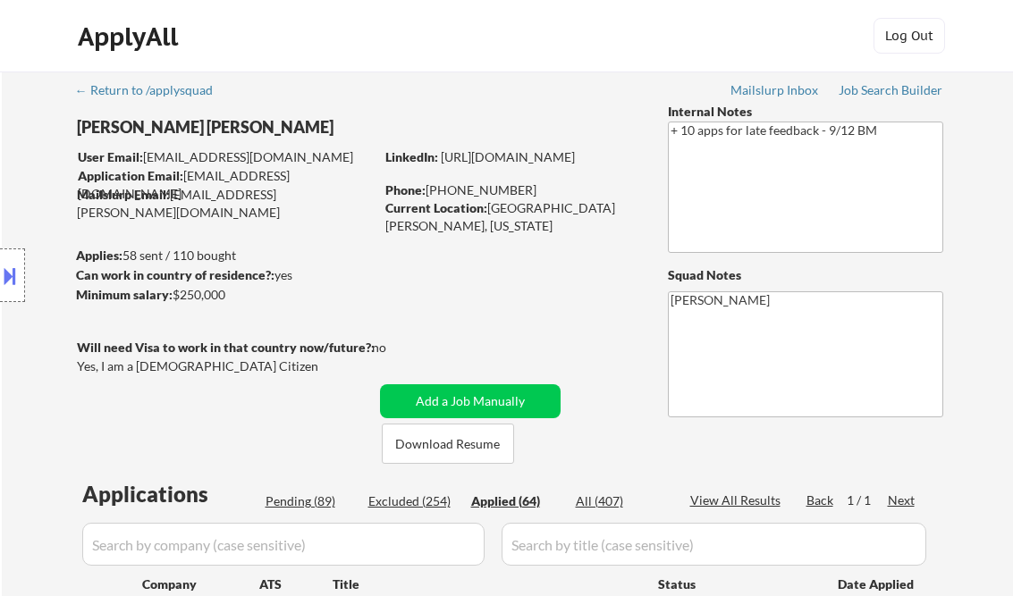
select select ""applied""
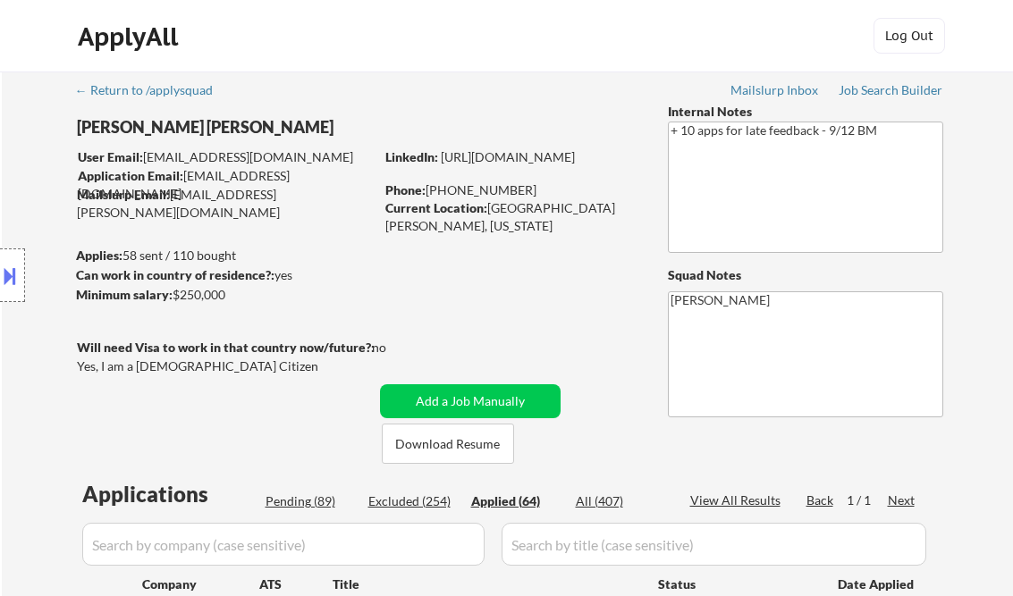
select select ""applied""
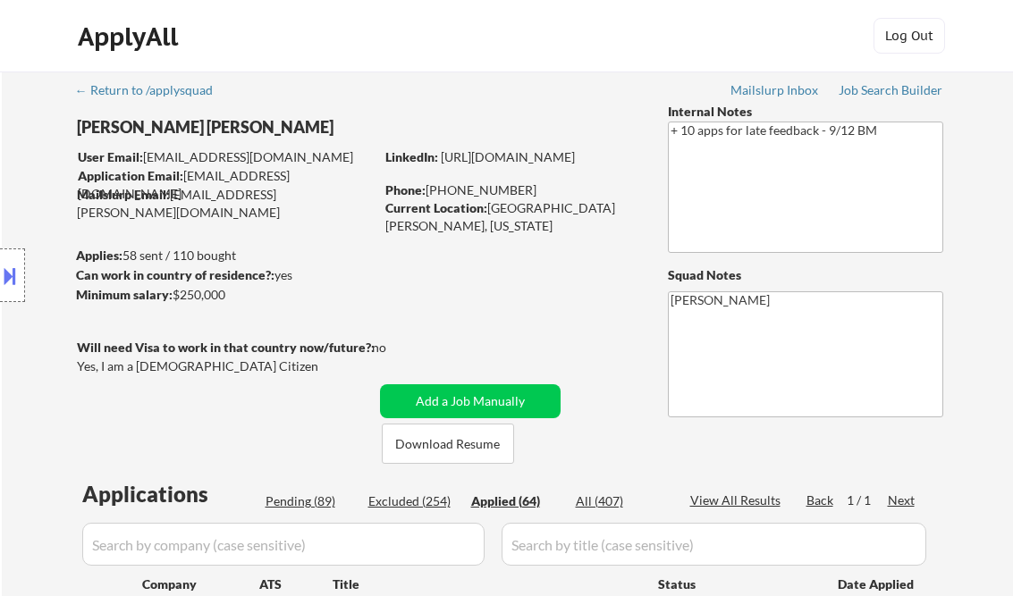
select select ""applied""
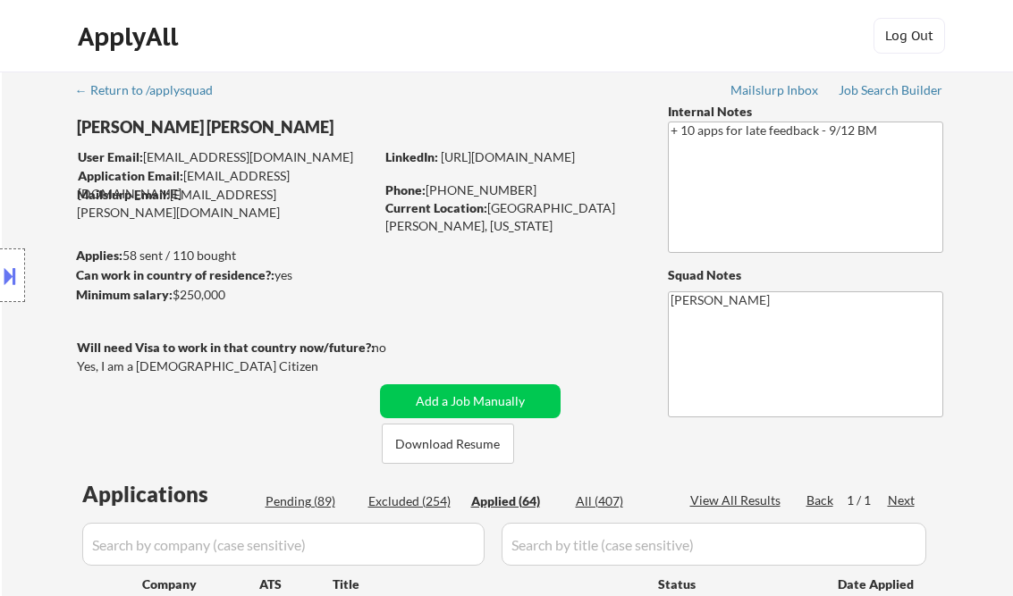
select select ""applied""
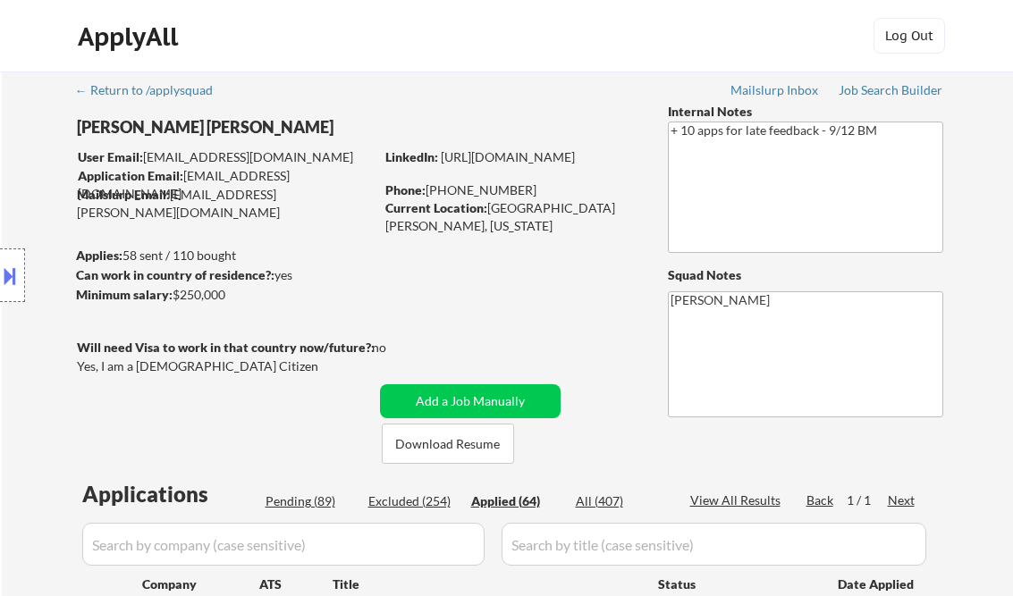
select select ""applied""
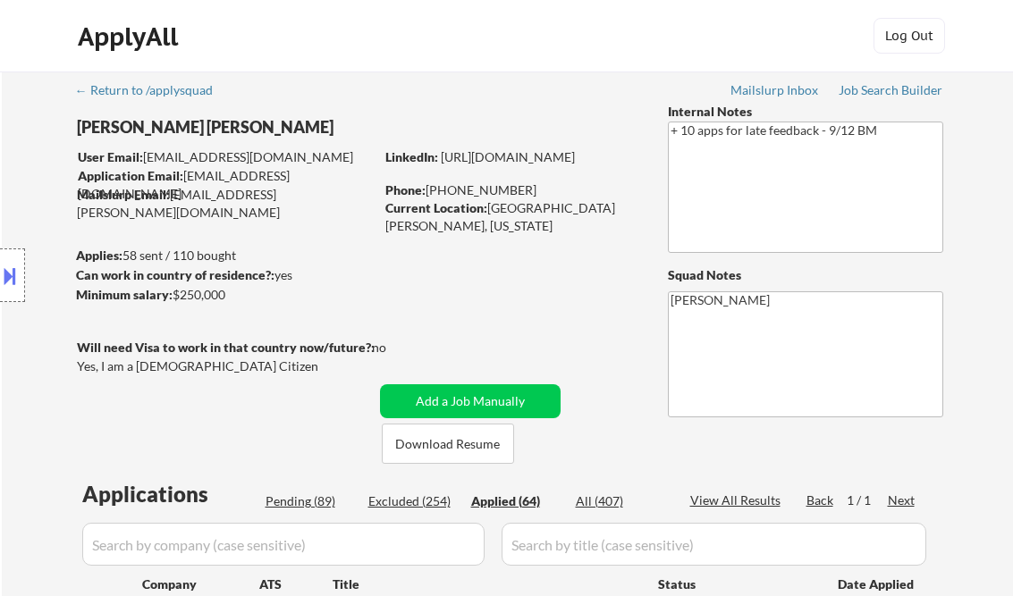
select select ""applied""
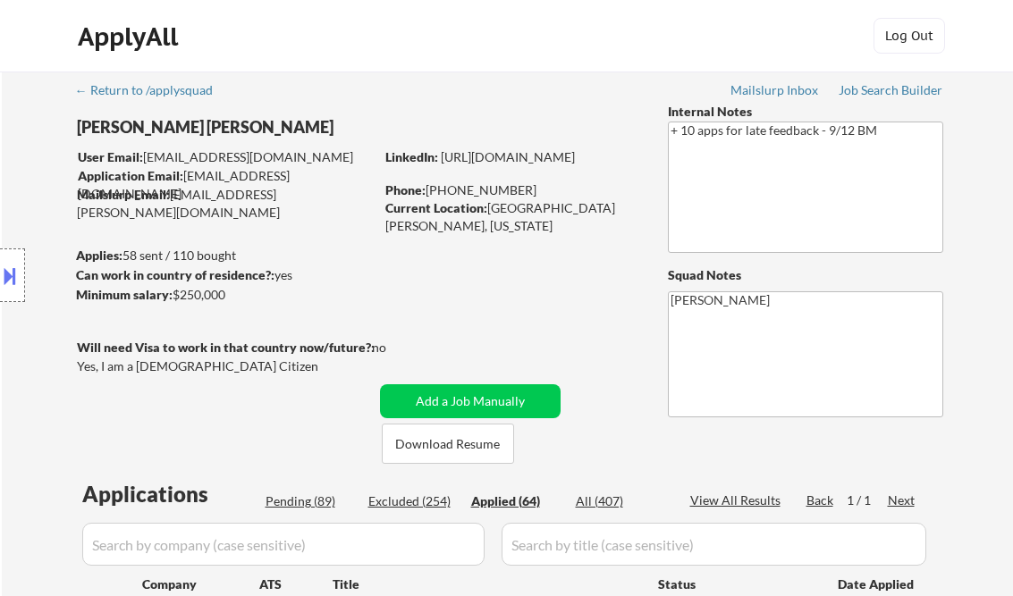
select select ""applied""
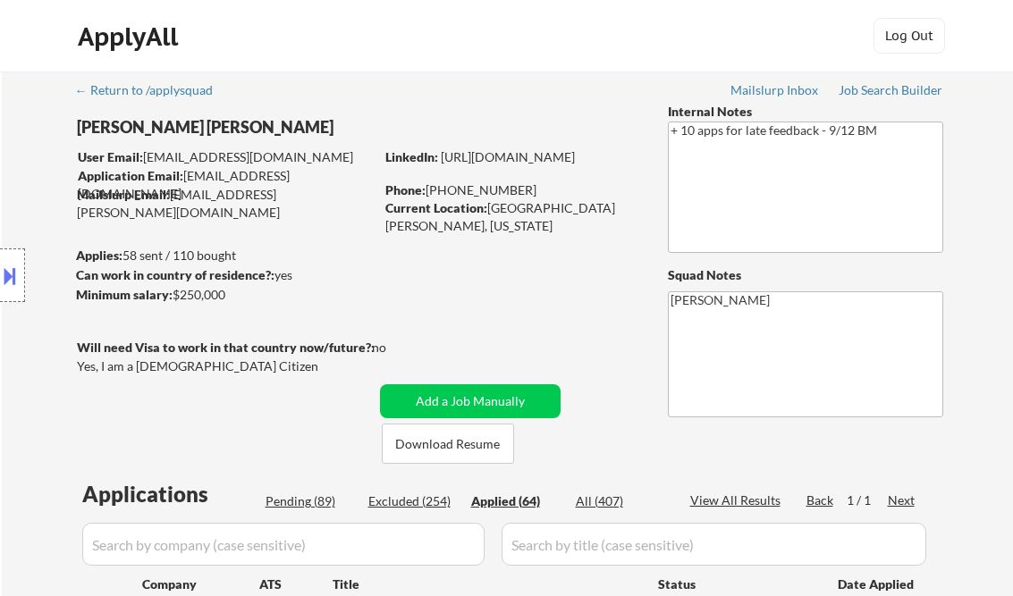
select select ""applied""
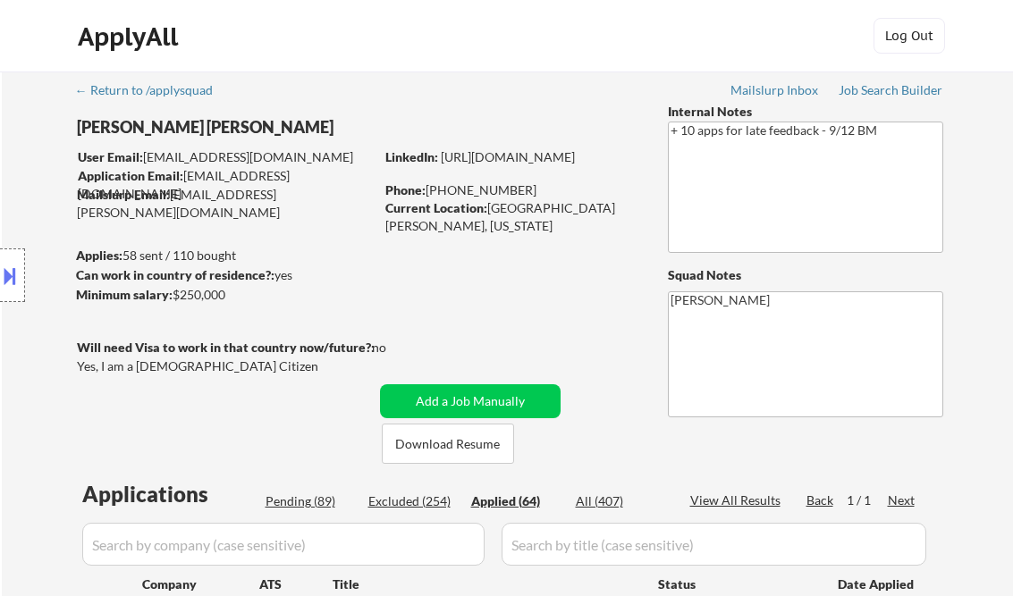
select select ""applied""
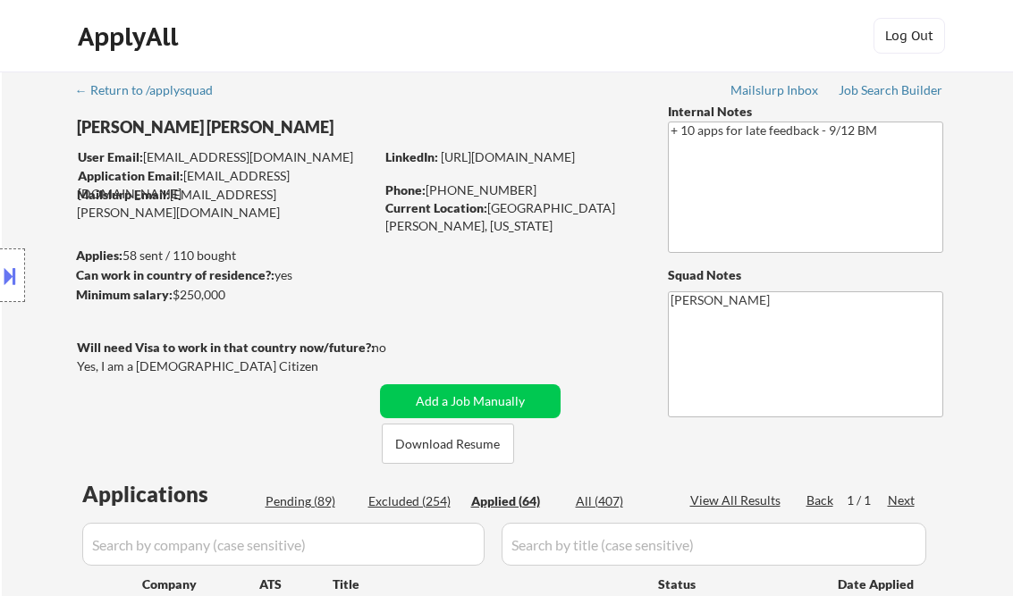
select select ""applied""
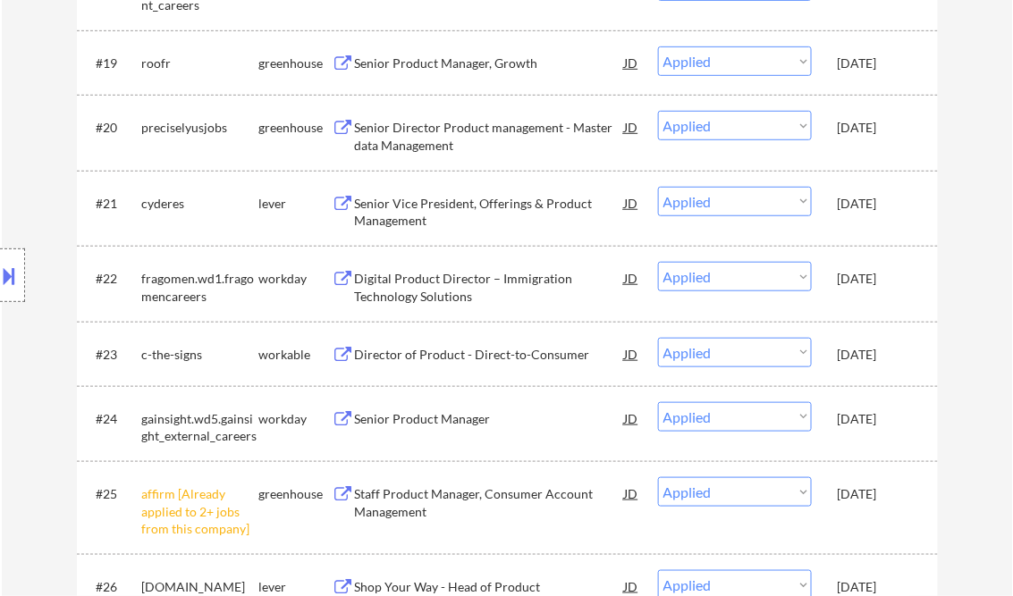
scroll to position [2322, 0]
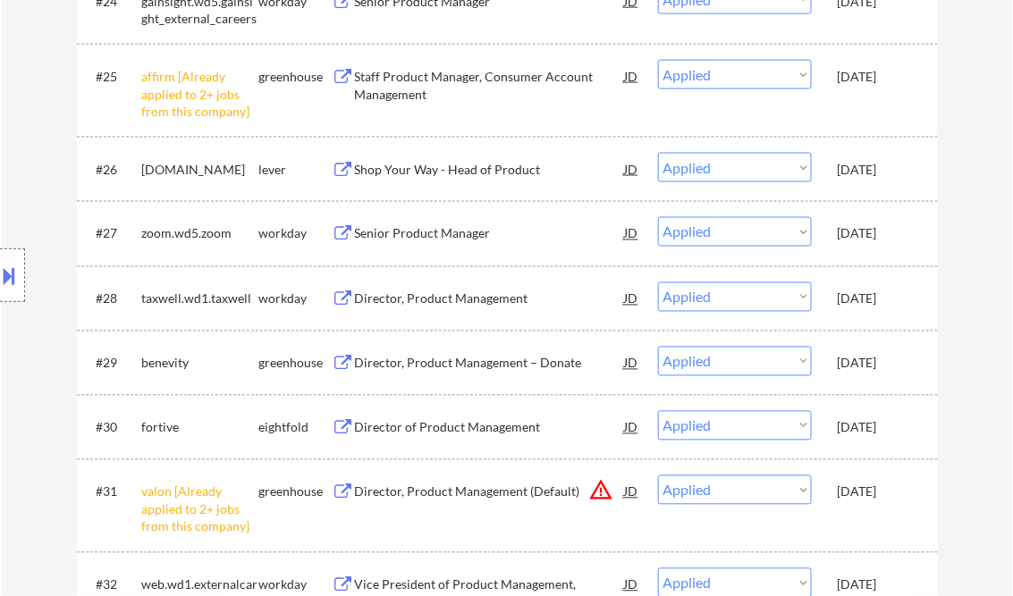
select select ""applied""
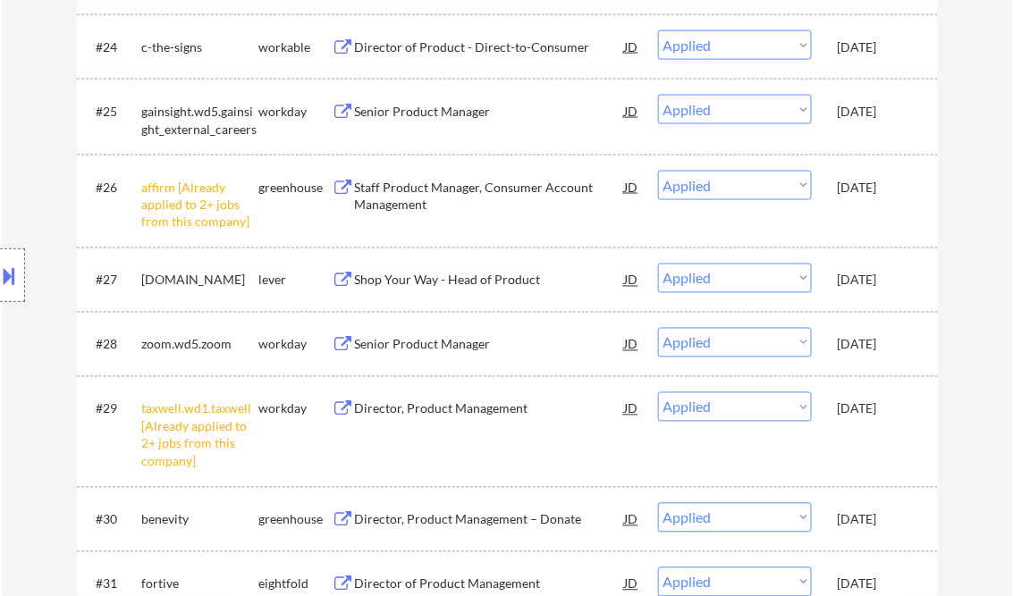
select select ""applied""
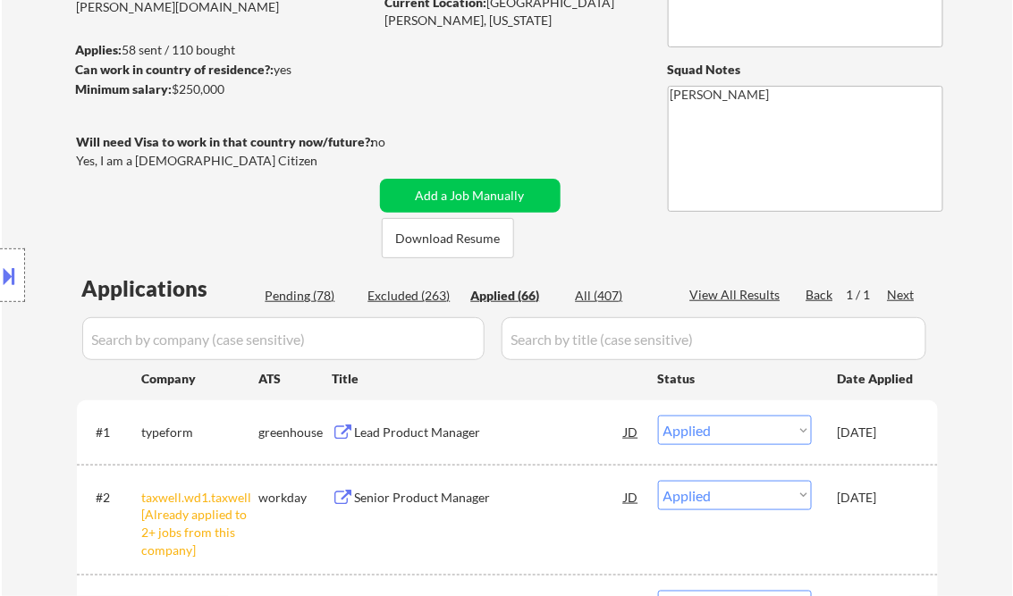
scroll to position [215, 0]
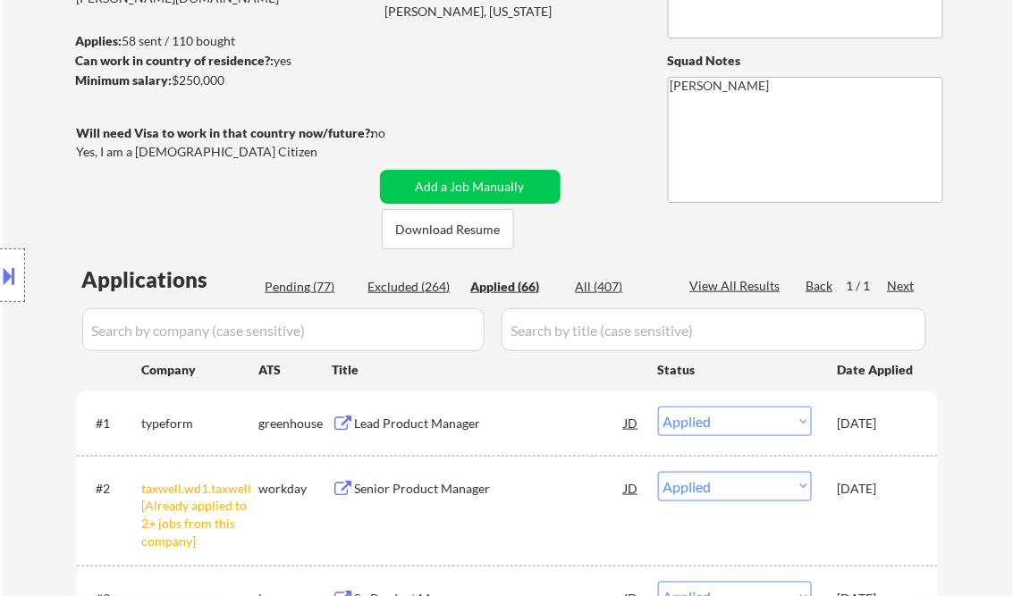
select select ""applied""
